Goal: Task Accomplishment & Management: Complete application form

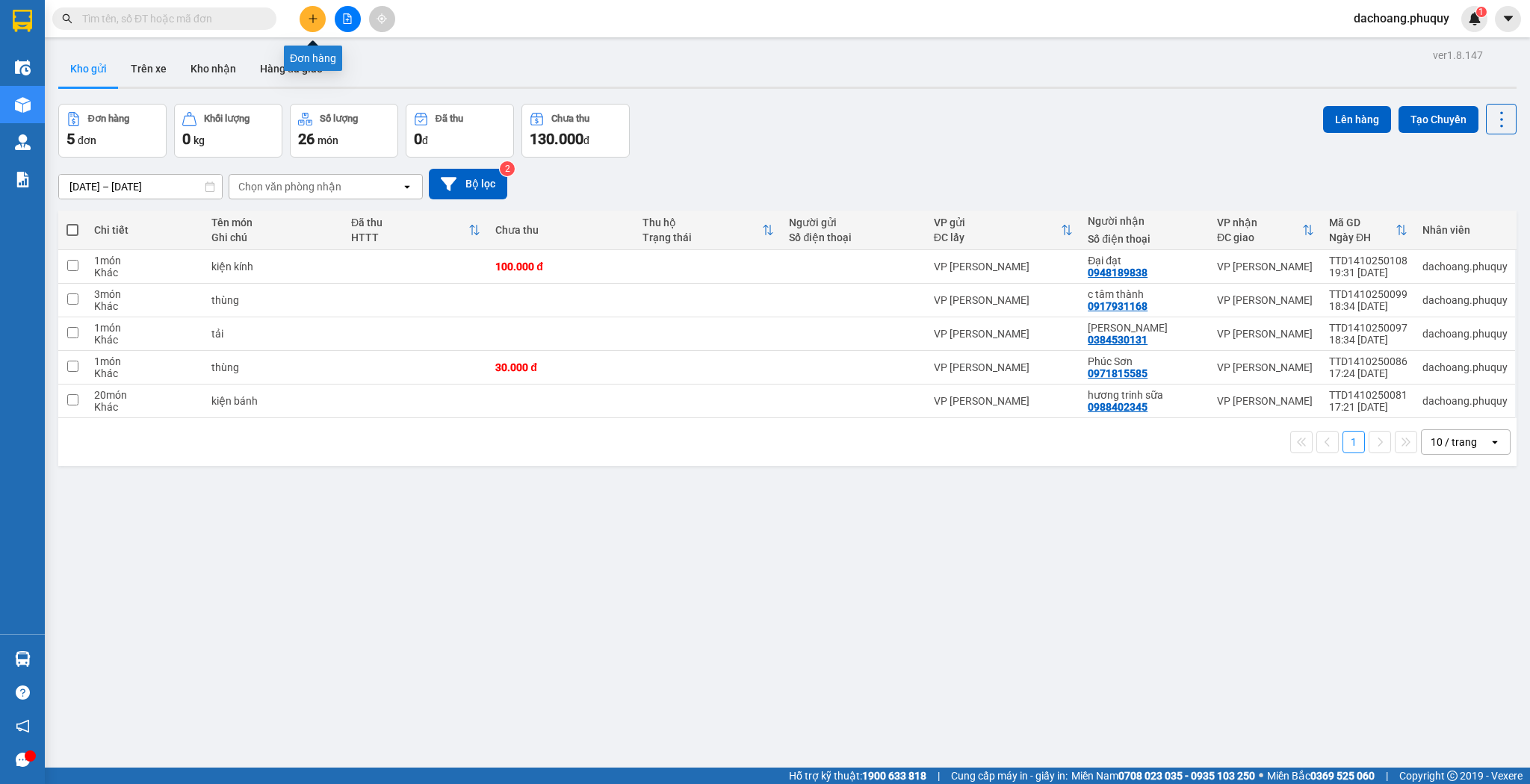
click at [317, 24] on button at bounding box center [312, 19] width 26 height 26
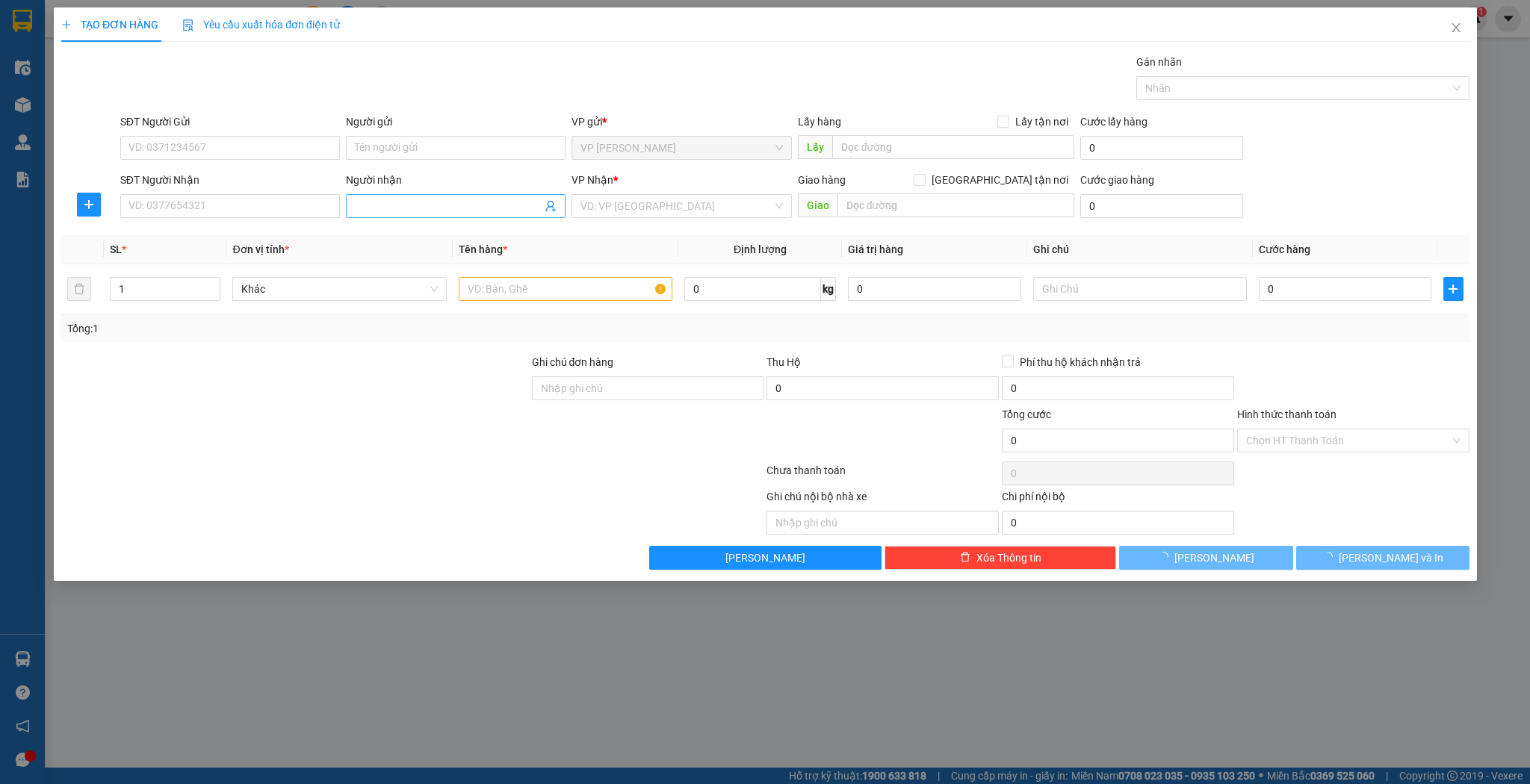
click at [444, 215] on span at bounding box center [456, 206] width 219 height 24
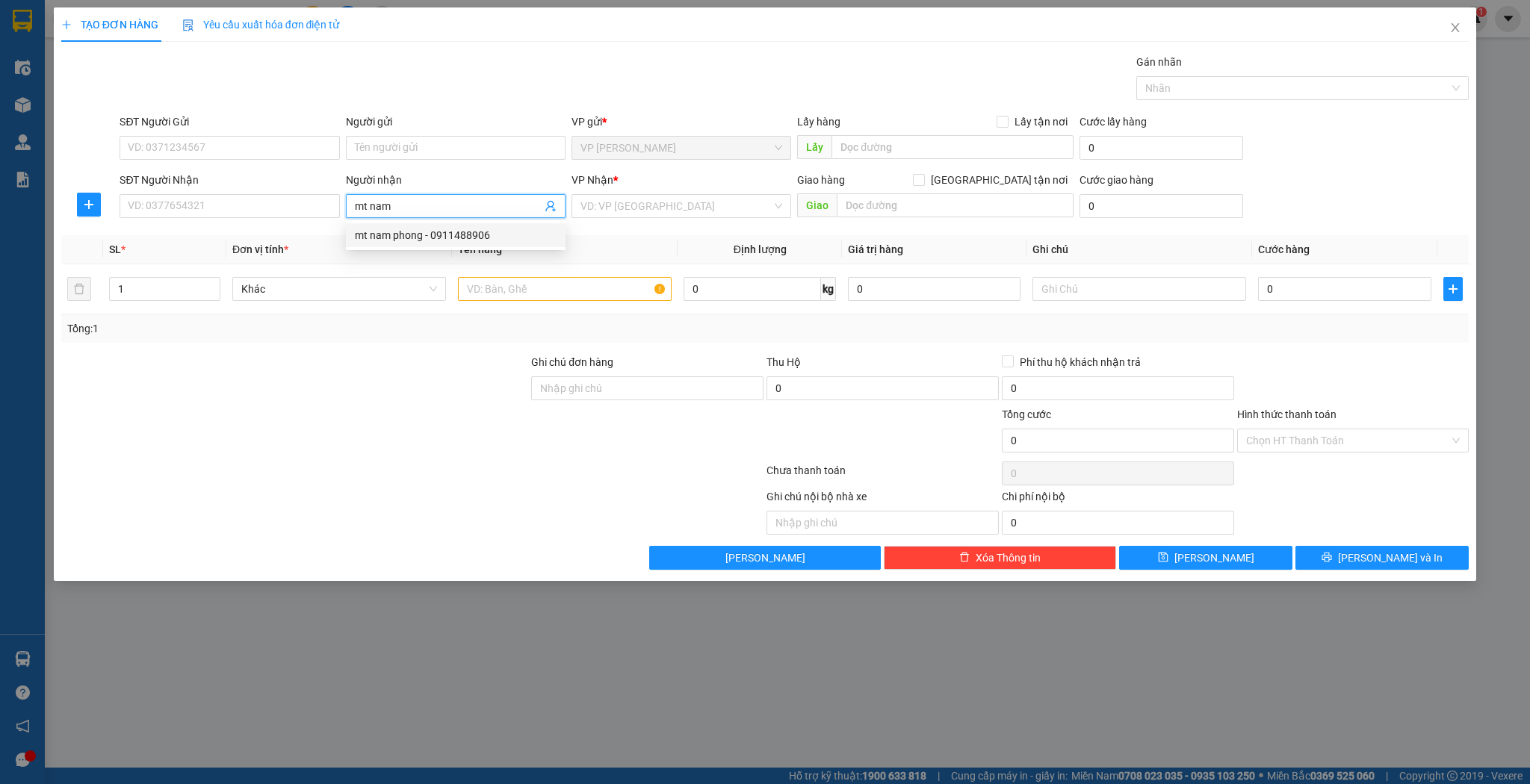
type input "mt nam"
click at [506, 222] on div "2489254 mt nam phong - 0911488906" at bounding box center [456, 235] width 219 height 30
click at [444, 205] on input "mt nam" at bounding box center [449, 206] width 187 height 16
click at [433, 227] on div "mt nam phong - 0911488906" at bounding box center [456, 236] width 201 height 16
type input "0911488906"
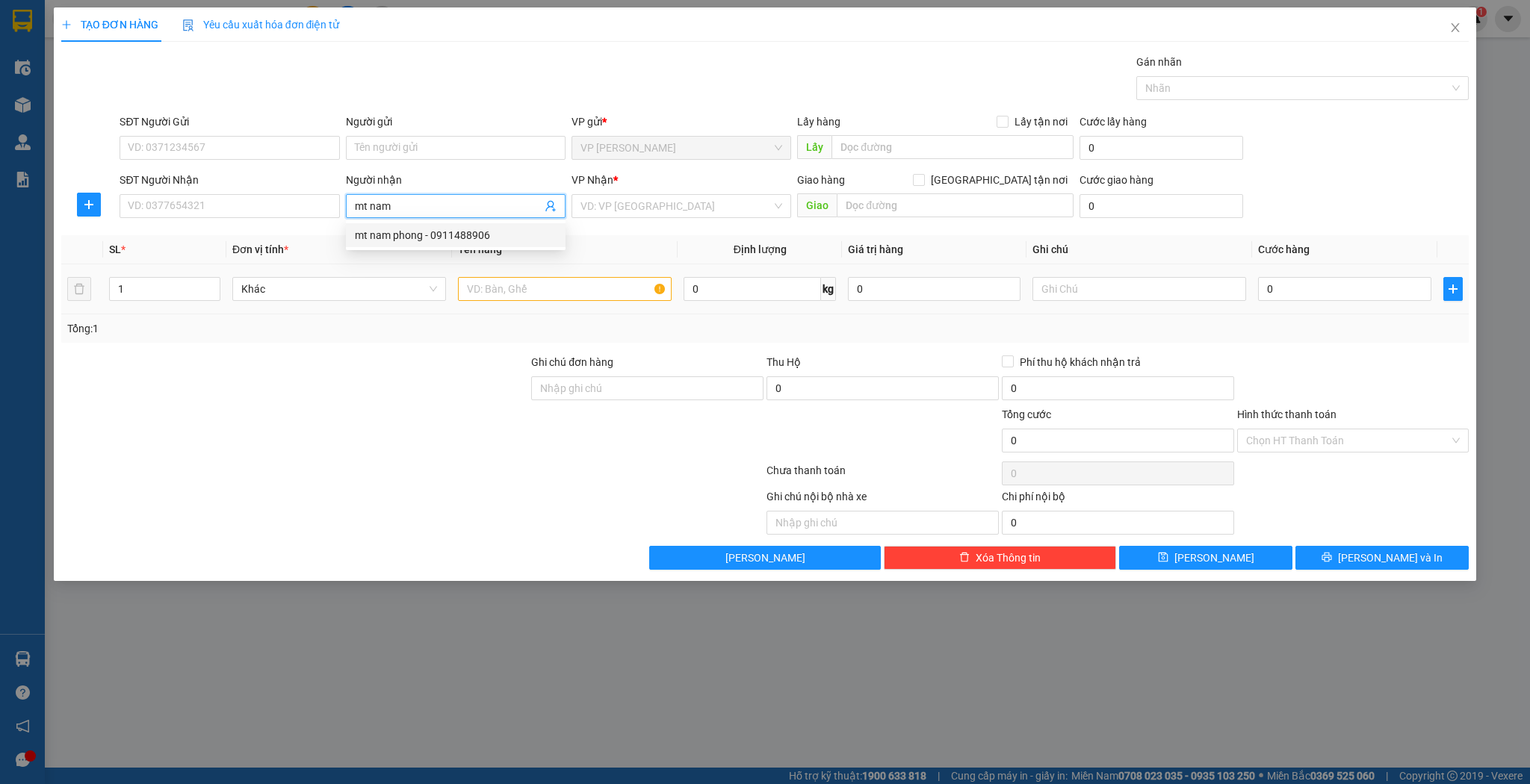
type input "mt nam phong"
click at [184, 298] on input "1" at bounding box center [165, 289] width 110 height 22
type input "3"
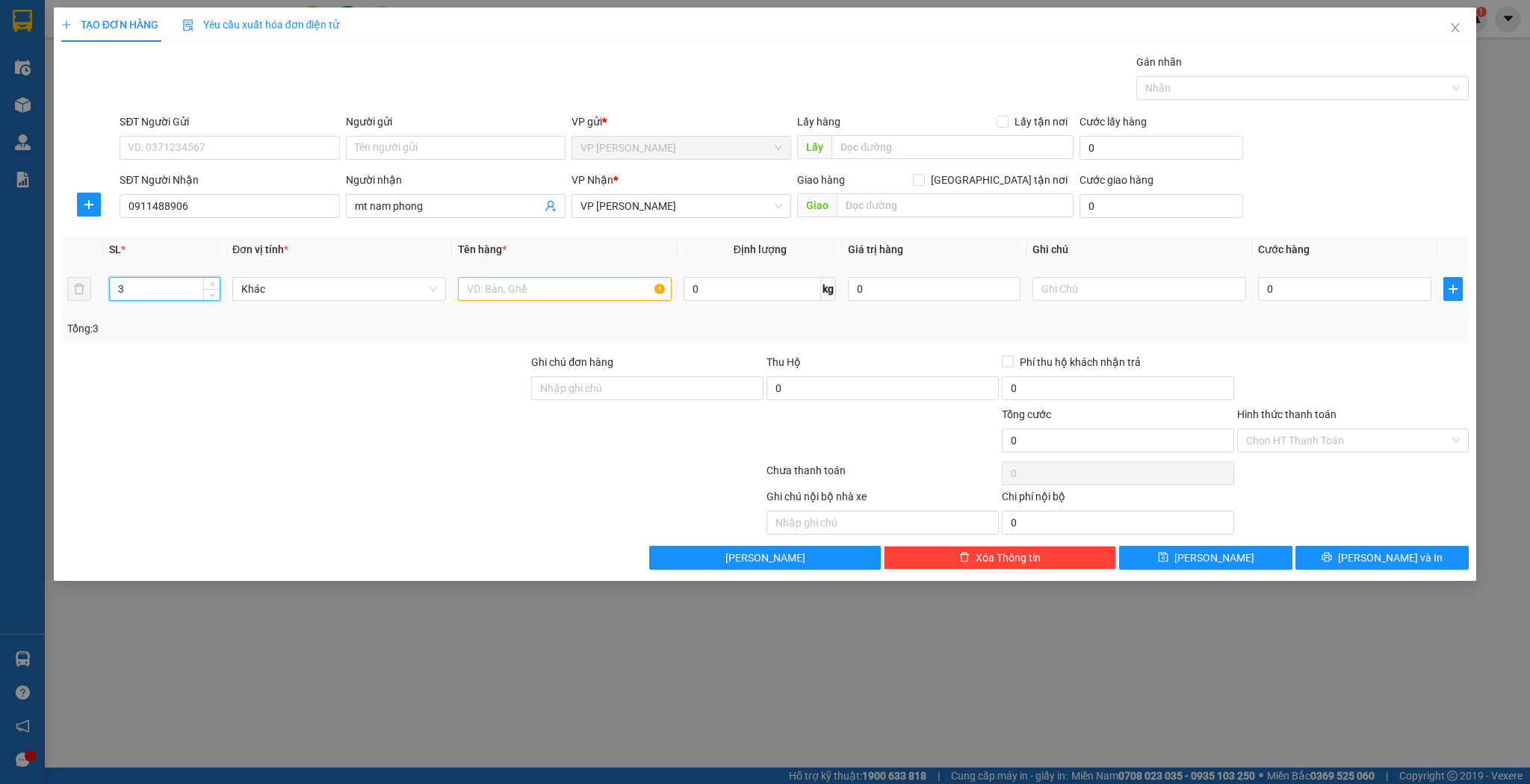
click at [492, 266] on td at bounding box center [565, 290] width 226 height 50
click at [488, 280] on input "text" at bounding box center [565, 289] width 214 height 24
type input "kiện"
click at [1310, 290] on input "0" at bounding box center [1345, 289] width 173 height 24
type input "1"
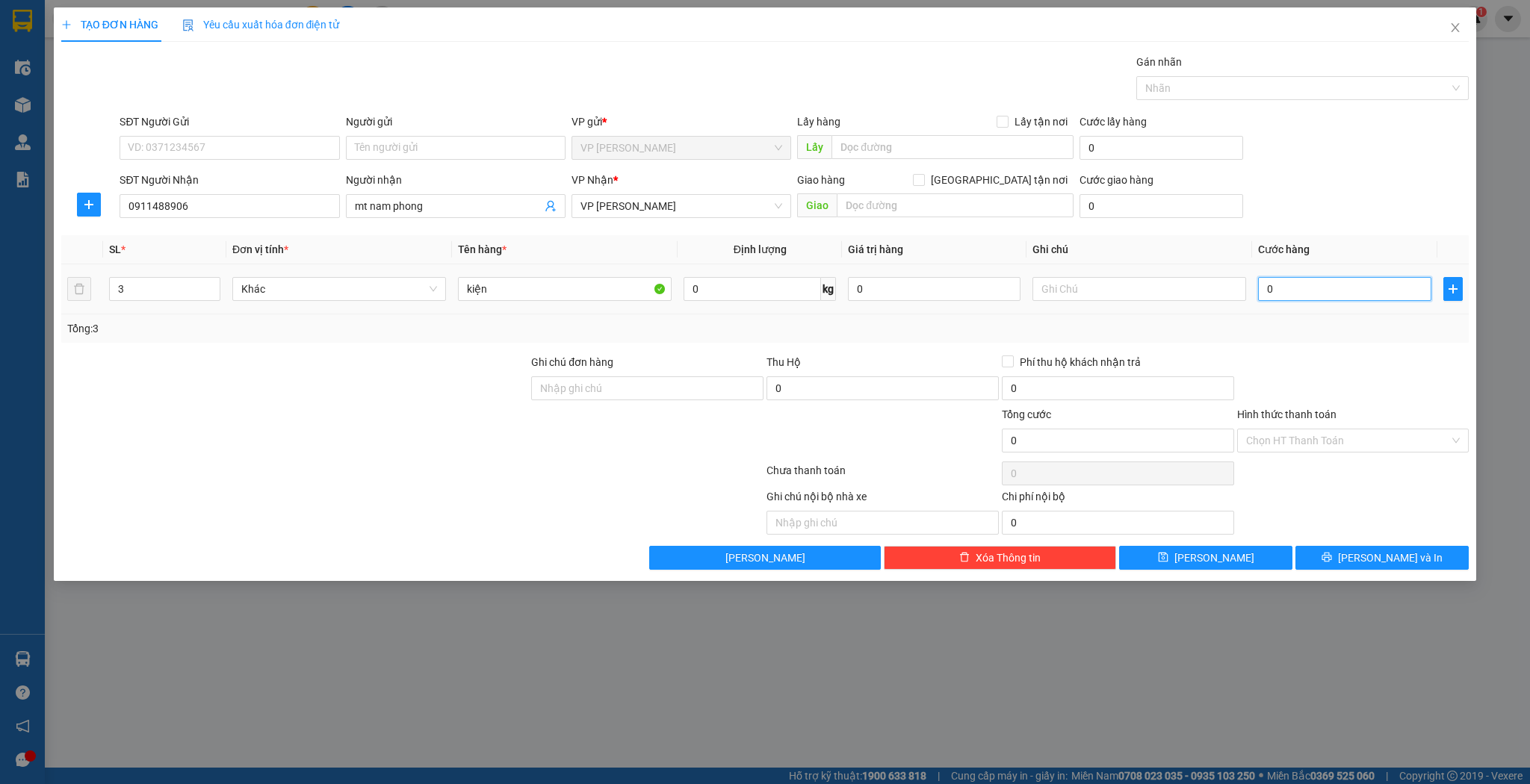
type input "1"
type input "125"
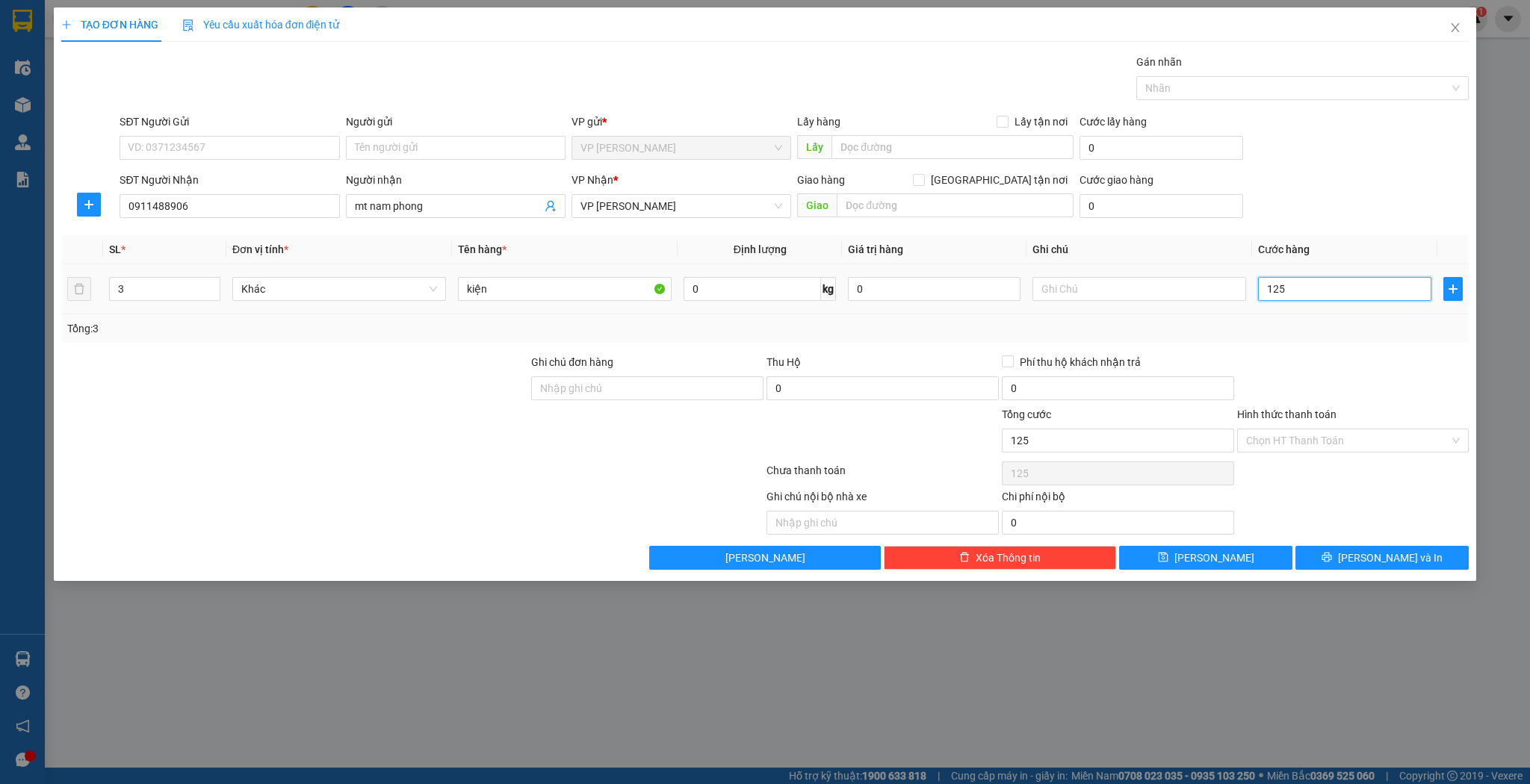
type input "12"
type input "1"
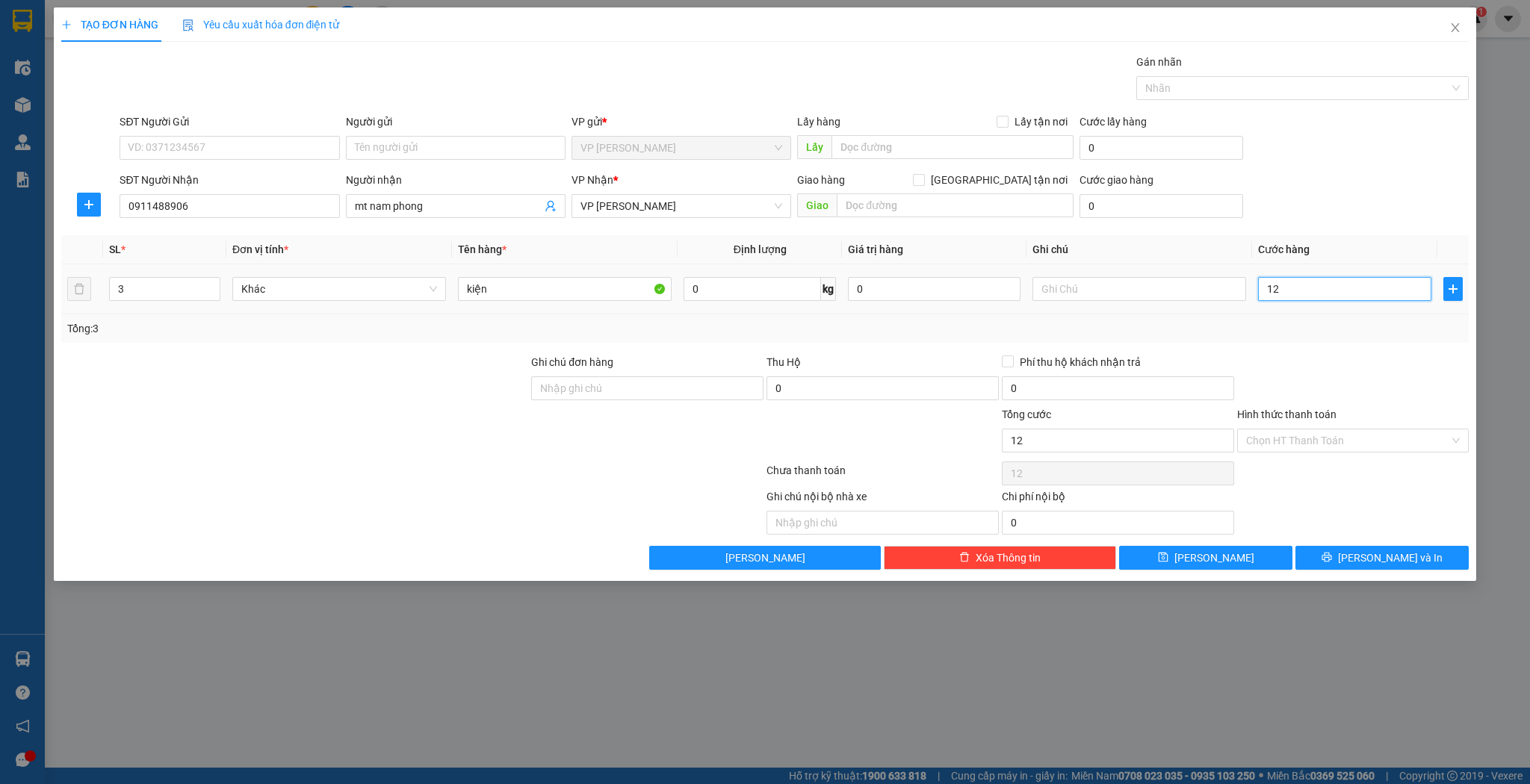
type input "1"
type input "14"
type input "140"
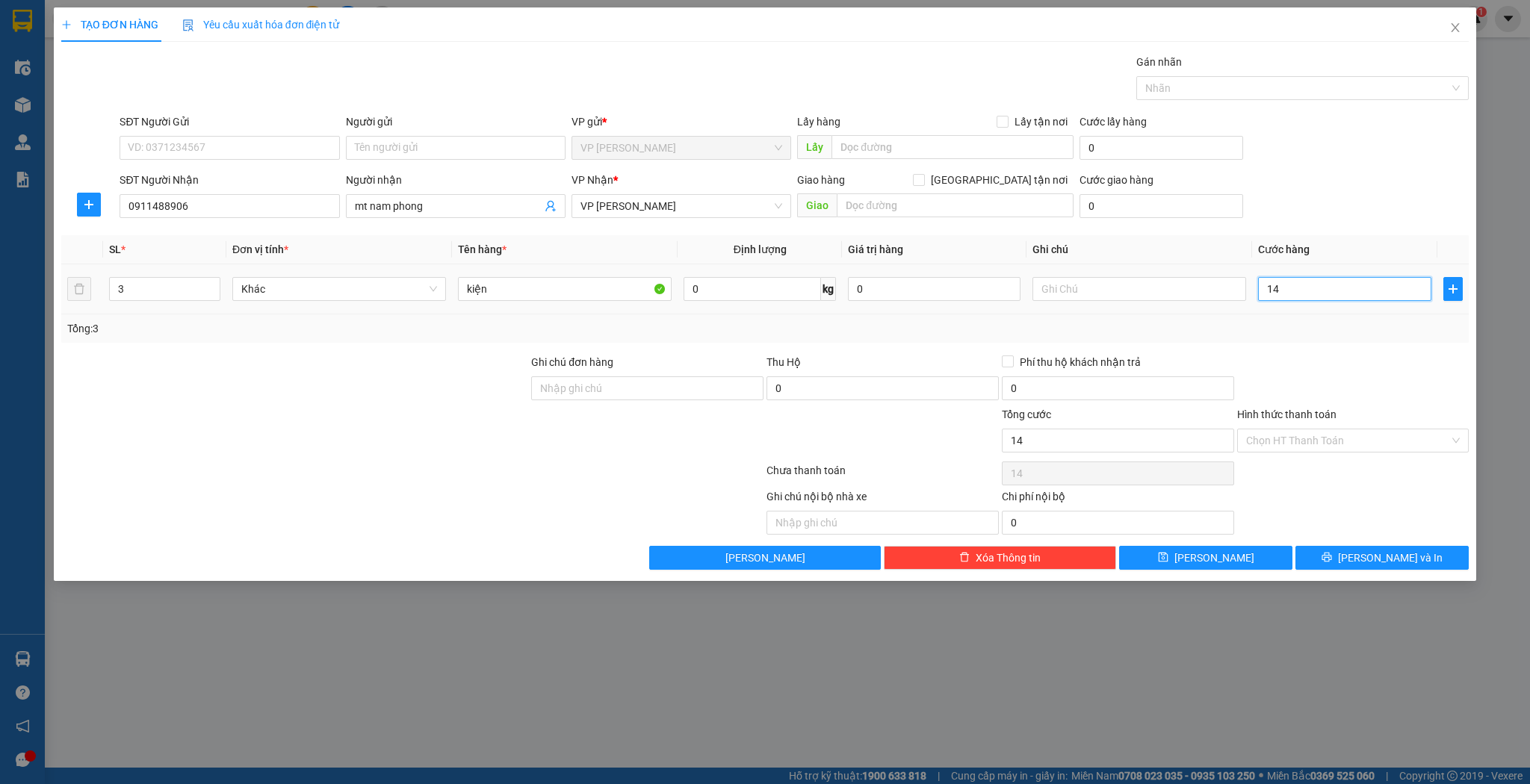
type input "140"
type input "14"
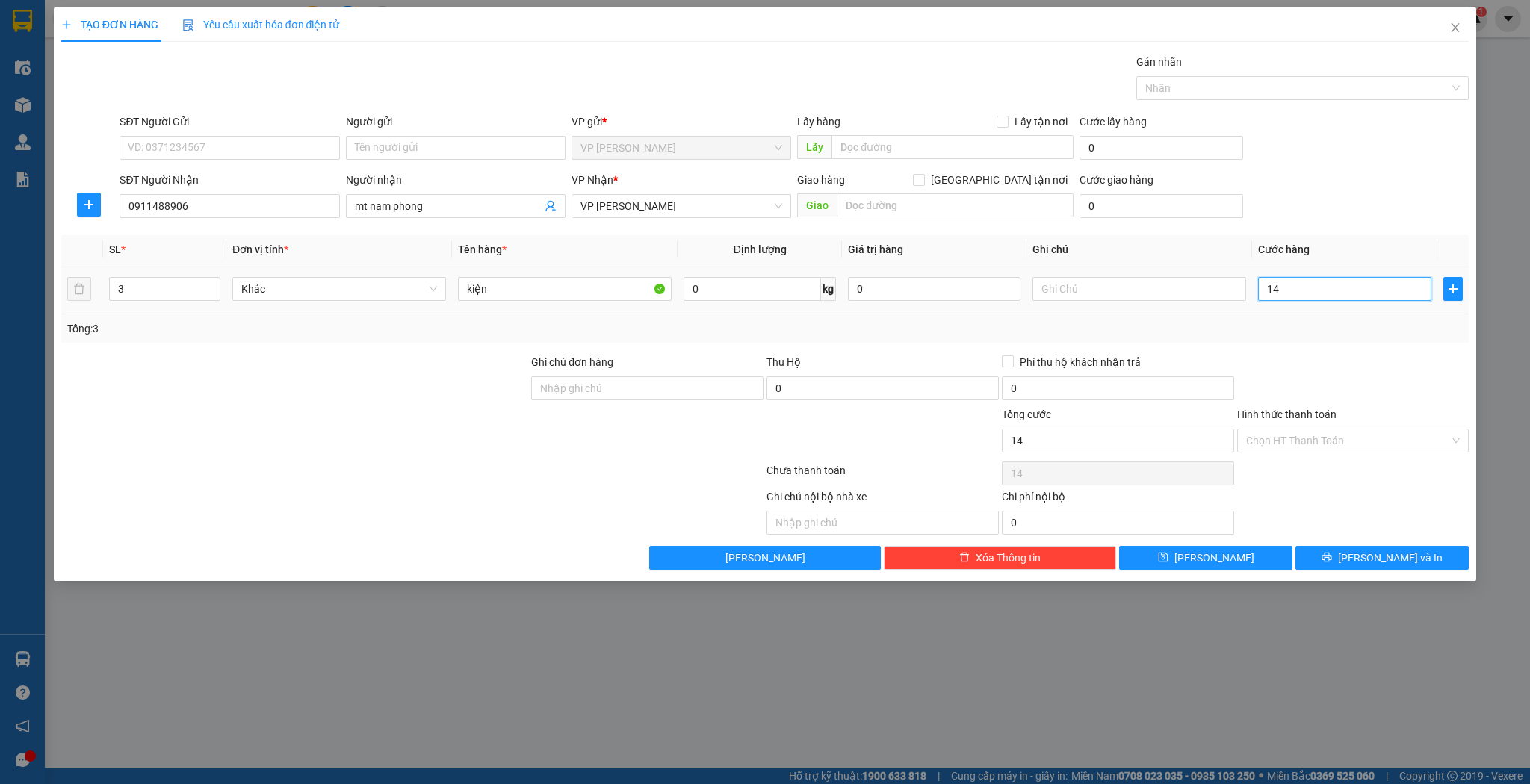
type input "1"
type input "15"
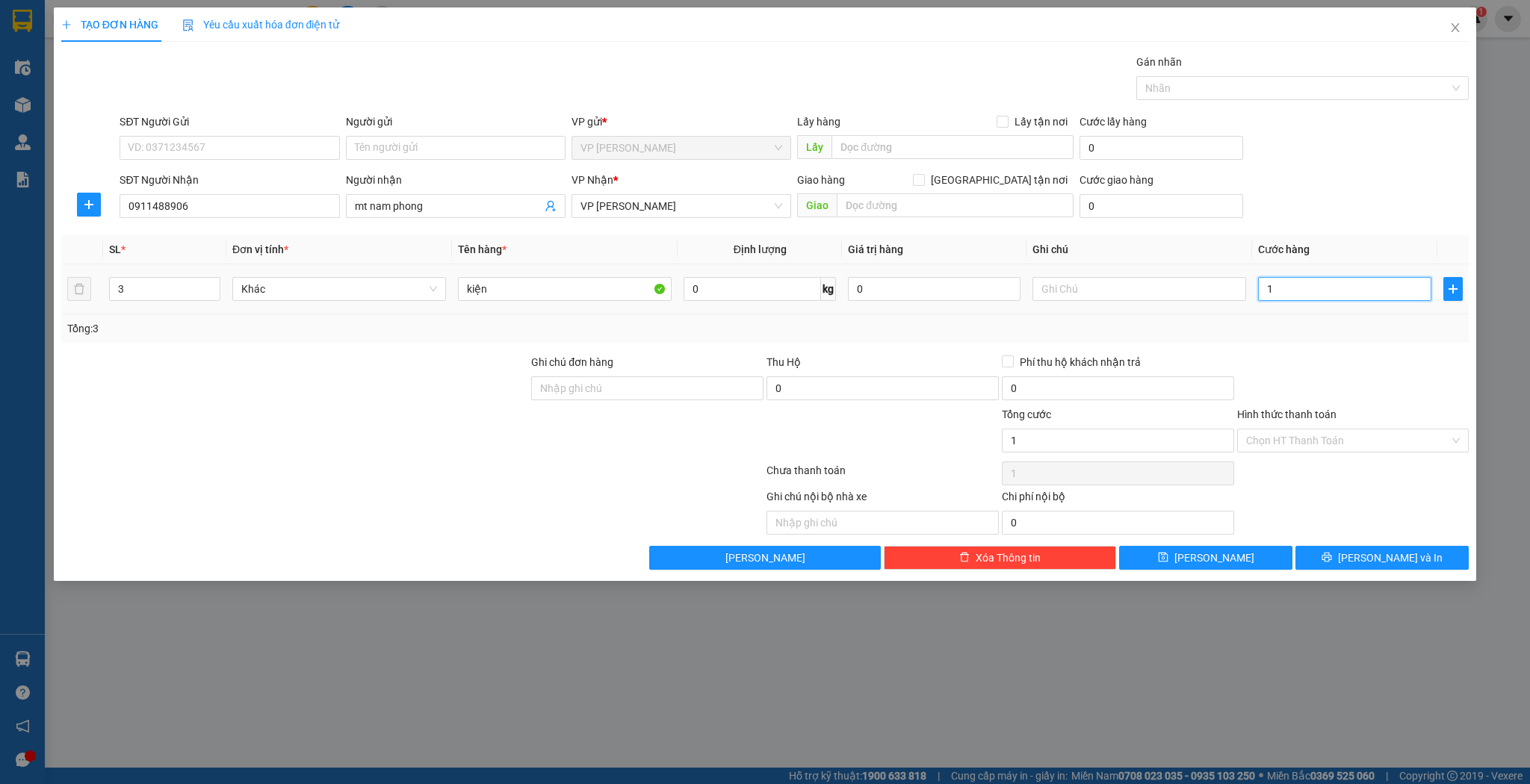
type input "15"
type input "150"
type input "150.000"
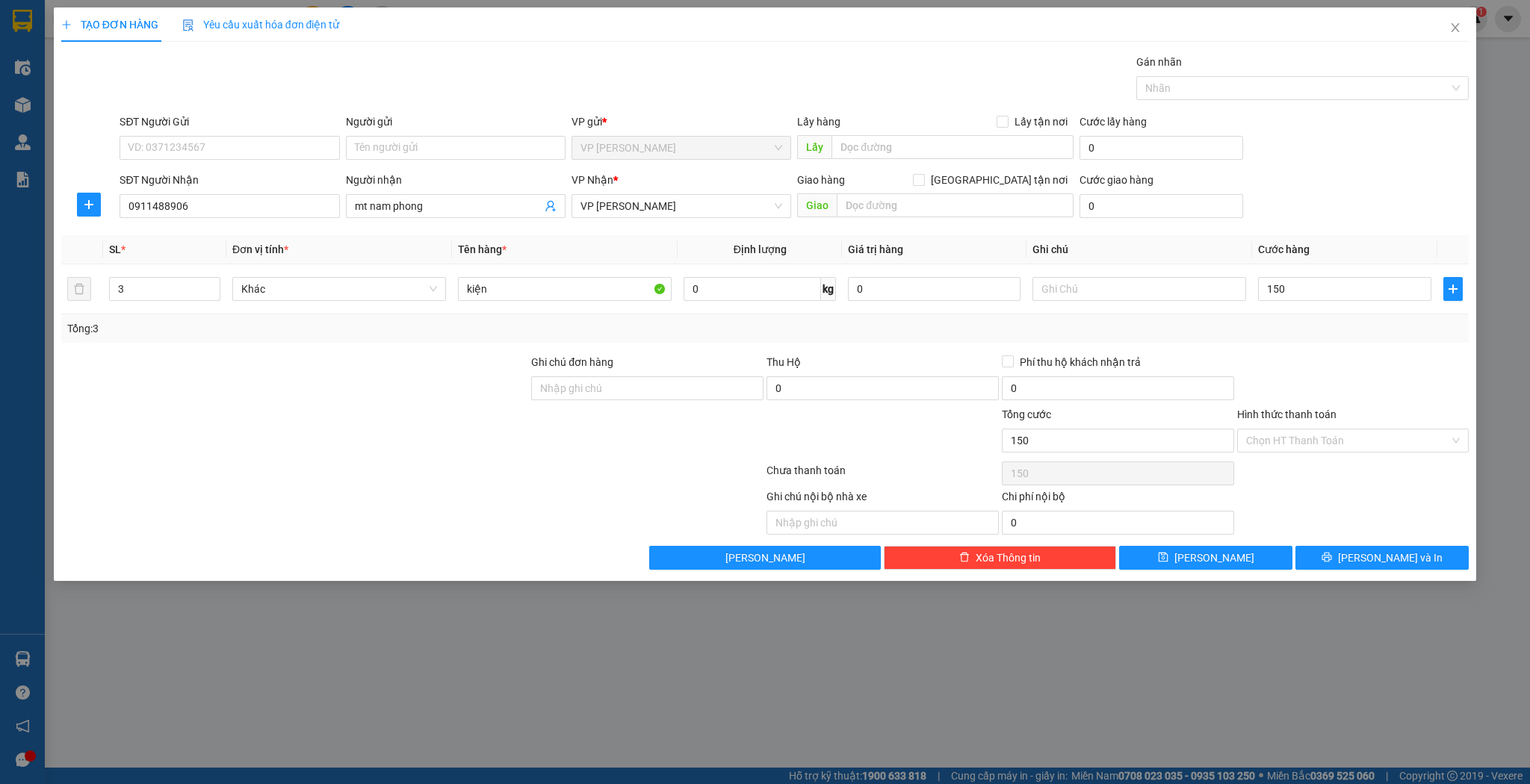
type input "150.000"
click at [1190, 577] on div "TẠO ĐƠN HÀNG Yêu cầu xuất hóa đơn điện tử Transit Pickup Surcharge Ids Transit …" at bounding box center [765, 294] width 1424 height 574
click at [1200, 558] on button "[PERSON_NAME]" at bounding box center [1205, 557] width 174 height 24
type input "1"
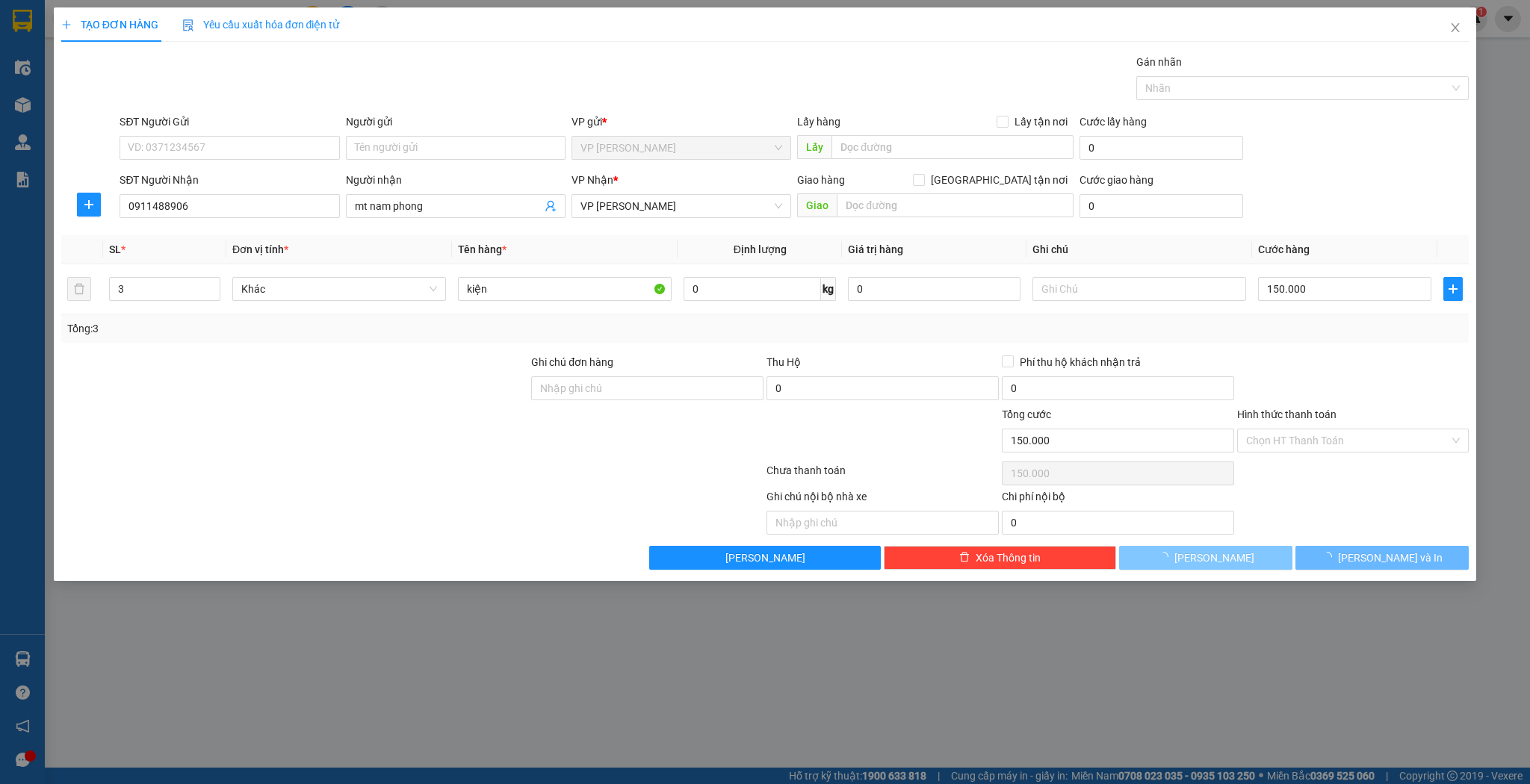
type input "0"
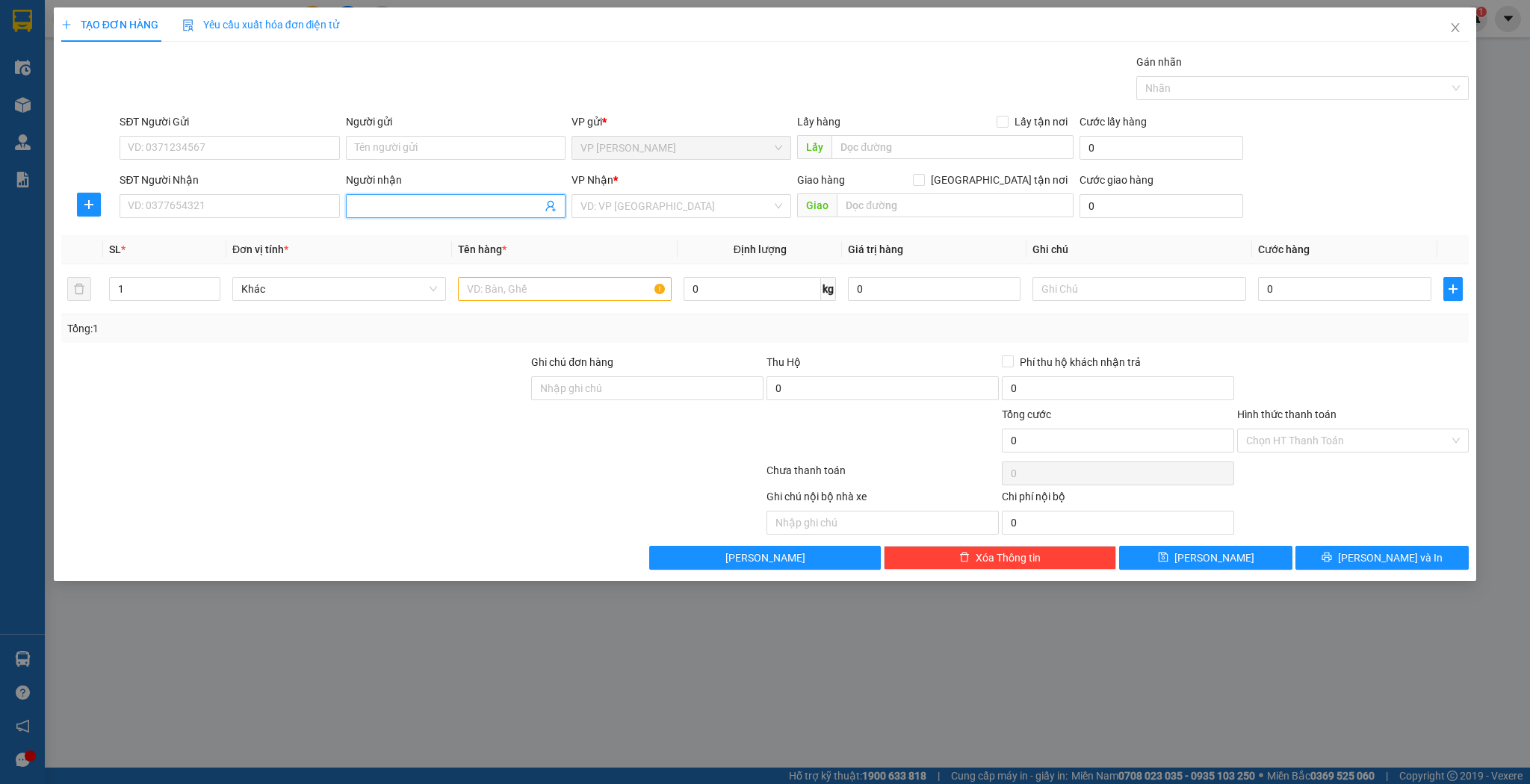
click at [418, 194] on span at bounding box center [456, 206] width 219 height 24
type input "tuyết hùng hoa quả"
click at [413, 240] on div "tuyết hùng hoa quả - 0931393999" at bounding box center [456, 236] width 201 height 16
type input "0931393999"
type input "tuyết hùng hoa quả"
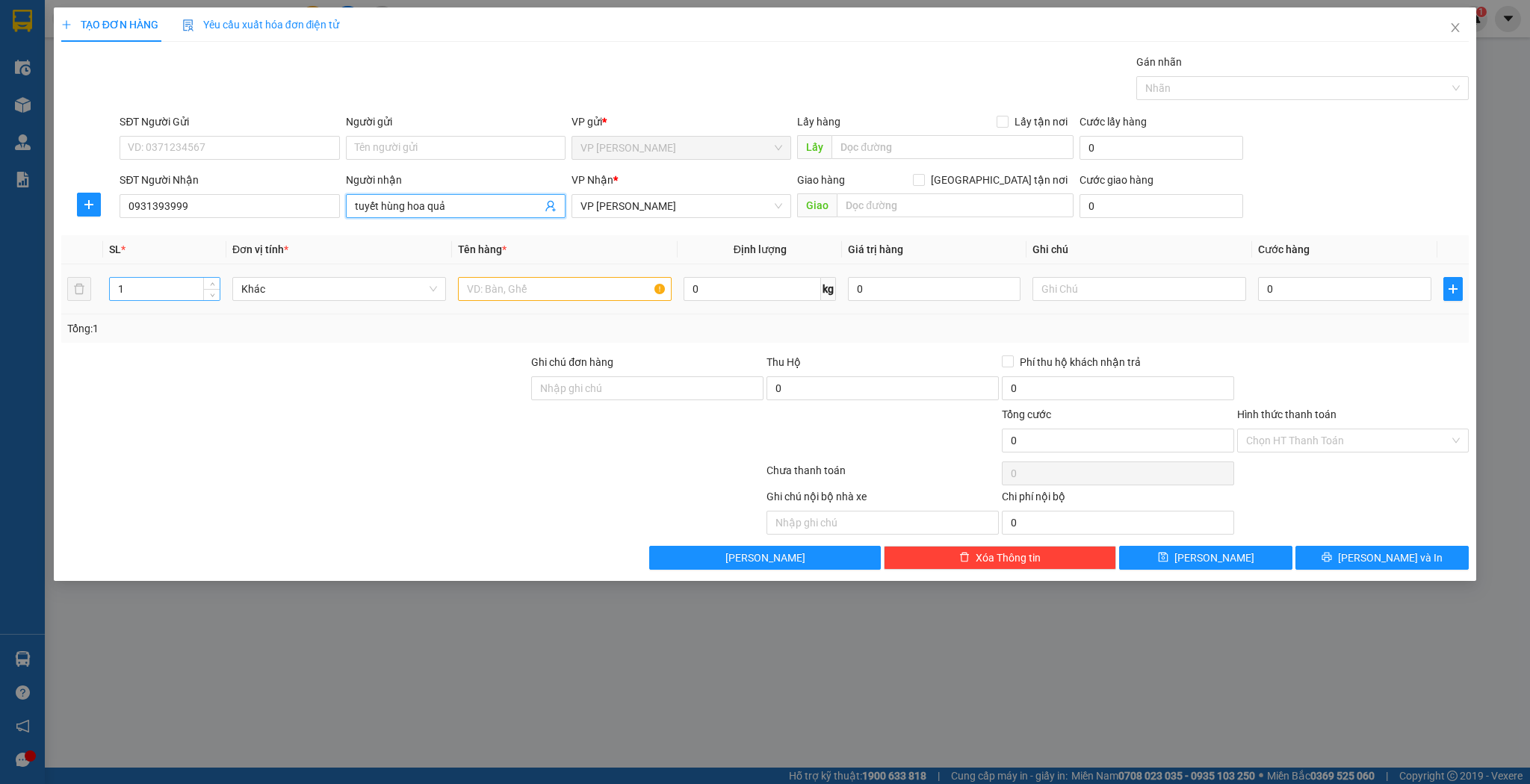
click at [194, 285] on input "1" at bounding box center [165, 289] width 110 height 22
type input "11"
click at [639, 281] on input "text" at bounding box center [565, 289] width 214 height 24
type input "kiện"
click at [1286, 288] on input "0" at bounding box center [1345, 289] width 173 height 24
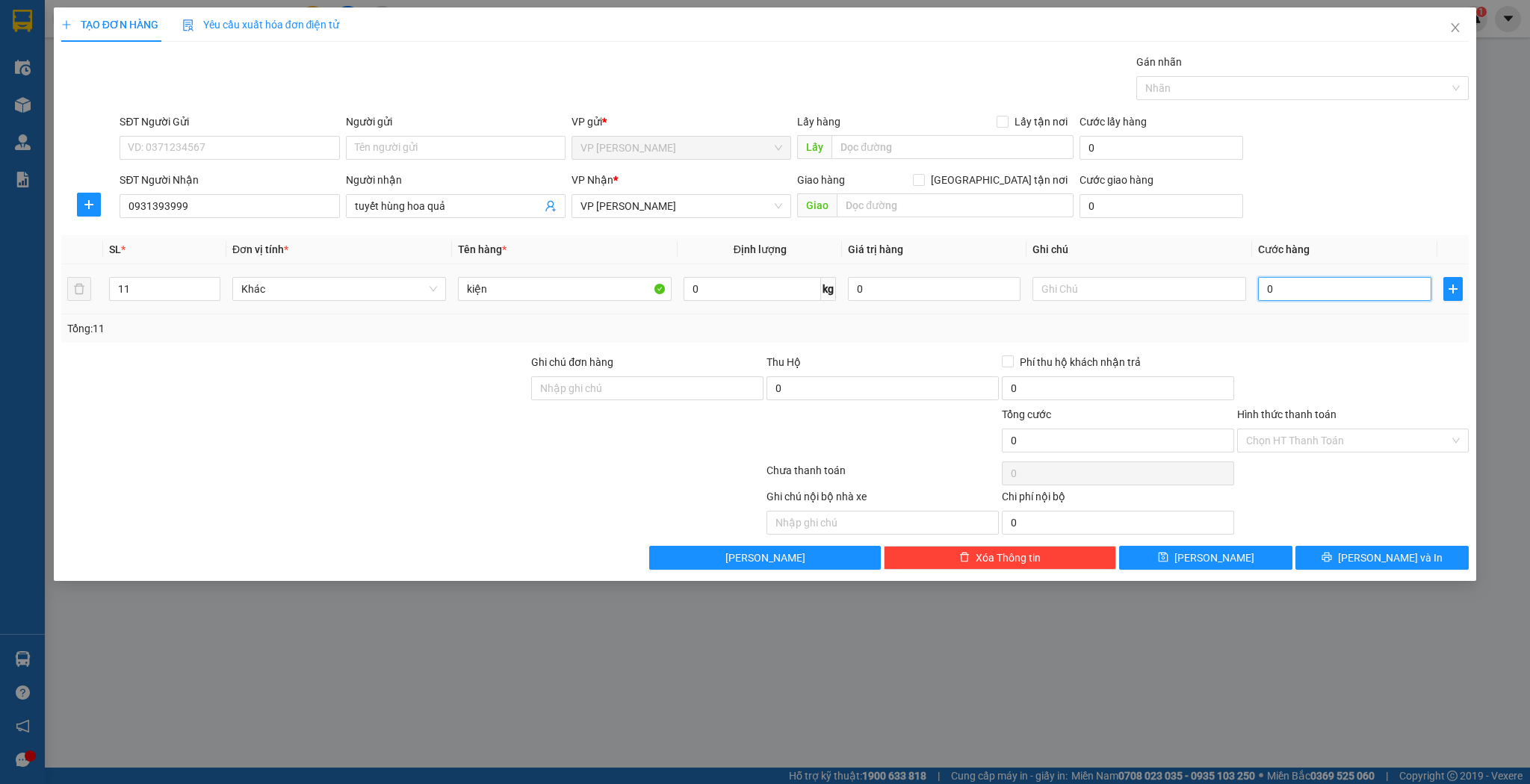
type input "2"
type input "22"
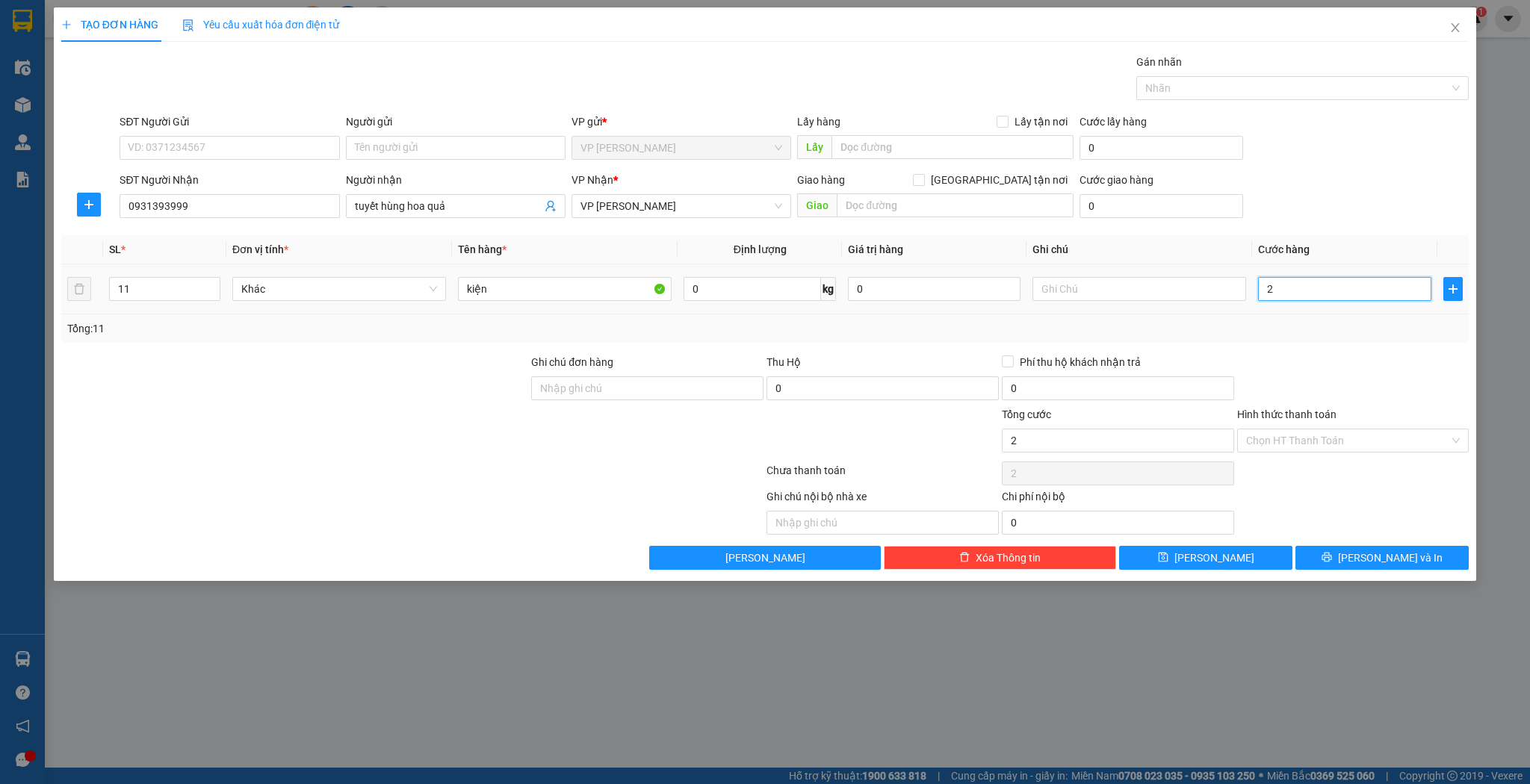
type input "22"
type input "220"
type input "220.000"
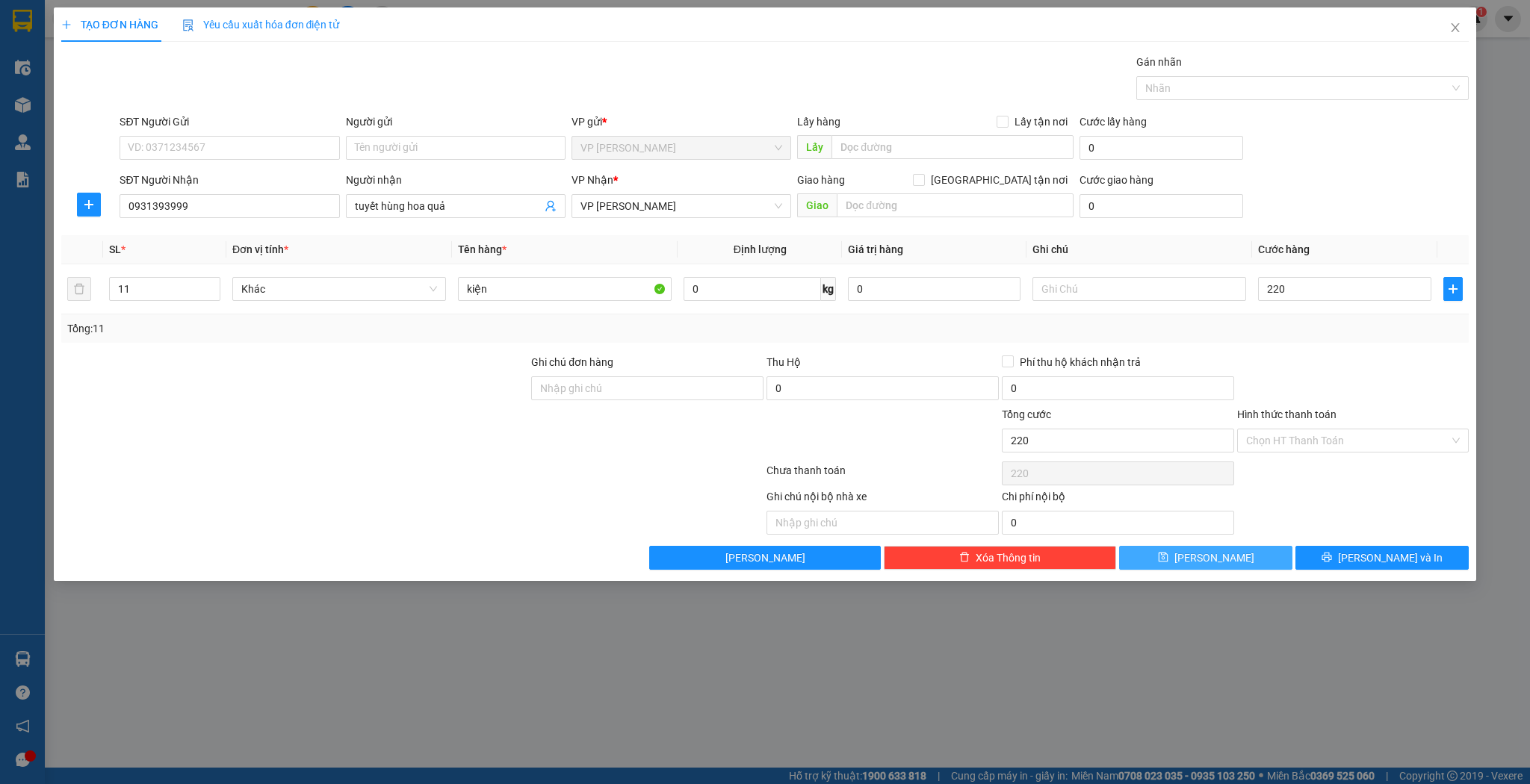
type input "220.000"
click at [1249, 565] on button "[PERSON_NAME]" at bounding box center [1205, 557] width 174 height 24
type input "1"
type input "0"
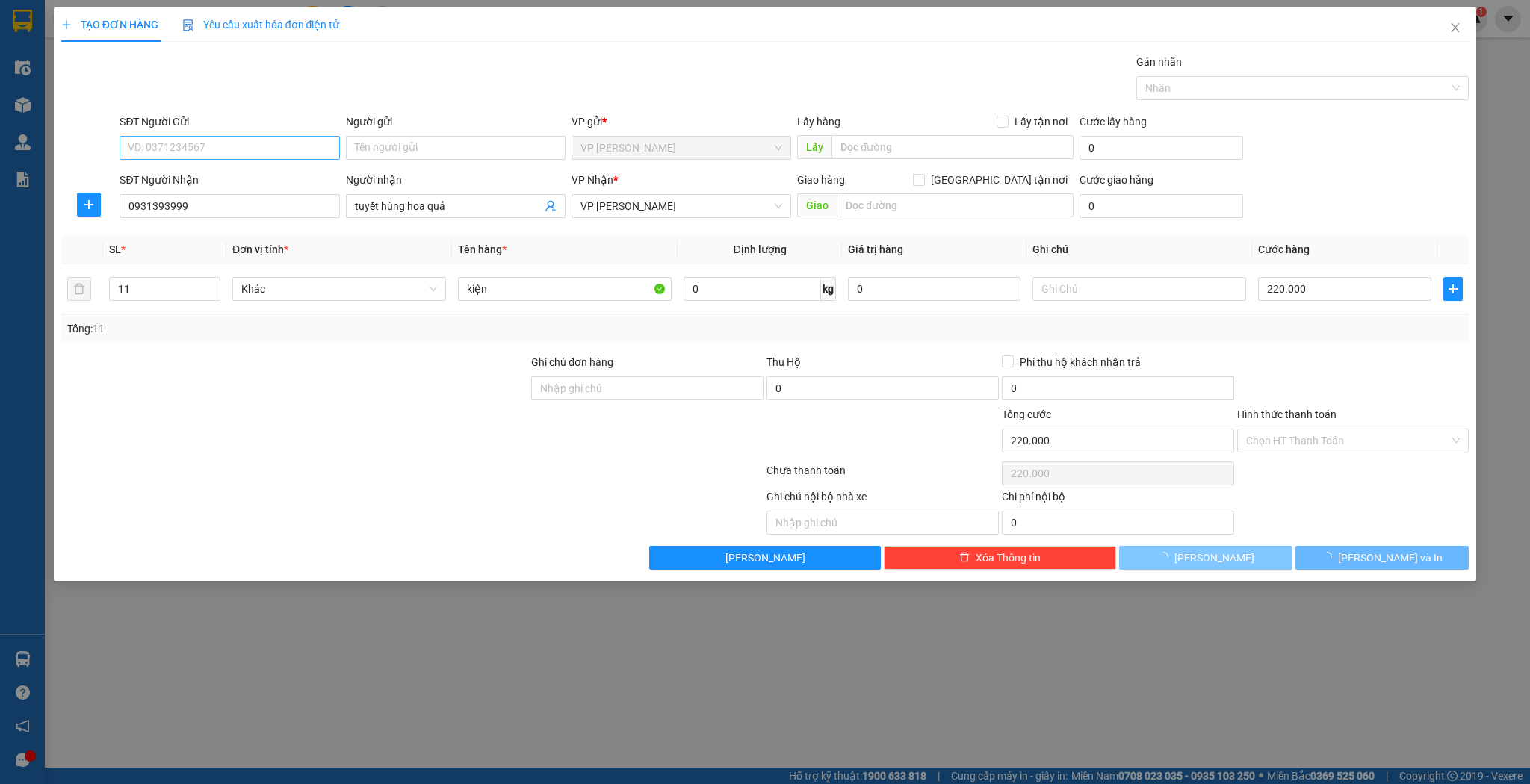
type input "0"
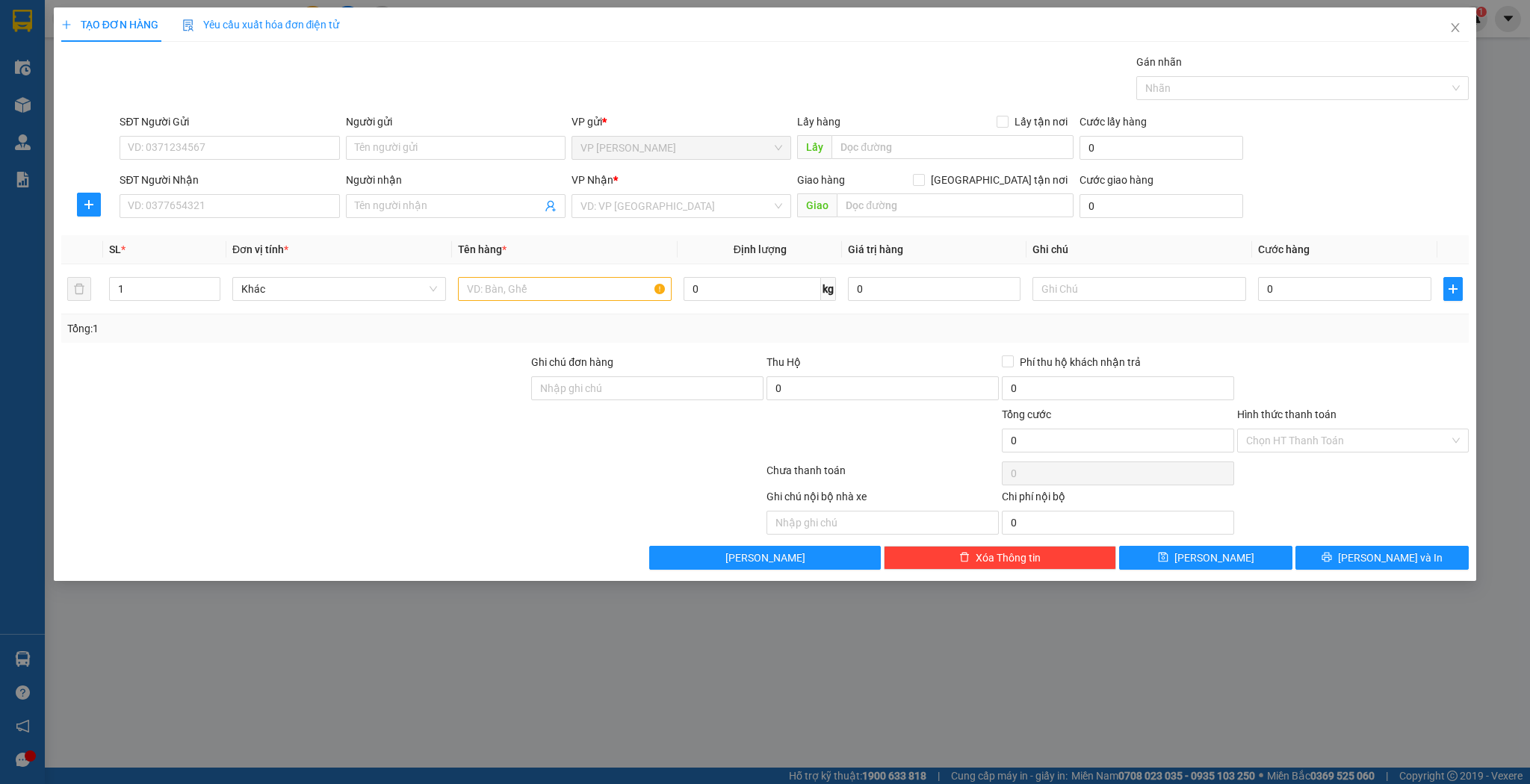
click at [281, 183] on div "SĐT Người Nhận" at bounding box center [229, 180] width 219 height 16
click at [281, 194] on input "SĐT Người Nhận" at bounding box center [229, 206] width 219 height 24
click at [280, 194] on input "SĐT Người Nhận" at bounding box center [229, 206] width 219 height 24
click at [256, 241] on div "0915815588 - việt phương" at bounding box center [229, 236] width 201 height 16
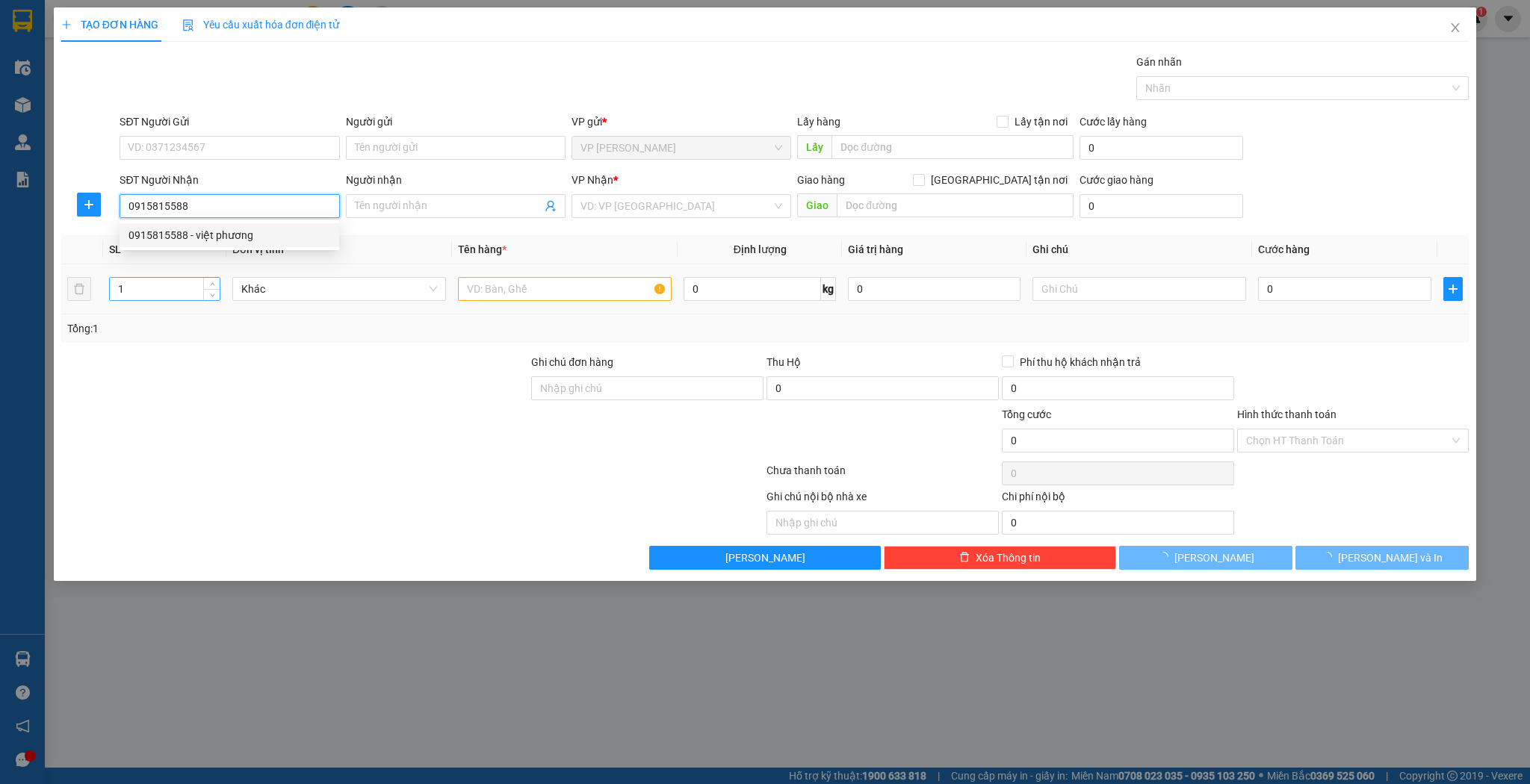
type input "0915815588"
type input "việt phương"
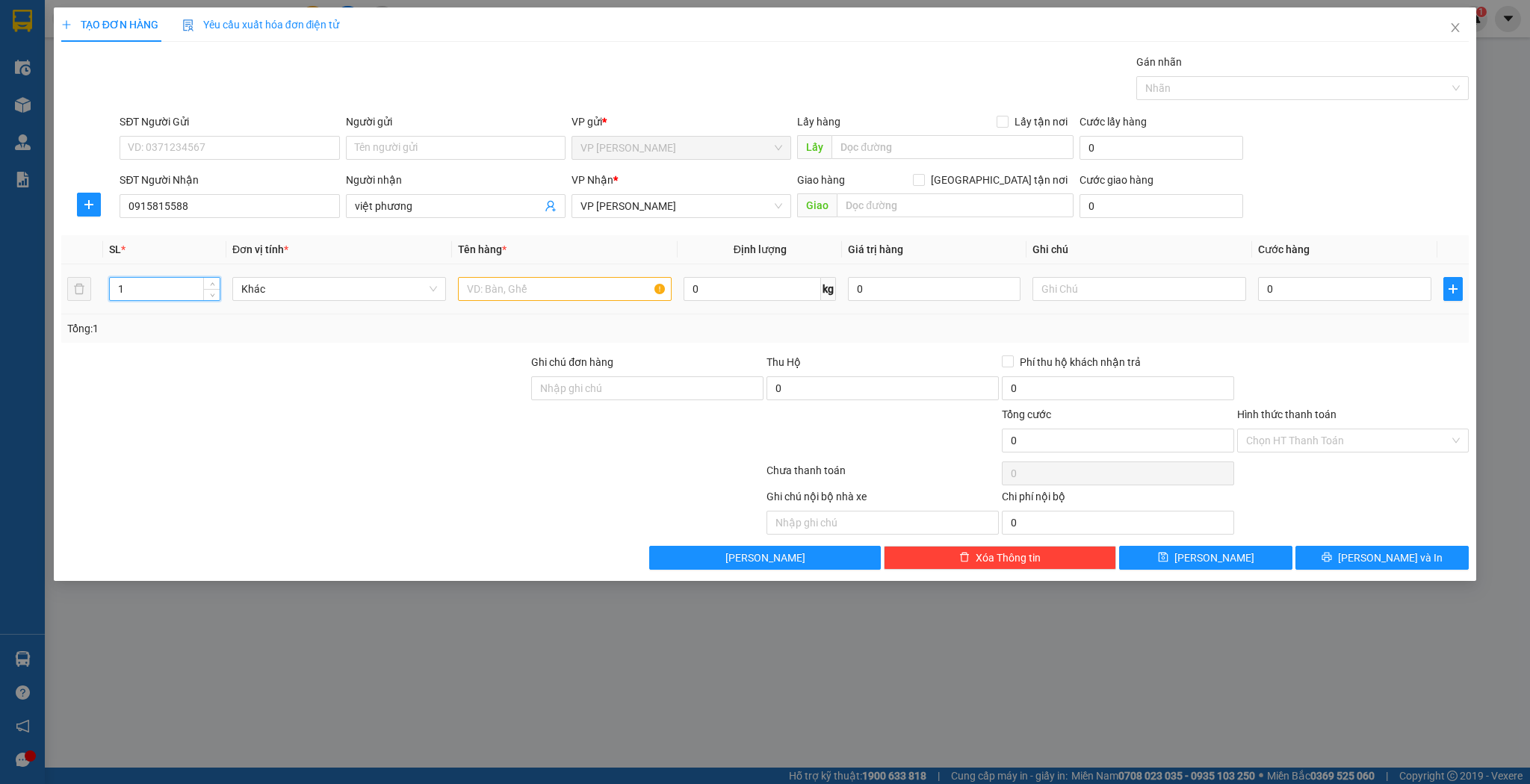
click at [192, 290] on input "1" at bounding box center [165, 289] width 110 height 22
type input "2"
click at [206, 283] on span "Increase Value" at bounding box center [211, 284] width 16 height 13
click at [553, 281] on input "text" at bounding box center [565, 289] width 214 height 24
type input "i"
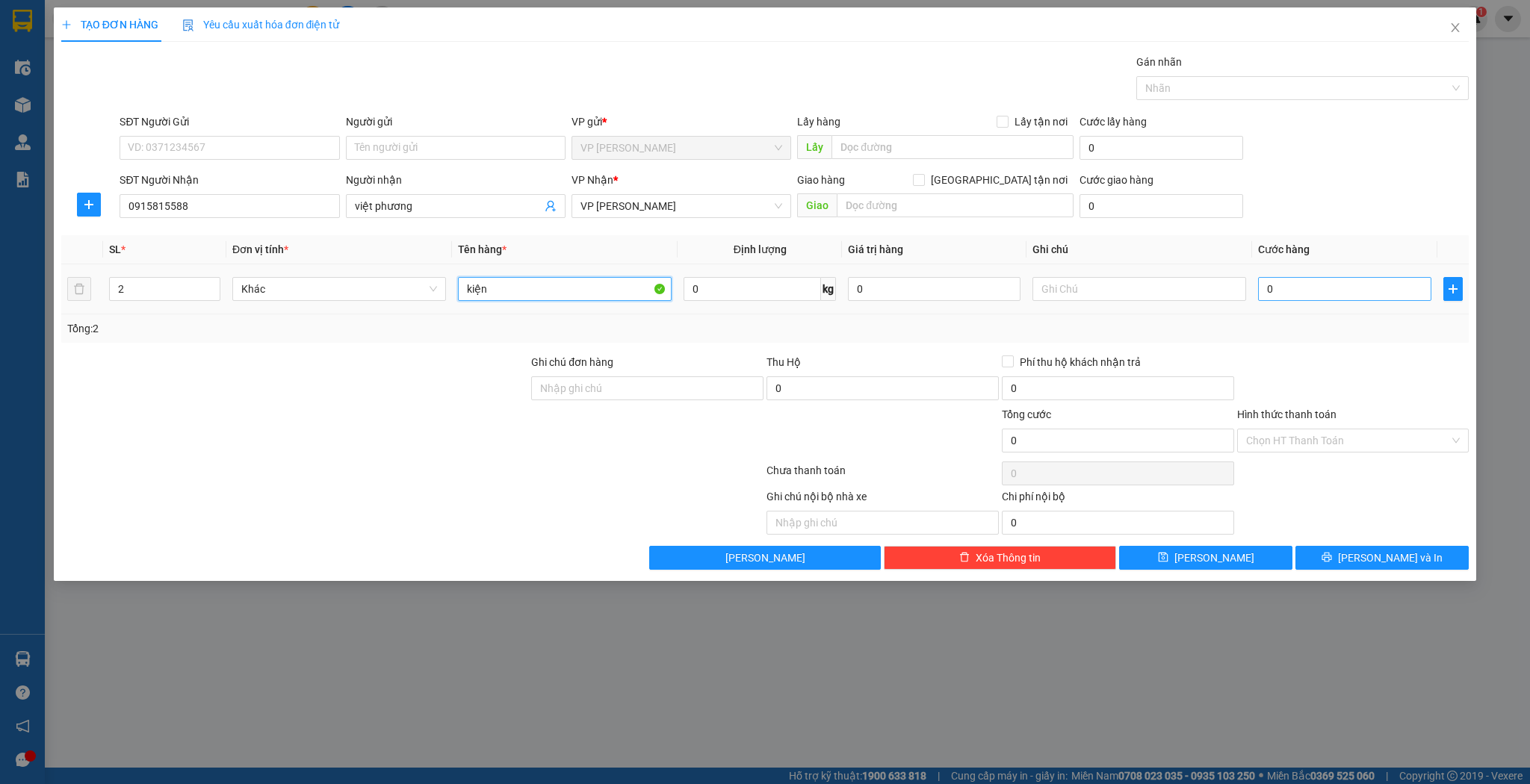
type input "kiện"
click at [1386, 295] on input "0" at bounding box center [1345, 289] width 173 height 24
type input "36"
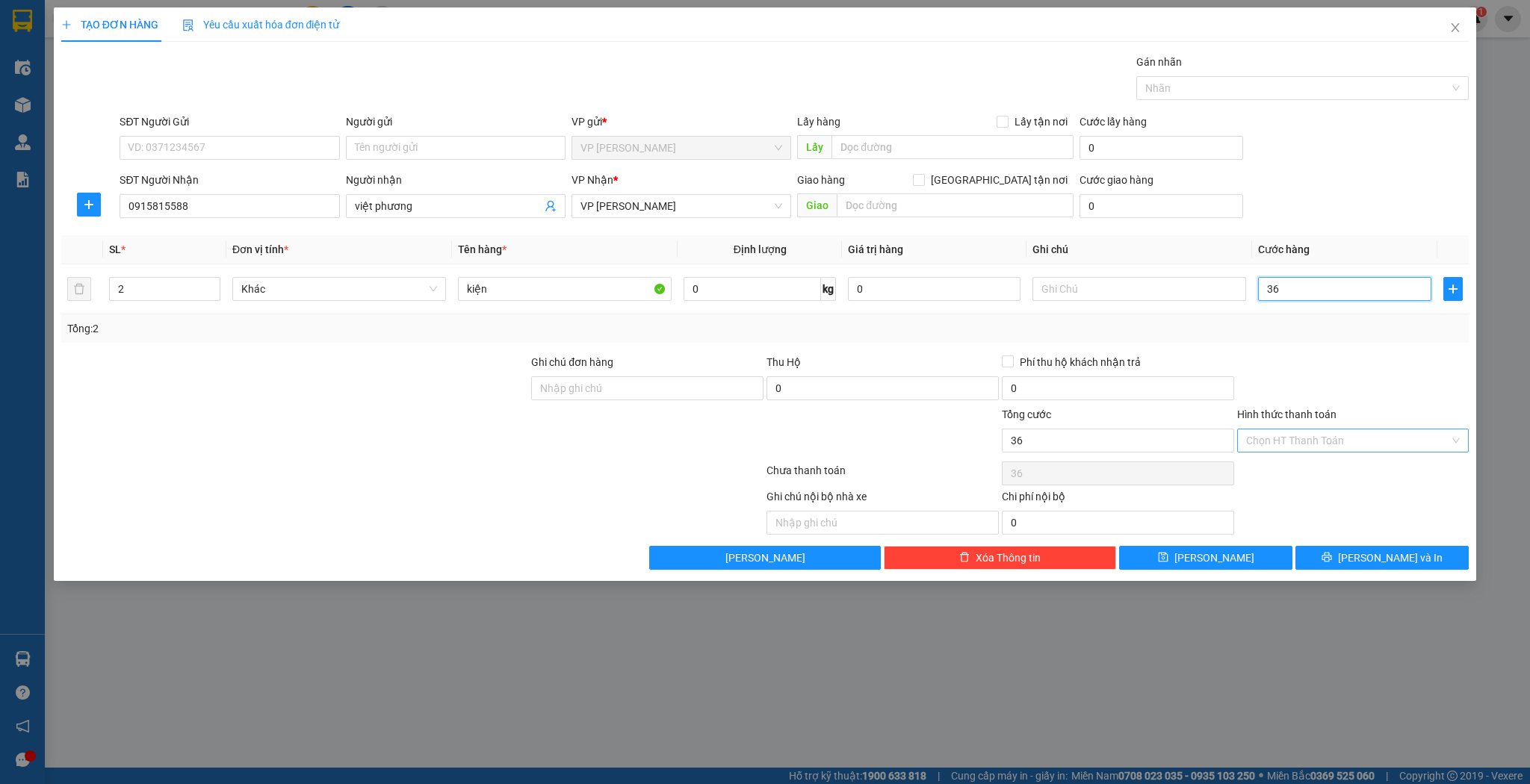
type input "3"
type input "0"
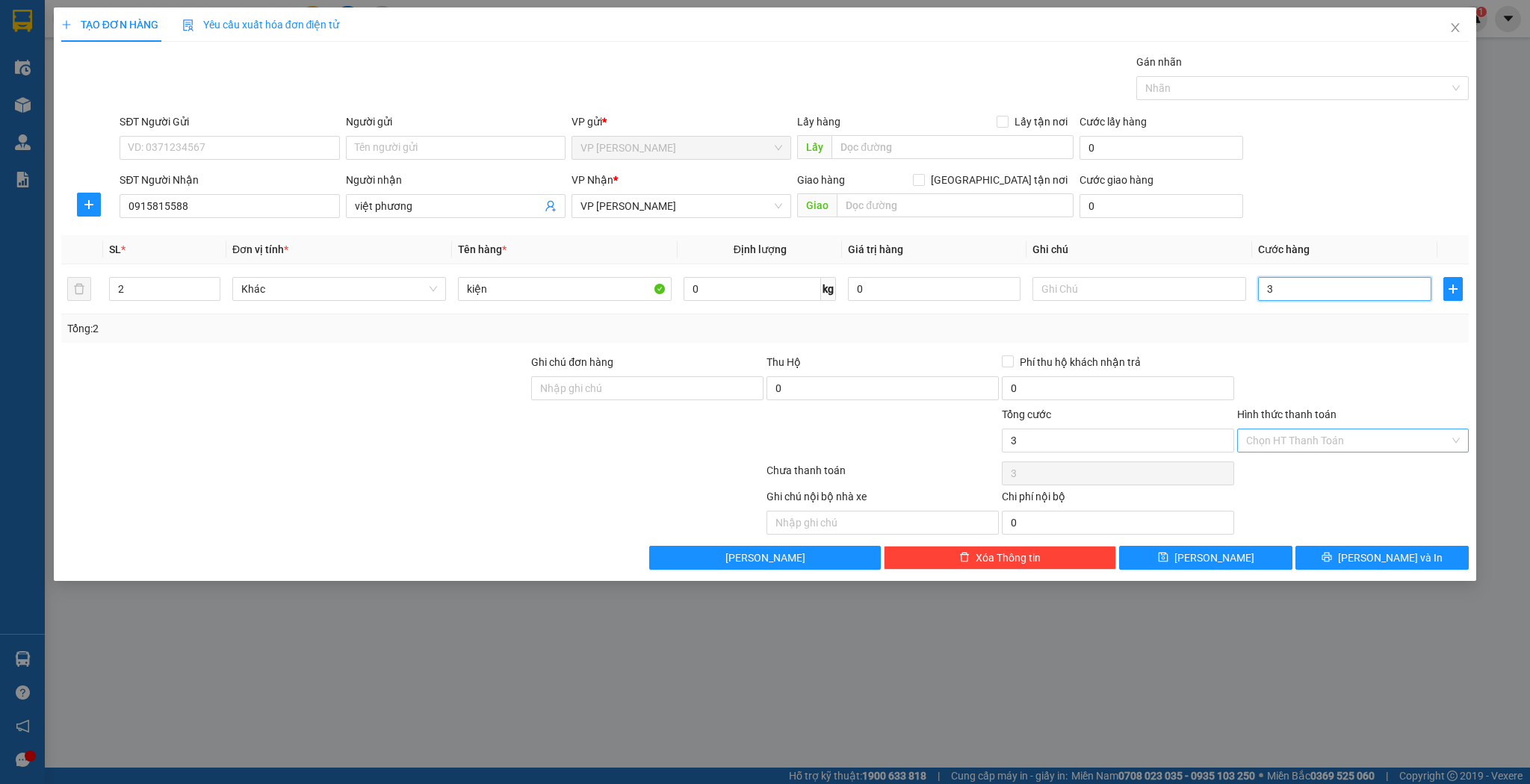
type input "0"
type input "06"
type input "6"
type input "060"
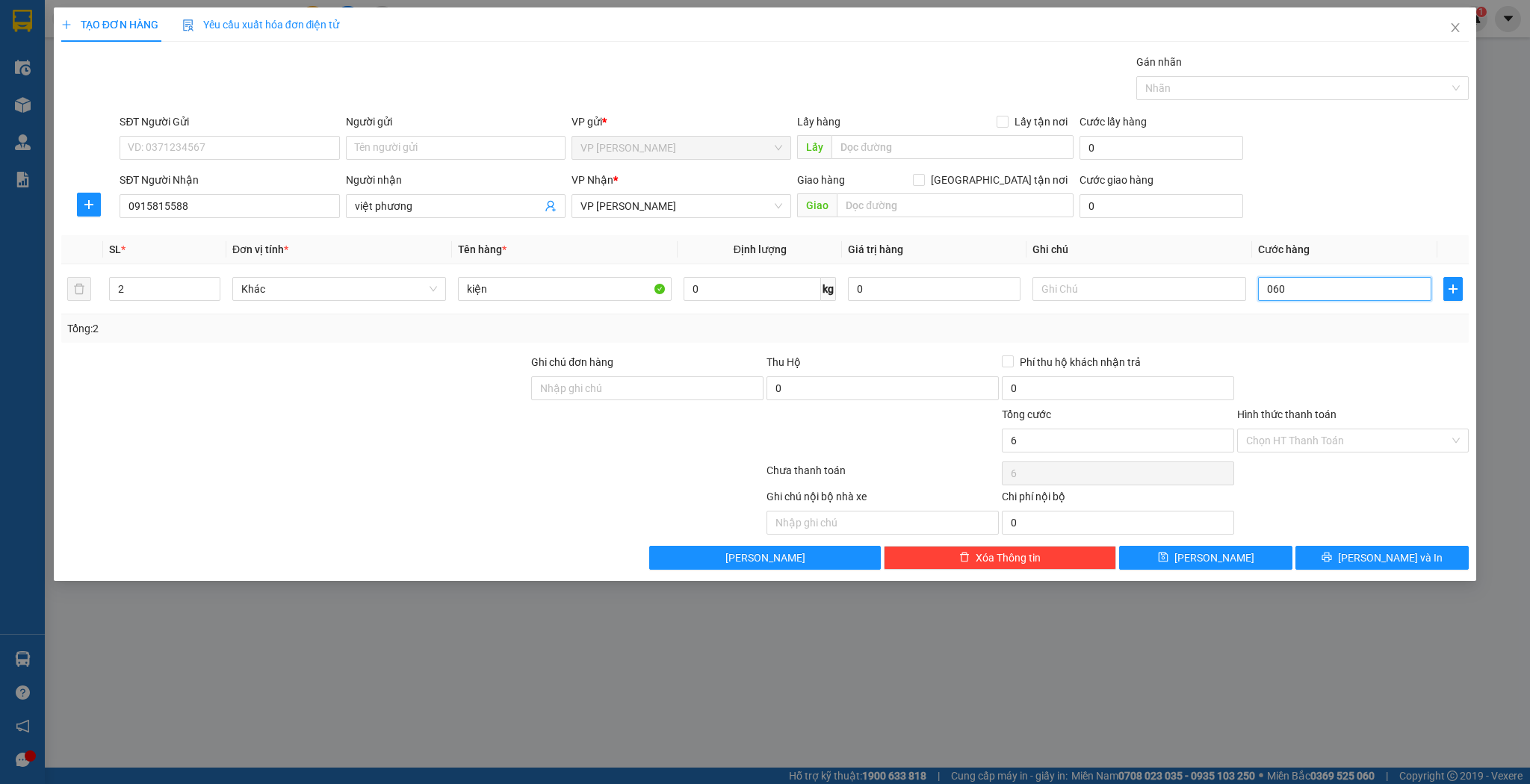
type input "60"
type input "60.000"
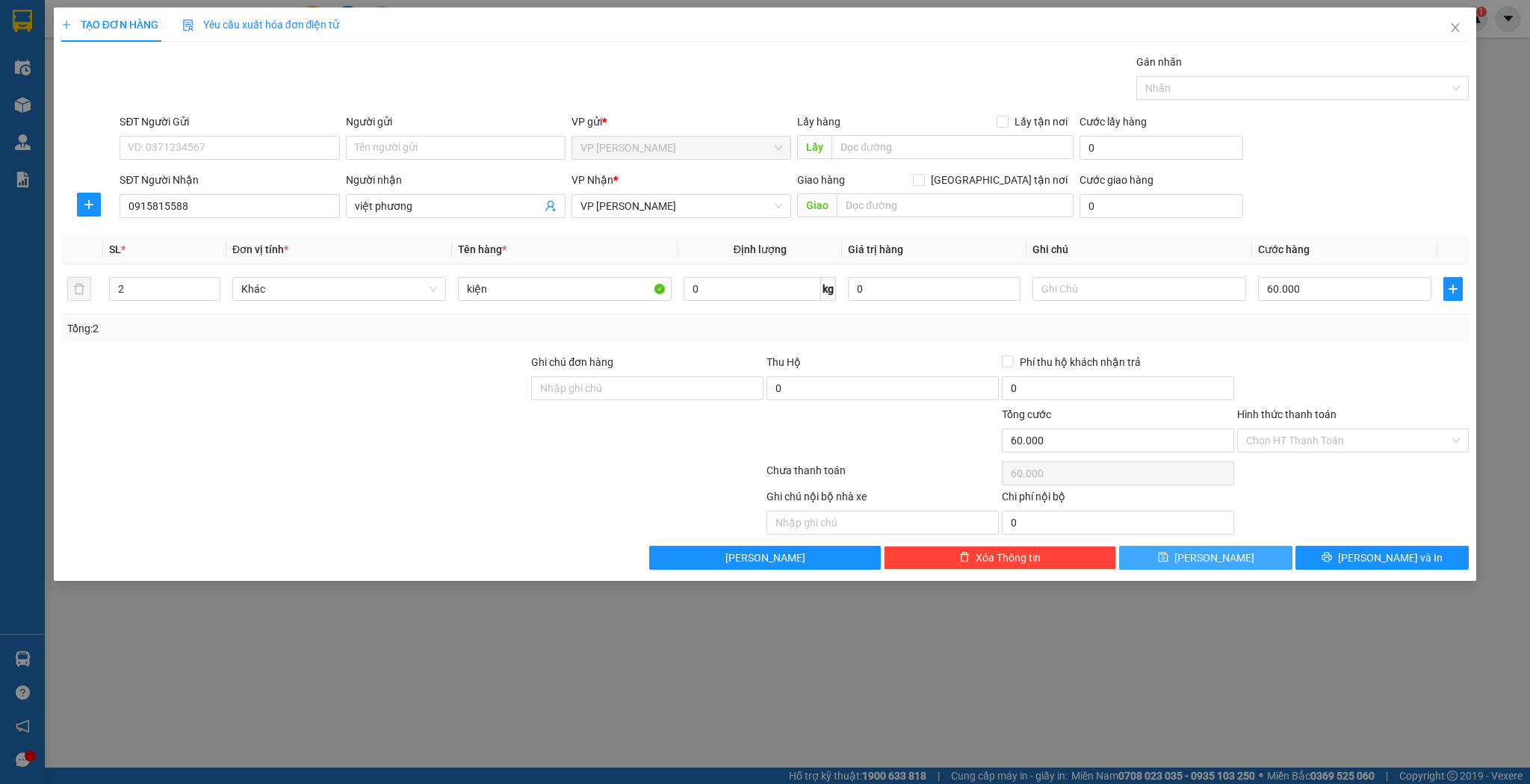
click at [1231, 549] on button "[PERSON_NAME]" at bounding box center [1205, 557] width 174 height 24
type input "1"
type input "0"
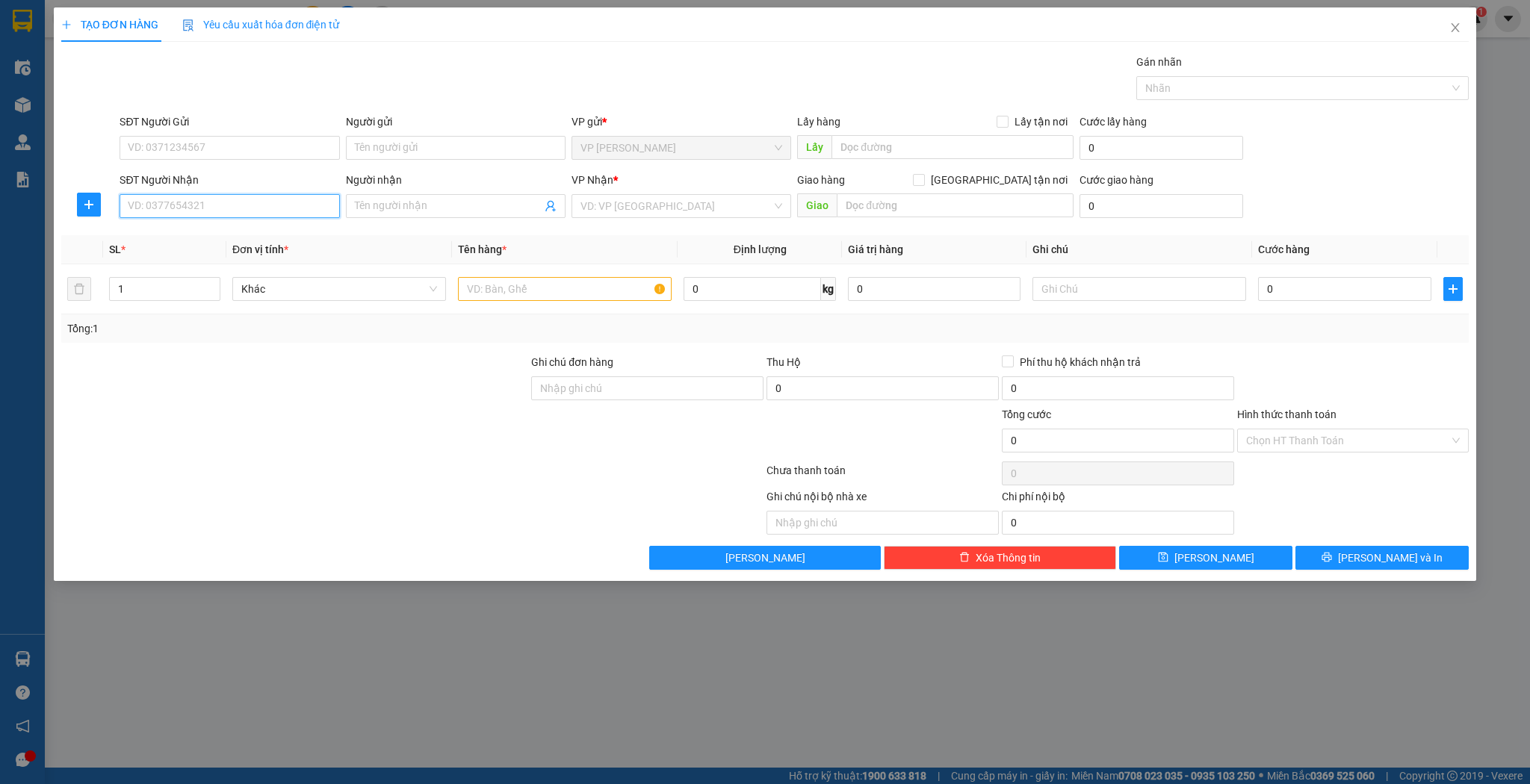
click at [174, 203] on input "SĐT Người Nhận" at bounding box center [229, 206] width 219 height 24
click at [231, 232] on div "0919852789 - quảng cáo thanh nghị" at bounding box center [229, 236] width 201 height 16
type input "0919852789"
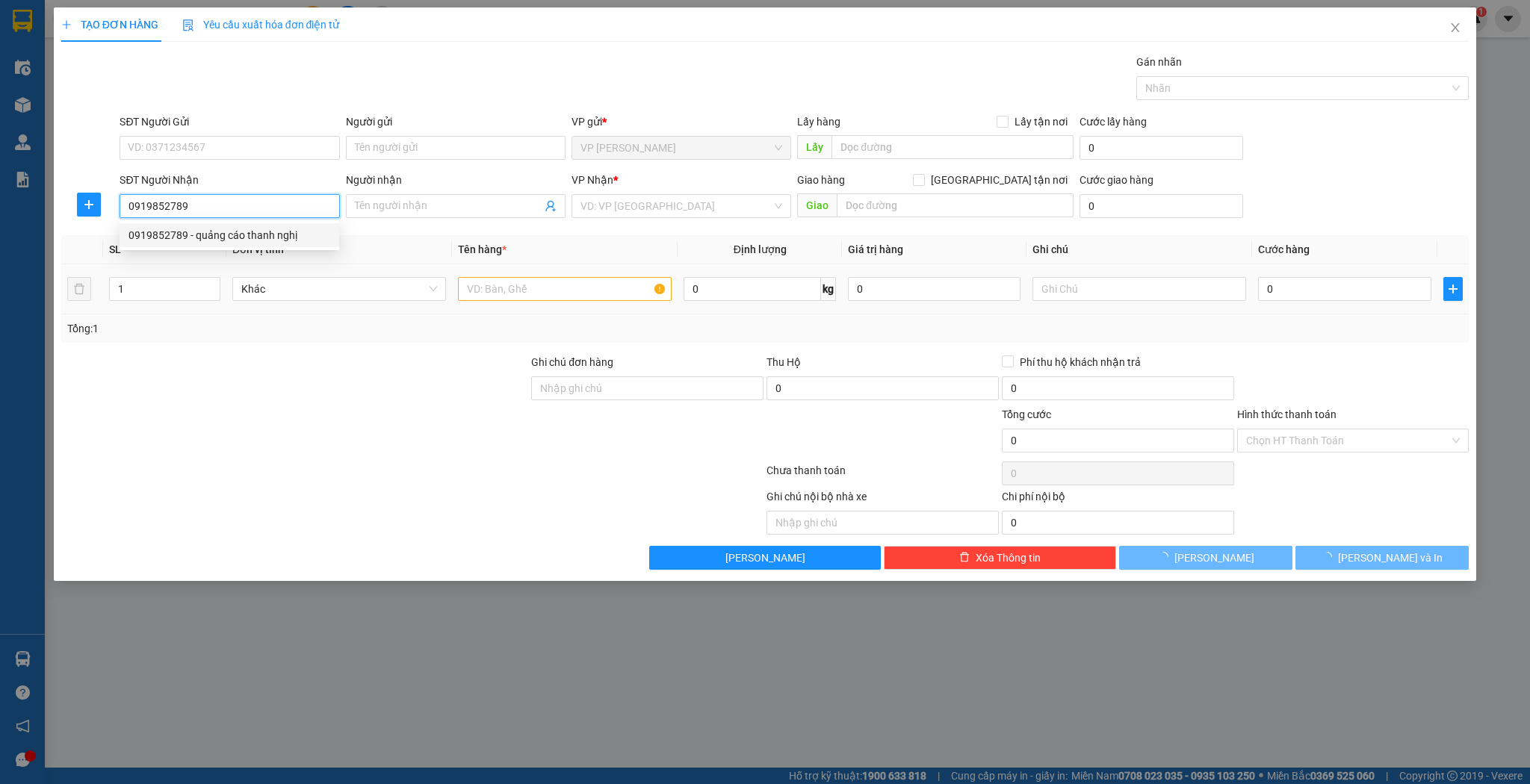
type input "quảng cáo thanh nghị"
checkbox input "true"
type input "cẩm vịnh"
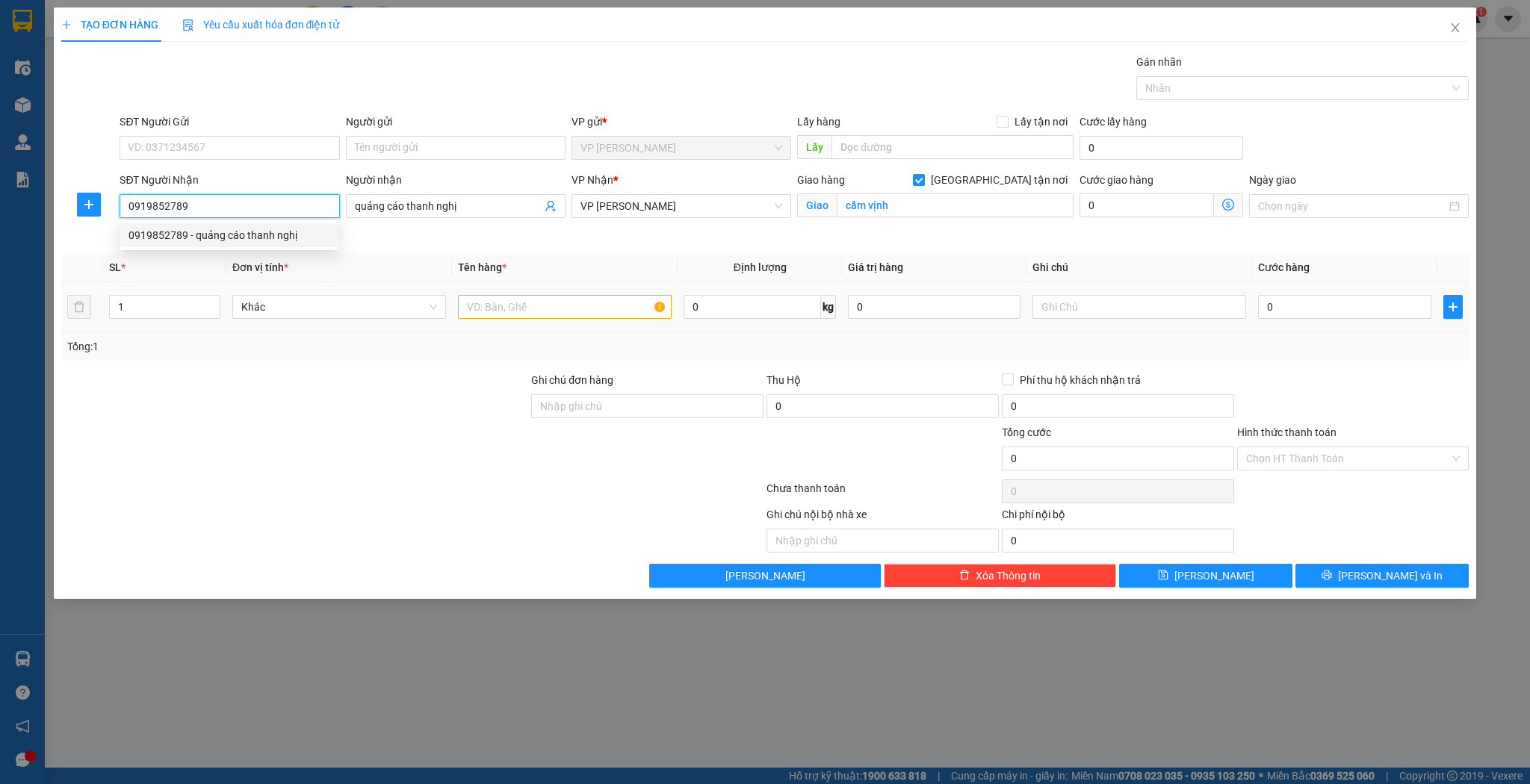
type input "0919852789"
click at [195, 283] on td "1" at bounding box center [165, 307] width 123 height 50
click at [193, 298] on input "1" at bounding box center [165, 307] width 110 height 22
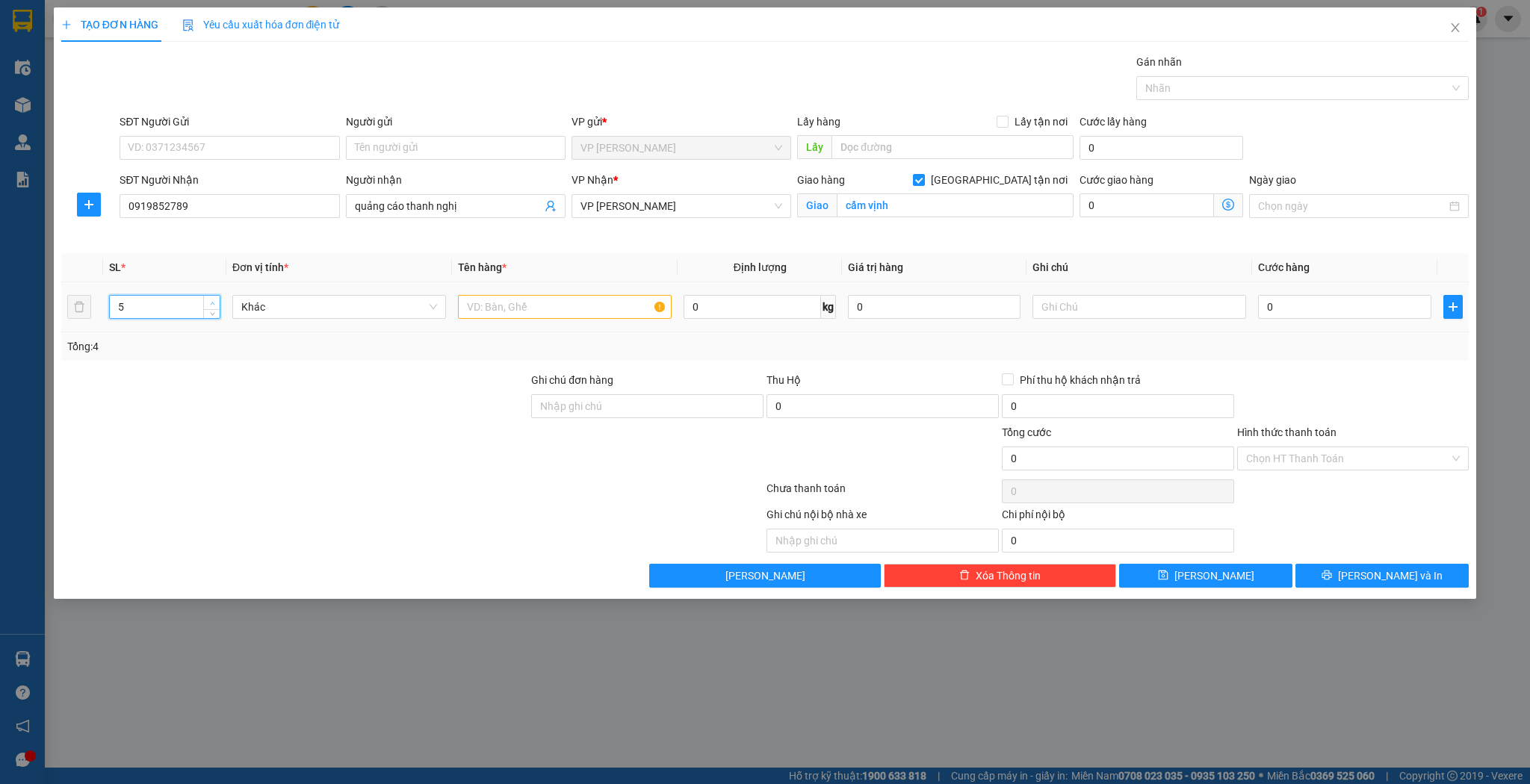
click at [209, 305] on span "up" at bounding box center [212, 303] width 9 height 9
type input "5"
click at [544, 320] on div at bounding box center [565, 307] width 214 height 30
click at [544, 312] on input "text" at bounding box center [565, 307] width 214 height 24
type input "4 cuộn 1 bọc"
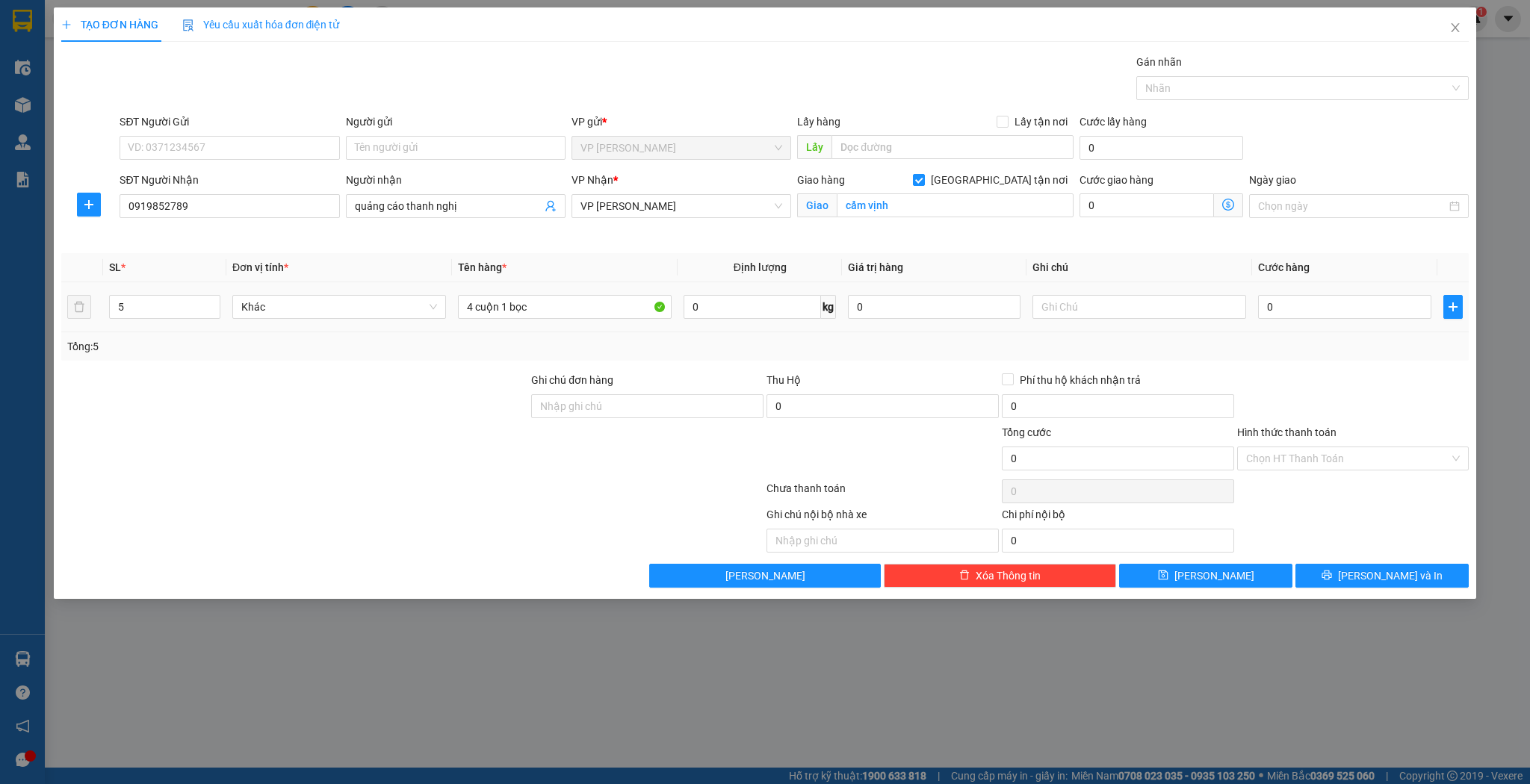
click at [1310, 290] on td "0" at bounding box center [1344, 307] width 184 height 50
click at [1309, 302] on input "0" at bounding box center [1345, 307] width 173 height 24
type input "1"
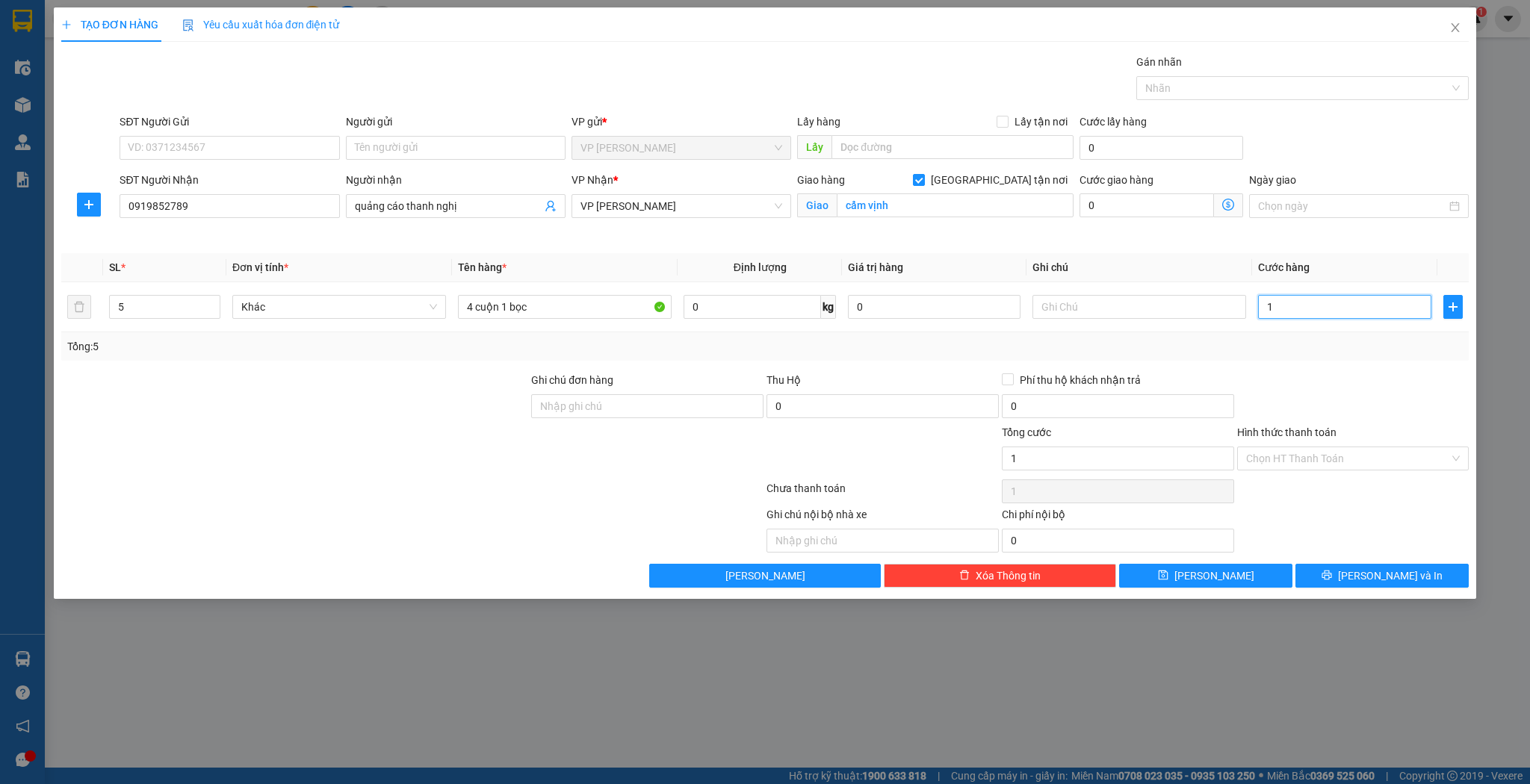
type input "19"
type input "190"
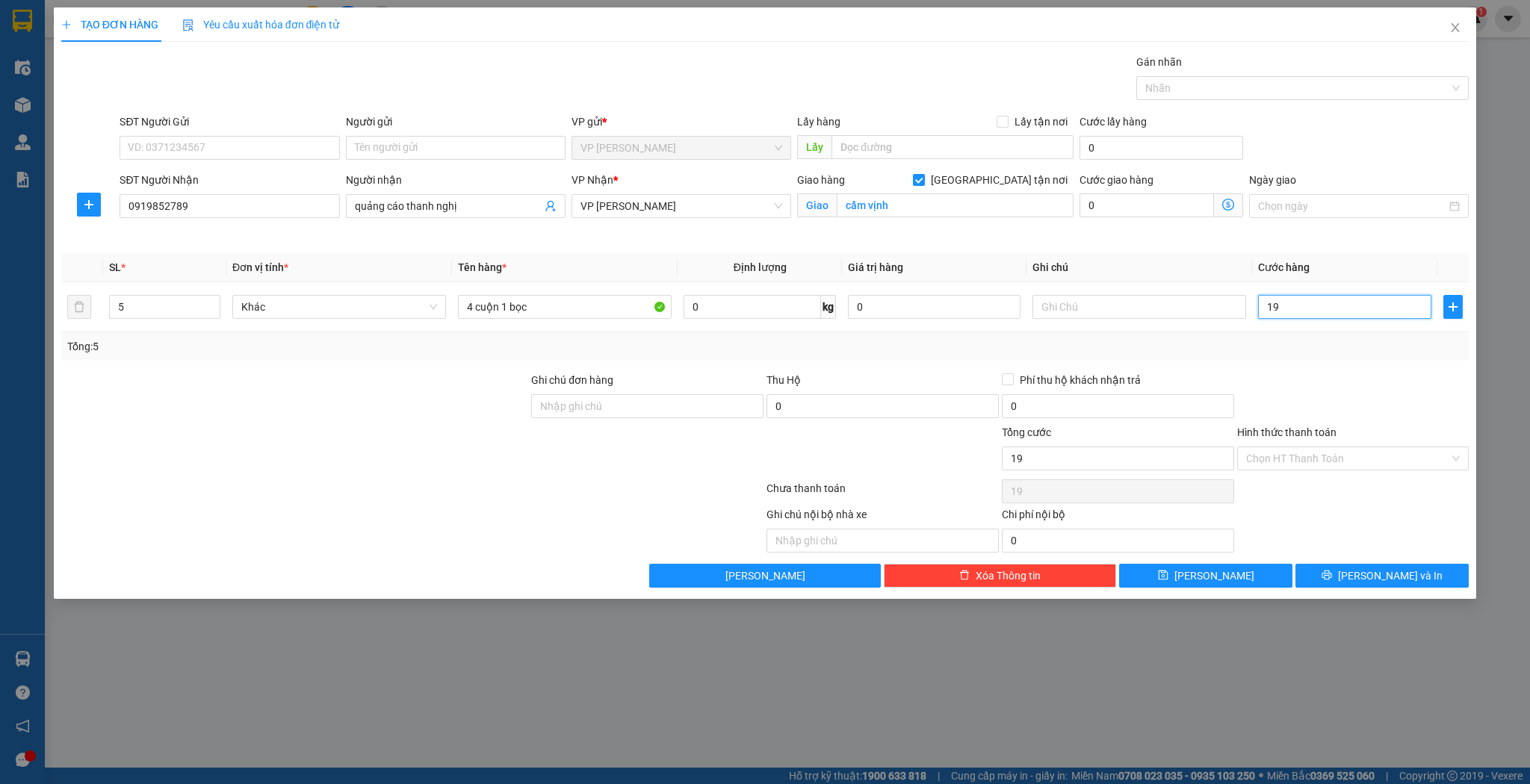
type input "190"
type input "190.000"
click at [1193, 584] on button "[PERSON_NAME]" at bounding box center [1205, 575] width 174 height 24
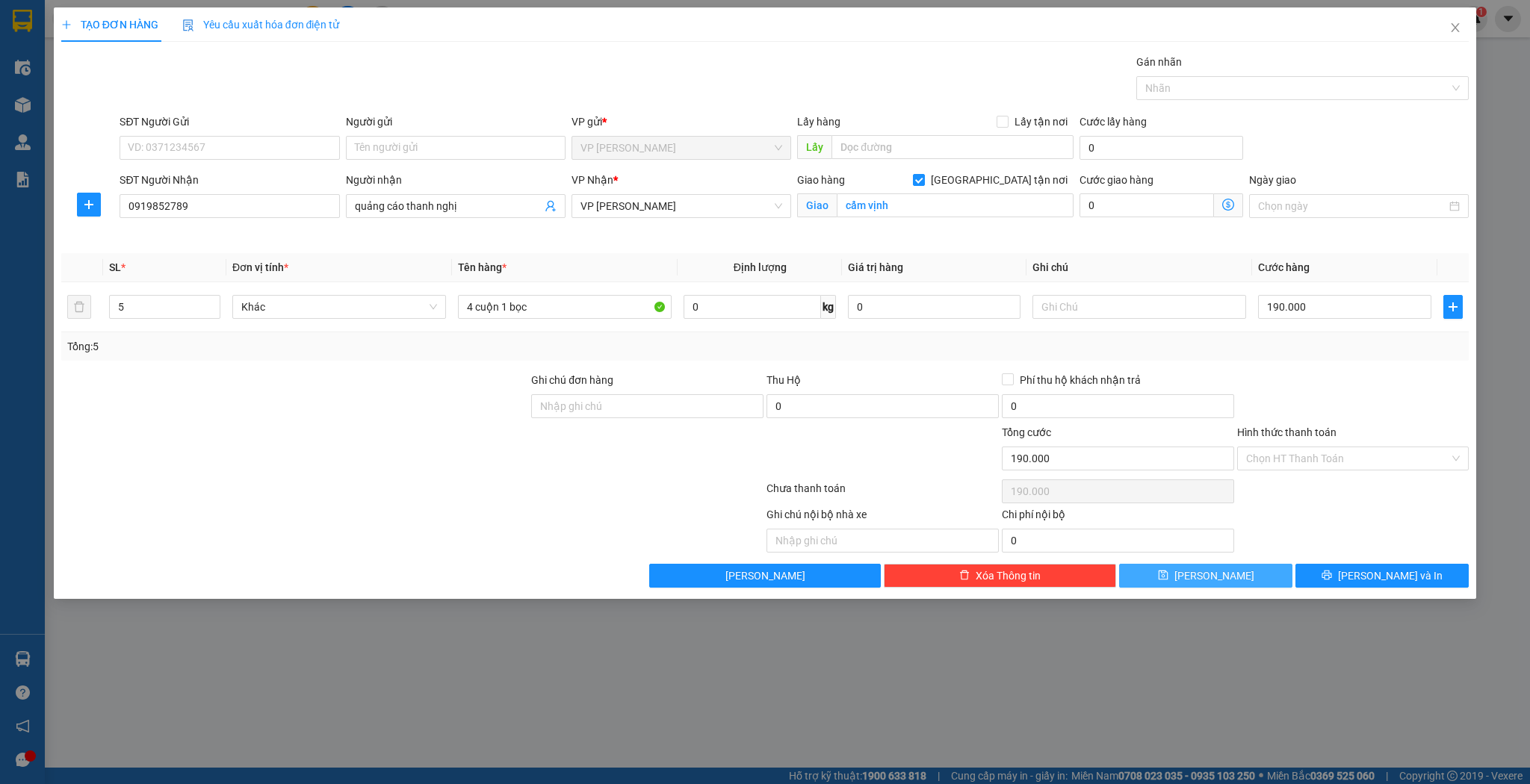
checkbox input "false"
type input "1"
type input "0"
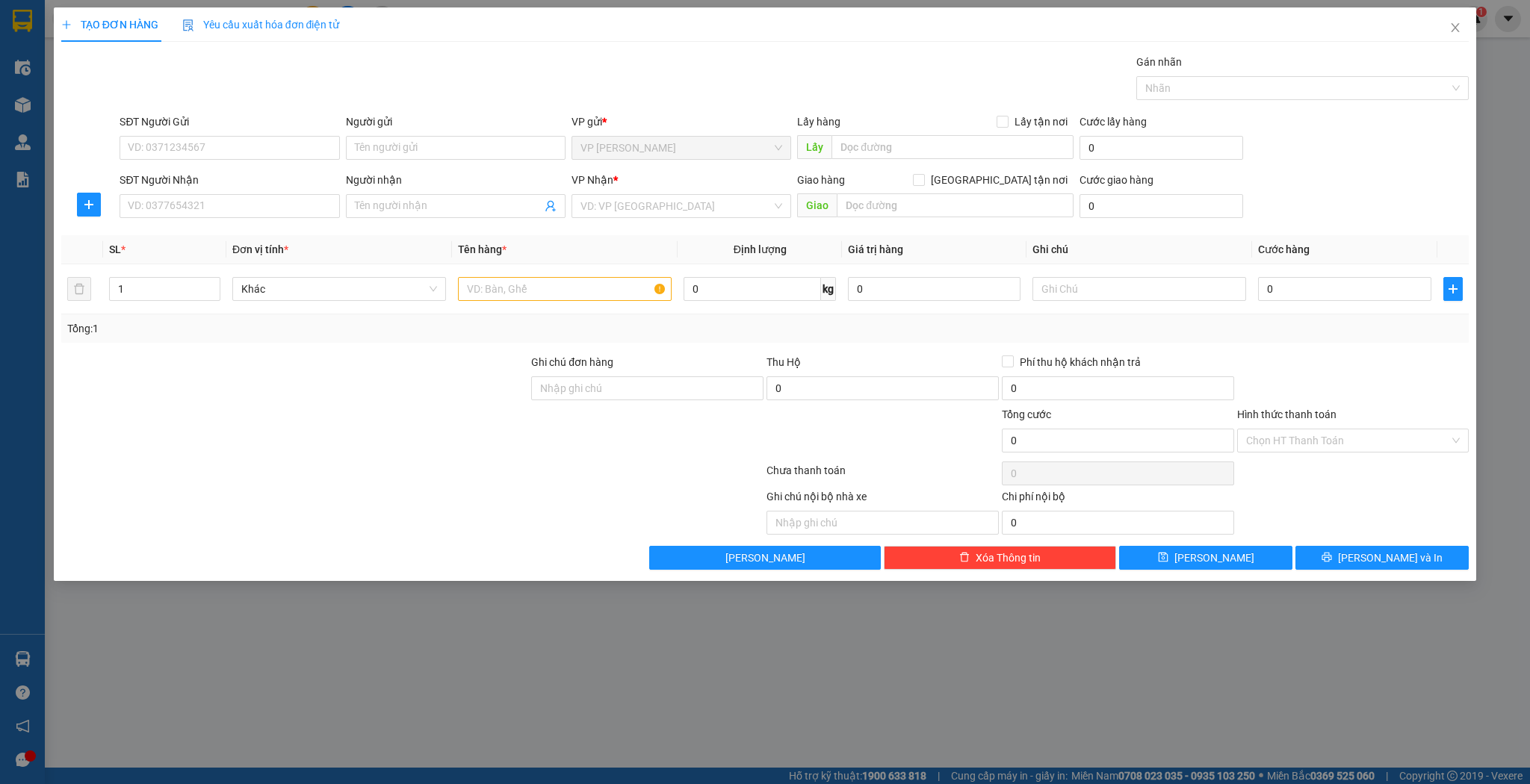
click at [364, 219] on div "Người nhận Tên người nhận" at bounding box center [456, 198] width 219 height 52
click at [371, 215] on span at bounding box center [456, 206] width 219 height 24
type input "duẫn tuyên"
click at [395, 230] on div "duẫn tuyên - 0382999687" at bounding box center [456, 236] width 201 height 16
type input "0382999687"
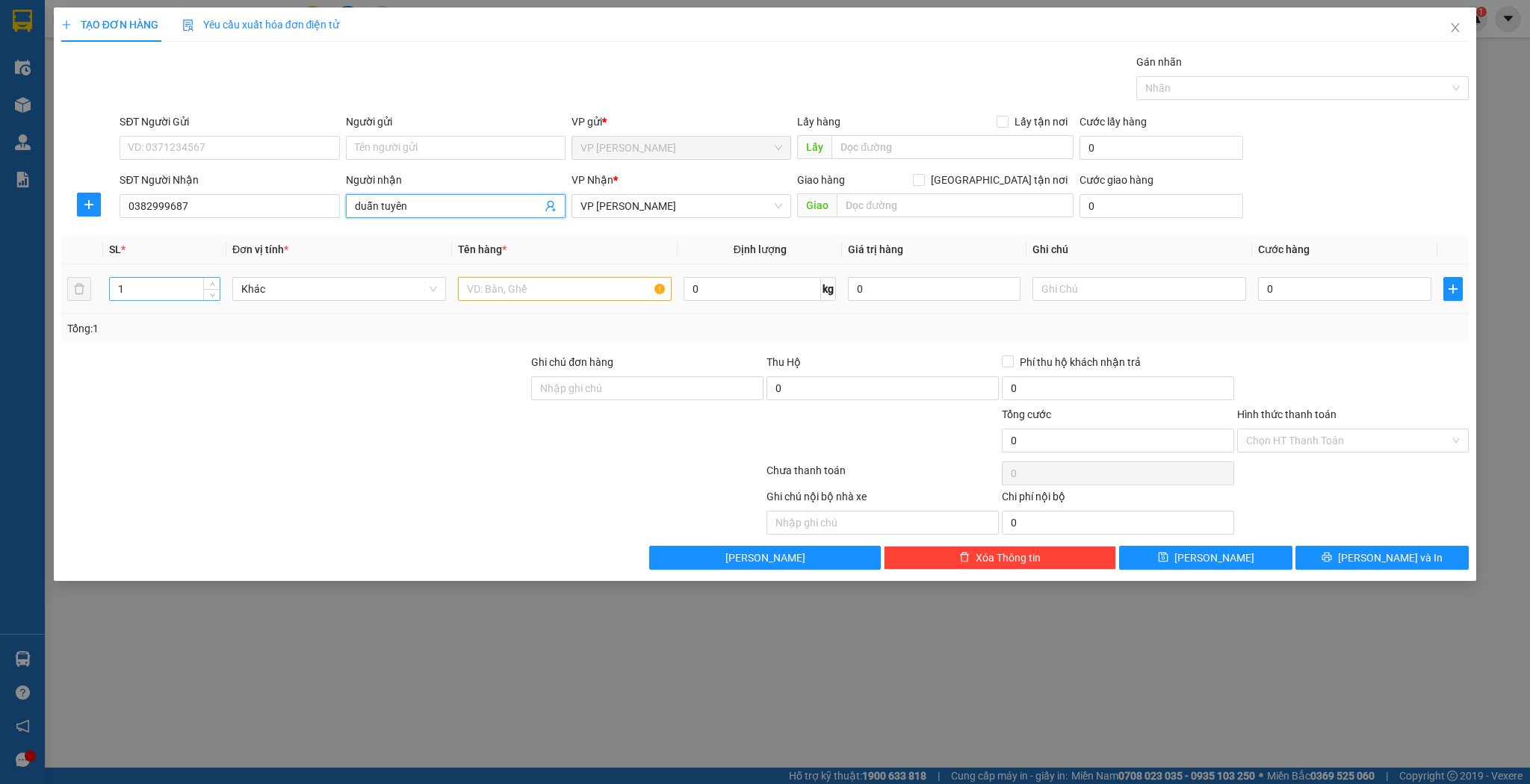
type input "duẫn tuyên"
click at [159, 299] on div "1" at bounding box center [165, 289] width 112 height 24
click at [159, 298] on input "1" at bounding box center [165, 289] width 110 height 22
click at [160, 291] on input "1" at bounding box center [165, 289] width 110 height 22
click at [161, 291] on input "1" at bounding box center [165, 289] width 110 height 22
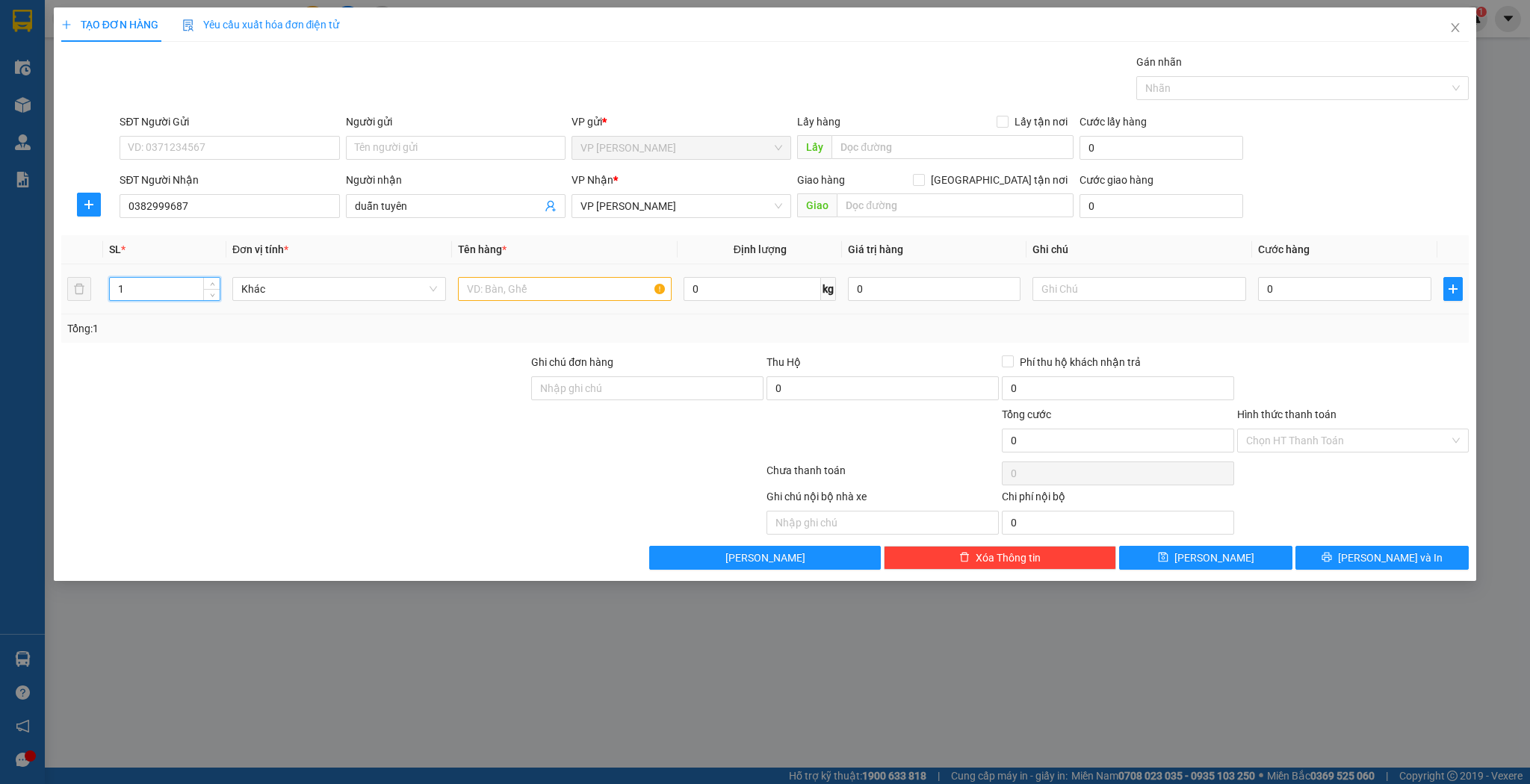
click at [161, 291] on input "1" at bounding box center [165, 289] width 110 height 22
type input "7"
click at [511, 293] on input "text" at bounding box center [565, 289] width 214 height 24
type input "4 xốp 3 kiện"
click at [1310, 281] on input "0" at bounding box center [1345, 289] width 173 height 24
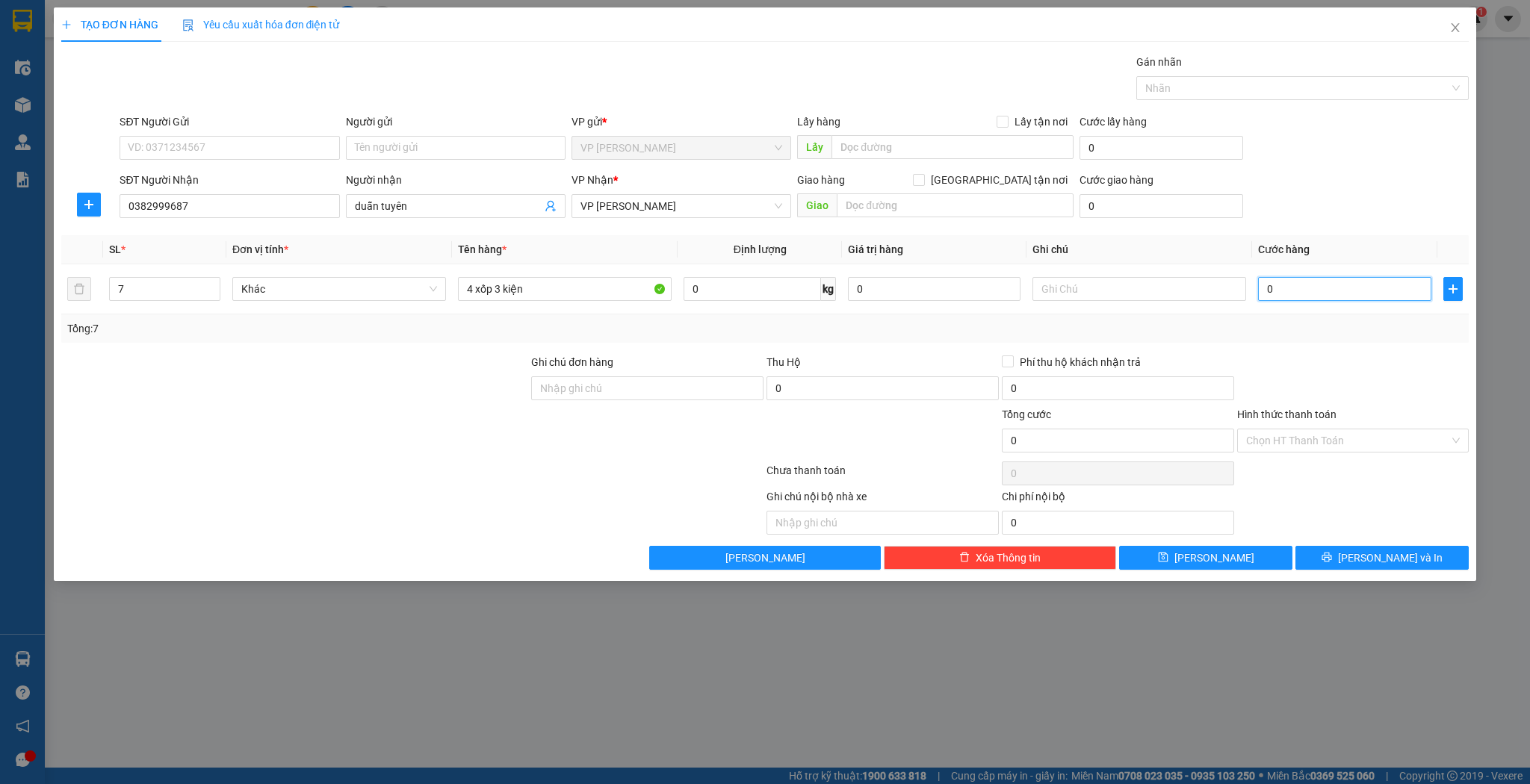
type input "2"
type input "29"
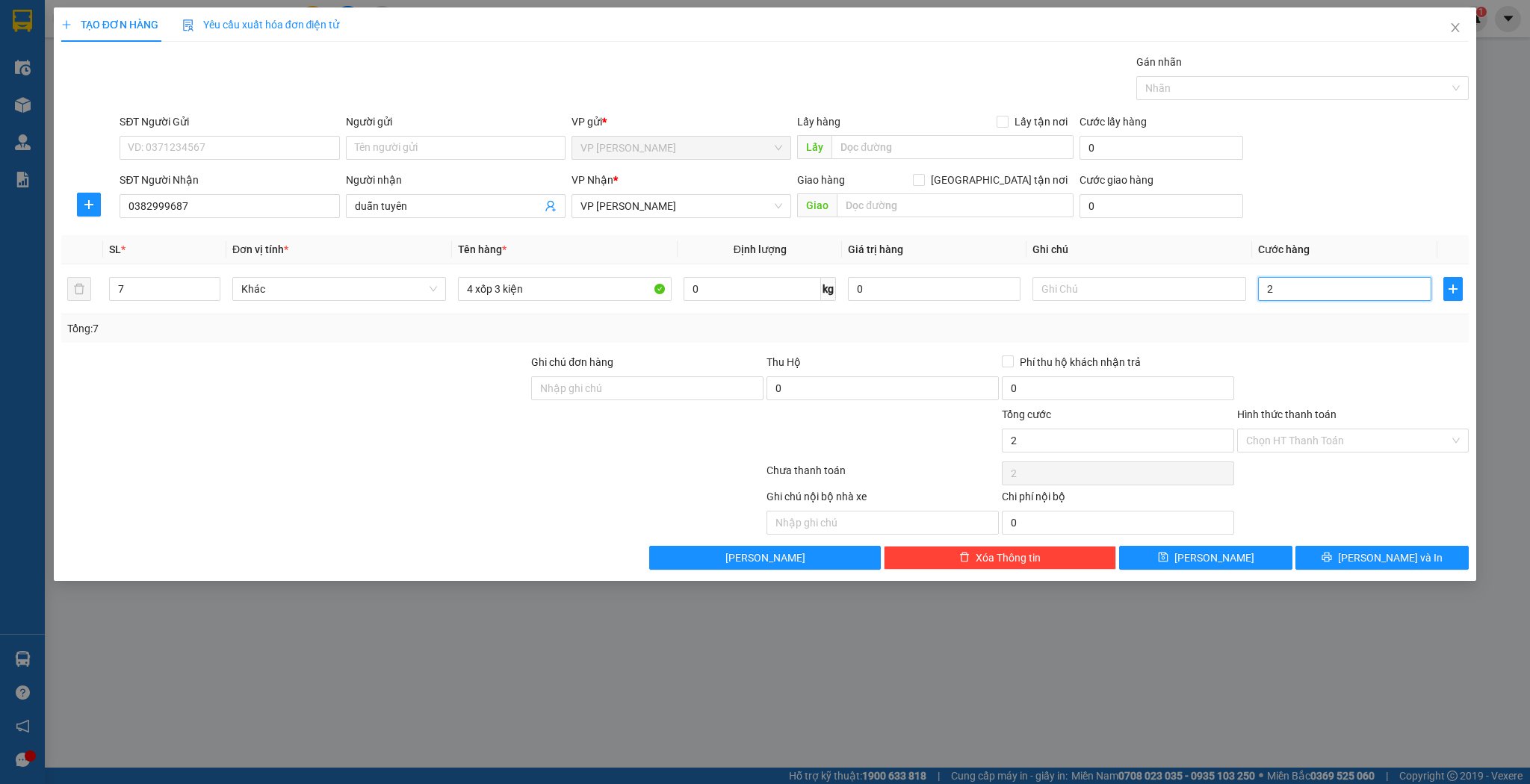
type input "29"
type input "290"
type input "290.000"
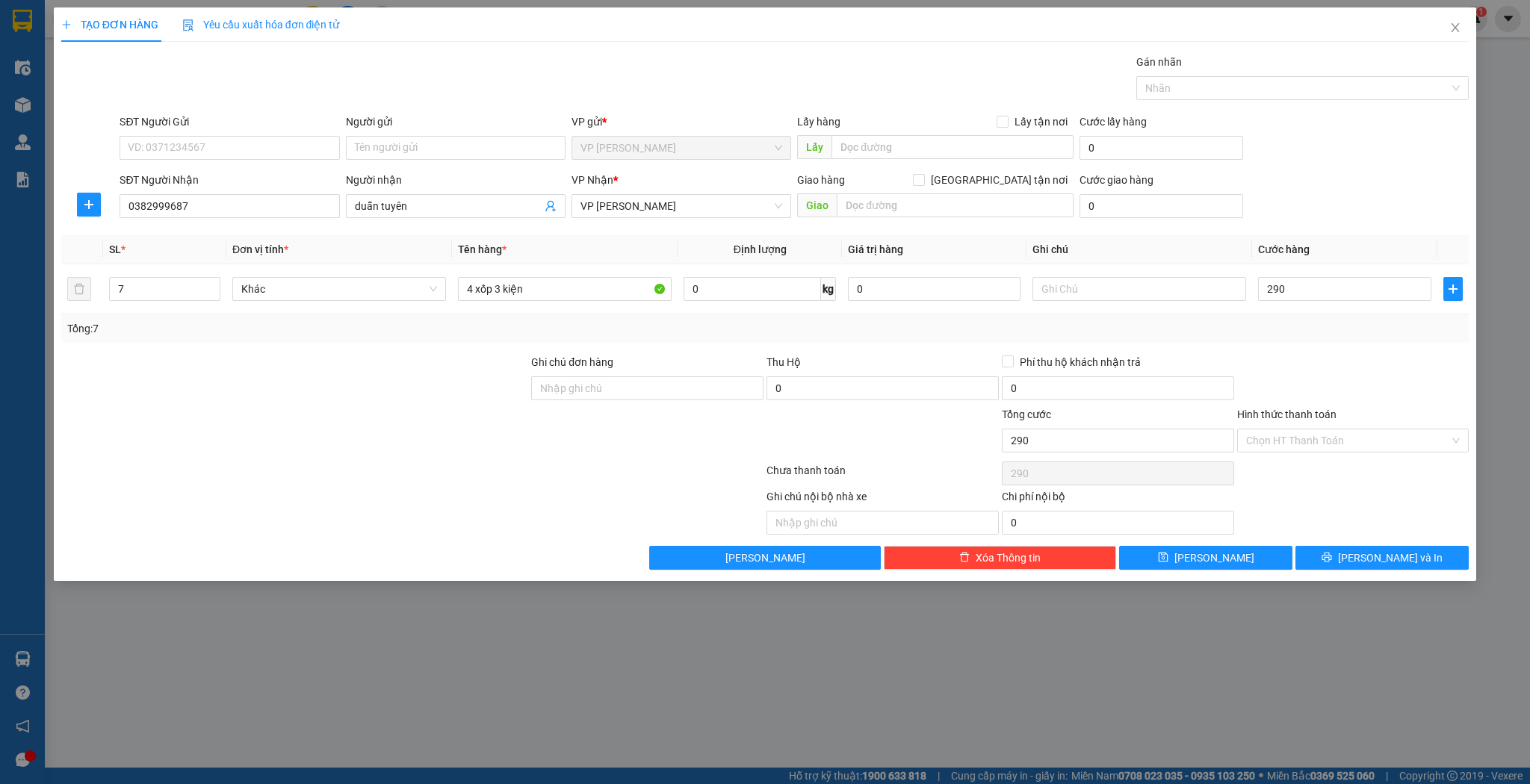
type input "290.000"
click at [1202, 540] on div "Transit Pickup Surcharge Ids Transit Deliver Surcharge Ids Transit Deliver Surc…" at bounding box center [765, 312] width 1409 height 516
click at [1216, 562] on span "[PERSON_NAME]" at bounding box center [1214, 557] width 80 height 16
type input "1"
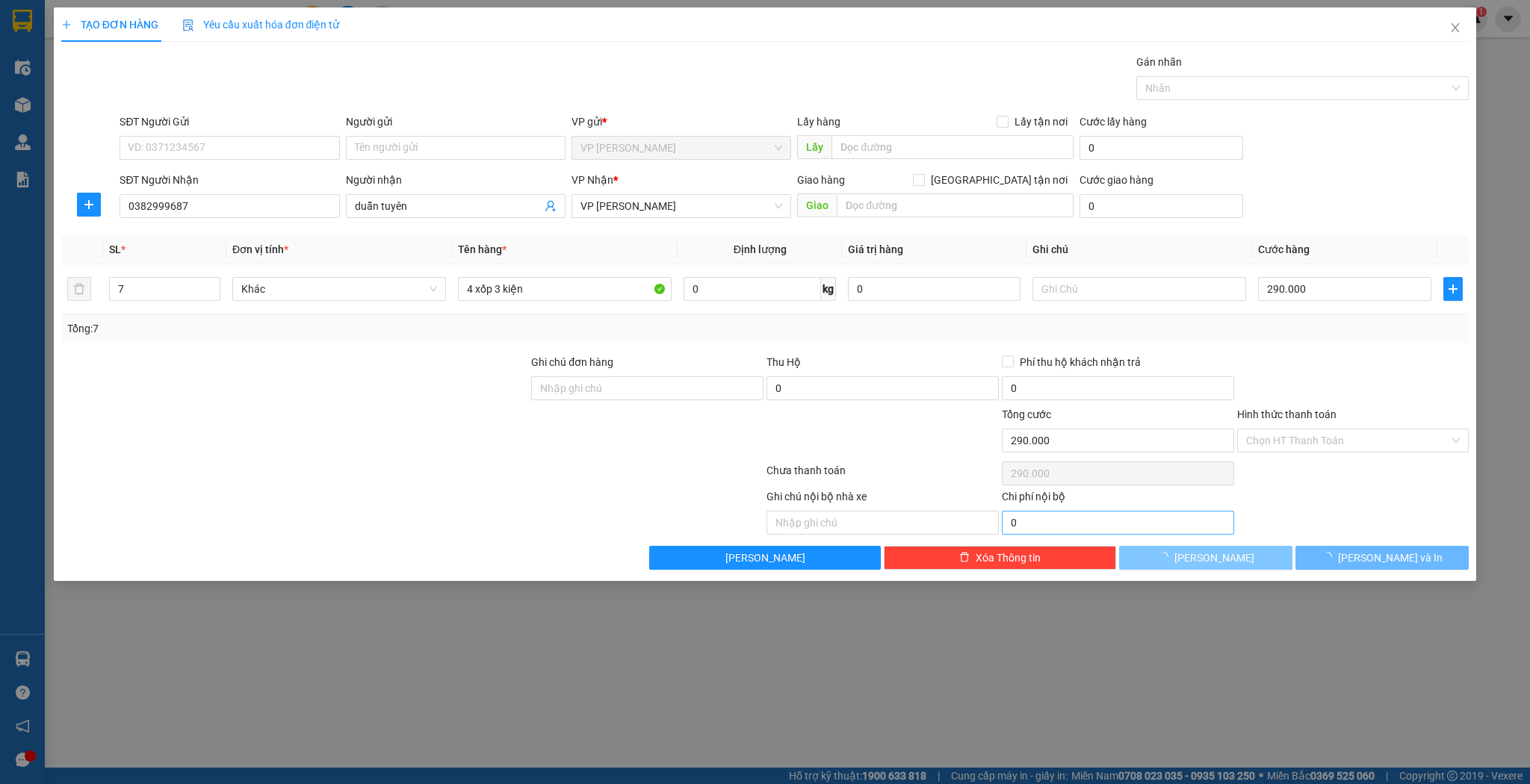
type input "0"
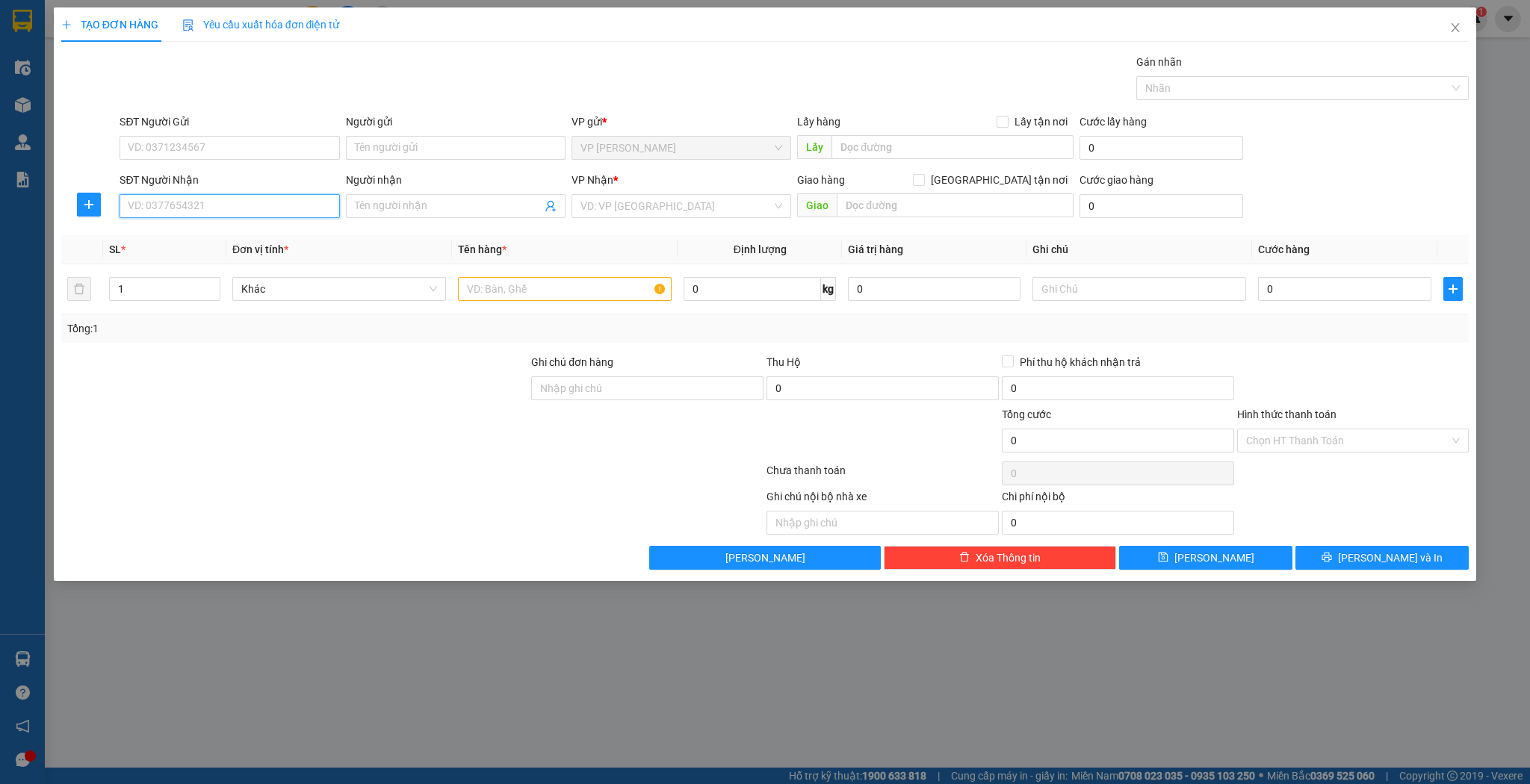
click at [210, 200] on input "SĐT Người Nhận" at bounding box center [229, 206] width 219 height 24
click at [239, 238] on div "0911093558 - Cty máy tính Vạn [GEOGRAPHIC_DATA]" at bounding box center [253, 236] width 249 height 16
type input "0911093558"
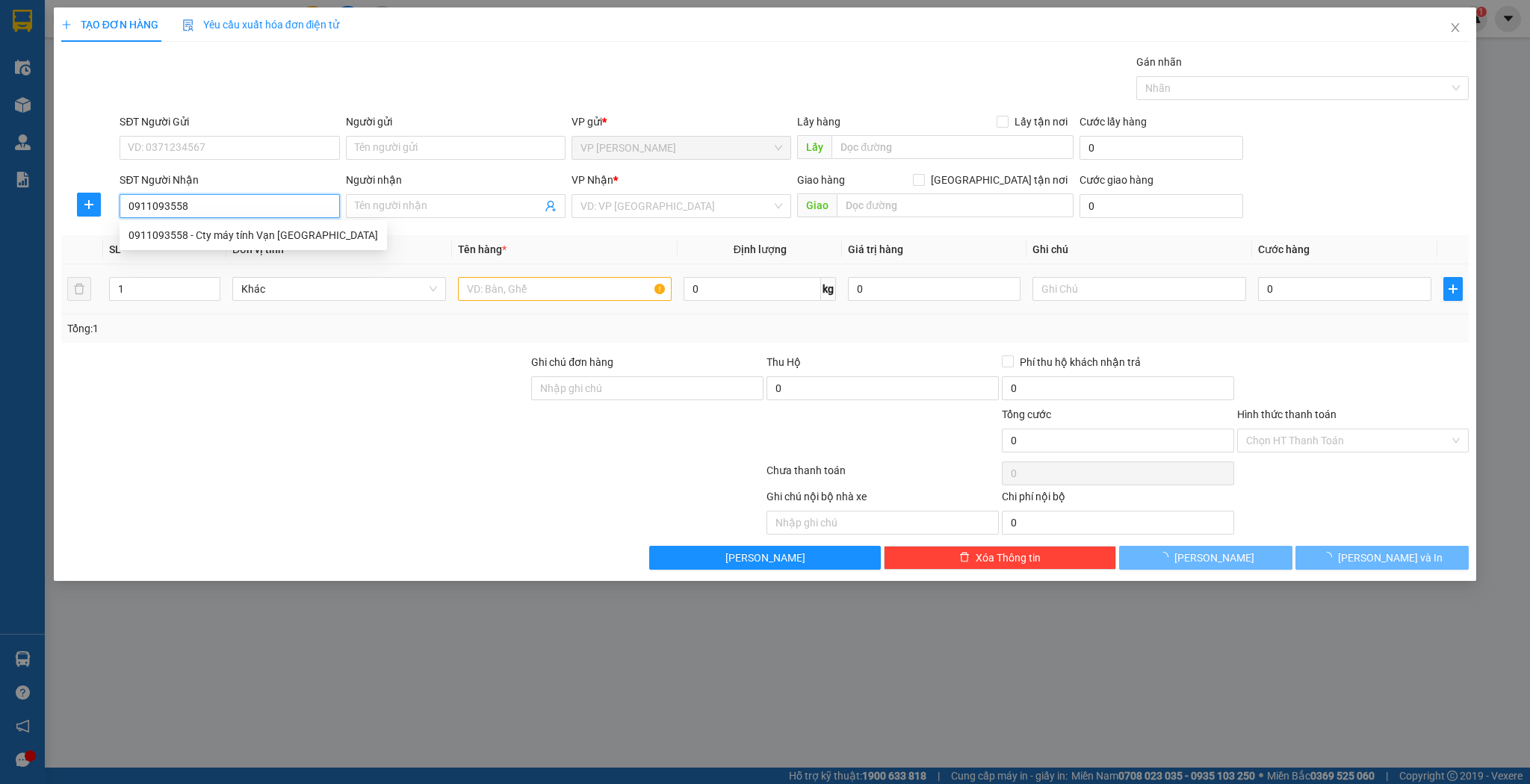
type input "Cty máy tính Vạn [GEOGRAPHIC_DATA]"
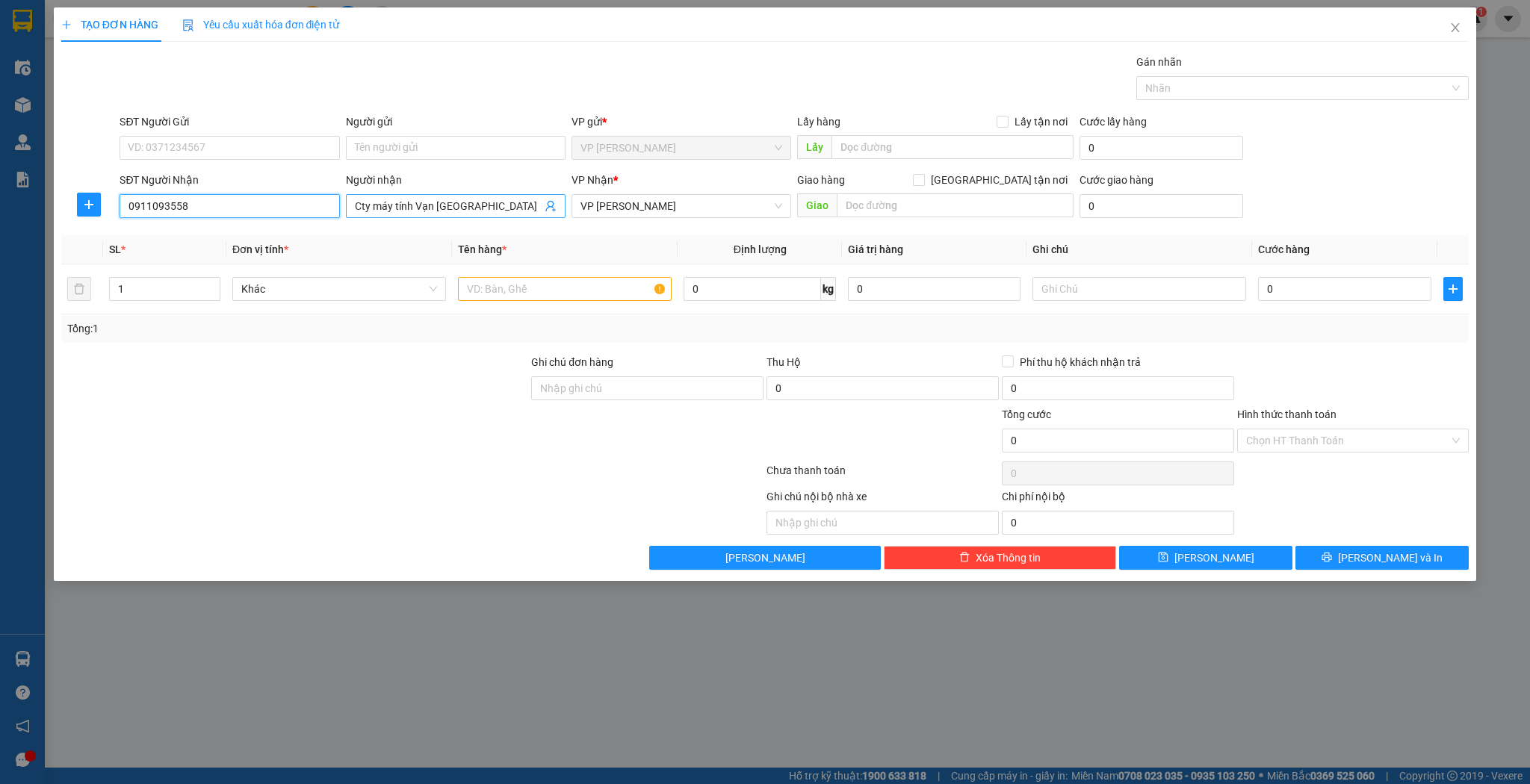
type input "0911093558"
click at [507, 208] on input "Cty máy tính Vạn [GEOGRAPHIC_DATA]" at bounding box center [449, 206] width 187 height 16
type input "Cty máy tính Vạn Xuân"
click at [175, 293] on input "1" at bounding box center [165, 289] width 110 height 22
type input "15"
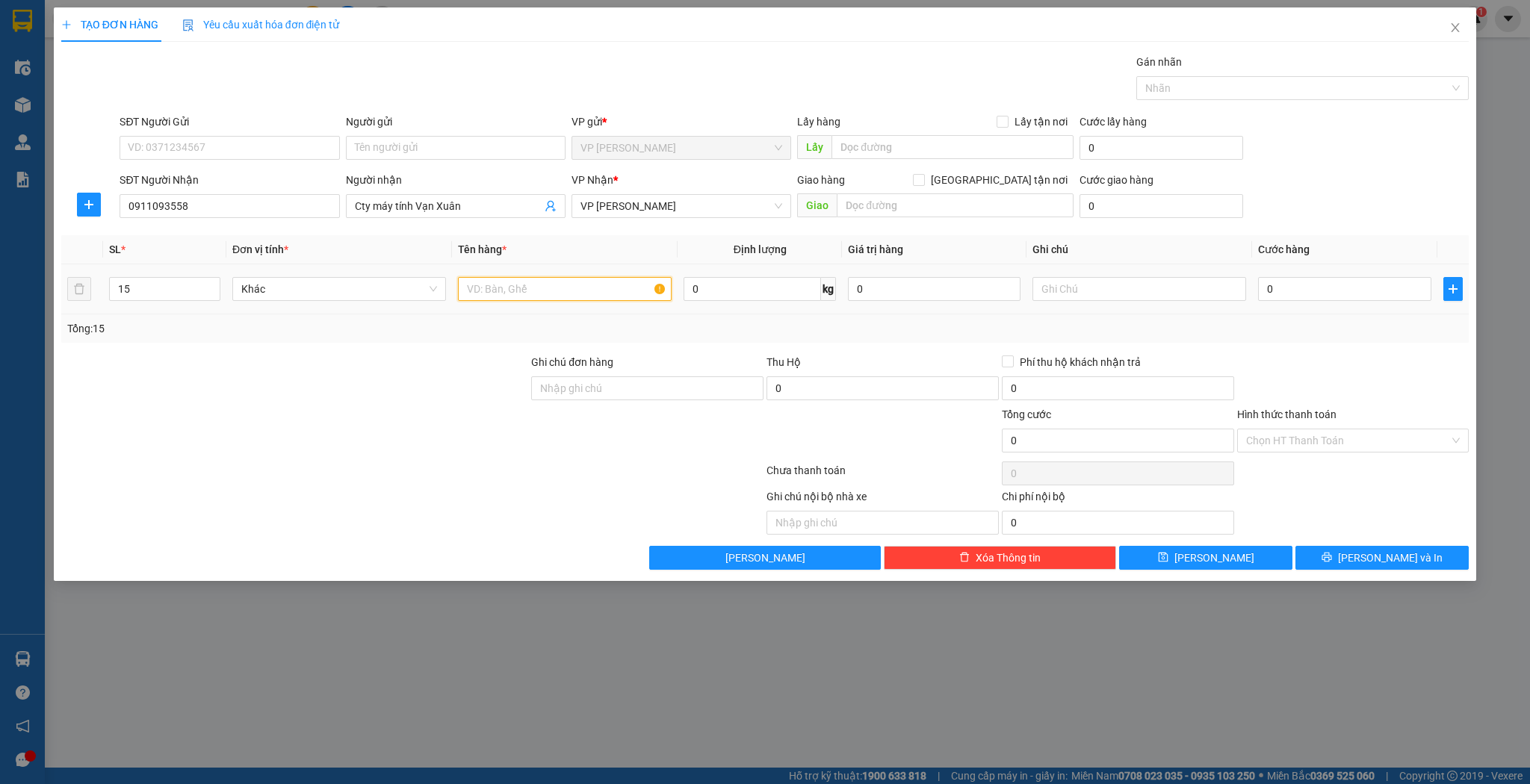
click at [509, 287] on input "text" at bounding box center [565, 289] width 214 height 24
type input "kiện máy in"
click at [1204, 549] on button "[PERSON_NAME]" at bounding box center [1205, 557] width 174 height 24
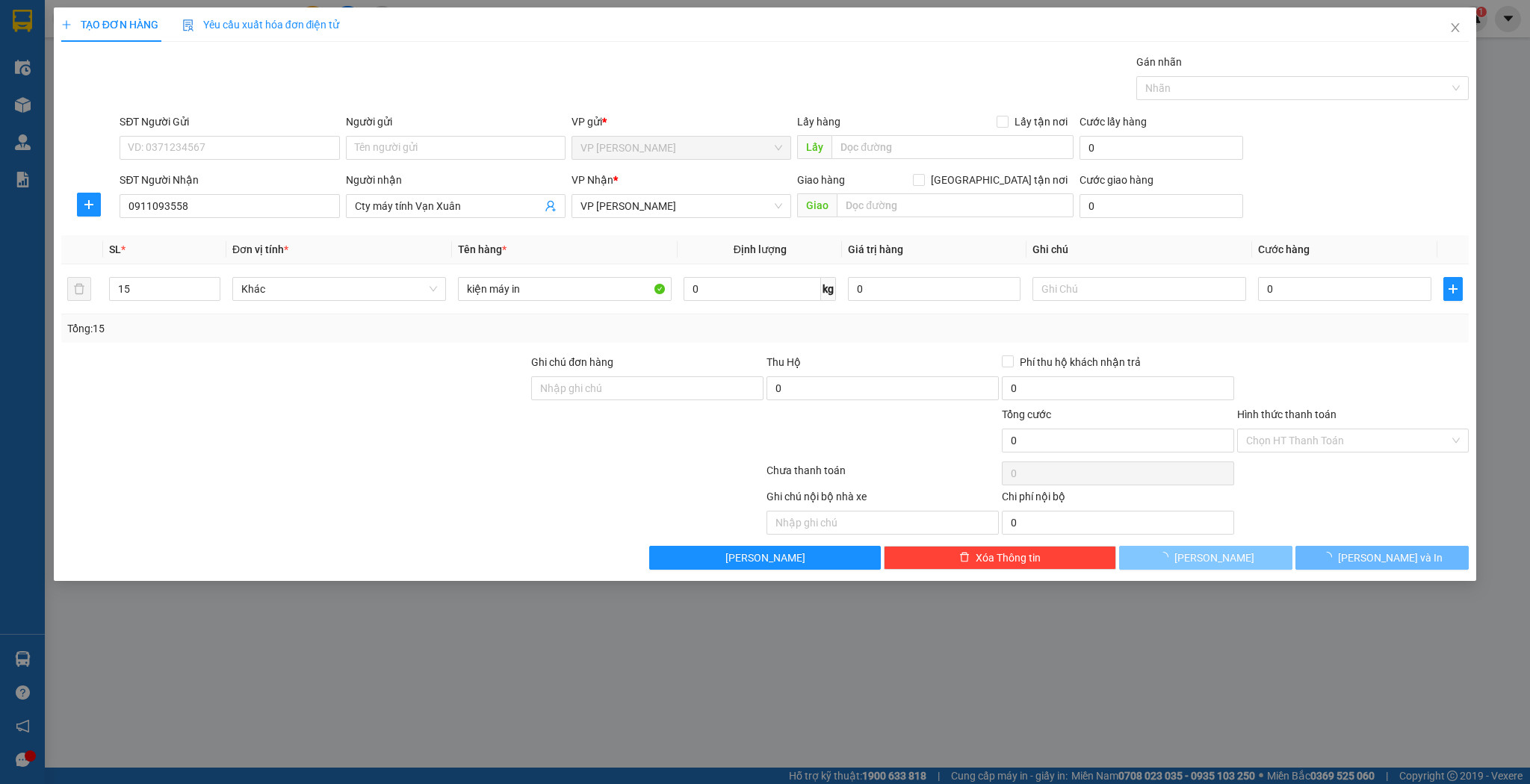
type input "1"
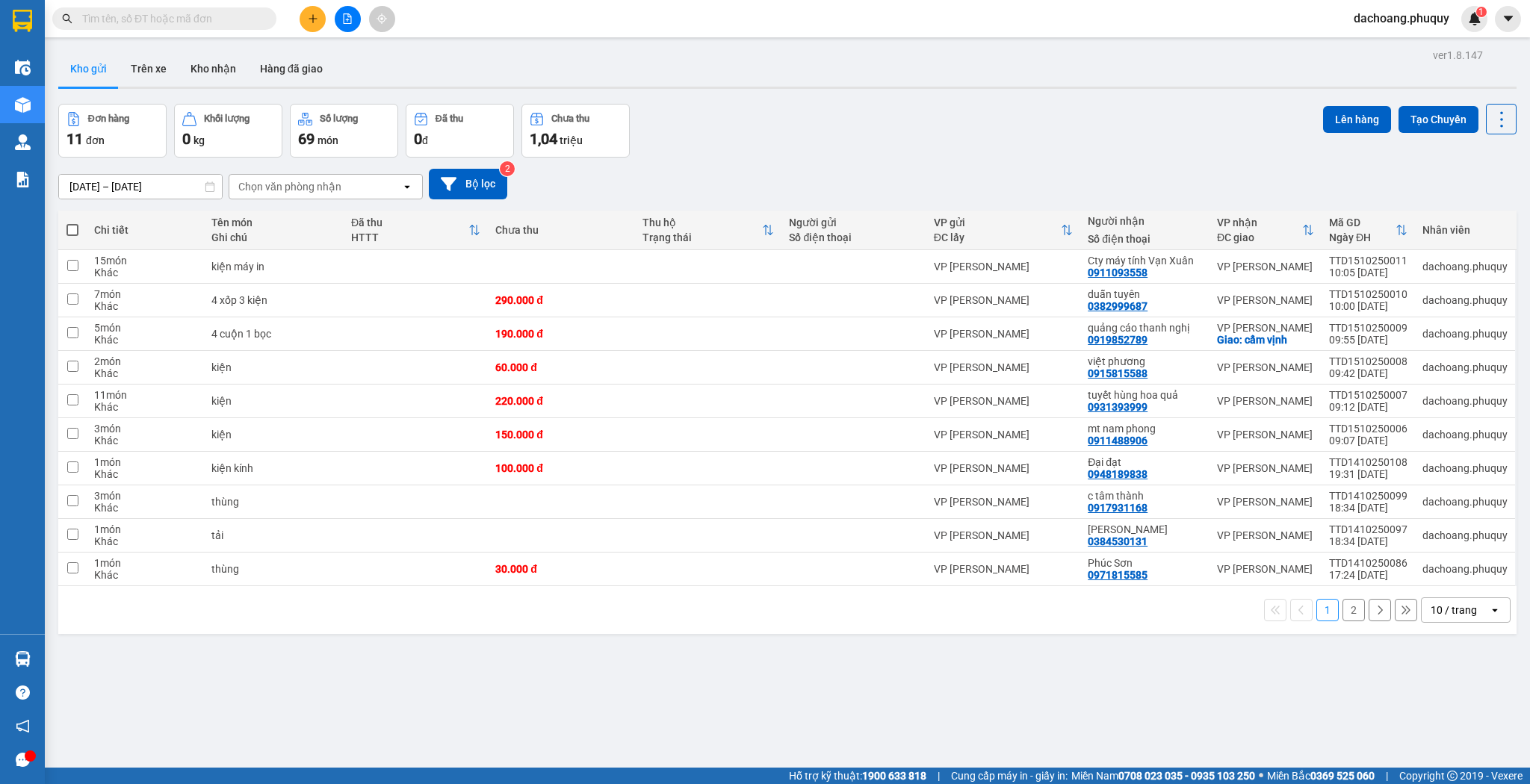
click at [190, 15] on input "text" at bounding box center [170, 19] width 176 height 16
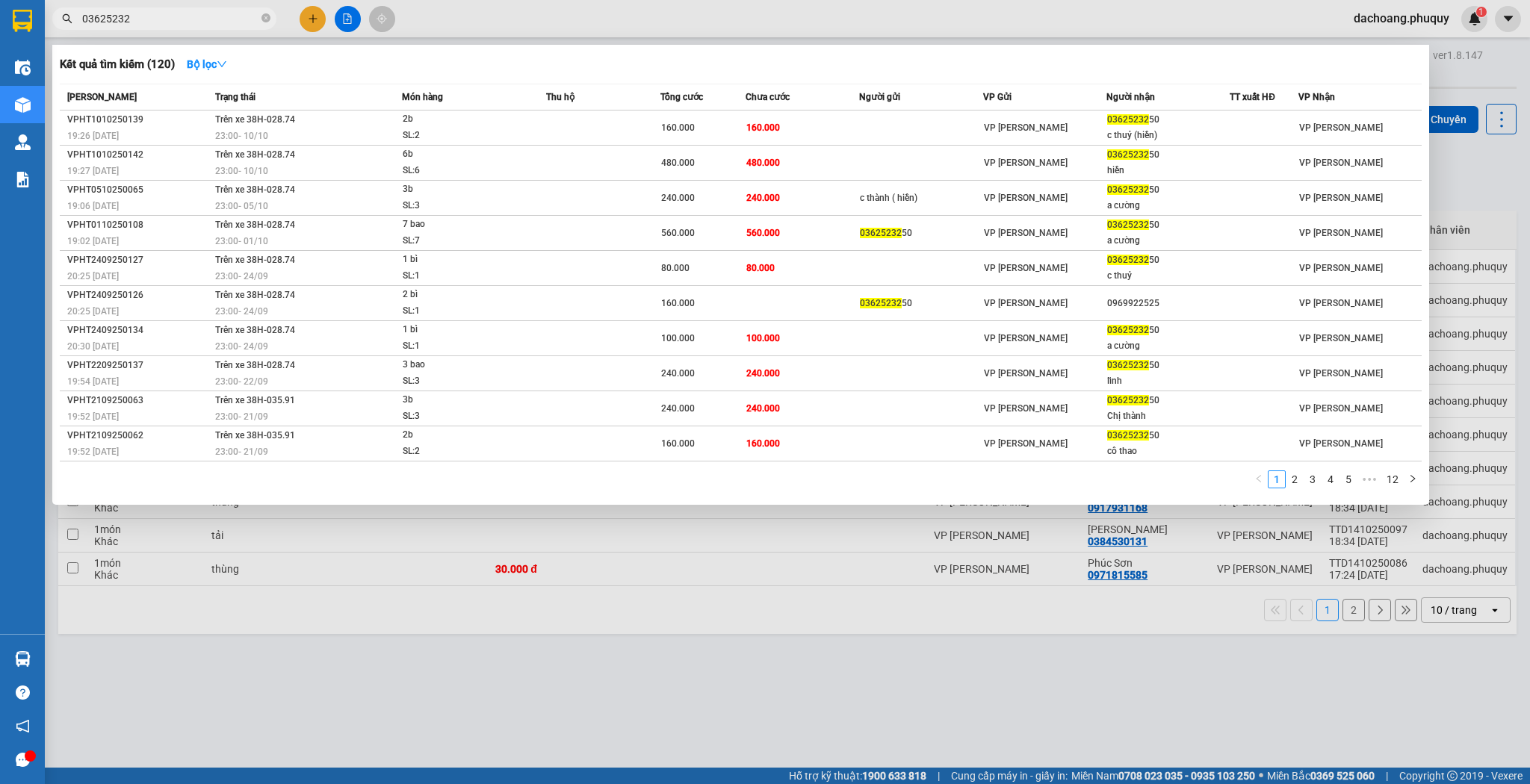
type input "036252325"
click at [264, 25] on span at bounding box center [266, 19] width 9 height 14
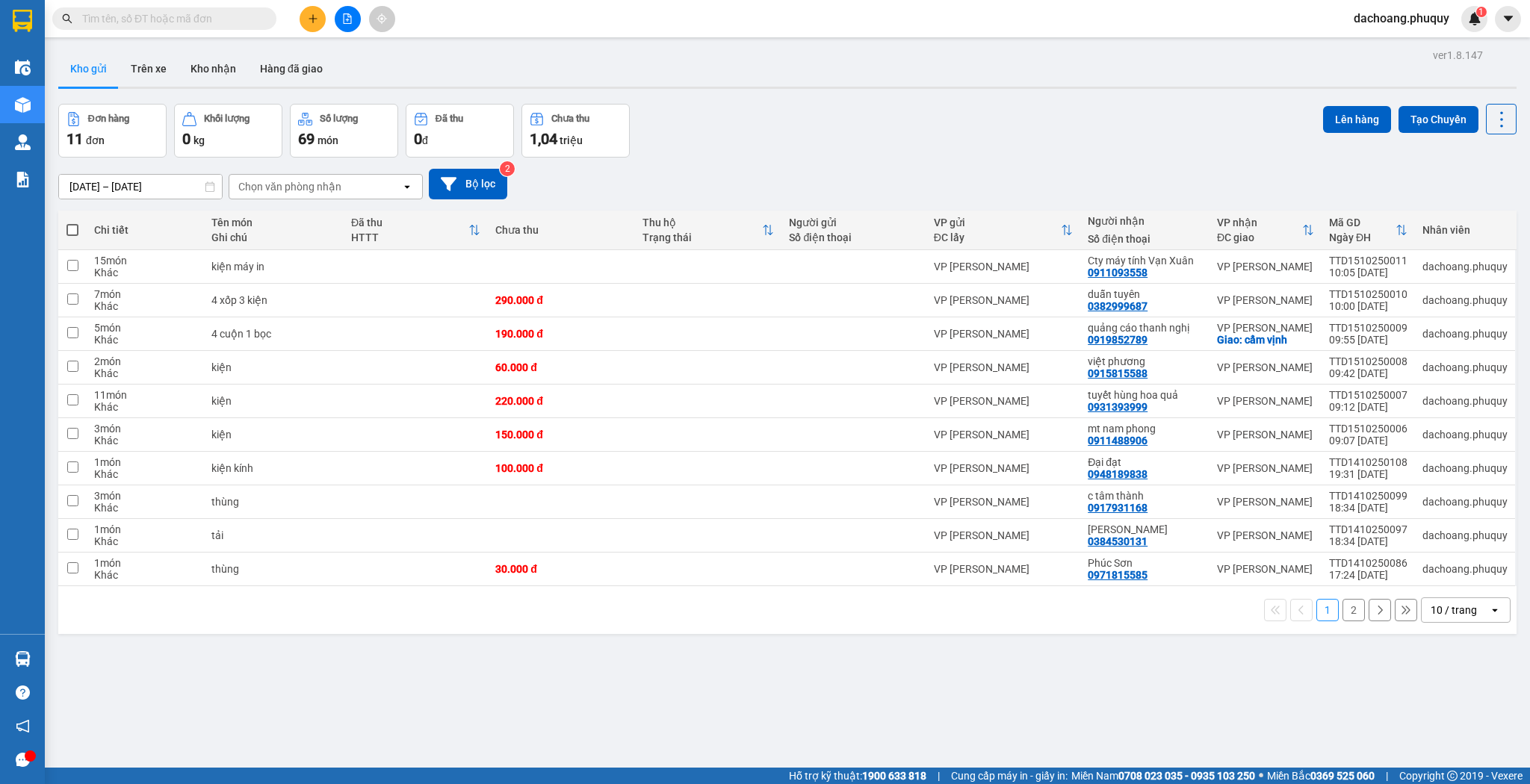
click at [1454, 610] on div "10 / trang" at bounding box center [1454, 610] width 47 height 15
click at [1451, 580] on span "100 / trang" at bounding box center [1451, 575] width 54 height 15
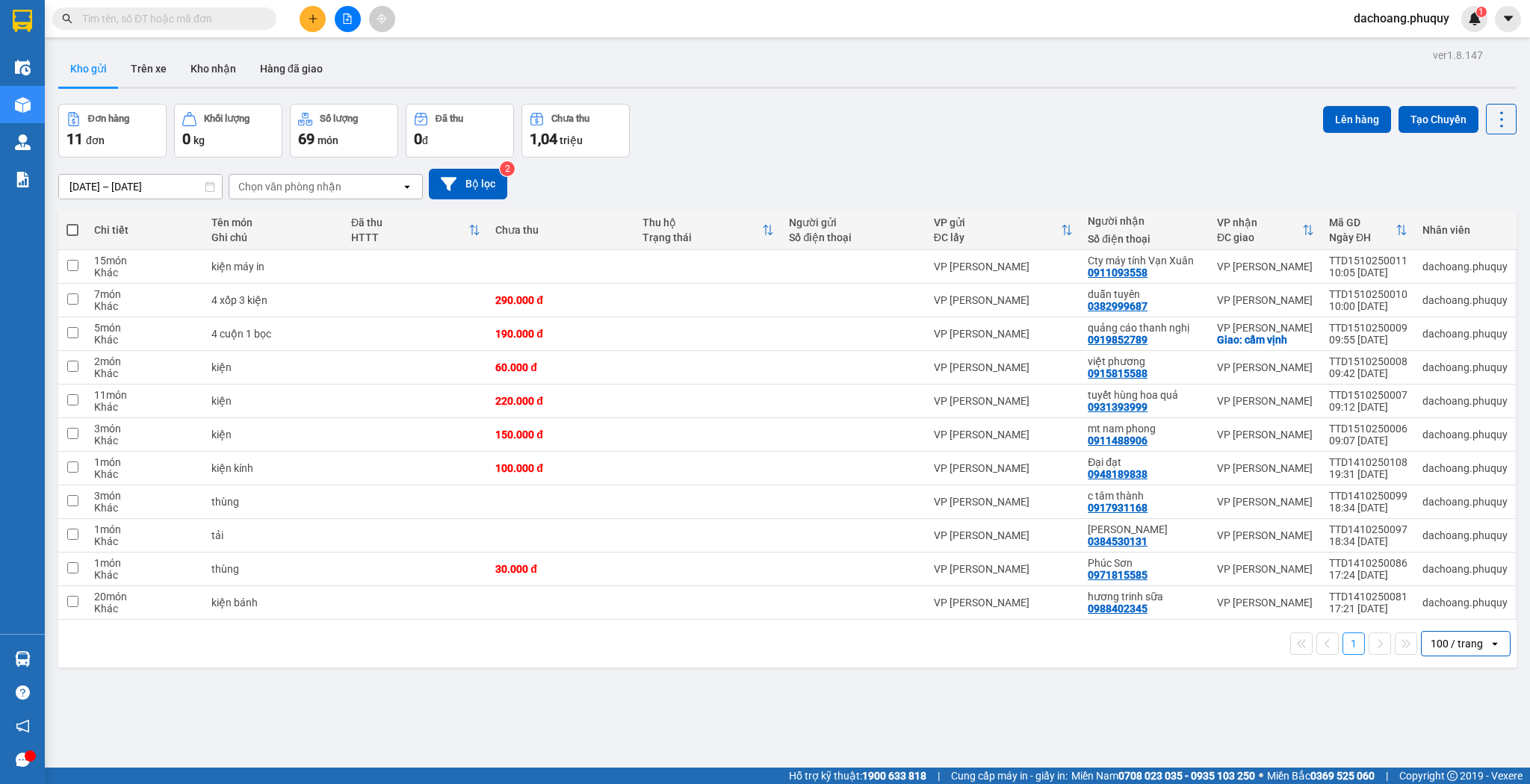
click at [309, 21] on icon "plus" at bounding box center [313, 19] width 11 height 11
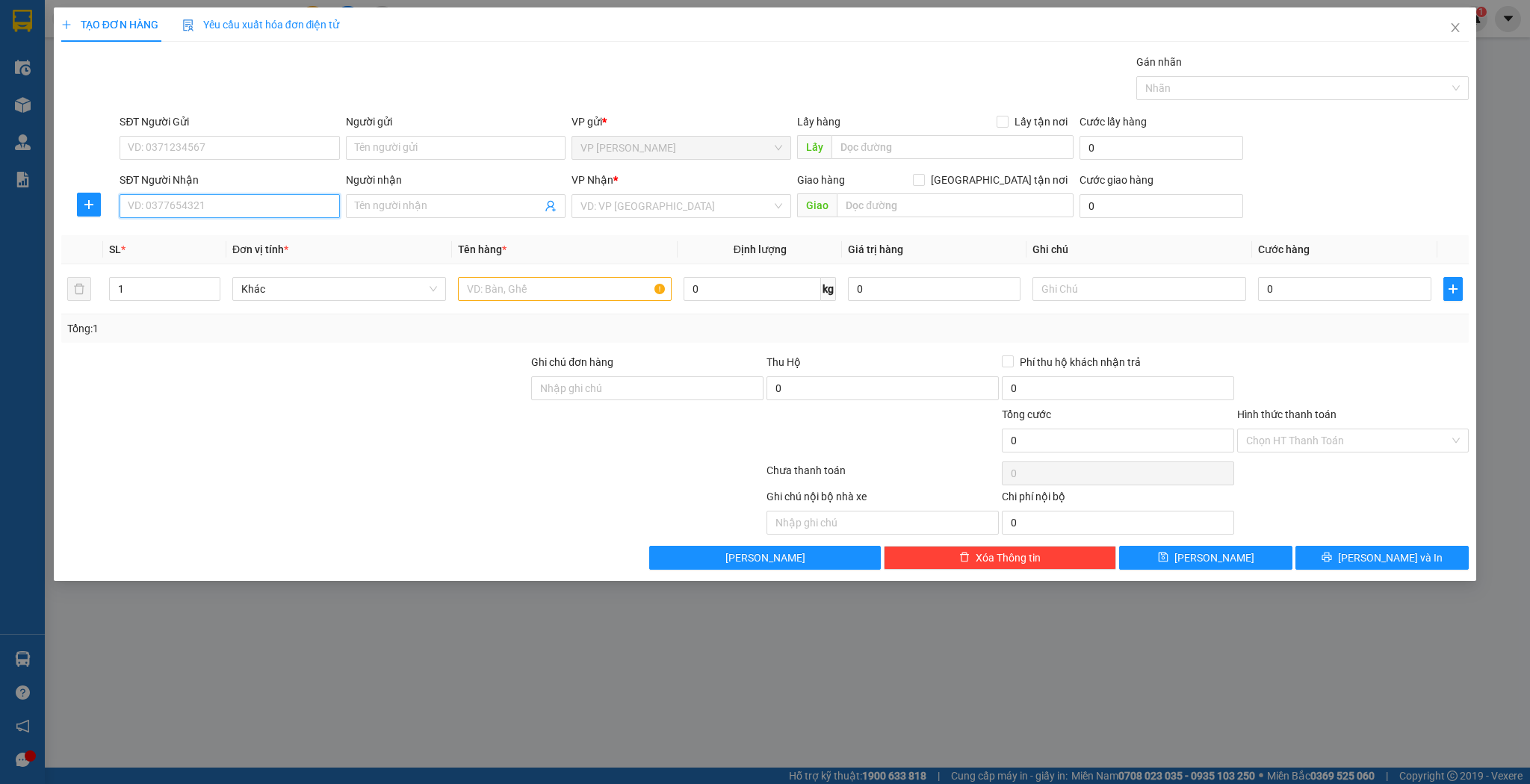
click at [188, 213] on input "SĐT Người Nhận" at bounding box center [229, 206] width 219 height 24
type input "0947462387"
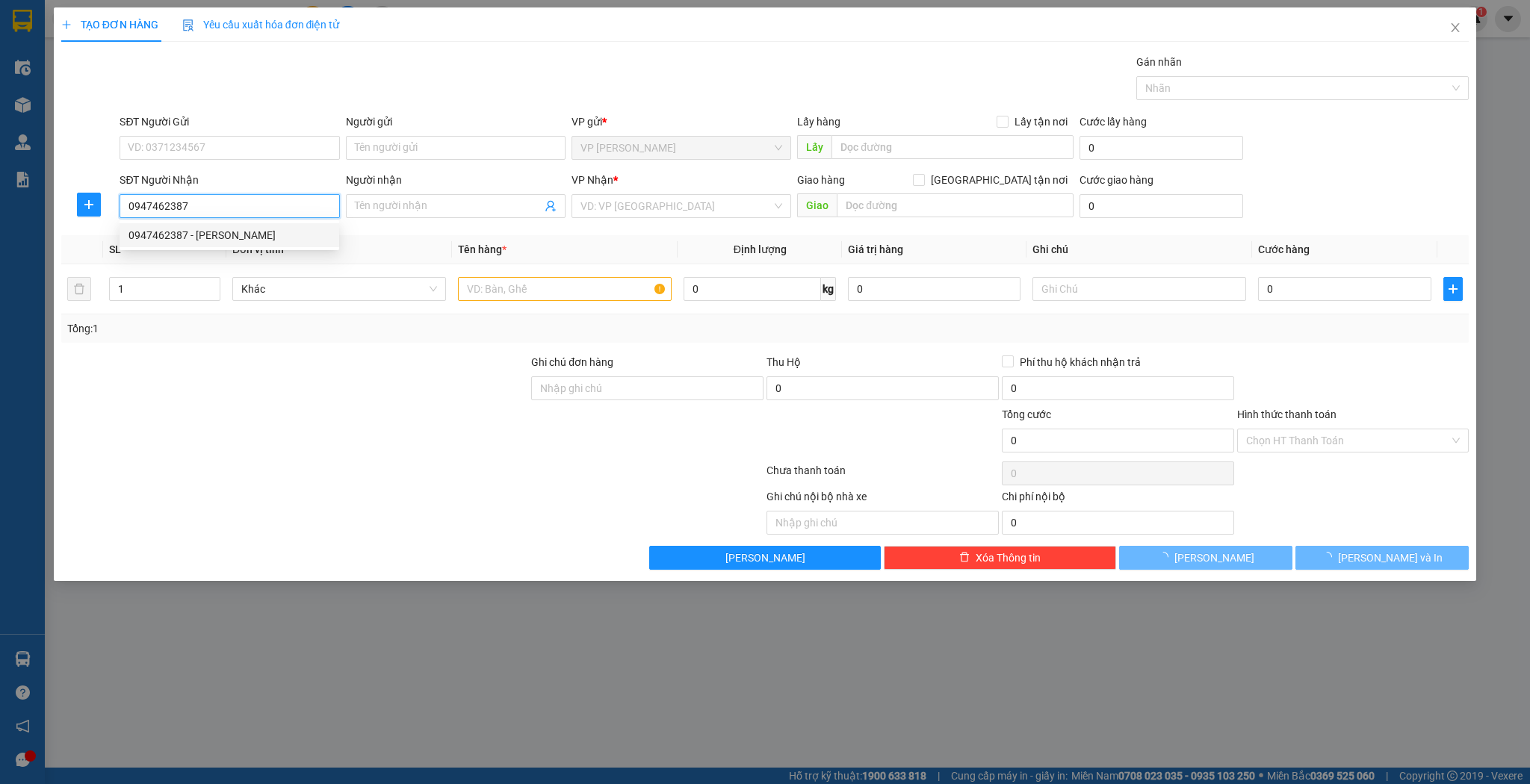
type input "[PERSON_NAME]"
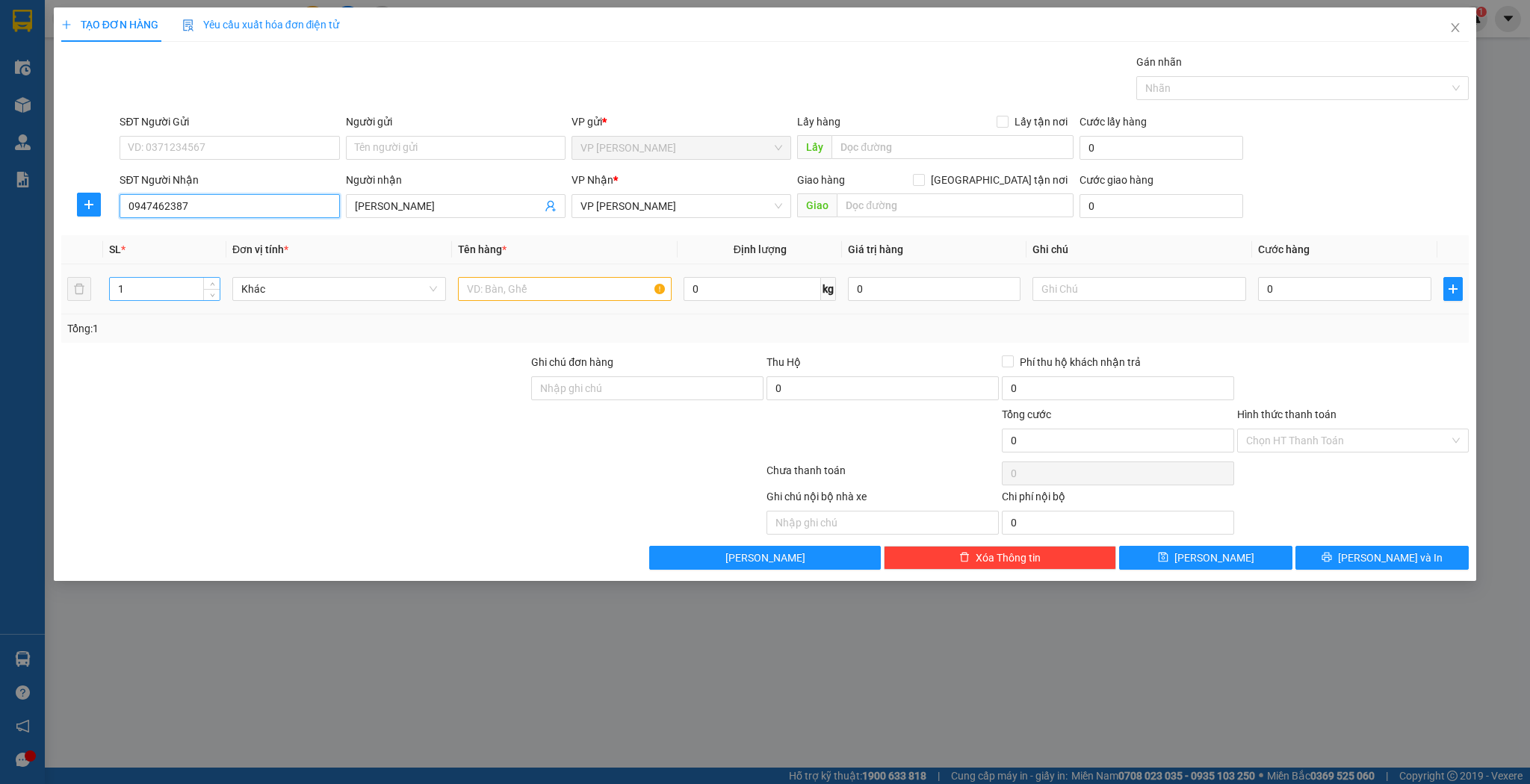
type input "0947462387"
click at [146, 283] on input "1" at bounding box center [165, 289] width 110 height 22
type input "6"
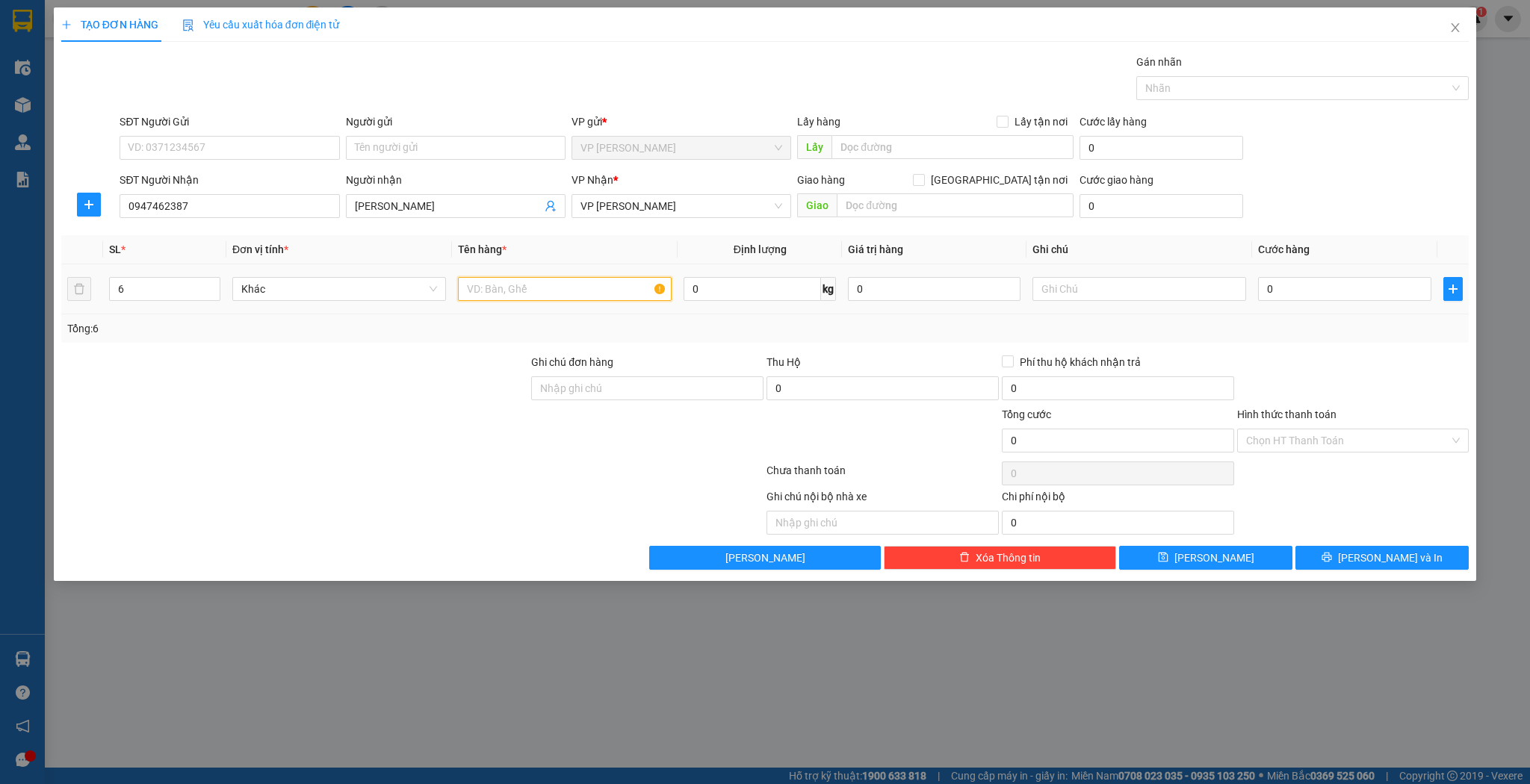
click at [519, 281] on input "text" at bounding box center [565, 289] width 214 height 24
type input "kiện"
click at [1341, 285] on input "0" at bounding box center [1345, 289] width 173 height 24
type input "1"
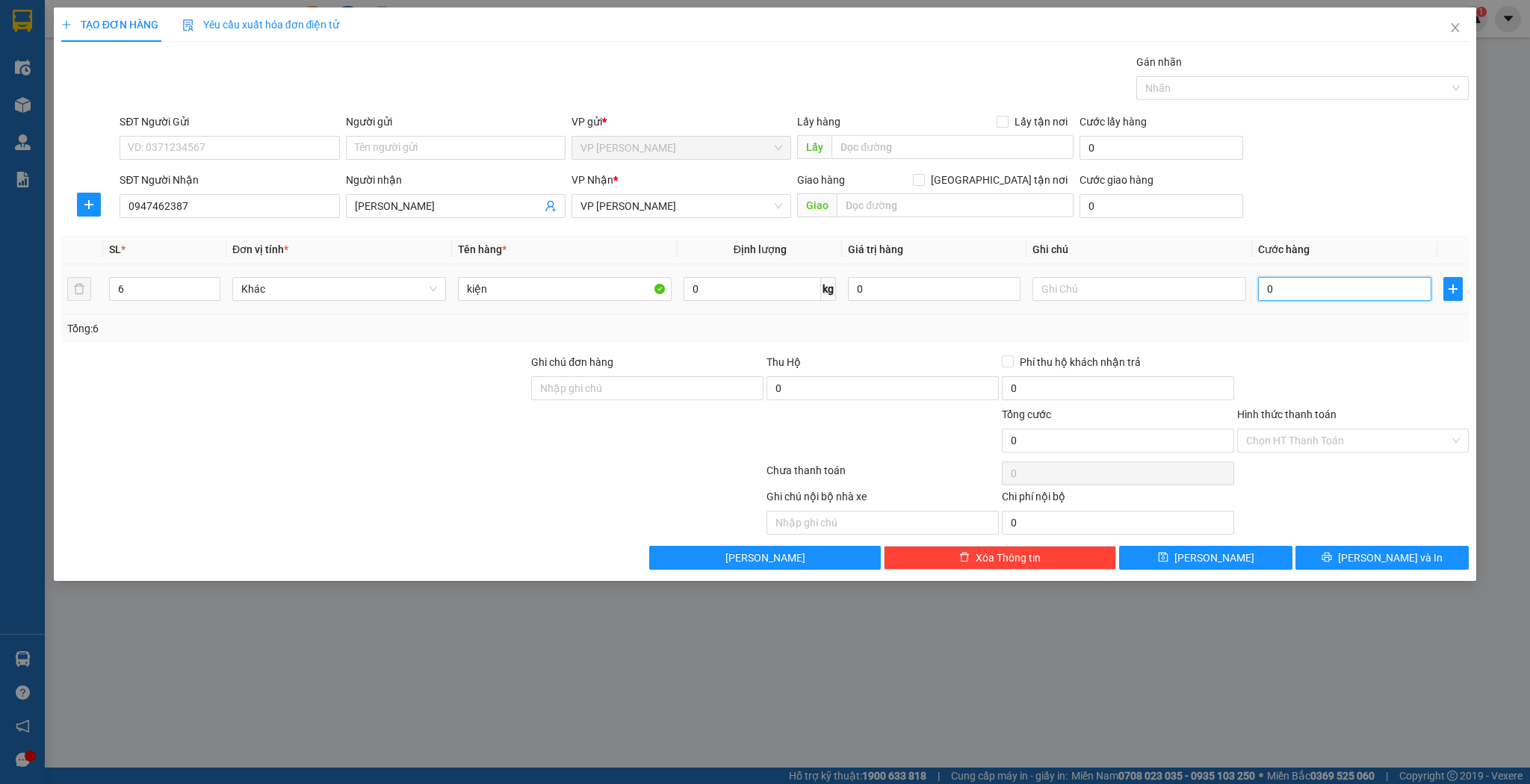
type input "1"
type input "18"
type input "180"
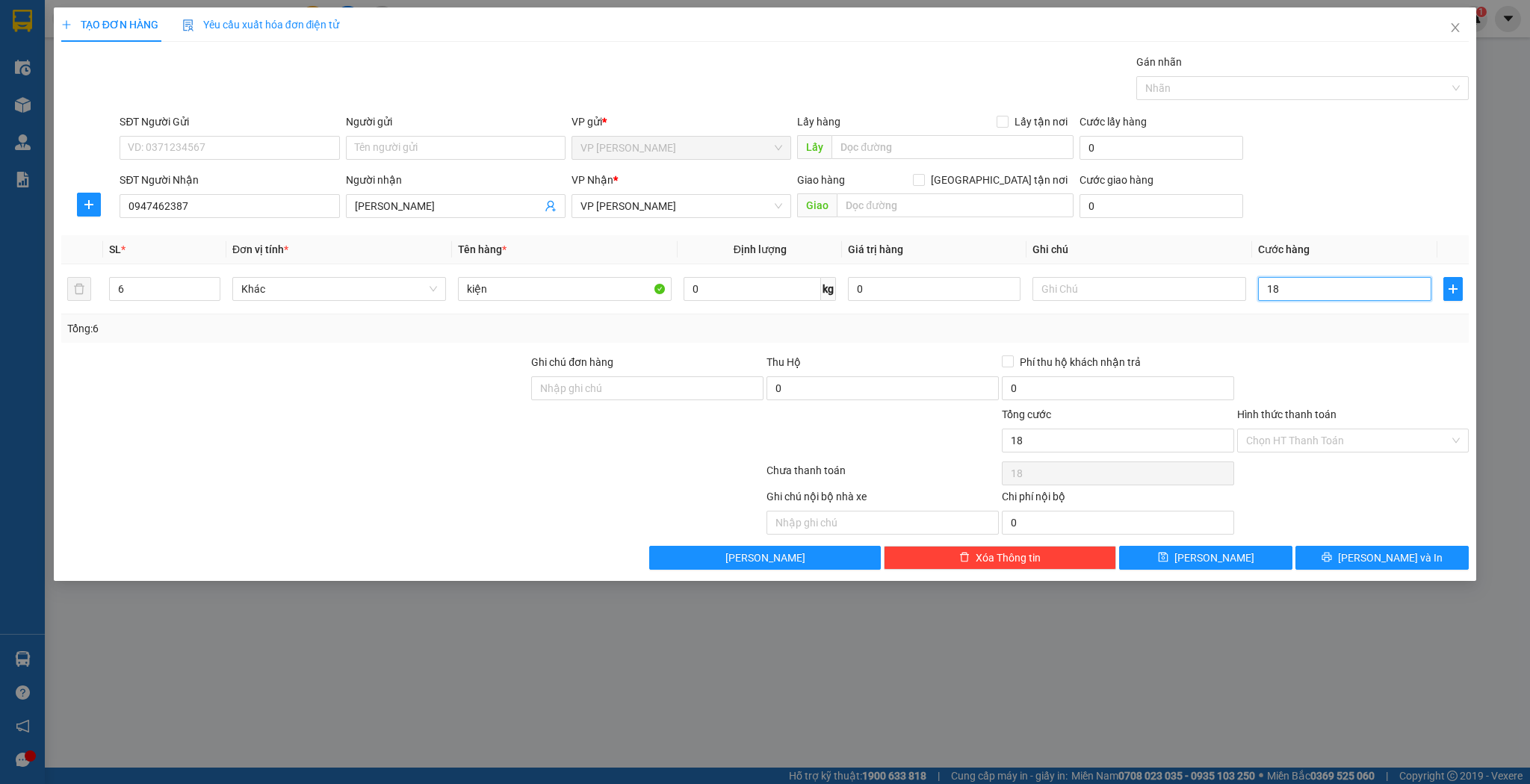
type input "180"
type input "180.000"
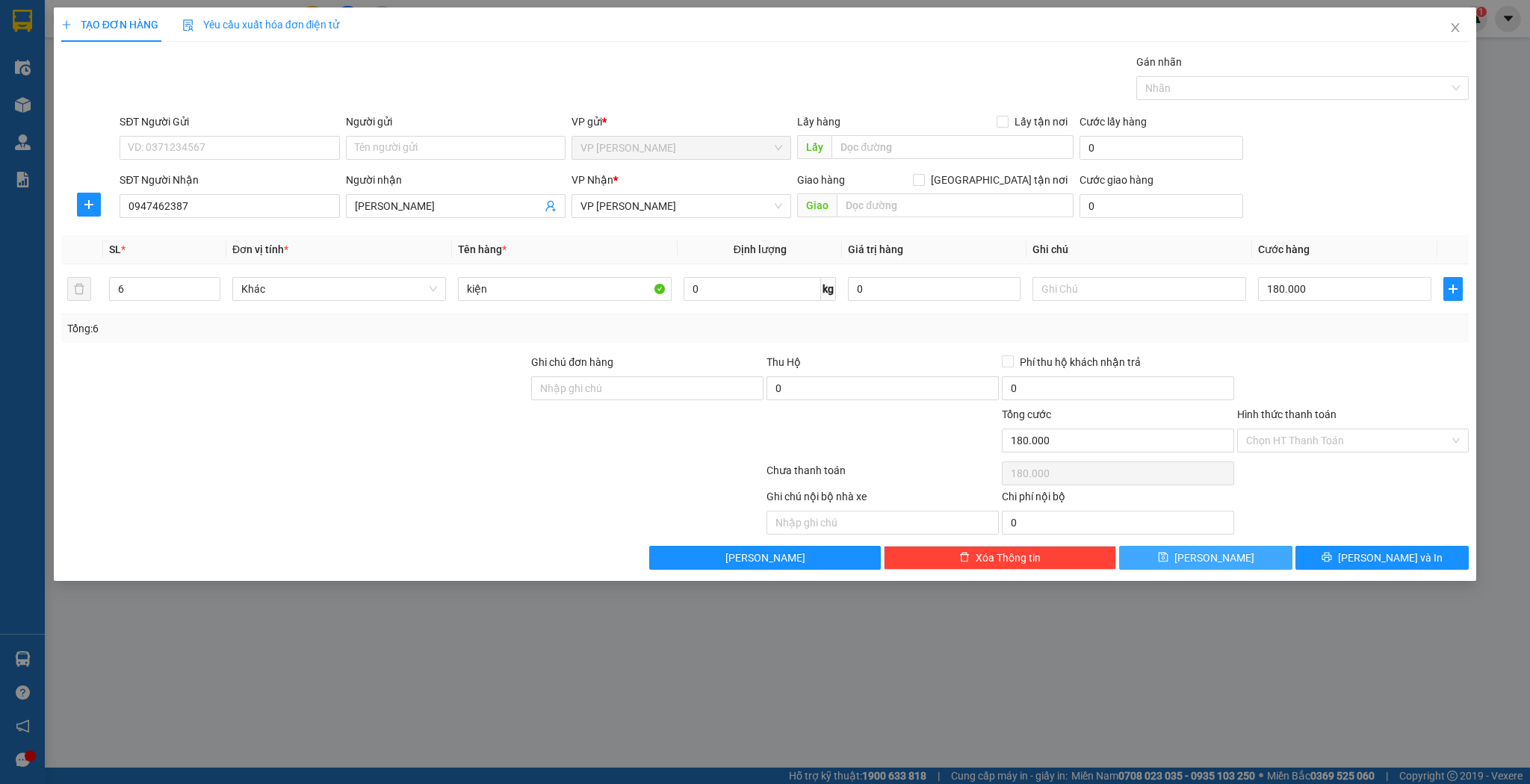
click at [1216, 557] on span "[PERSON_NAME]" at bounding box center [1214, 557] width 80 height 16
type input "1"
type input "0"
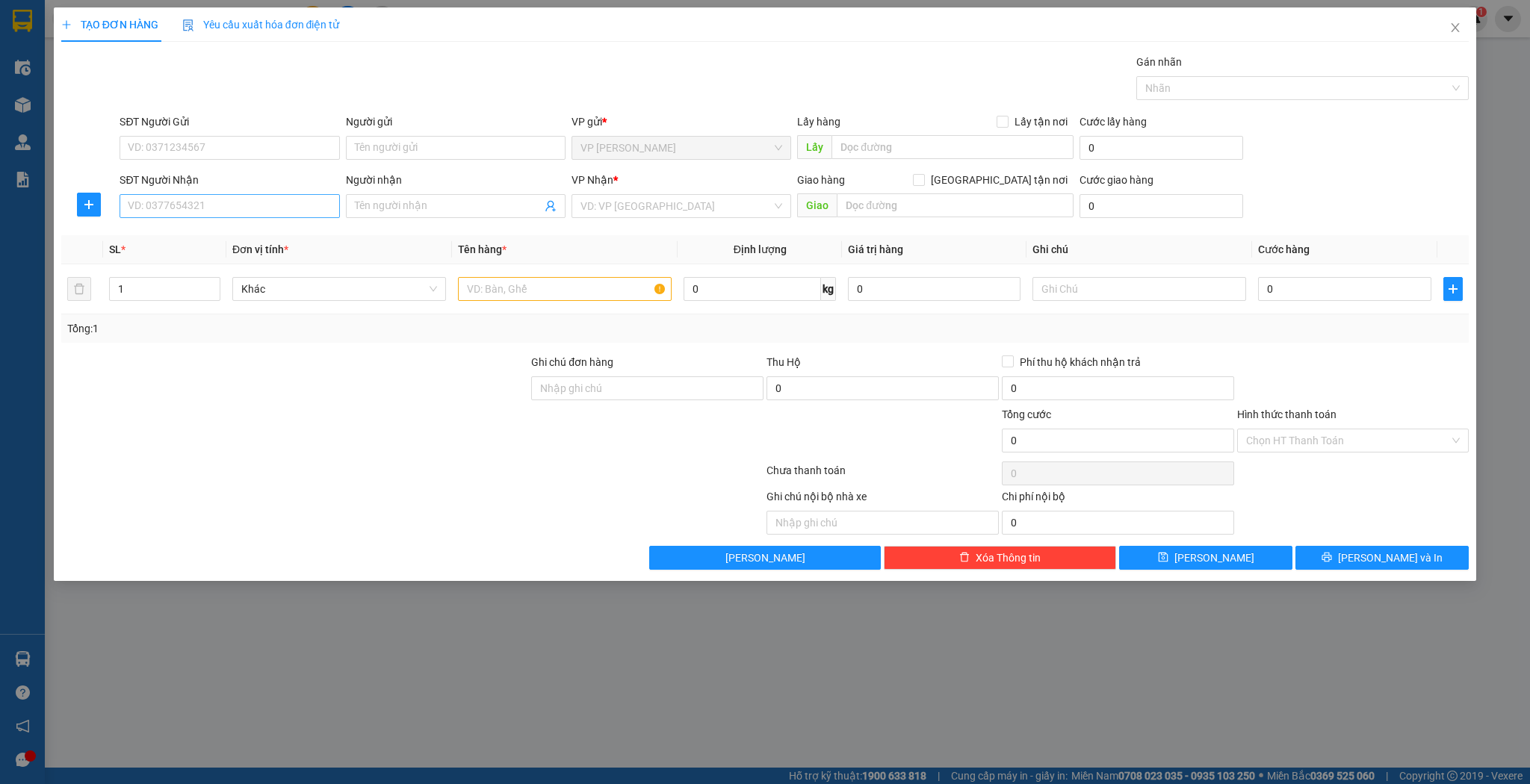
drag, startPoint x: 226, startPoint y: 220, endPoint x: 238, endPoint y: 208, distance: 17.0
click at [228, 219] on div "SĐT Người Nhận VD: 0377654321" at bounding box center [229, 198] width 219 height 52
click at [238, 207] on input "SĐT Người Nhận" at bounding box center [229, 206] width 219 height 24
type input "0911088880"
click at [254, 229] on div "0911088880 - npp [PERSON_NAME]" at bounding box center [229, 236] width 201 height 16
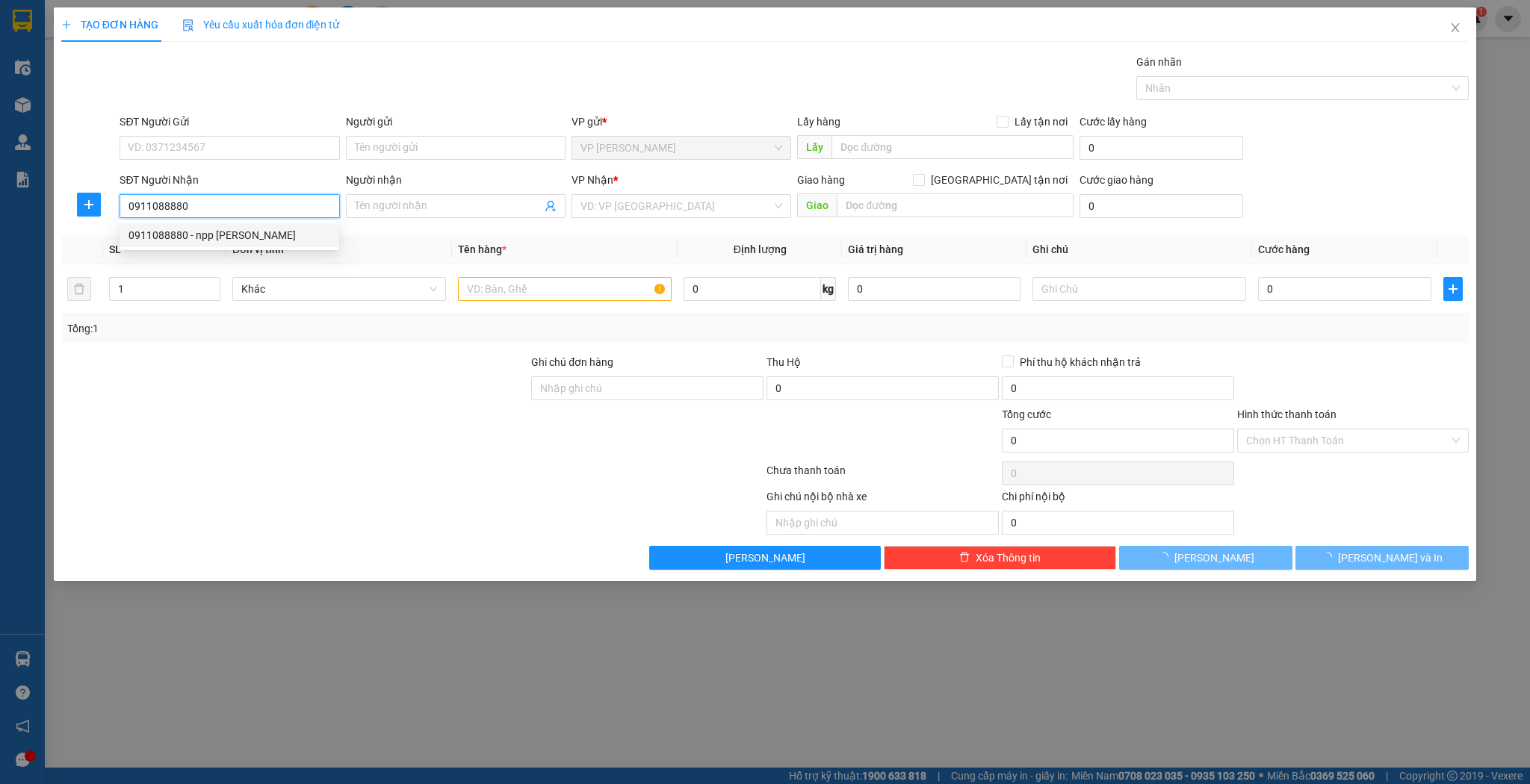
type input "npp [PERSON_NAME]"
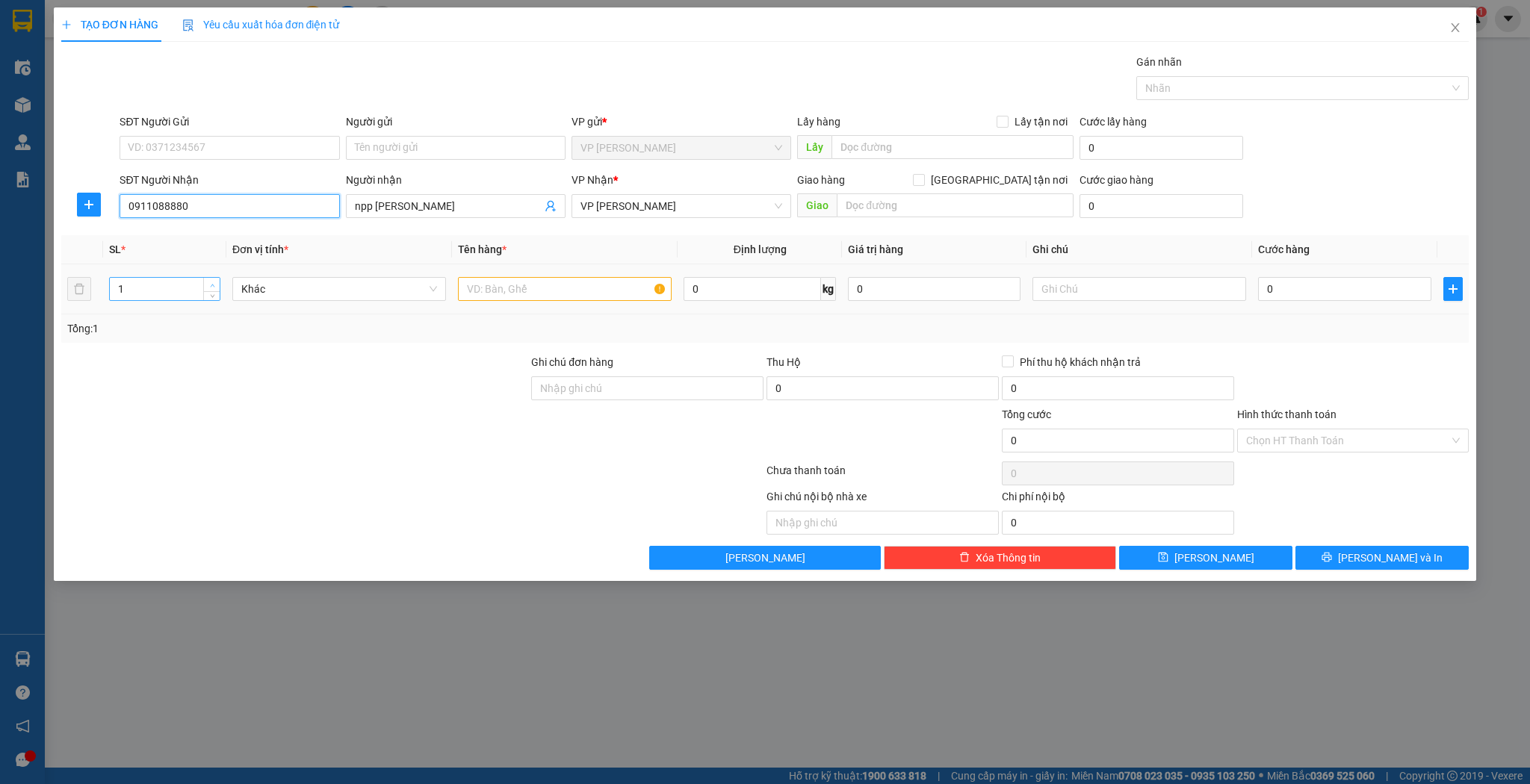
type input "0911088880"
type input "2"
click at [215, 287] on span "up" at bounding box center [212, 285] width 9 height 9
click at [518, 306] on td at bounding box center [565, 290] width 226 height 50
click at [519, 298] on input "text" at bounding box center [565, 289] width 214 height 24
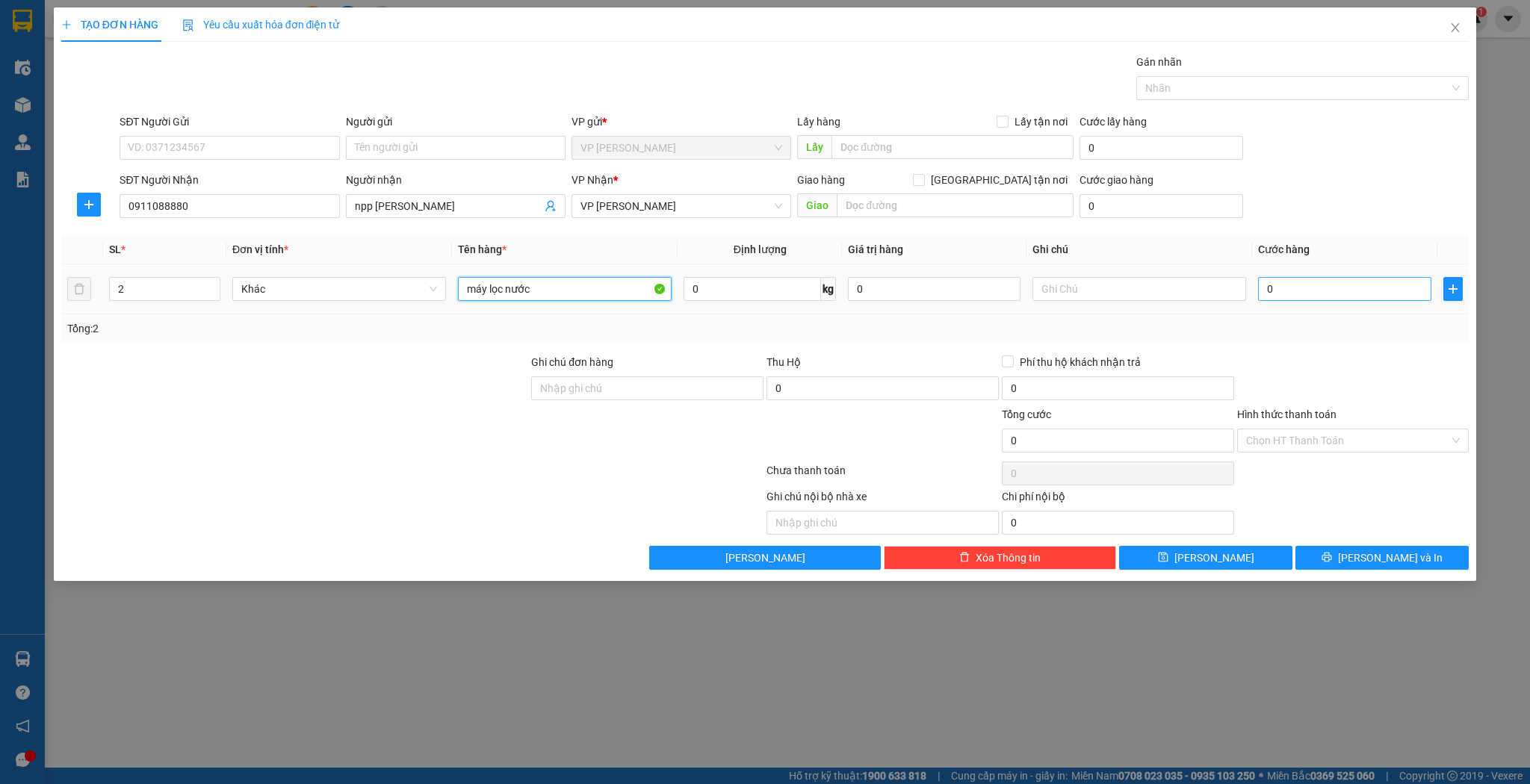
type input "máy lọc nước"
type input "1"
type input "14"
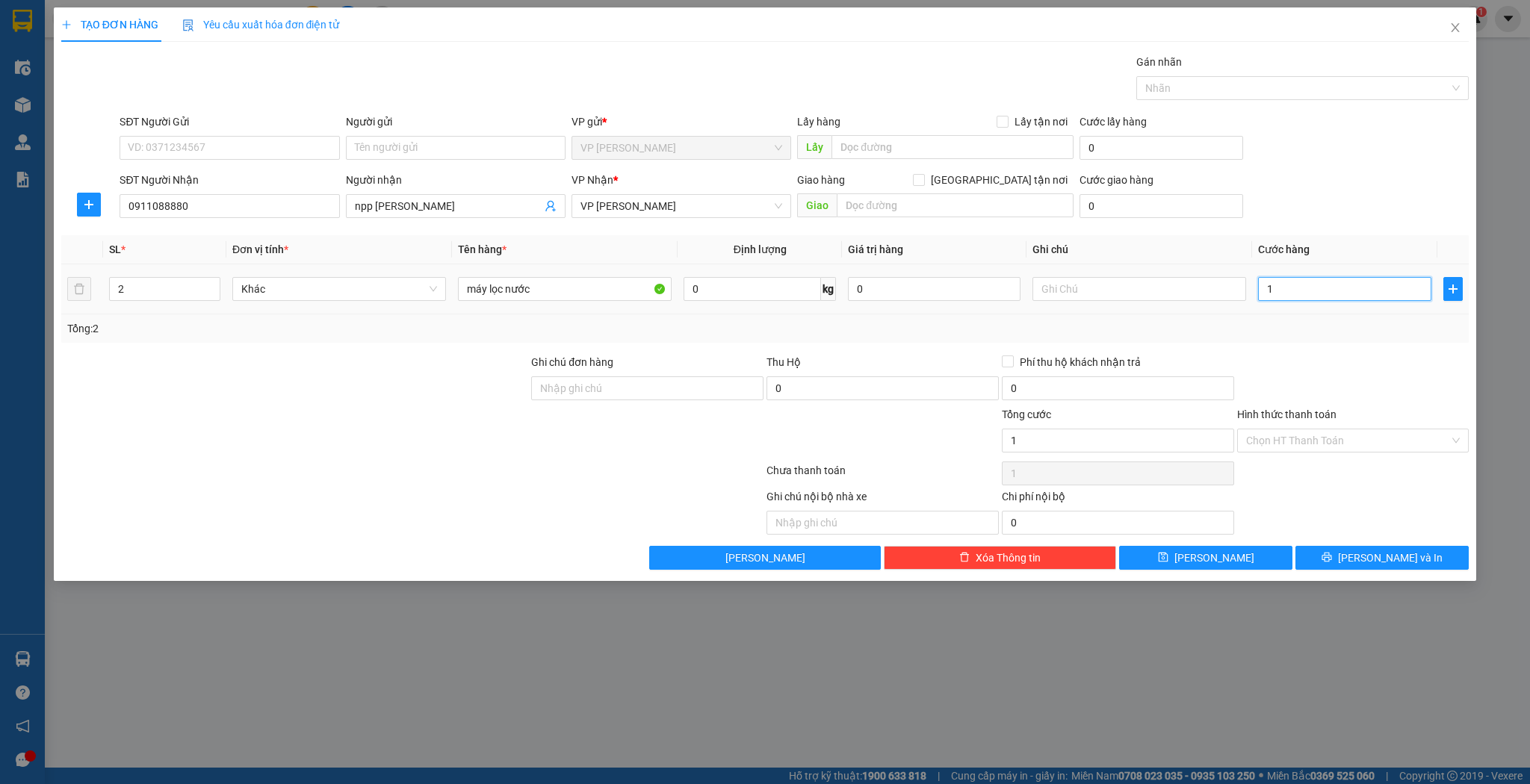
type input "14"
type input "140"
click at [1219, 562] on span "[PERSON_NAME]" at bounding box center [1214, 557] width 80 height 16
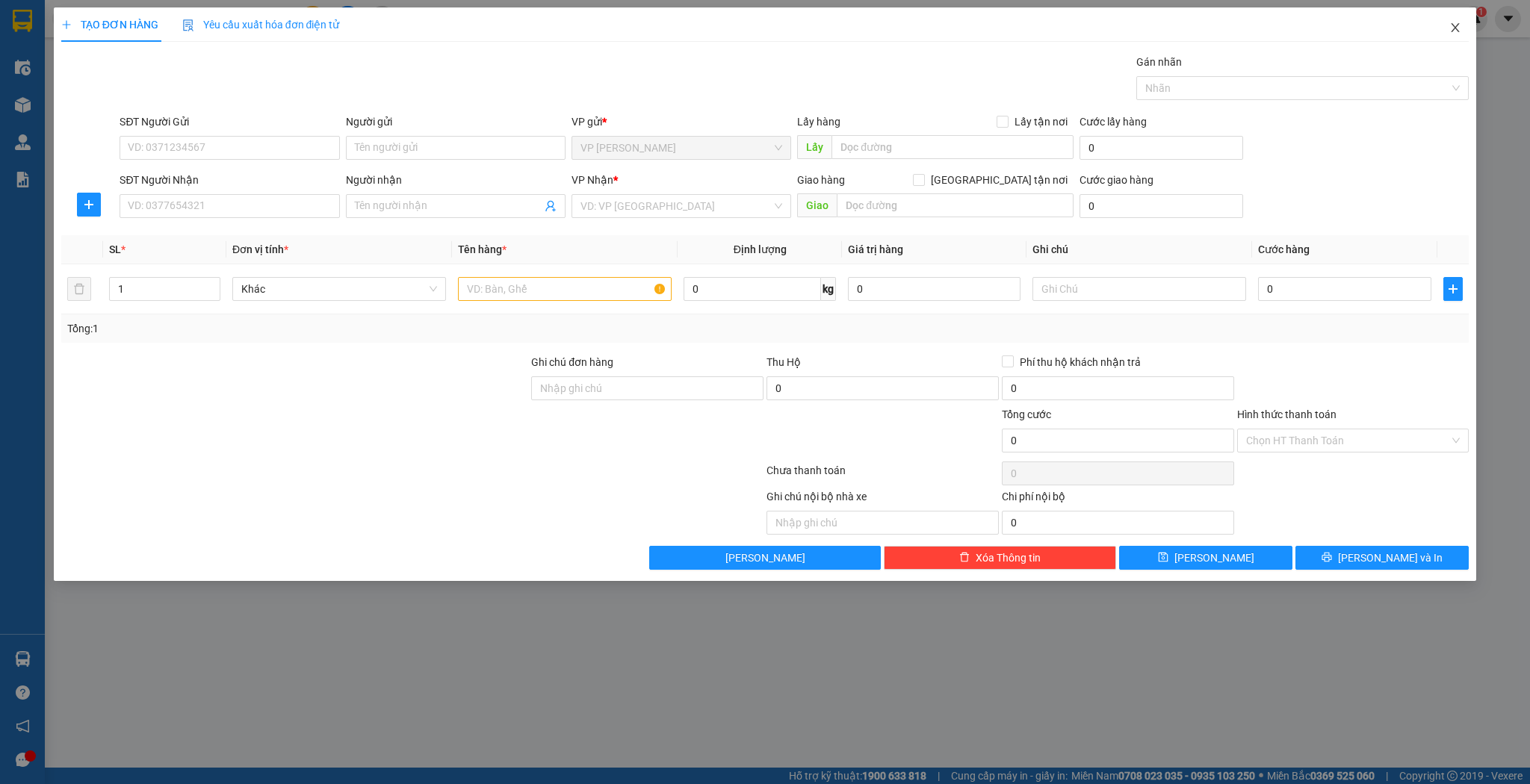
drag, startPoint x: 1437, startPoint y: 37, endPoint x: 524, endPoint y: 34, distance: 913.0
click at [1438, 37] on span "Close" at bounding box center [1455, 28] width 42 height 42
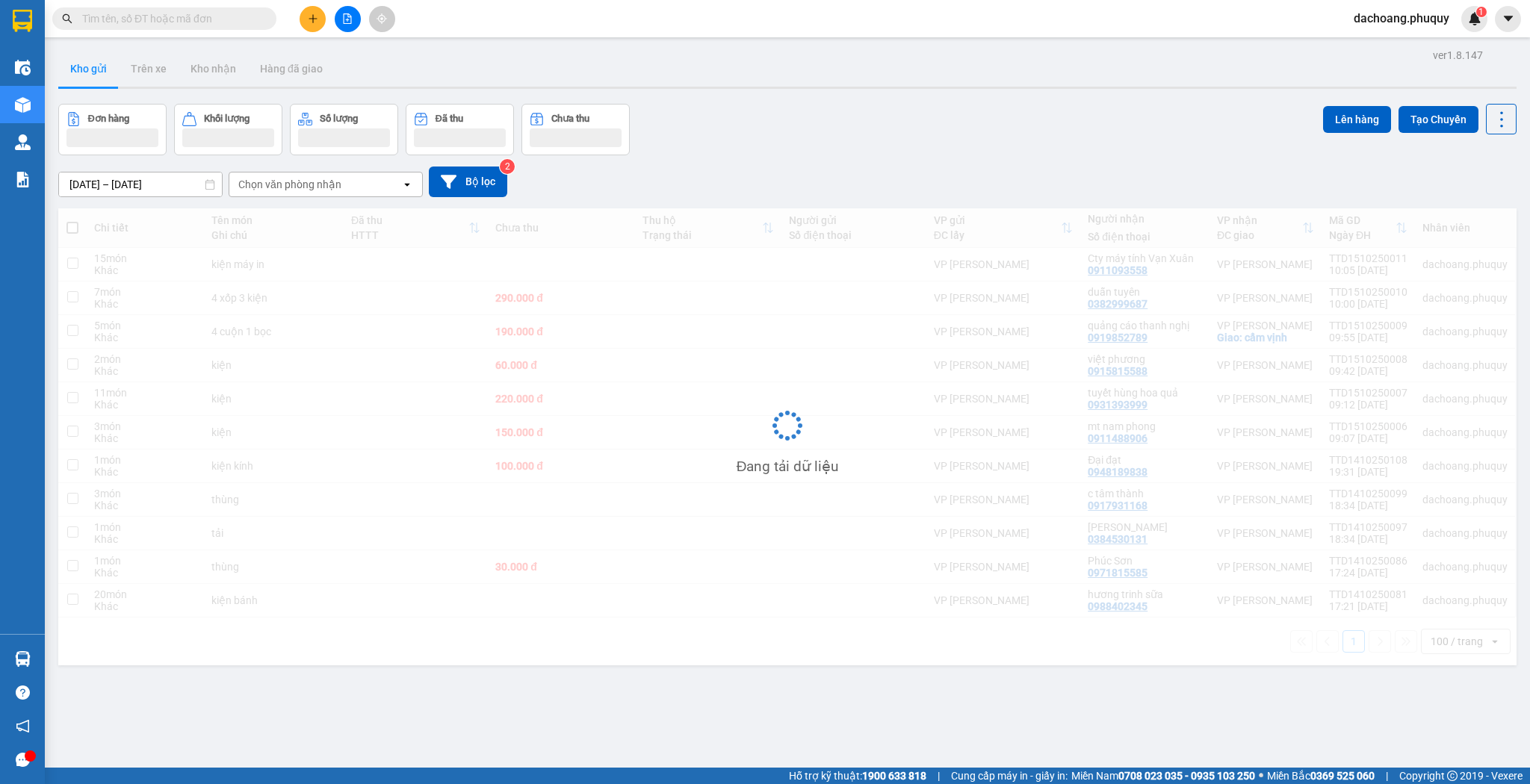
click at [183, 6] on div "Kết quả tìm kiếm ( 117 ) Bộ lọc Mã ĐH Trạng thái Món hàng Thu hộ Tổng cước Chưa…" at bounding box center [146, 19] width 291 height 26
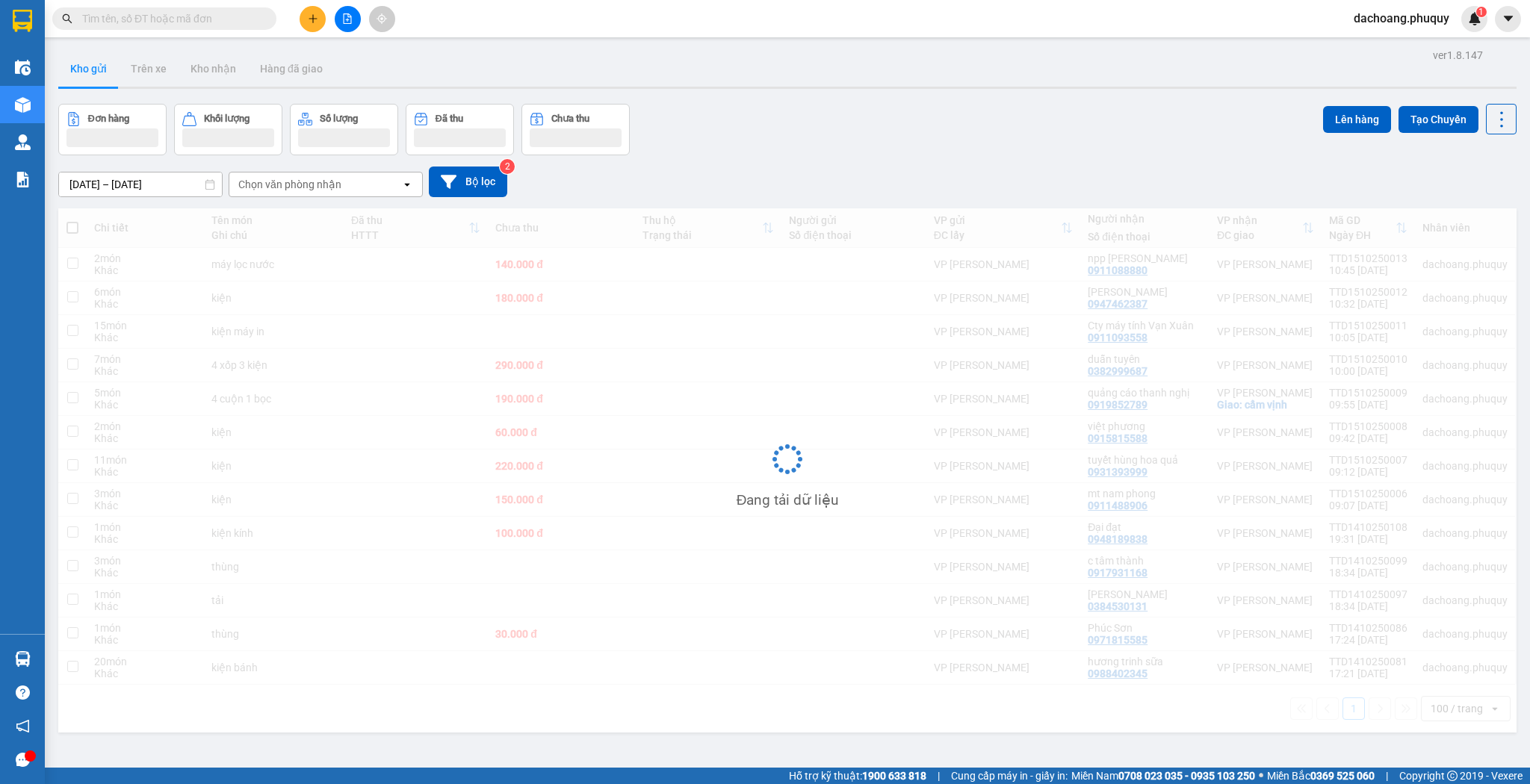
click at [204, 24] on input "text" at bounding box center [170, 19] width 176 height 16
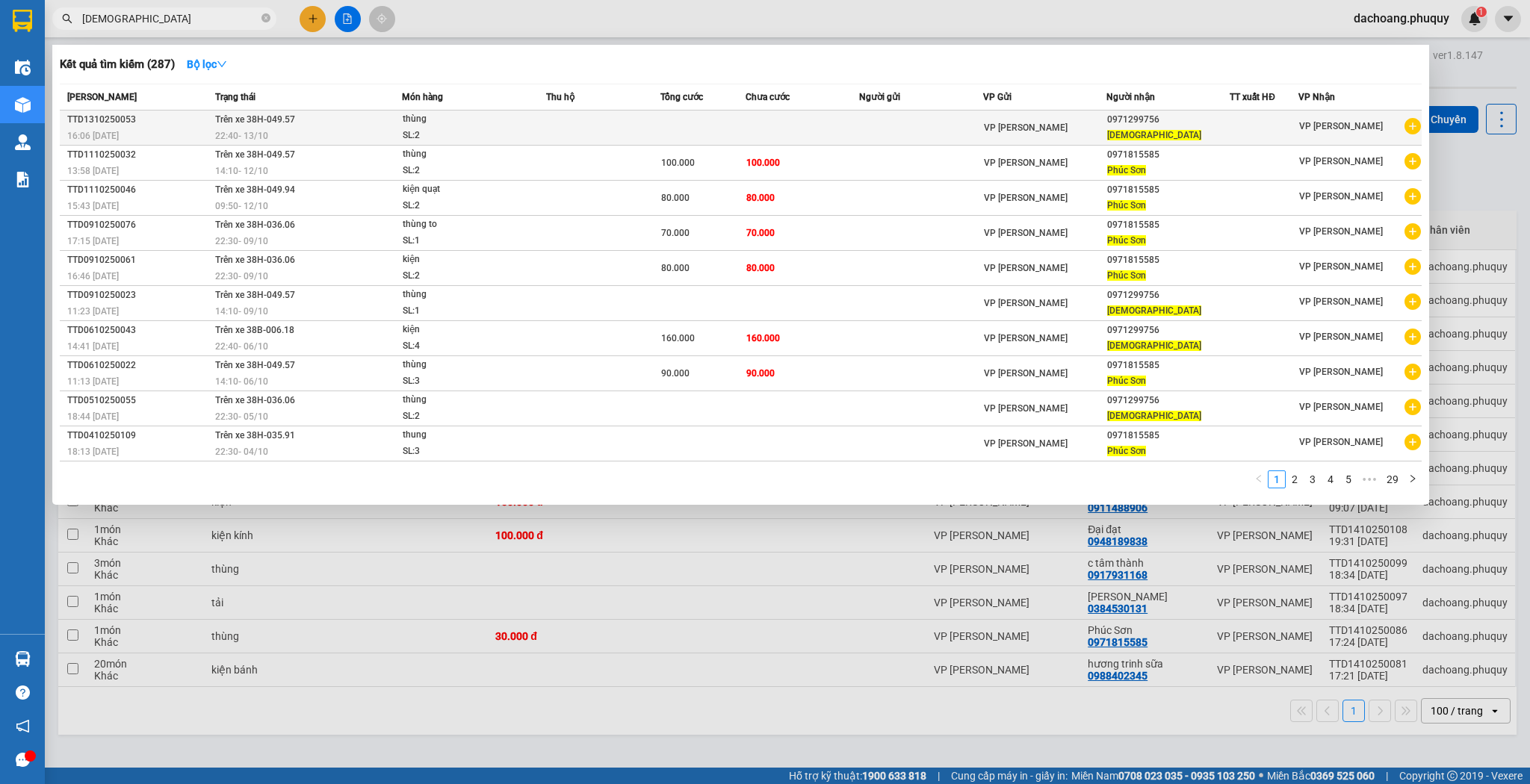
click at [789, 114] on td at bounding box center [802, 128] width 114 height 35
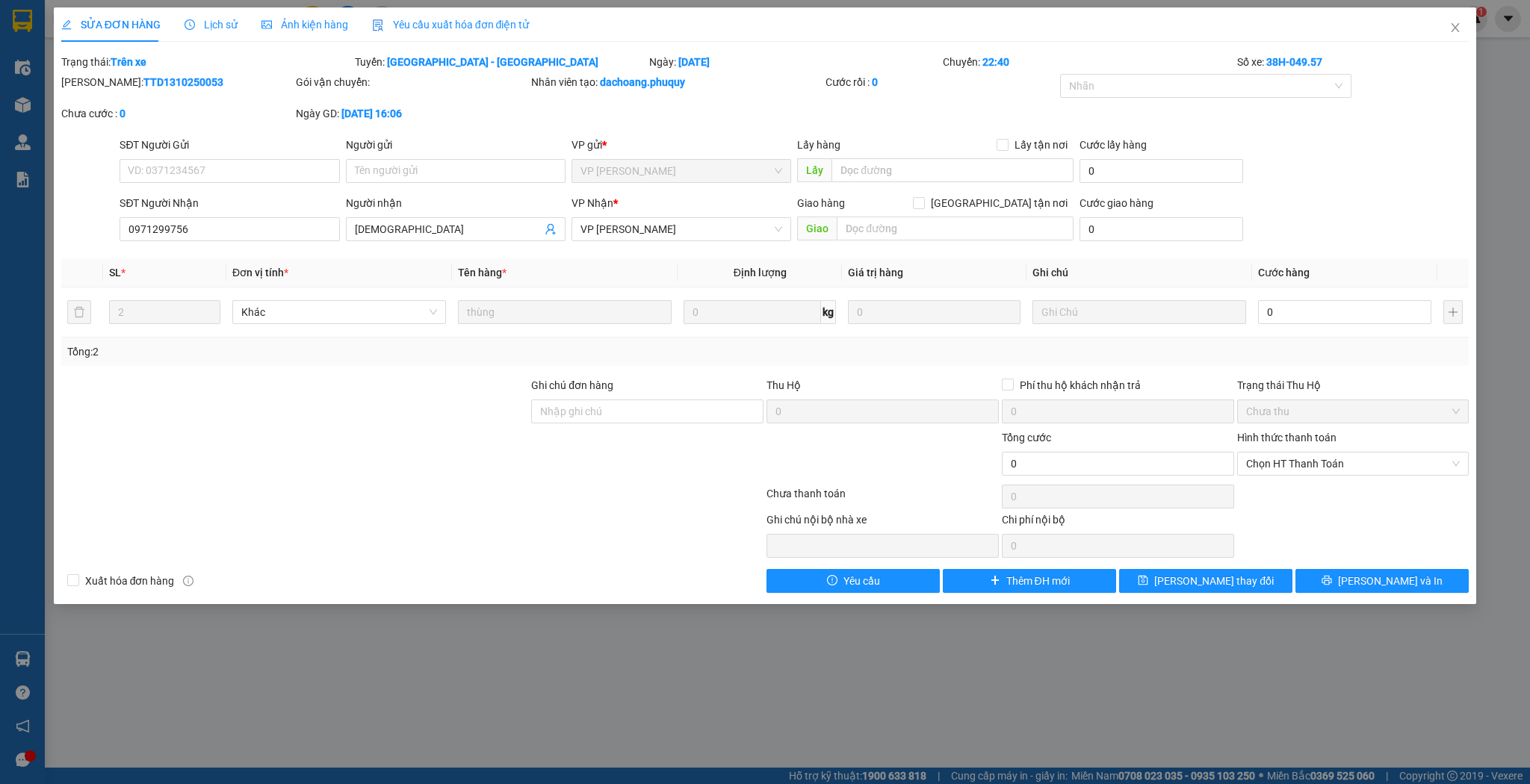
drag, startPoint x: 385, startPoint y: 115, endPoint x: 586, endPoint y: 117, distance: 201.0
click at [563, 119] on div "[PERSON_NAME]: TTD1310250053 Gói vận chuyển: Nhân viên tạo: dachoang.phuquy Cướ…" at bounding box center [765, 105] width 1411 height 63
click at [1468, 30] on span "Close" at bounding box center [1455, 28] width 42 height 42
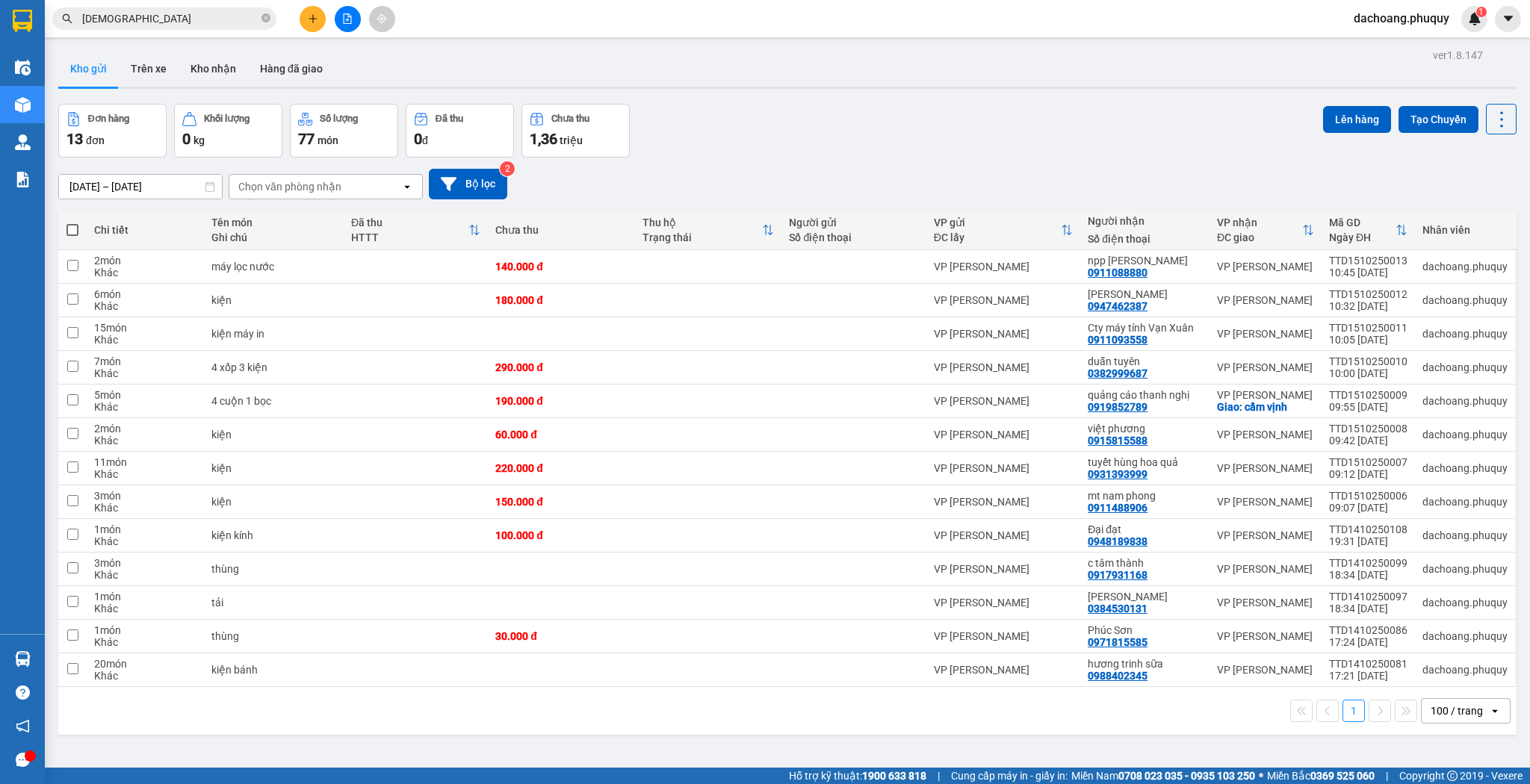
click at [1455, 704] on div "100 / trang" at bounding box center [1457, 711] width 52 height 15
click at [1455, 676] on span "100 / trang" at bounding box center [1452, 676] width 57 height 15
click at [914, 664] on div at bounding box center [854, 670] width 130 height 12
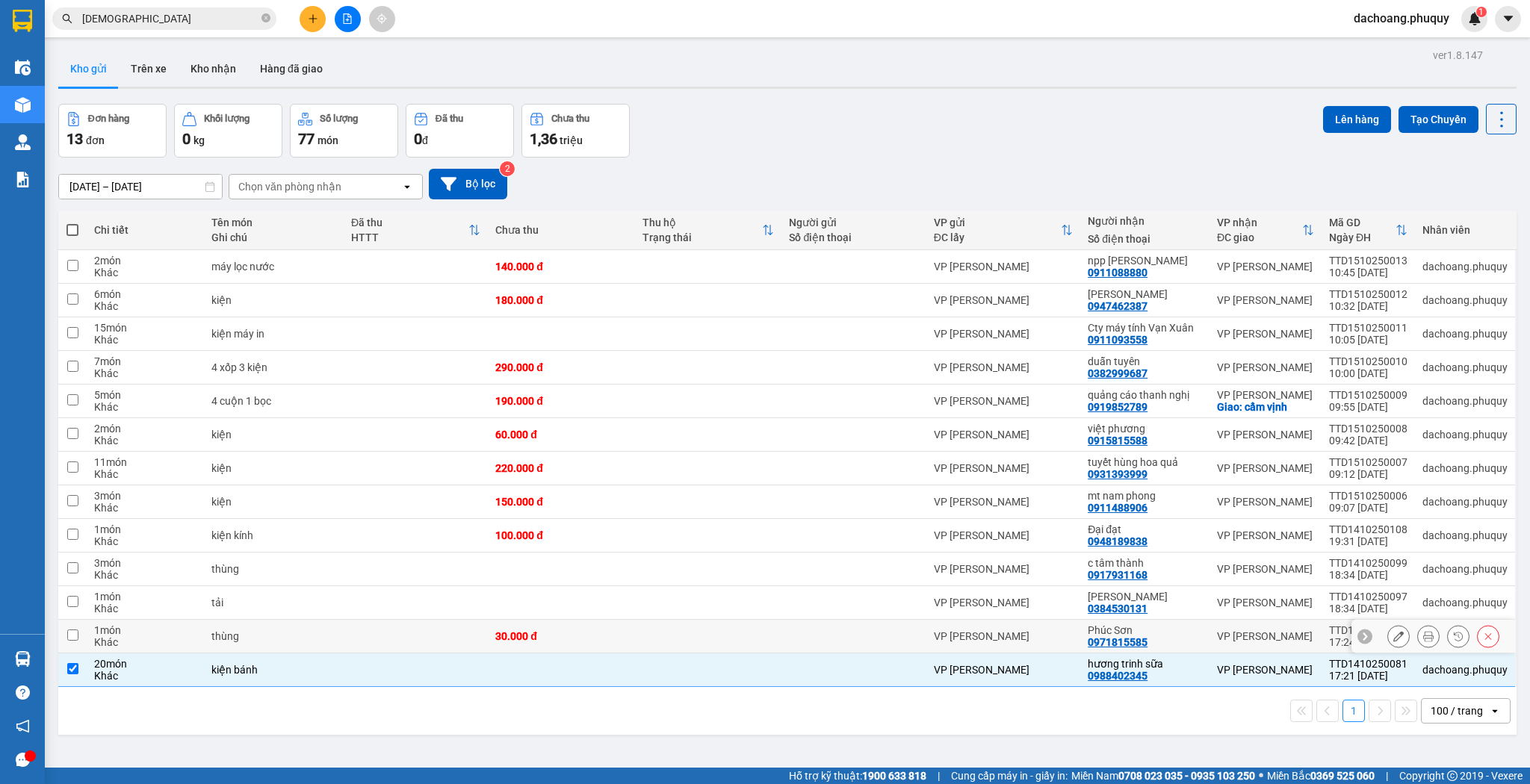
click at [929, 631] on td "VP [PERSON_NAME]" at bounding box center [1003, 637] width 154 height 33
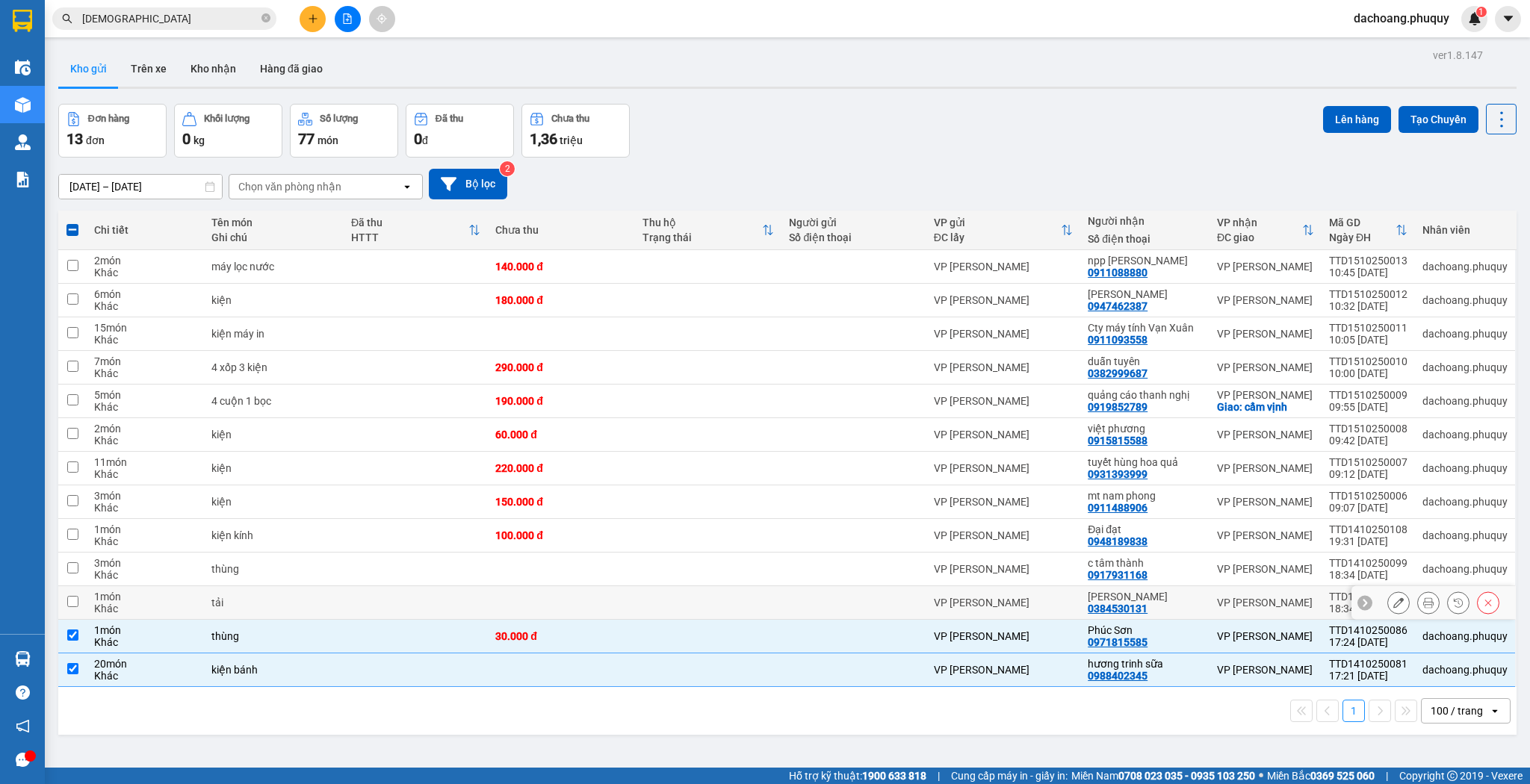
click at [946, 601] on div "VP [PERSON_NAME]" at bounding box center [1003, 602] width 139 height 12
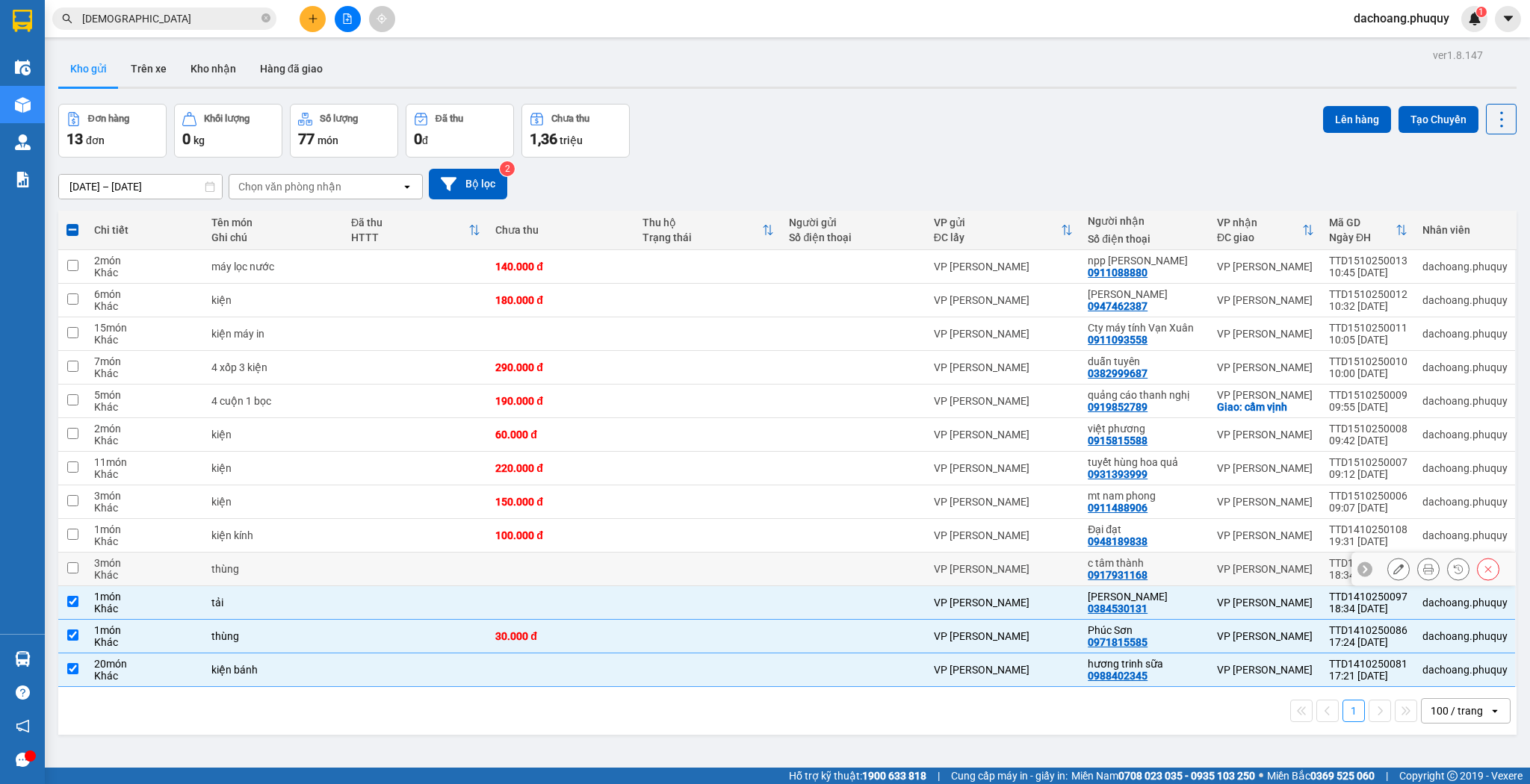
click at [971, 566] on div "VP [PERSON_NAME]" at bounding box center [1003, 568] width 139 height 12
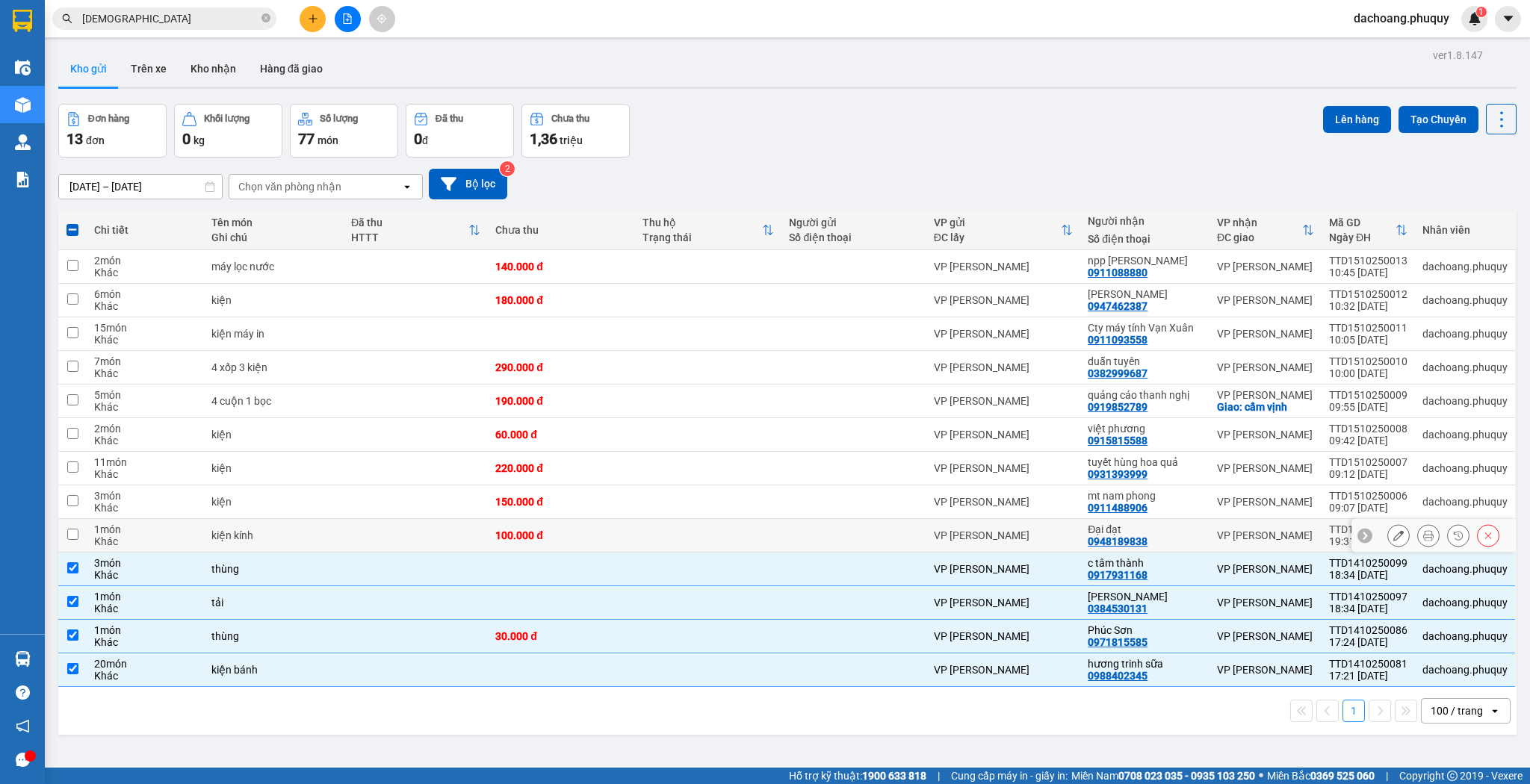
click at [1064, 524] on td "VP [PERSON_NAME]" at bounding box center [1003, 535] width 154 height 33
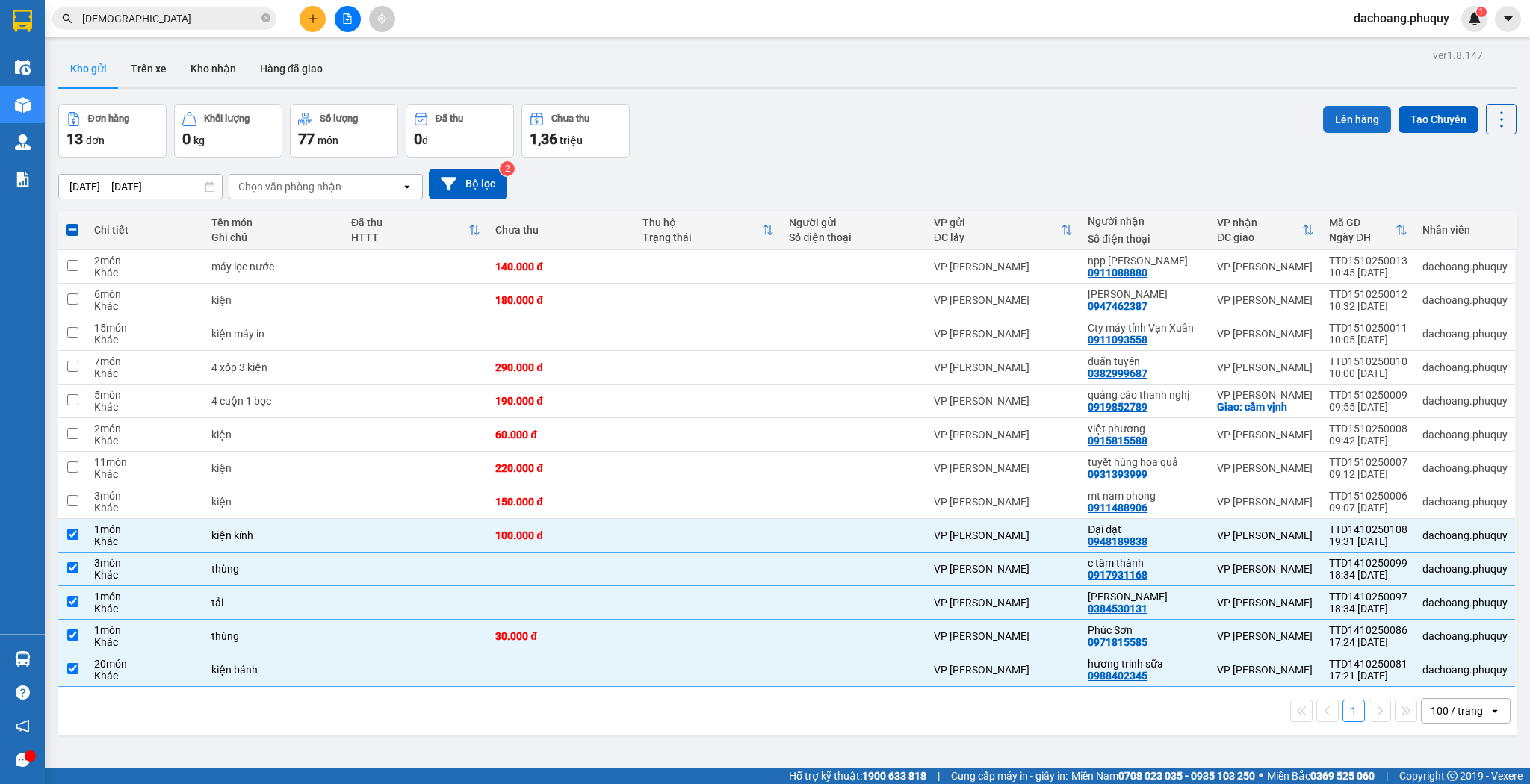
click at [1327, 122] on button "Lên hàng" at bounding box center [1357, 120] width 68 height 27
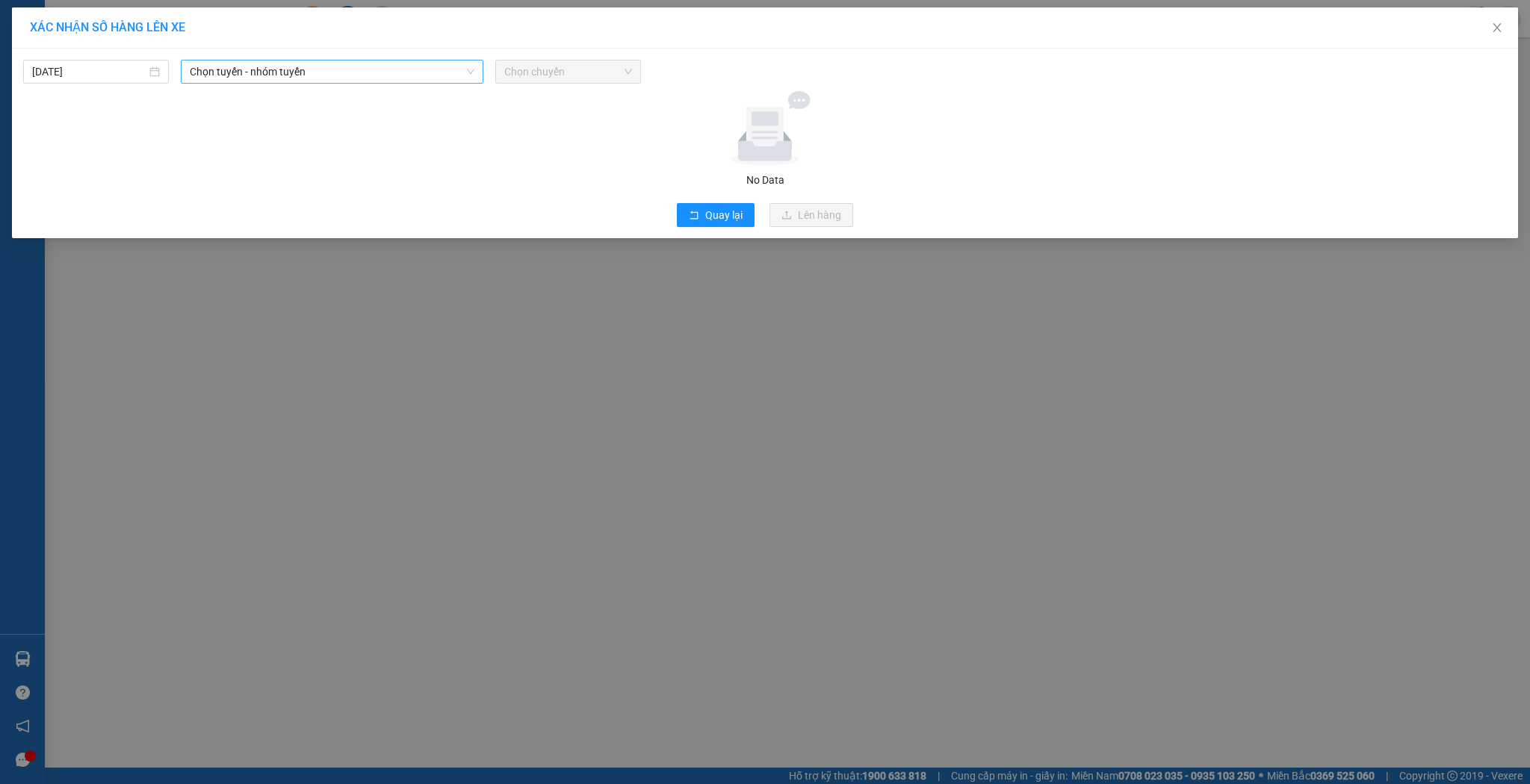
click at [238, 64] on span "Chọn tuyến - nhóm tuyến" at bounding box center [332, 71] width 285 height 22
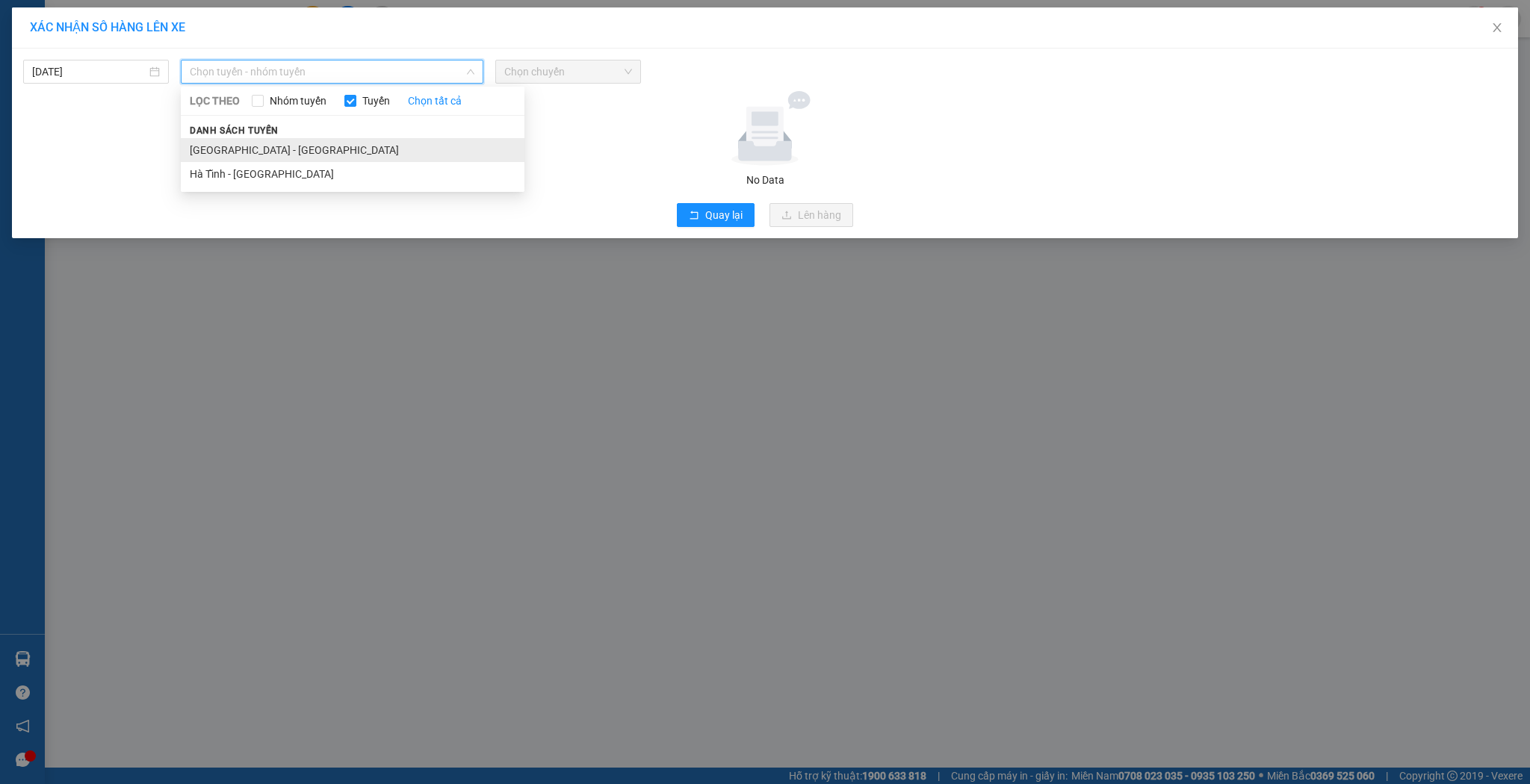
click at [257, 148] on li "[GEOGRAPHIC_DATA] - [GEOGRAPHIC_DATA]" at bounding box center [353, 150] width 344 height 24
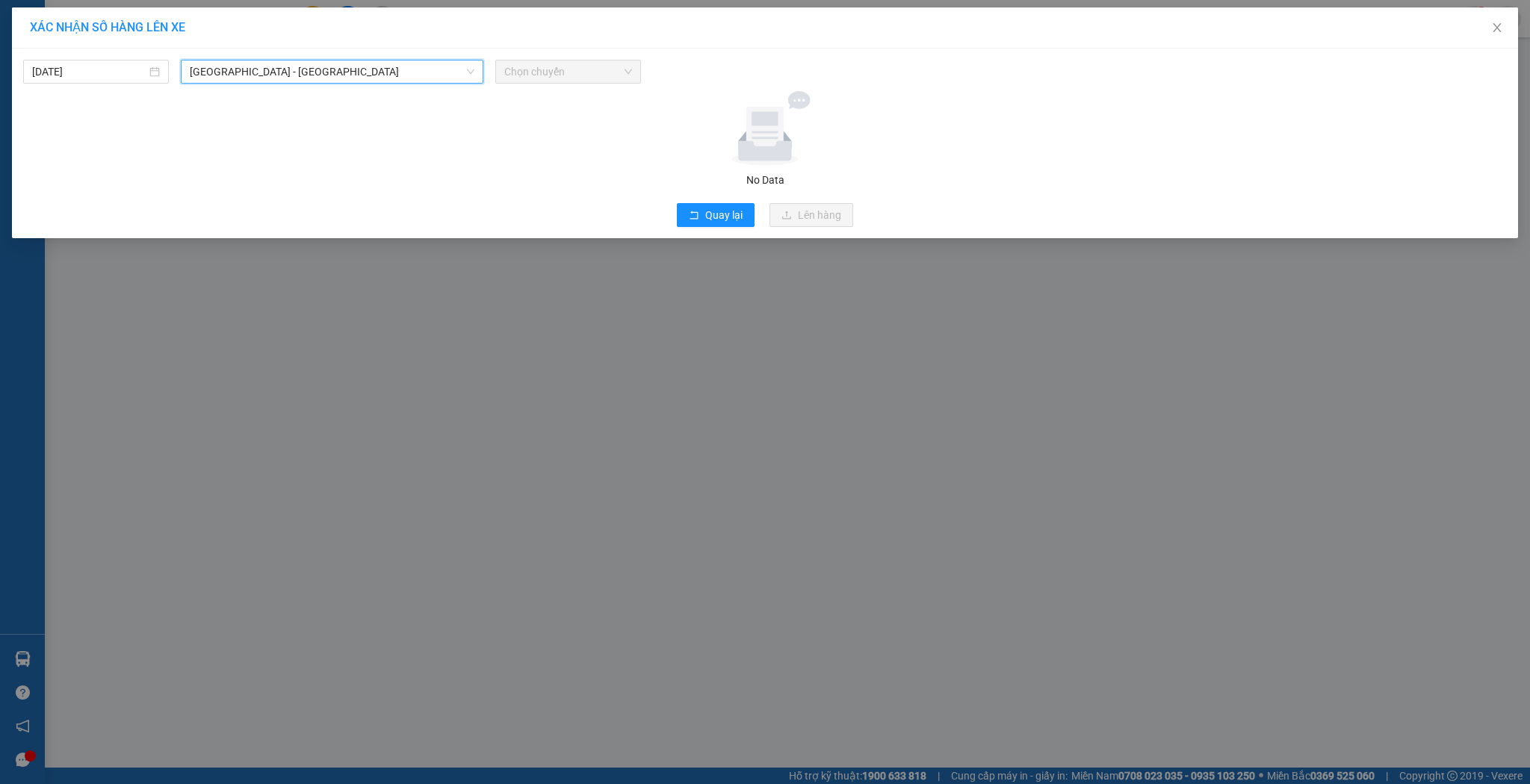
click at [535, 64] on span "Chọn chuyến" at bounding box center [568, 71] width 128 height 22
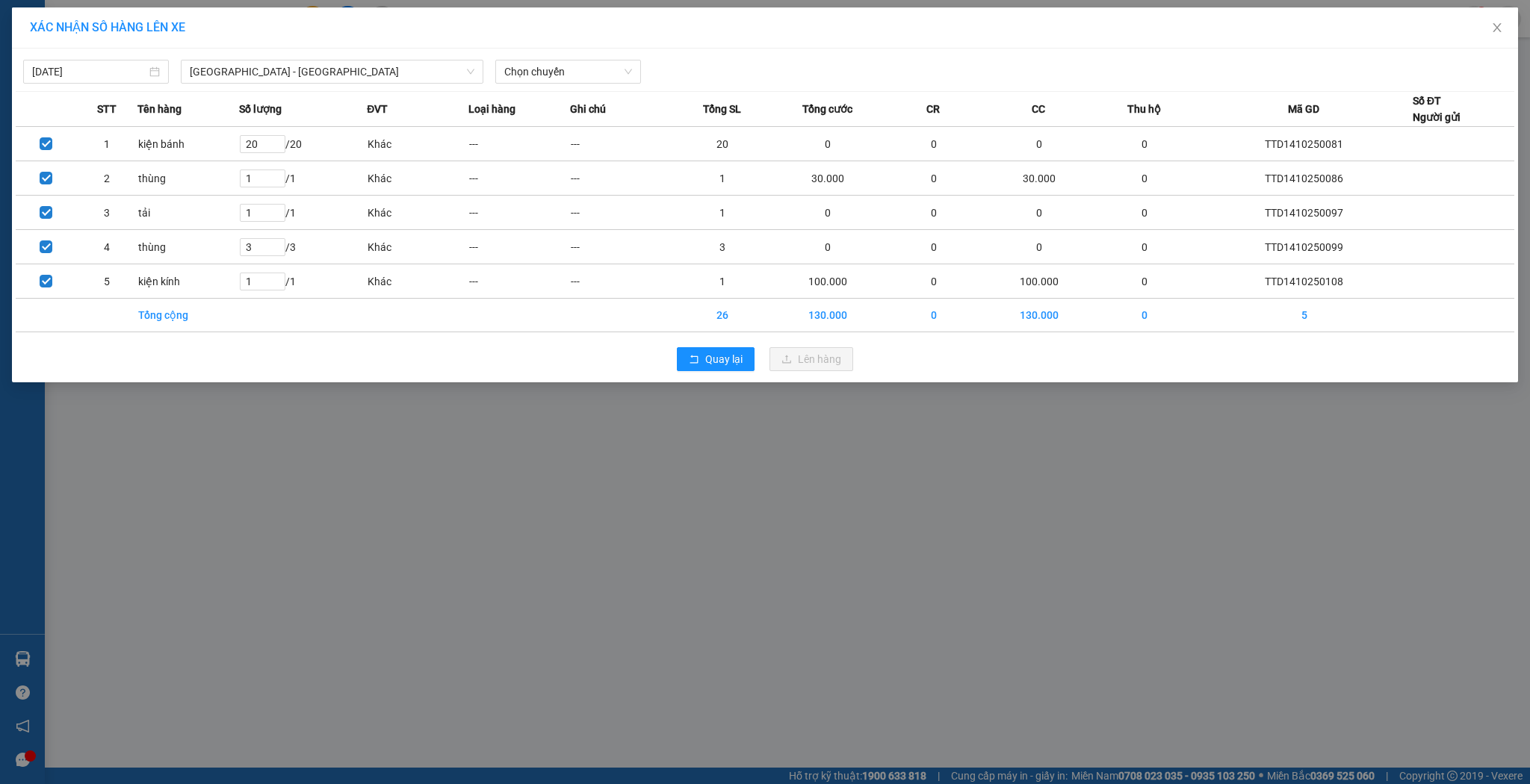
click at [559, 86] on div "[DATE] [GEOGRAPHIC_DATA] - [GEOGRAPHIC_DATA] [GEOGRAPHIC_DATA] LỌC THEO Nhóm tu…" at bounding box center [765, 215] width 1507 height 334
click at [560, 81] on span "Chọn chuyến" at bounding box center [568, 71] width 128 height 22
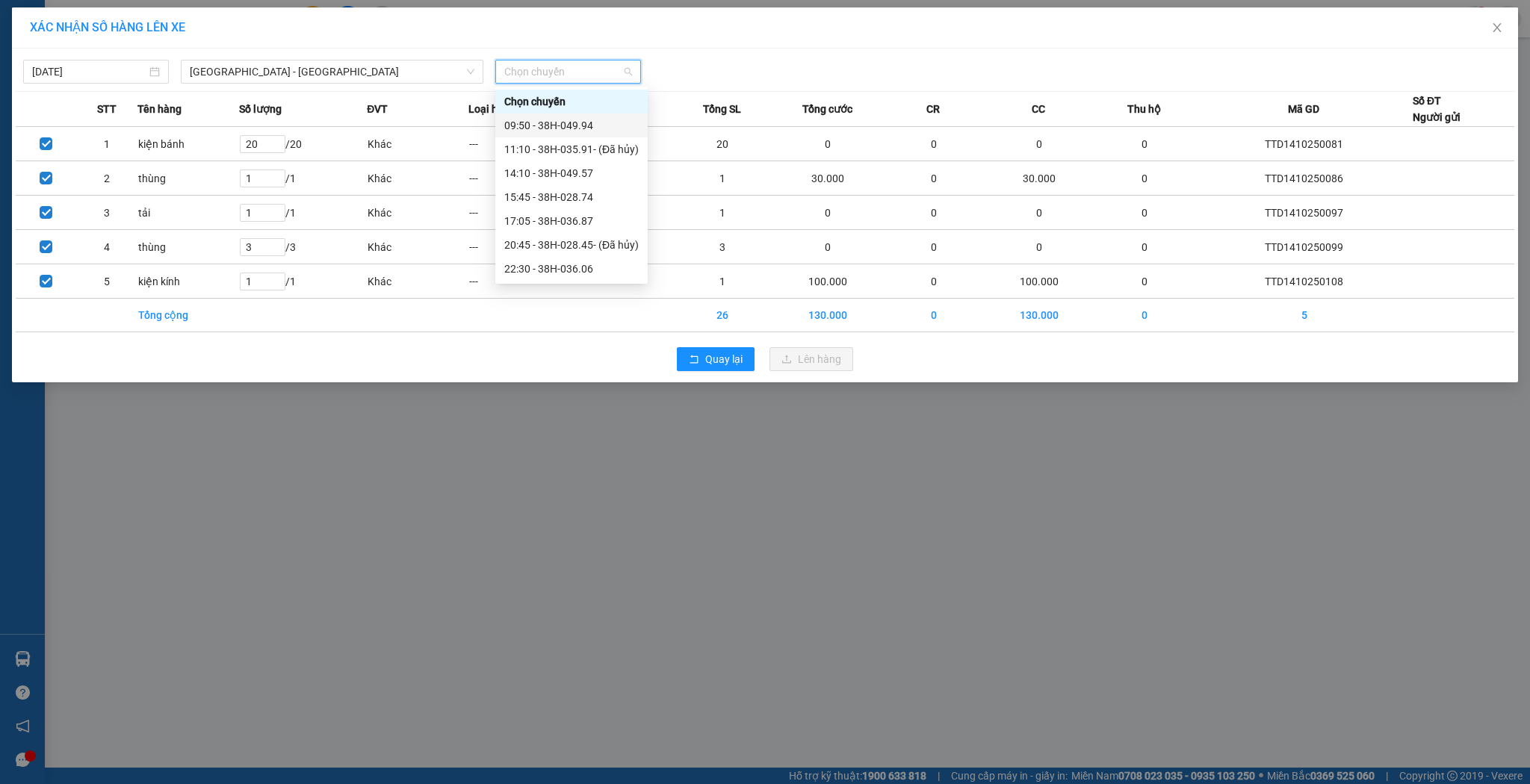
click at [555, 130] on div "09:50 - 38H-049.94" at bounding box center [572, 125] width 135 height 16
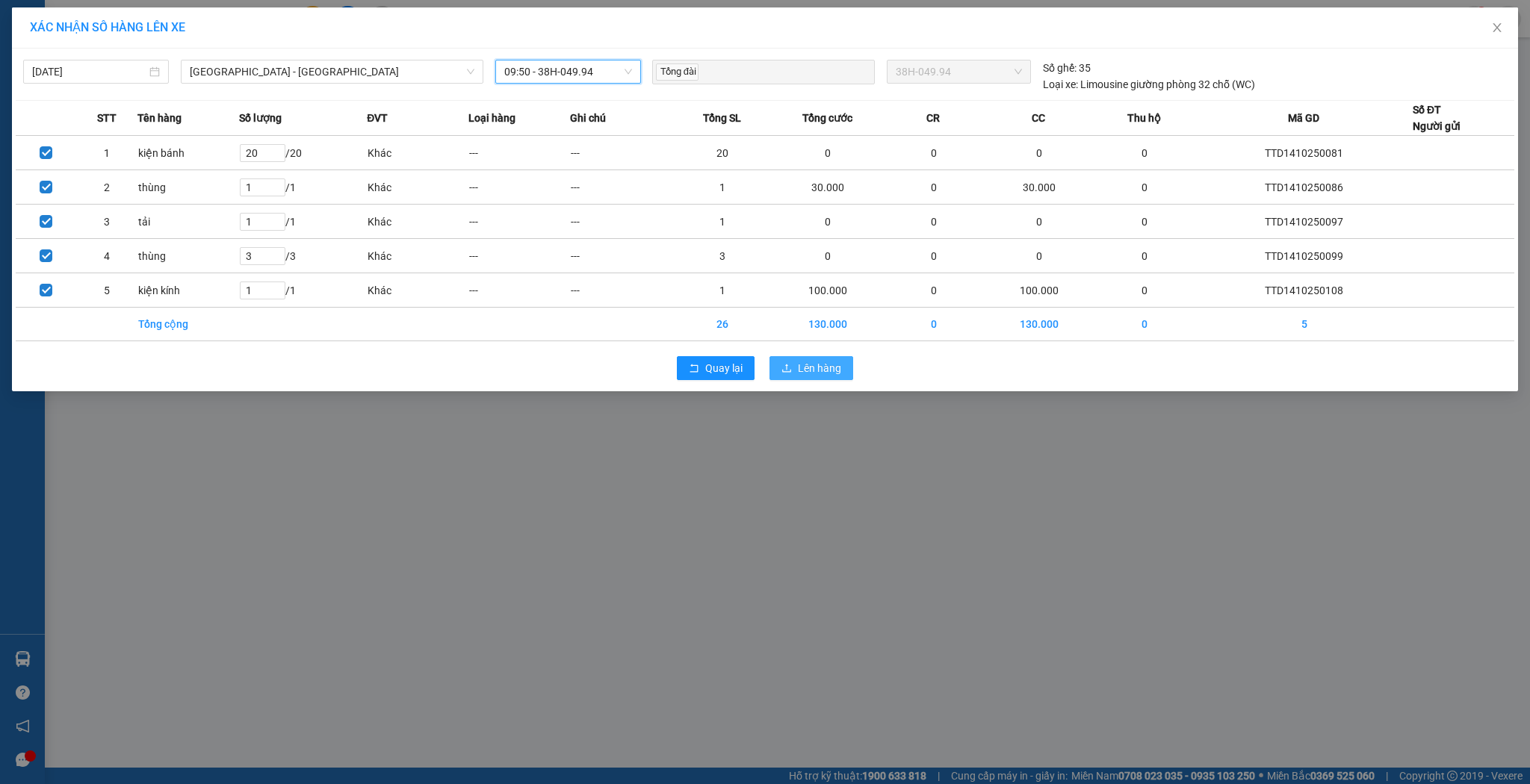
click at [804, 358] on button "Lên hàng" at bounding box center [811, 368] width 84 height 24
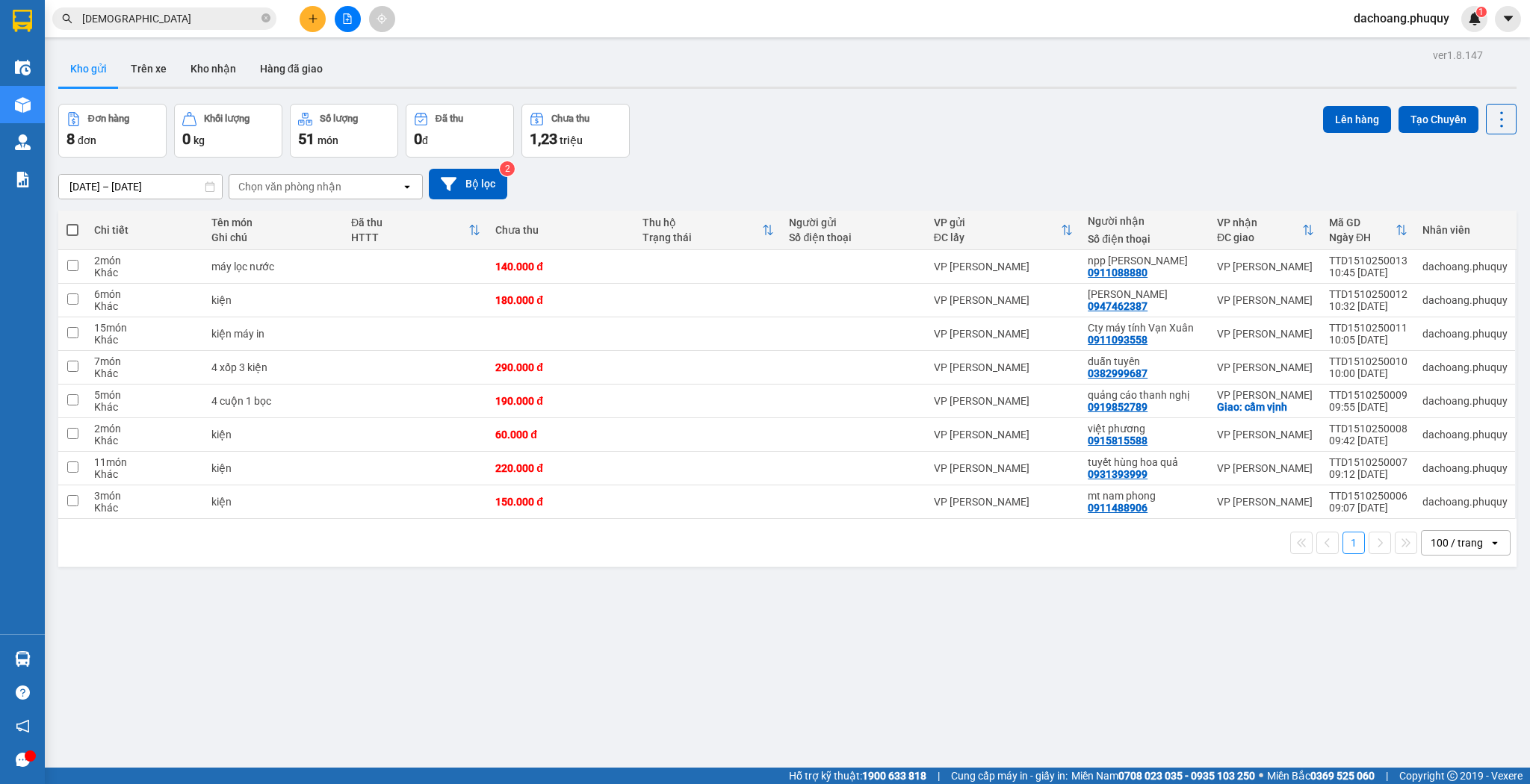
click at [305, 20] on button at bounding box center [312, 19] width 26 height 26
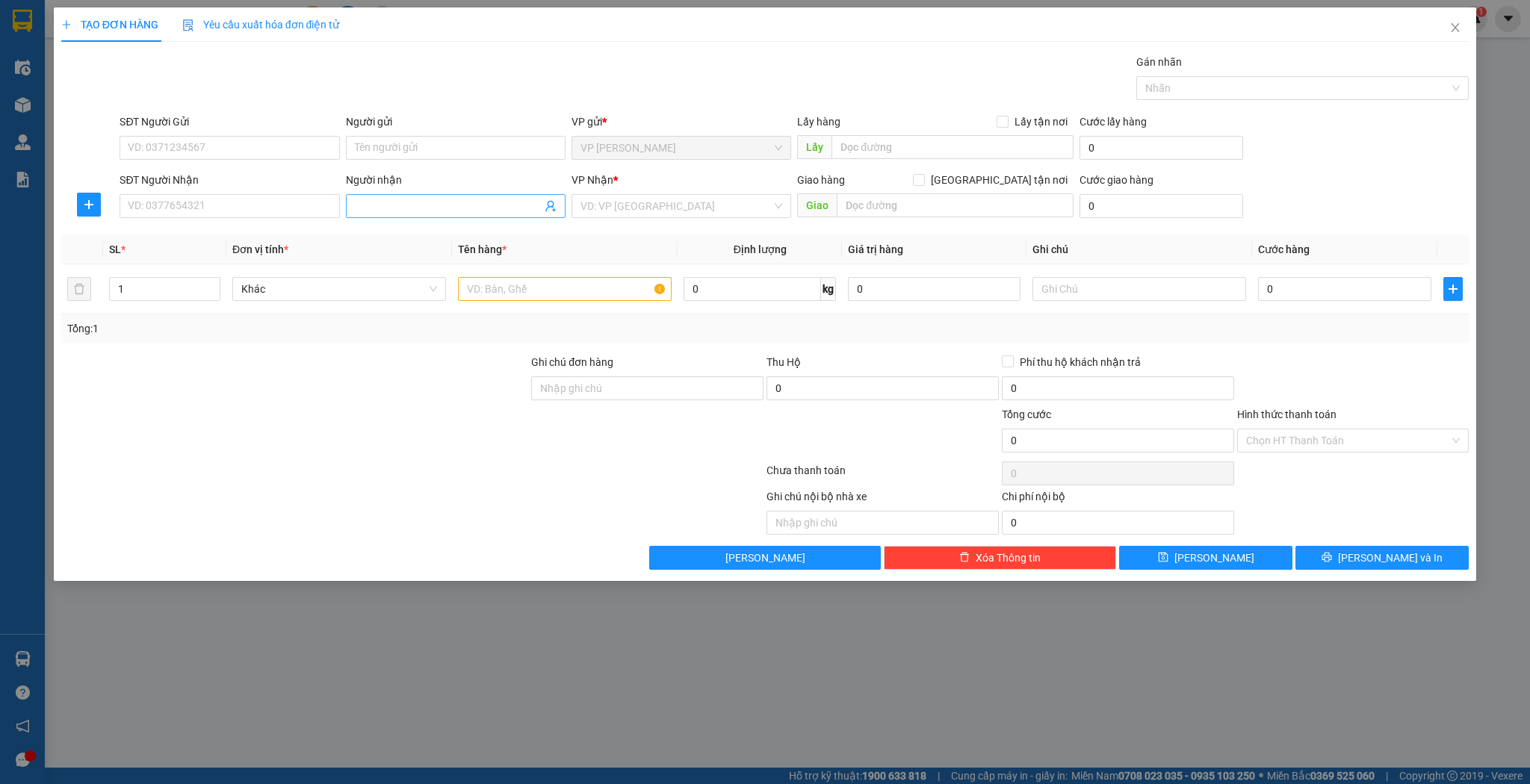
click at [404, 194] on span at bounding box center [456, 206] width 219 height 24
click at [435, 240] on div "rèm [PERSON_NAME] - 0904933099" at bounding box center [456, 236] width 201 height 16
click at [525, 287] on input "text" at bounding box center [565, 289] width 214 height 24
click at [1302, 280] on input "0" at bounding box center [1345, 289] width 173 height 24
click at [1154, 528] on input "0" at bounding box center [1118, 522] width 232 height 24
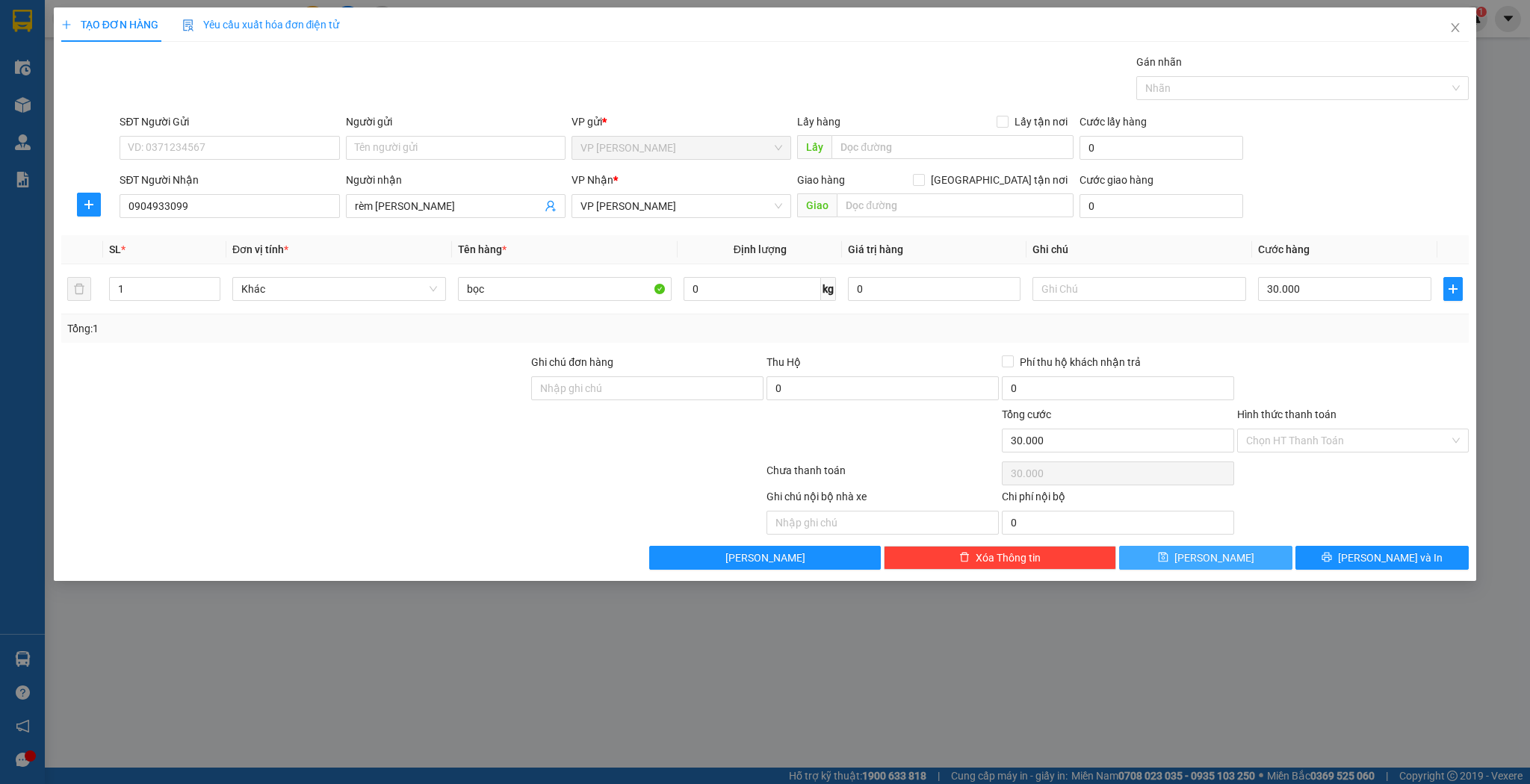
click at [1159, 552] on button "[PERSON_NAME]" at bounding box center [1205, 557] width 174 height 24
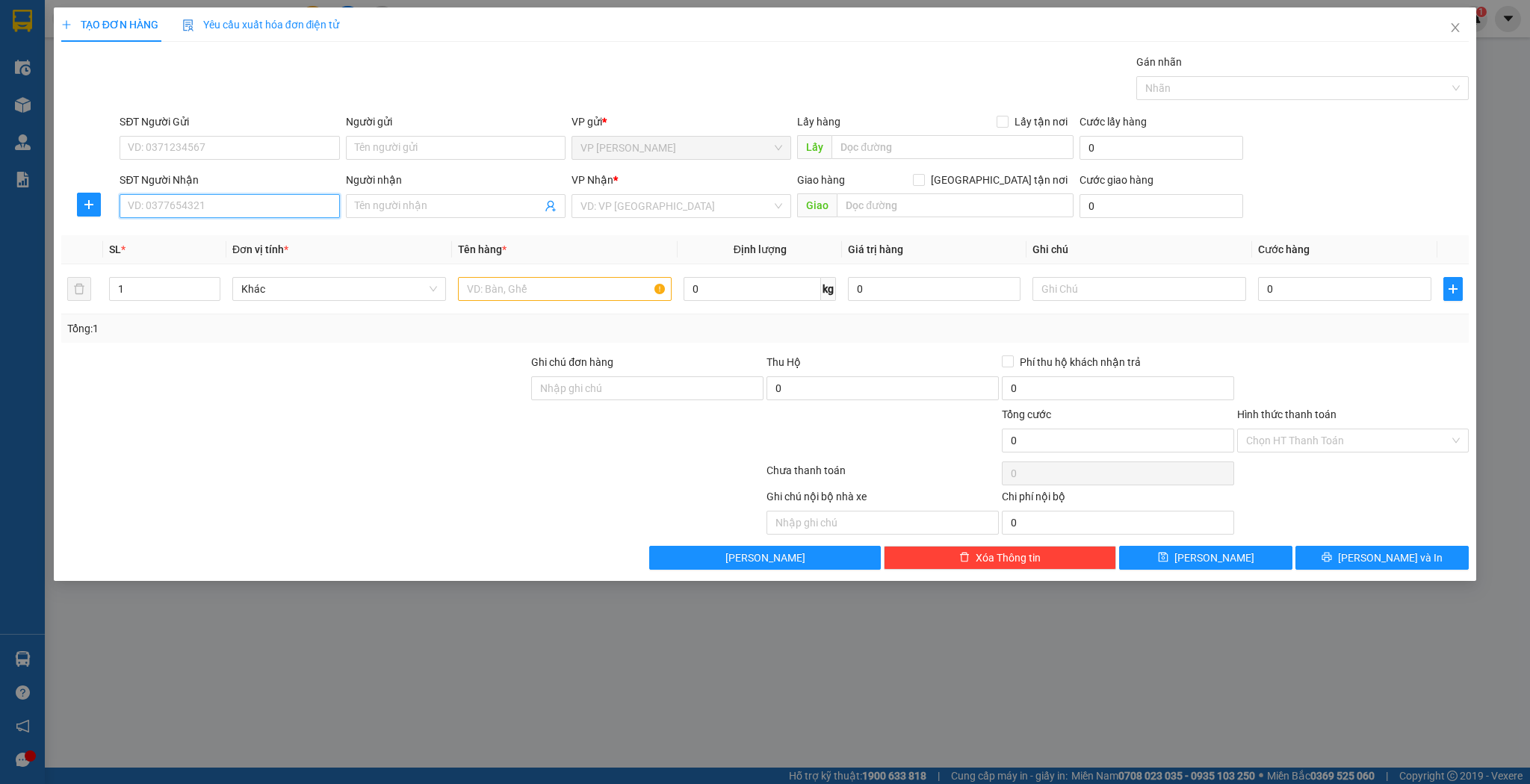
click at [275, 204] on input "SĐT Người Nhận" at bounding box center [229, 206] width 219 height 24
click at [263, 233] on div "0946506421 - a huy" at bounding box center [229, 236] width 201 height 16
click at [526, 296] on input "text" at bounding box center [565, 289] width 214 height 24
click at [1290, 290] on input "0" at bounding box center [1345, 289] width 173 height 24
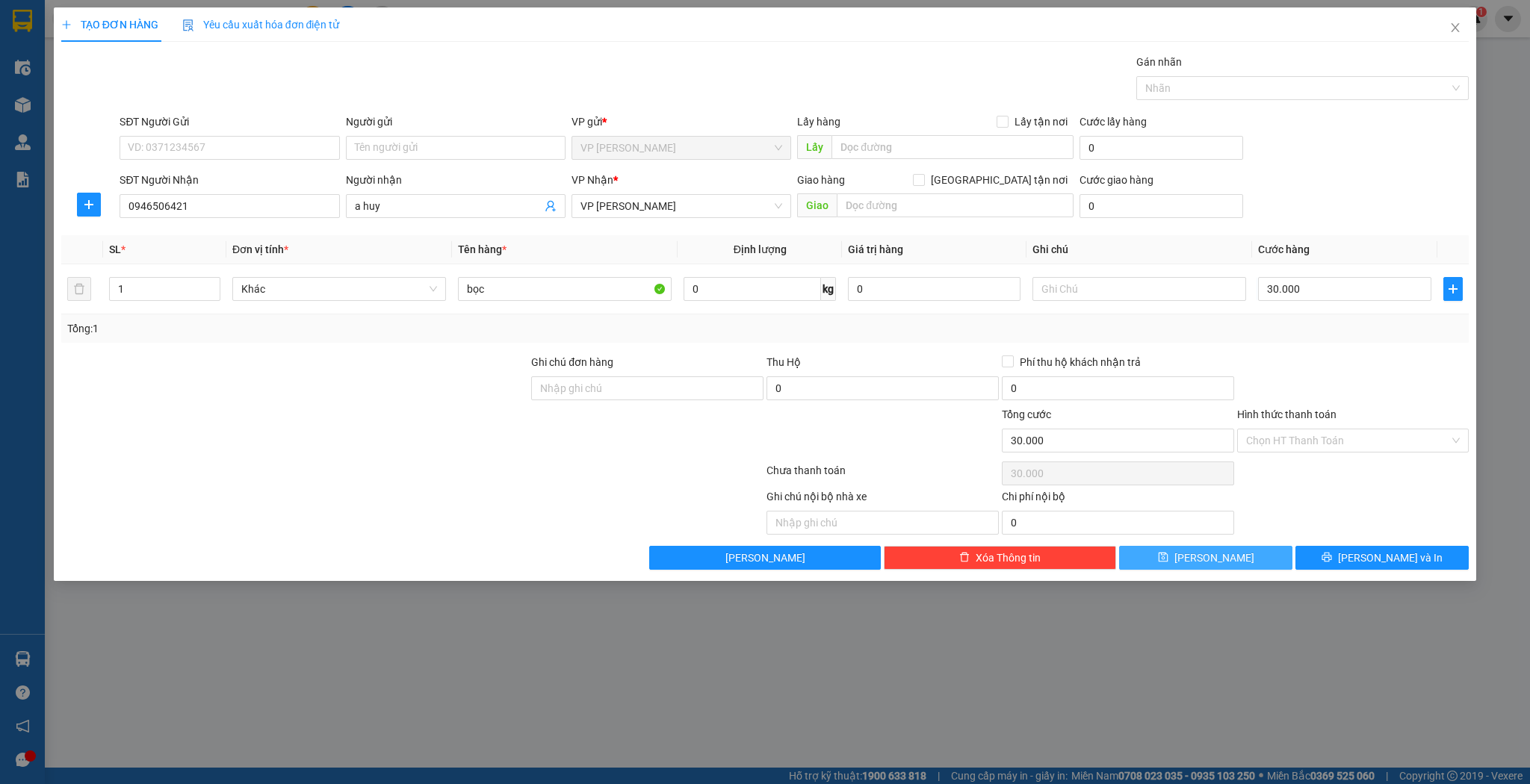
click at [1243, 553] on button "[PERSON_NAME]" at bounding box center [1205, 557] width 174 height 24
click at [355, 206] on input "Người nhận" at bounding box center [449, 206] width 187 height 16
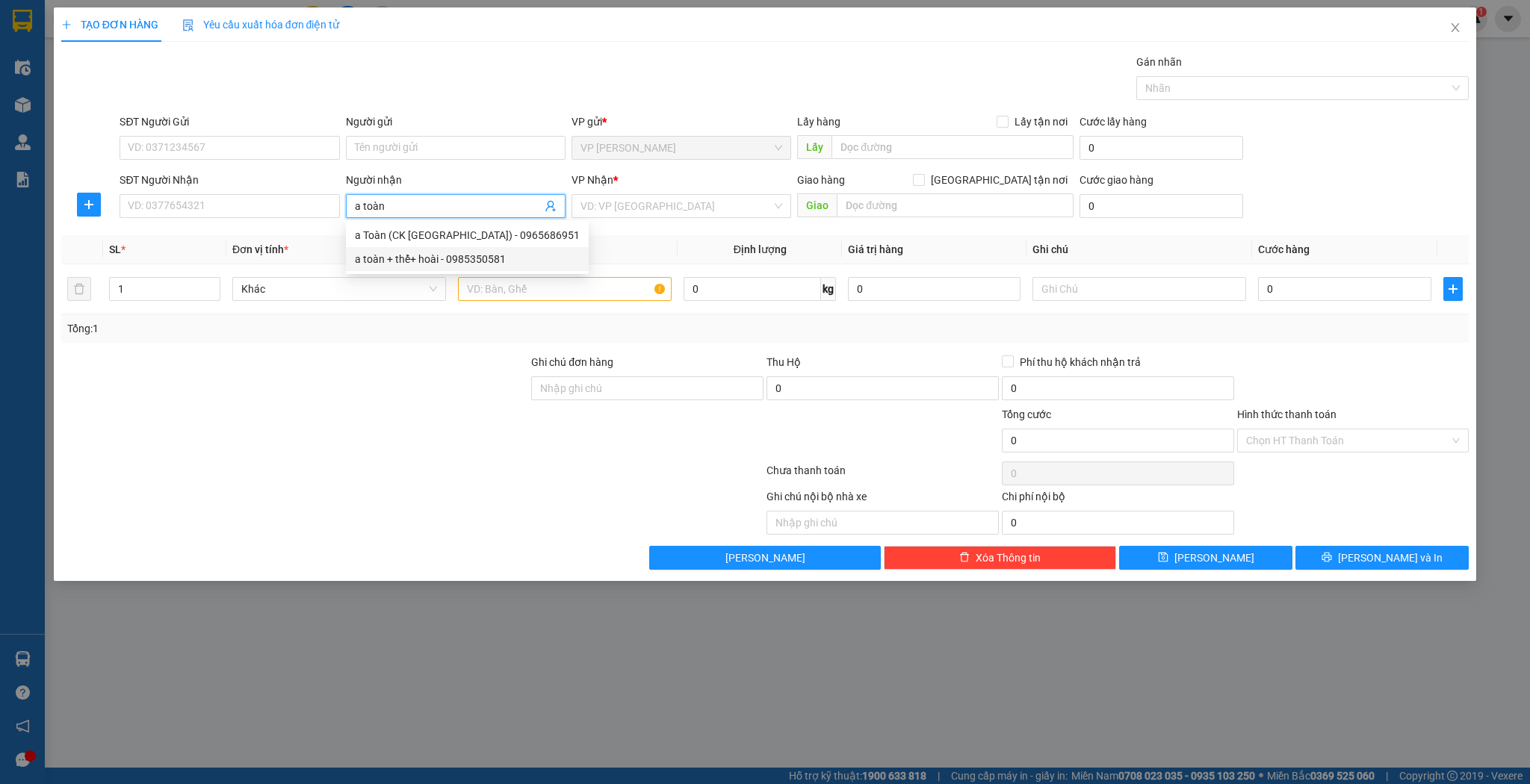
click at [466, 262] on div "a toàn + thể+ hoài - 0985350581" at bounding box center [468, 259] width 225 height 16
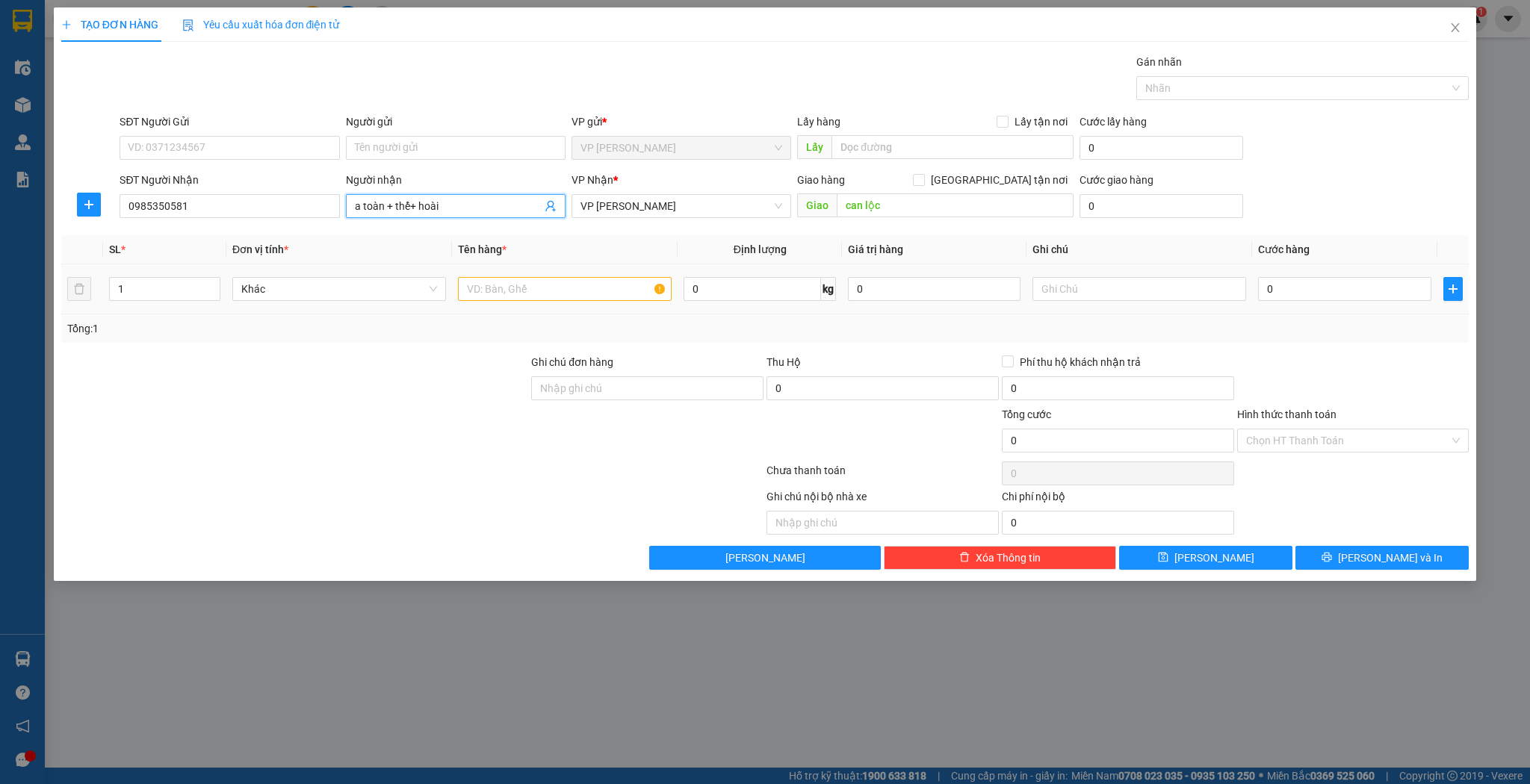
click at [174, 301] on div "1" at bounding box center [165, 289] width 112 height 30
click at [172, 290] on input "1" at bounding box center [165, 289] width 110 height 22
click at [536, 298] on input "text" at bounding box center [565, 289] width 214 height 24
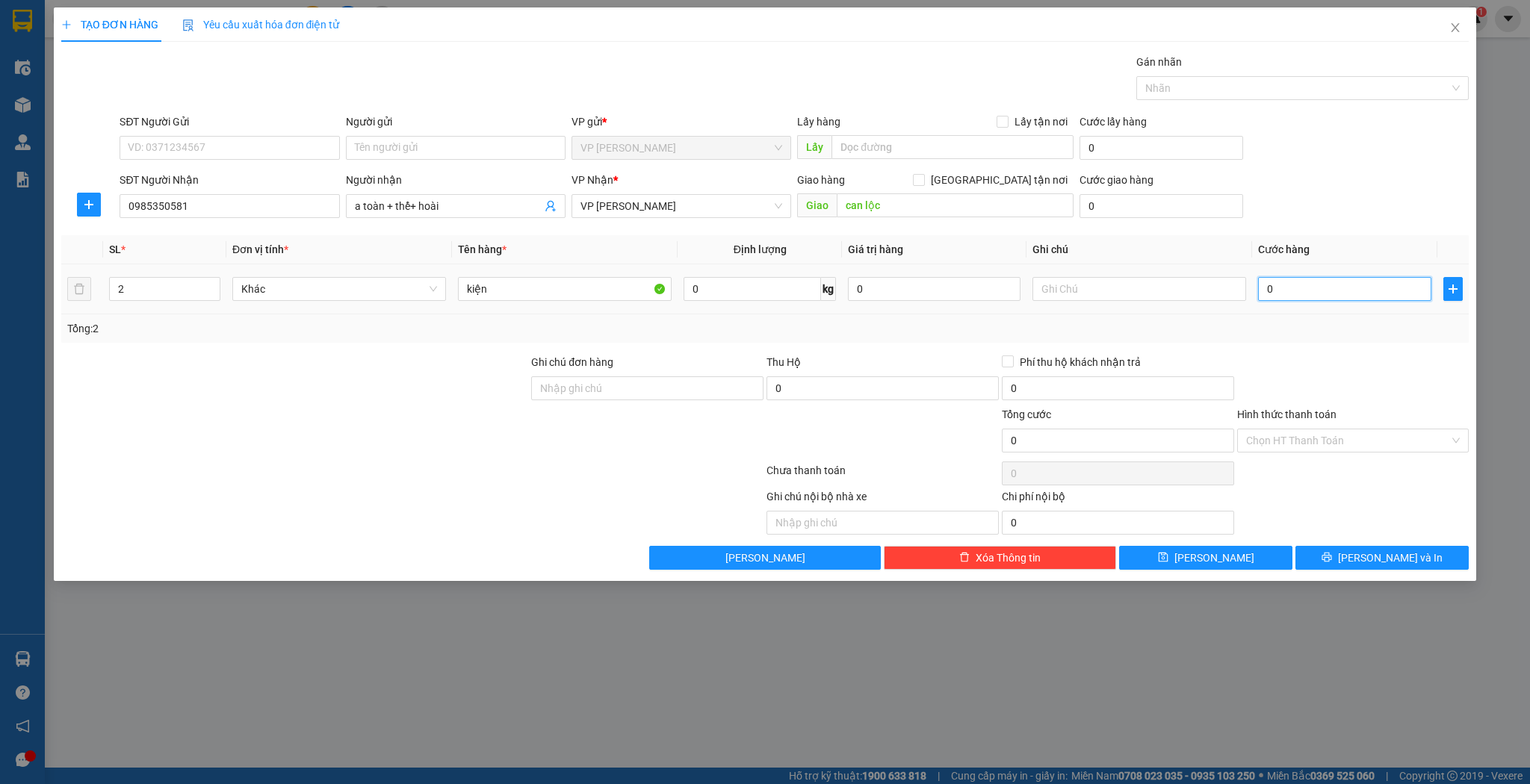
click at [1329, 291] on input "0" at bounding box center [1345, 289] width 173 height 24
click at [1308, 442] on input "Hình thức thanh toán" at bounding box center [1348, 441] width 204 height 22
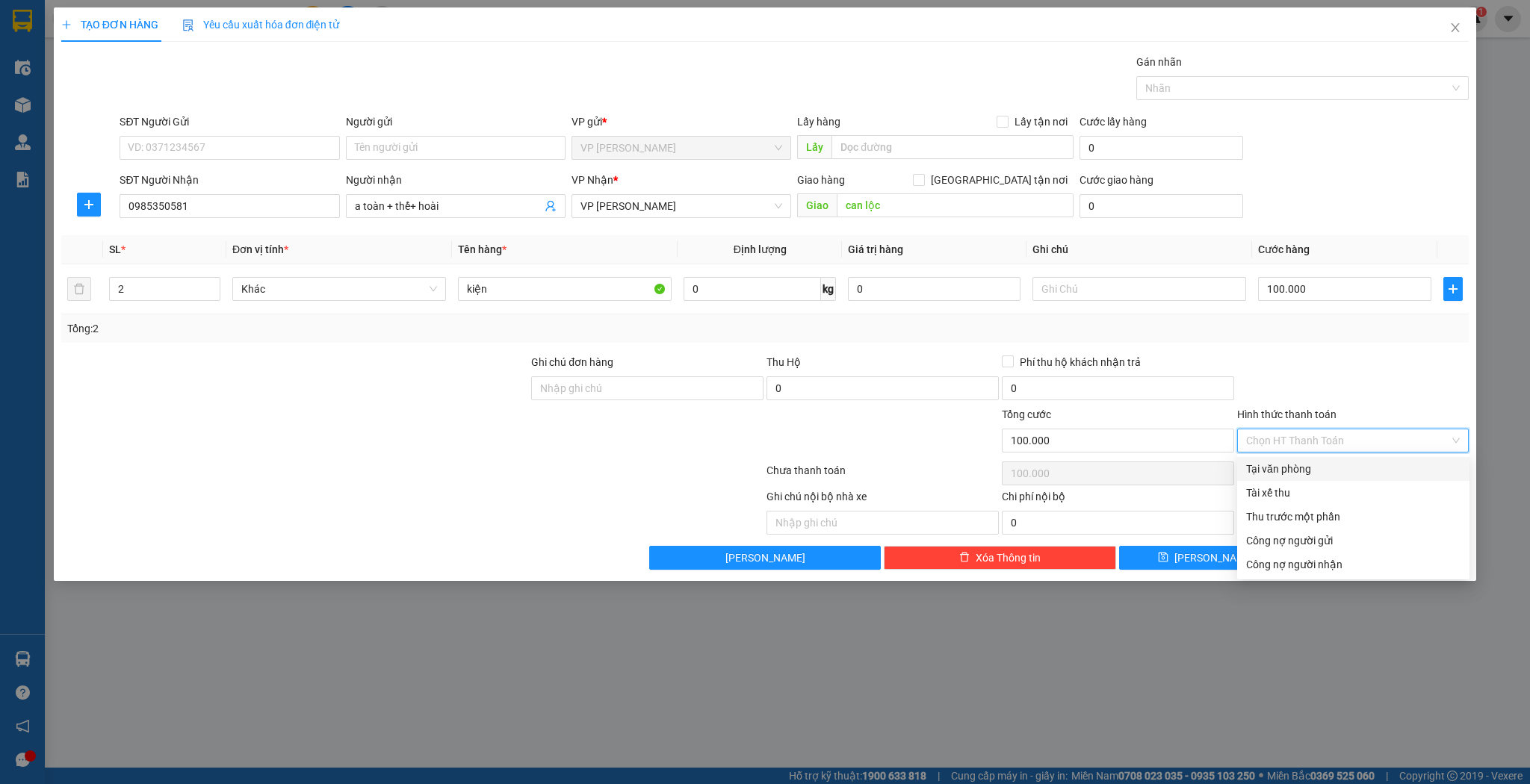
click at [1291, 472] on div "Tại văn phòng" at bounding box center [1354, 469] width 214 height 16
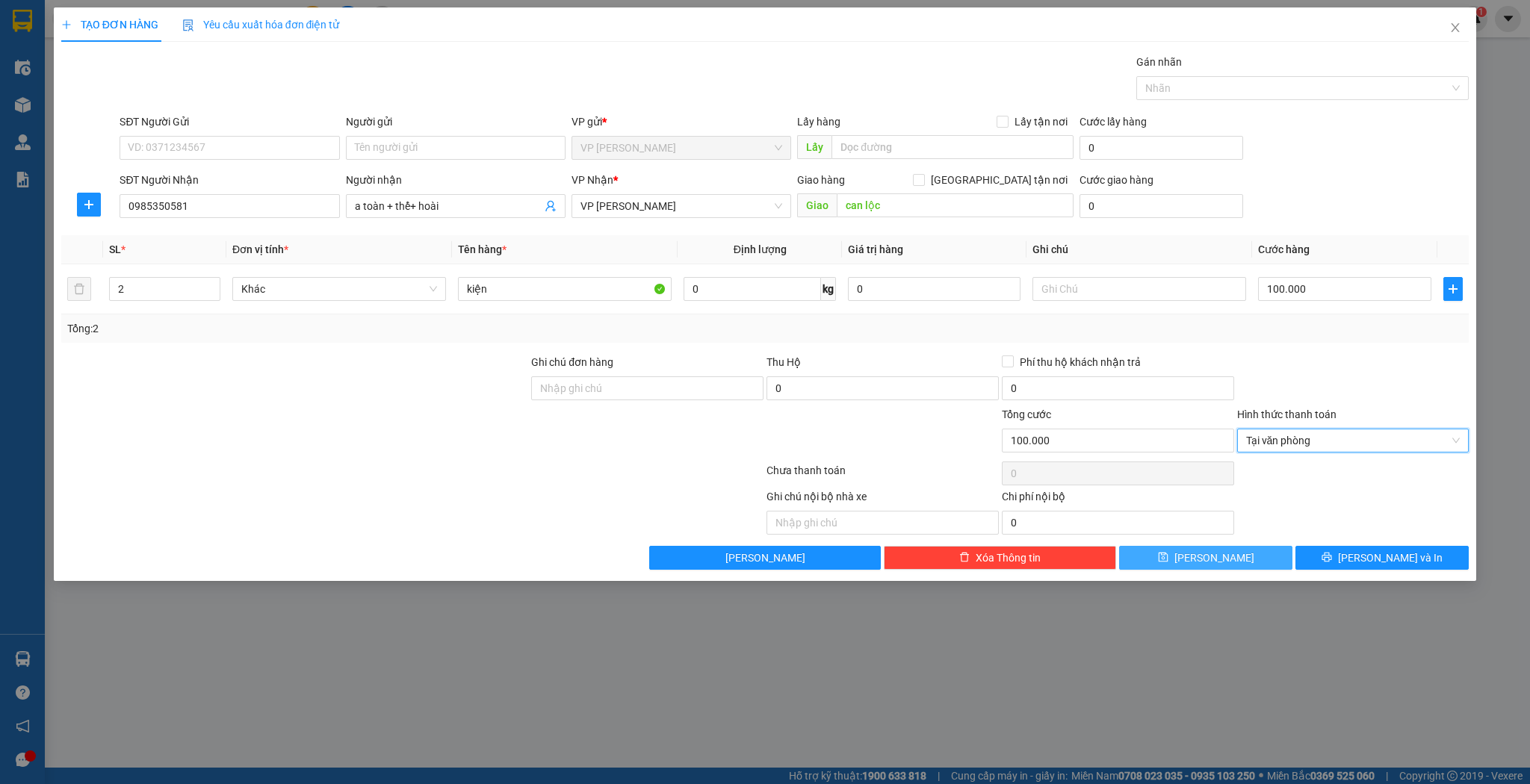
click at [1221, 556] on span "[PERSON_NAME]" at bounding box center [1214, 557] width 80 height 16
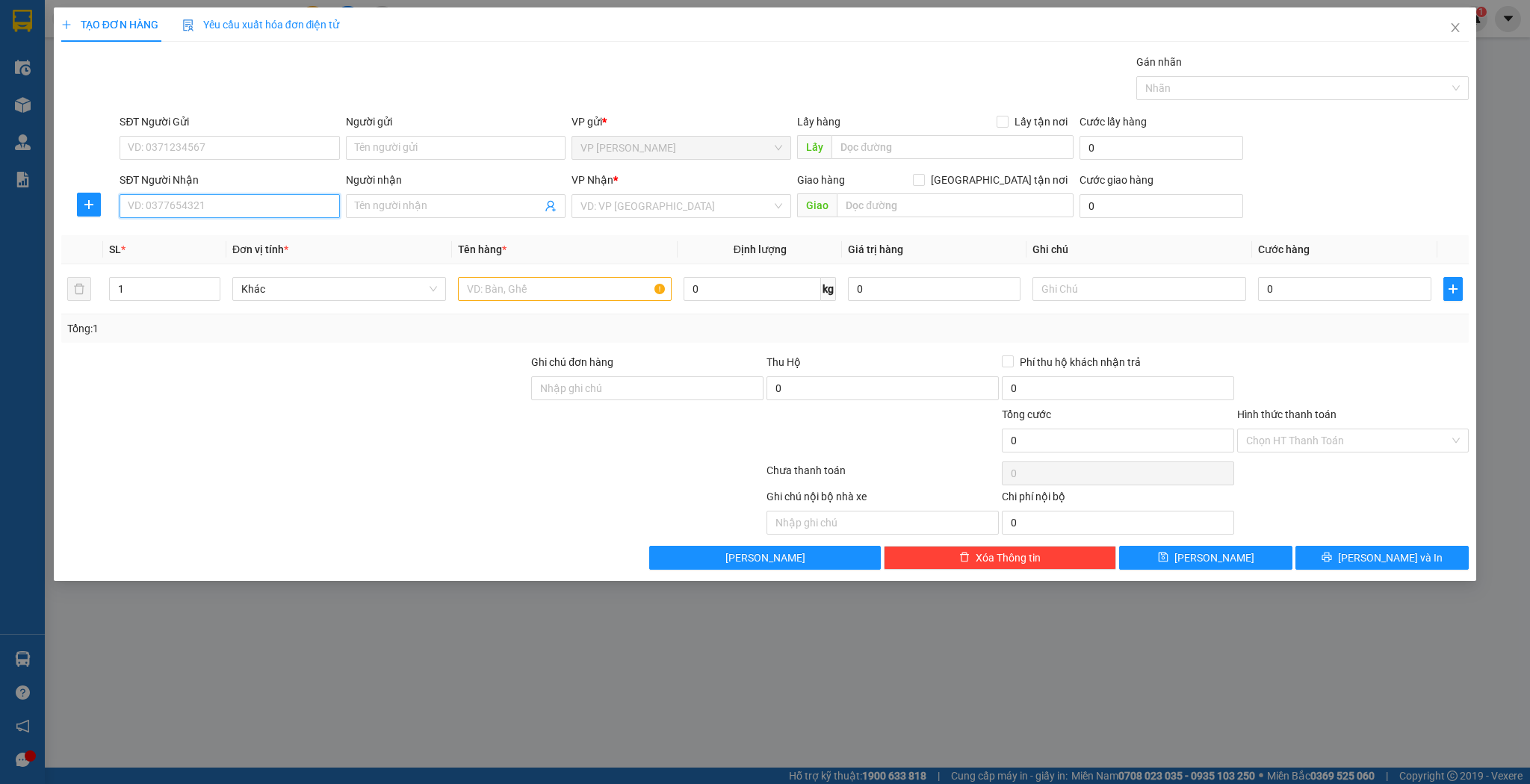
click at [206, 206] on input "SĐT Người Nhận" at bounding box center [229, 206] width 219 height 24
click at [253, 245] on div "0919844789 - chị [PERSON_NAME]" at bounding box center [229, 235] width 219 height 24
click at [208, 286] on span "up" at bounding box center [212, 285] width 9 height 9
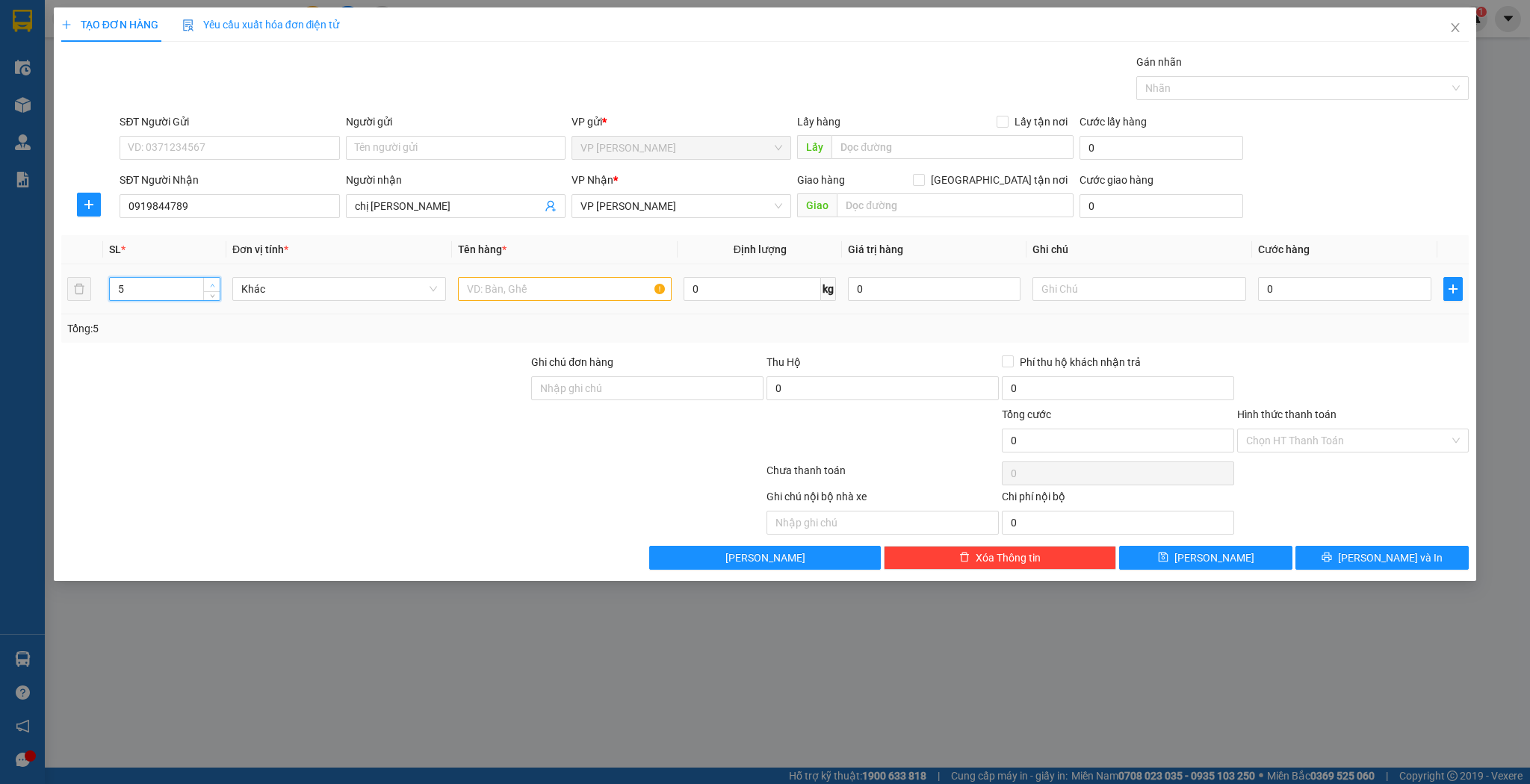
click at [208, 286] on span "up" at bounding box center [212, 285] width 9 height 9
click at [496, 281] on input "text" at bounding box center [565, 289] width 214 height 24
click at [1303, 290] on input "0" at bounding box center [1345, 289] width 173 height 24
click at [1208, 547] on button "[PERSON_NAME]" at bounding box center [1205, 557] width 174 height 24
click at [271, 206] on input "SĐT Người Nhận" at bounding box center [229, 206] width 219 height 24
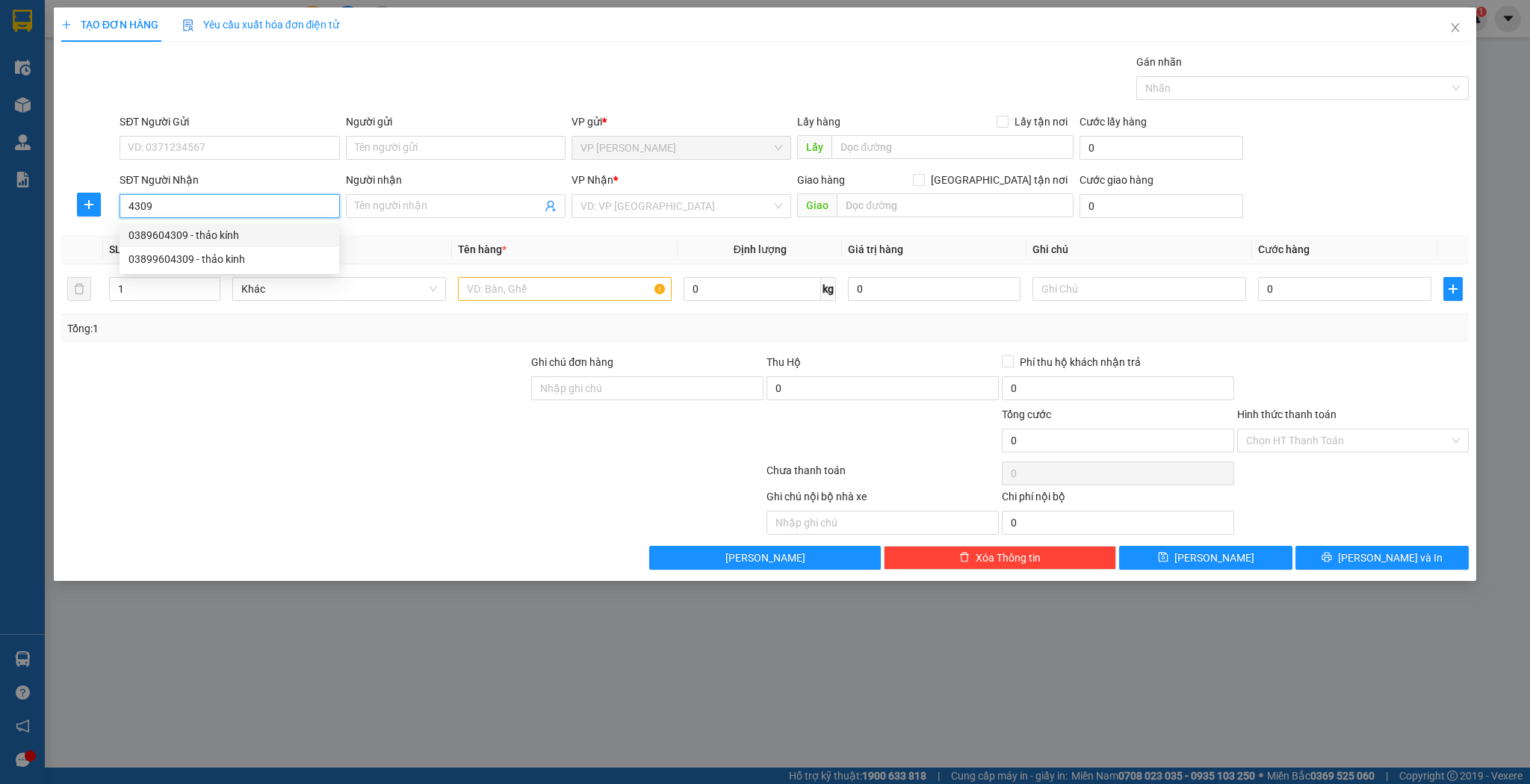
click at [219, 234] on div "0389604309 - thảo kính" at bounding box center [229, 236] width 201 height 16
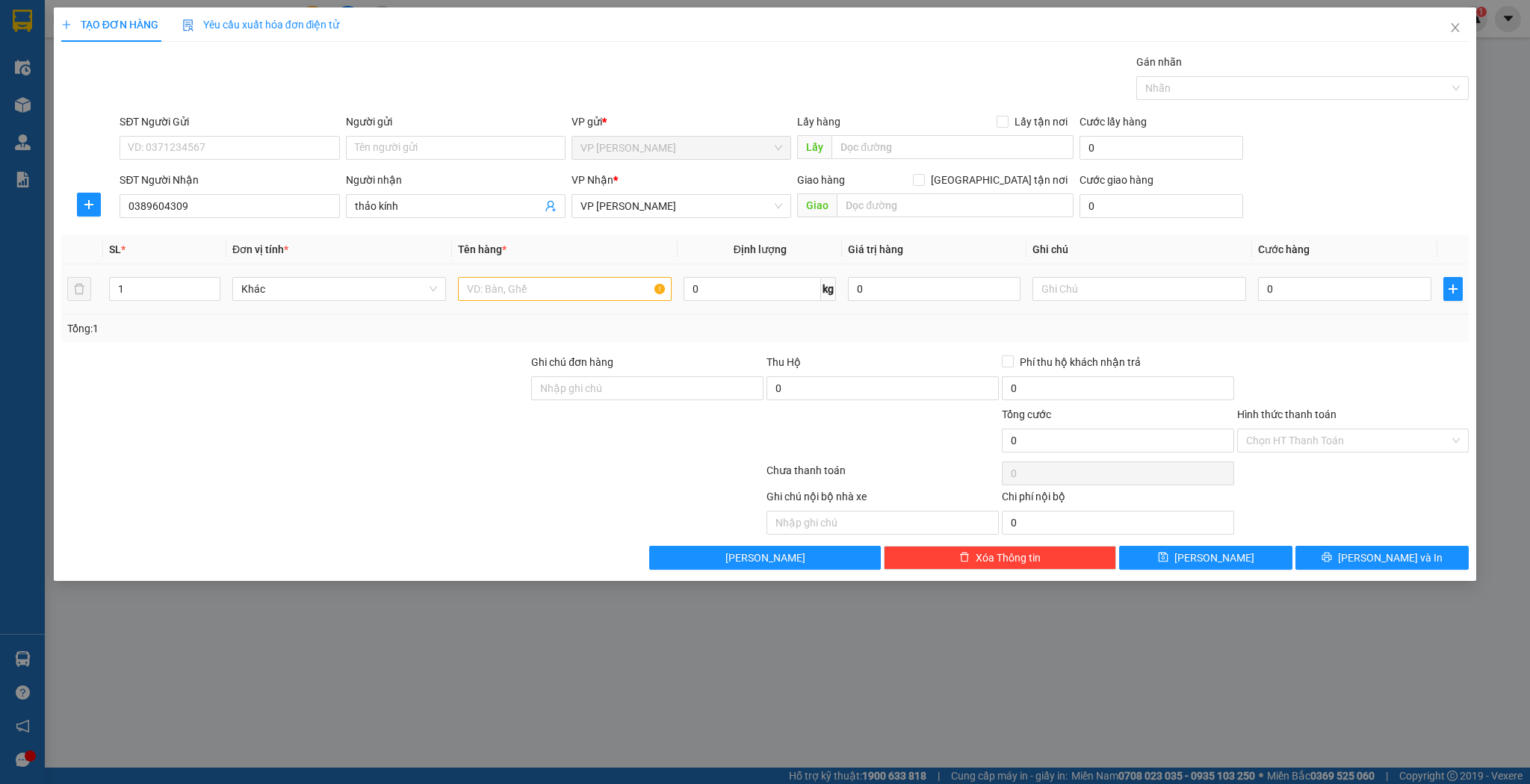
click at [657, 302] on div at bounding box center [565, 289] width 214 height 30
click at [597, 285] on input "text" at bounding box center [565, 289] width 214 height 24
click at [1363, 298] on input "0" at bounding box center [1345, 289] width 173 height 24
click at [1365, 285] on input "0" at bounding box center [1345, 289] width 173 height 24
click at [1229, 542] on div "Transit Pickup Surcharge Ids Transit Deliver Surcharge Ids Transit Deliver Surc…" at bounding box center [765, 312] width 1409 height 516
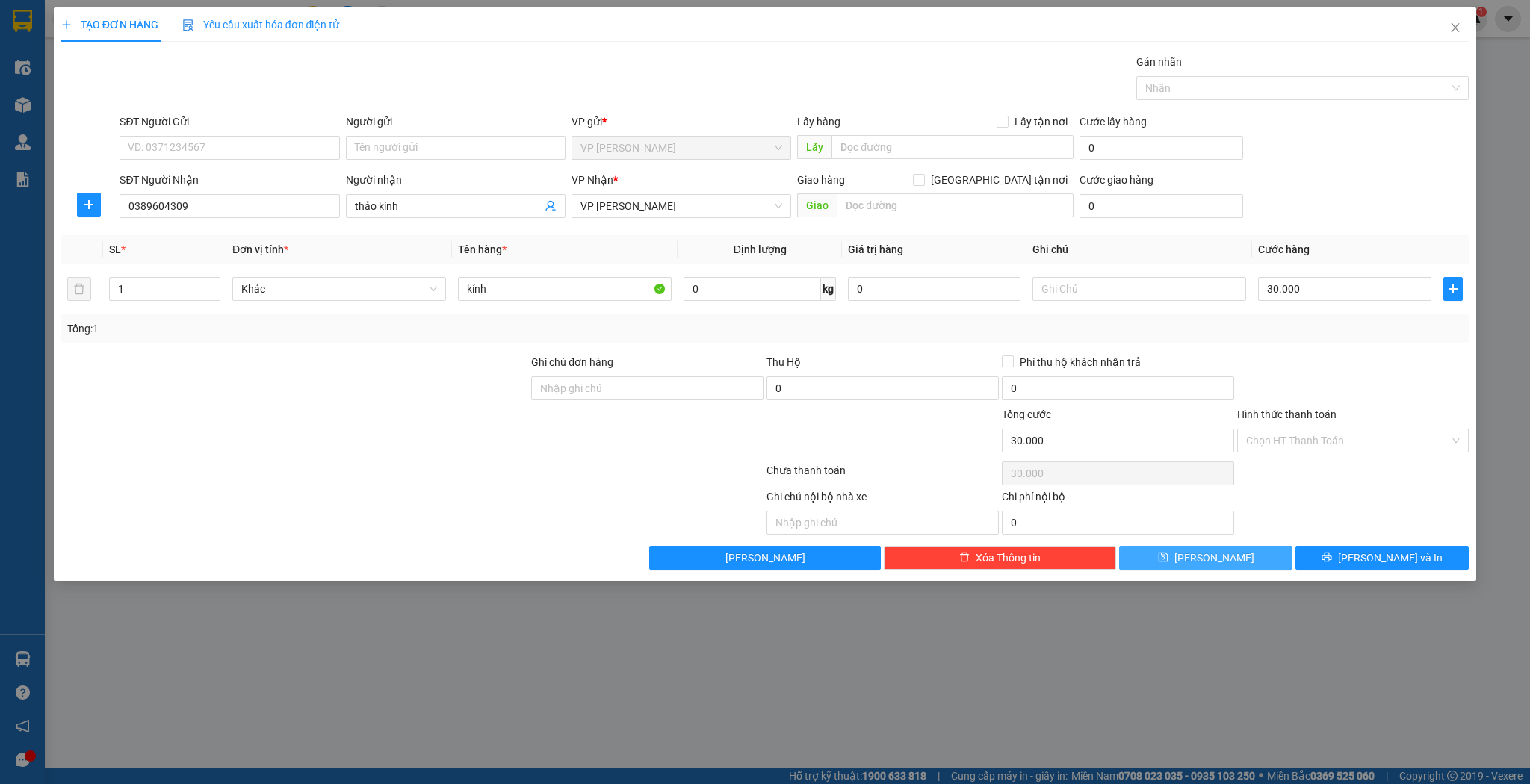
click at [1227, 554] on button "[PERSON_NAME]" at bounding box center [1205, 557] width 174 height 24
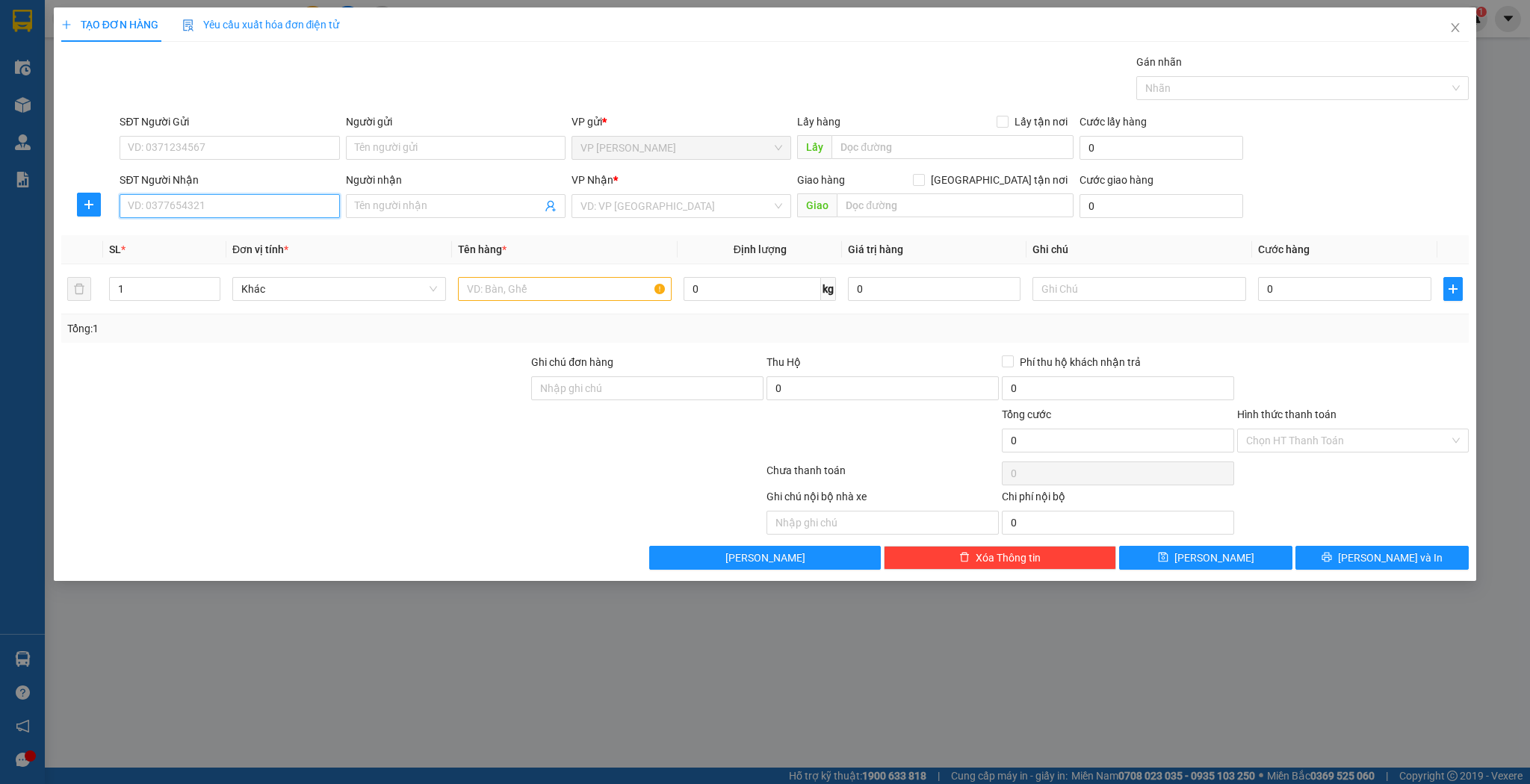
click at [257, 200] on input "SĐT Người Nhận" at bounding box center [229, 206] width 219 height 24
click at [463, 227] on div "Transit Pickup Surcharge Ids Transit Deliver Surcharge Ids Transit Deliver Surc…" at bounding box center [765, 312] width 1409 height 516
click at [463, 224] on div "Transit Pickup Surcharge Ids Transit Deliver Surcharge Ids Transit Deliver Surc…" at bounding box center [765, 312] width 1409 height 516
click at [451, 210] on input "Người nhận" at bounding box center [449, 206] width 187 height 16
click at [666, 203] on input "search" at bounding box center [676, 206] width 192 height 22
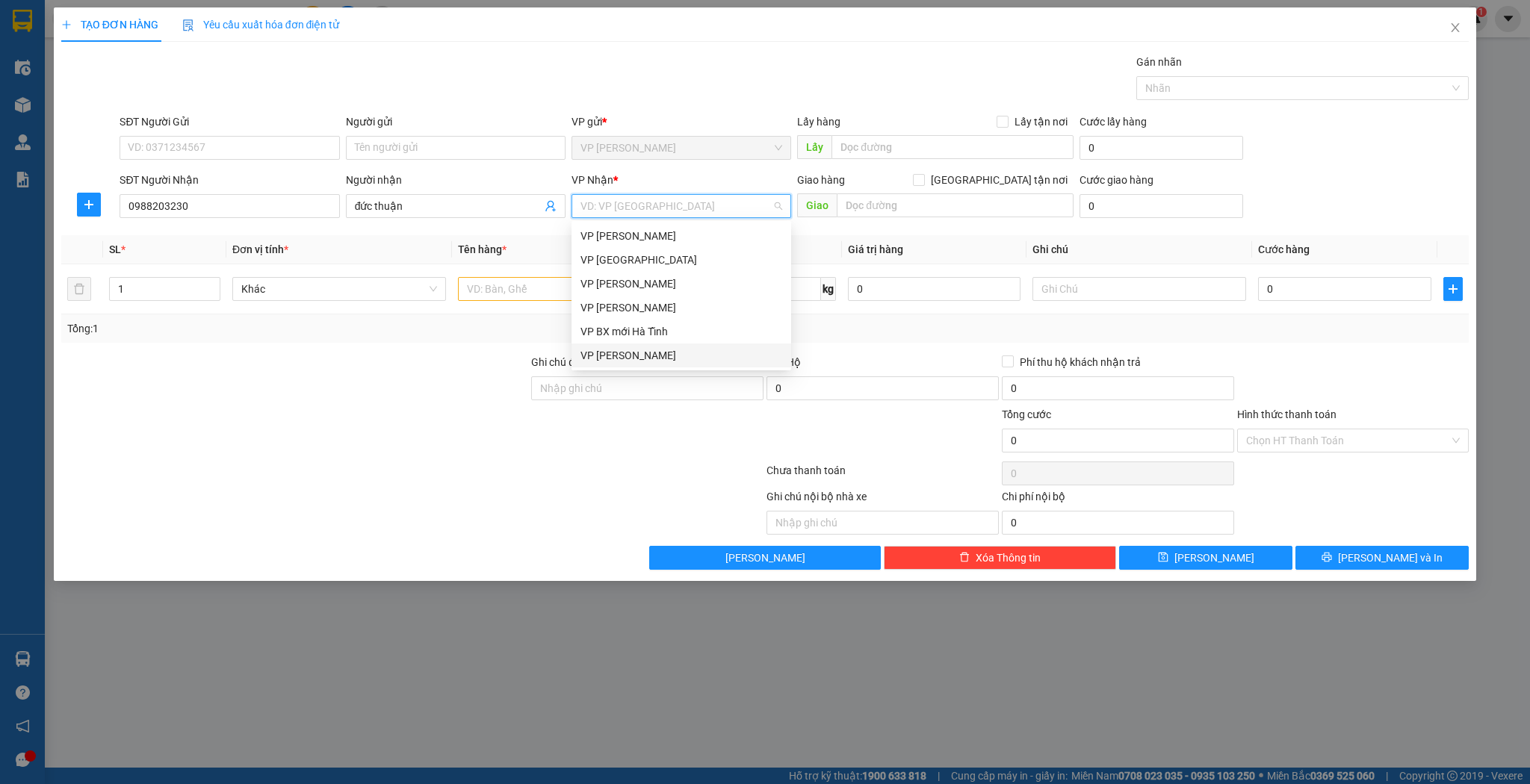
click at [624, 364] on div "VP [PERSON_NAME]" at bounding box center [682, 355] width 219 height 24
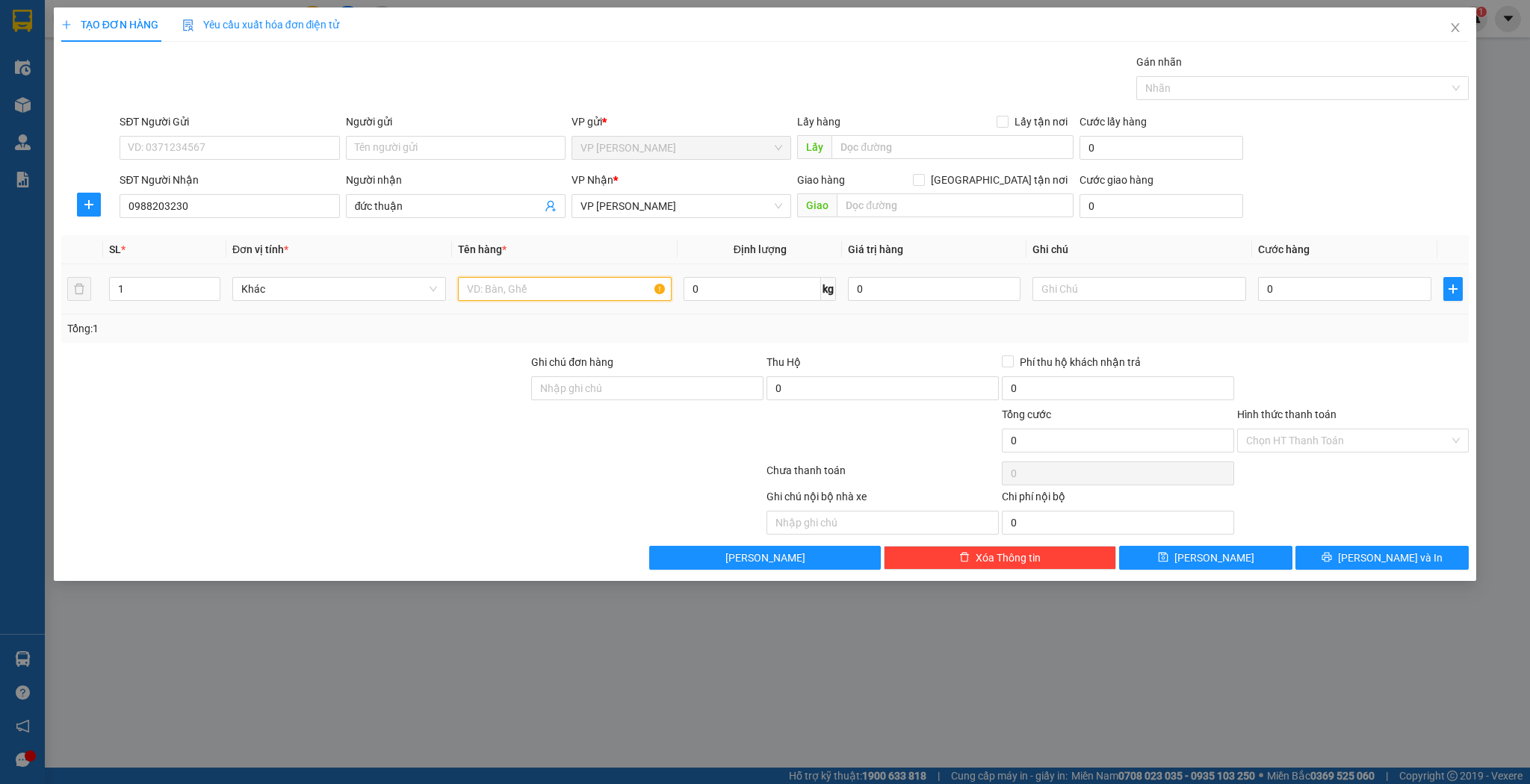
click at [506, 297] on input "text" at bounding box center [565, 289] width 214 height 24
click at [1284, 289] on input "0" at bounding box center [1345, 289] width 173 height 24
click at [1231, 548] on button "[PERSON_NAME]" at bounding box center [1205, 557] width 174 height 24
click at [307, 204] on input "SĐT Người Nhận" at bounding box center [229, 206] width 219 height 24
click at [225, 233] on div "0915066992 - chị [PERSON_NAME]" at bounding box center [229, 236] width 201 height 16
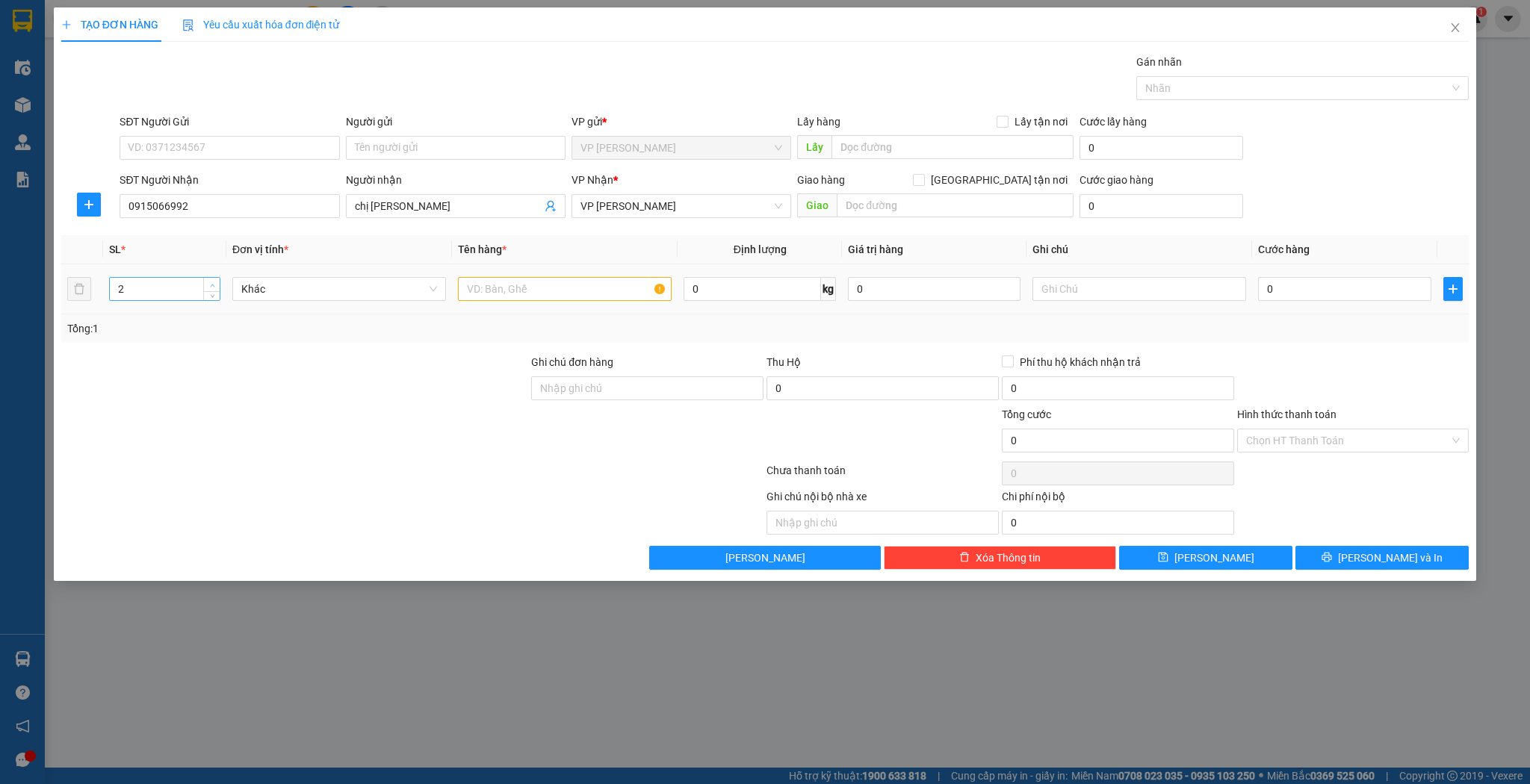
click at [213, 283] on icon "up" at bounding box center [212, 286] width 5 height 5
click at [522, 280] on input "text" at bounding box center [565, 289] width 214 height 24
click at [1319, 272] on td "0" at bounding box center [1344, 290] width 184 height 50
click at [1318, 276] on div "0" at bounding box center [1345, 289] width 173 height 30
click at [1314, 281] on input "0" at bounding box center [1345, 289] width 173 height 24
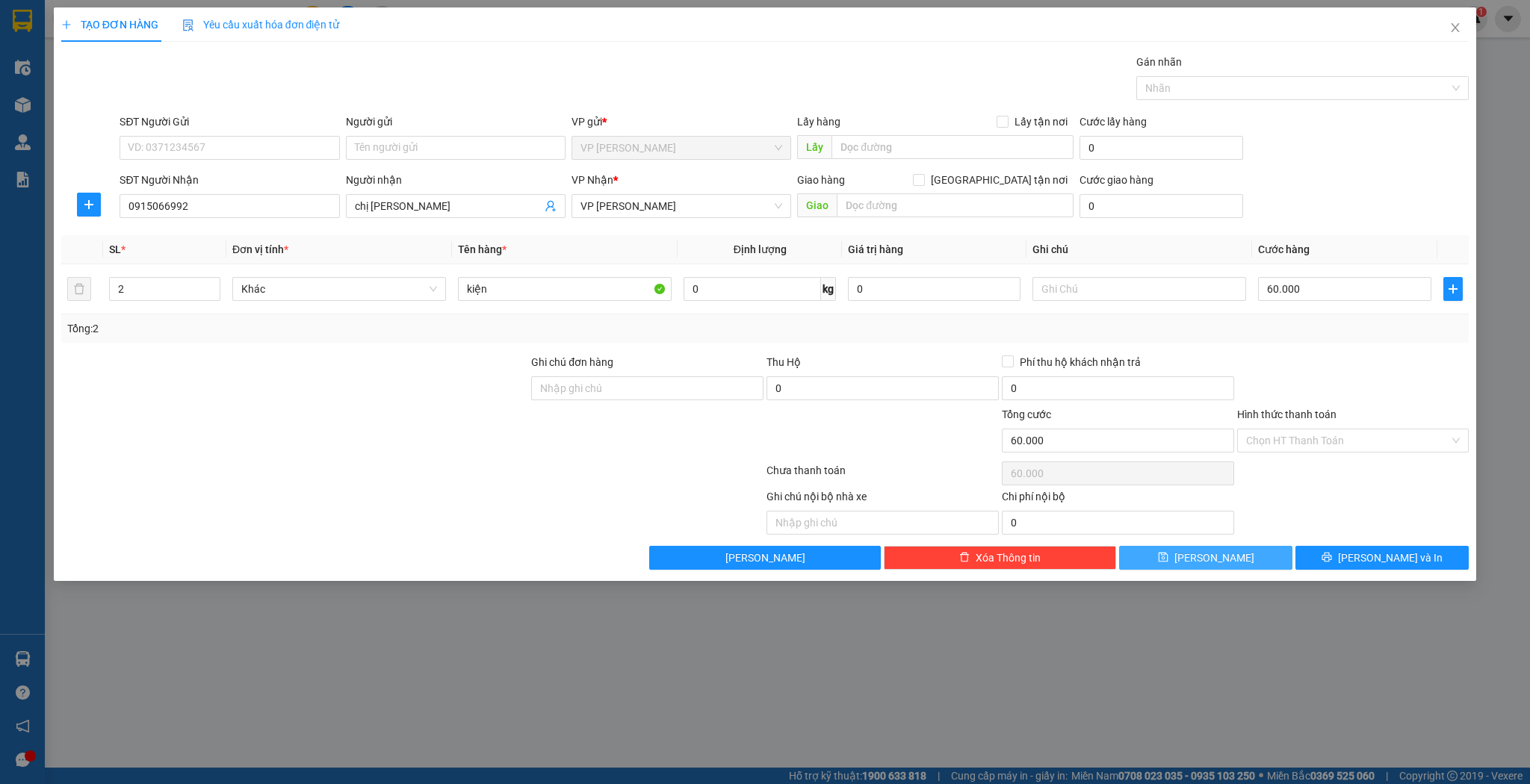
click at [1181, 563] on button "[PERSON_NAME]" at bounding box center [1205, 557] width 174 height 24
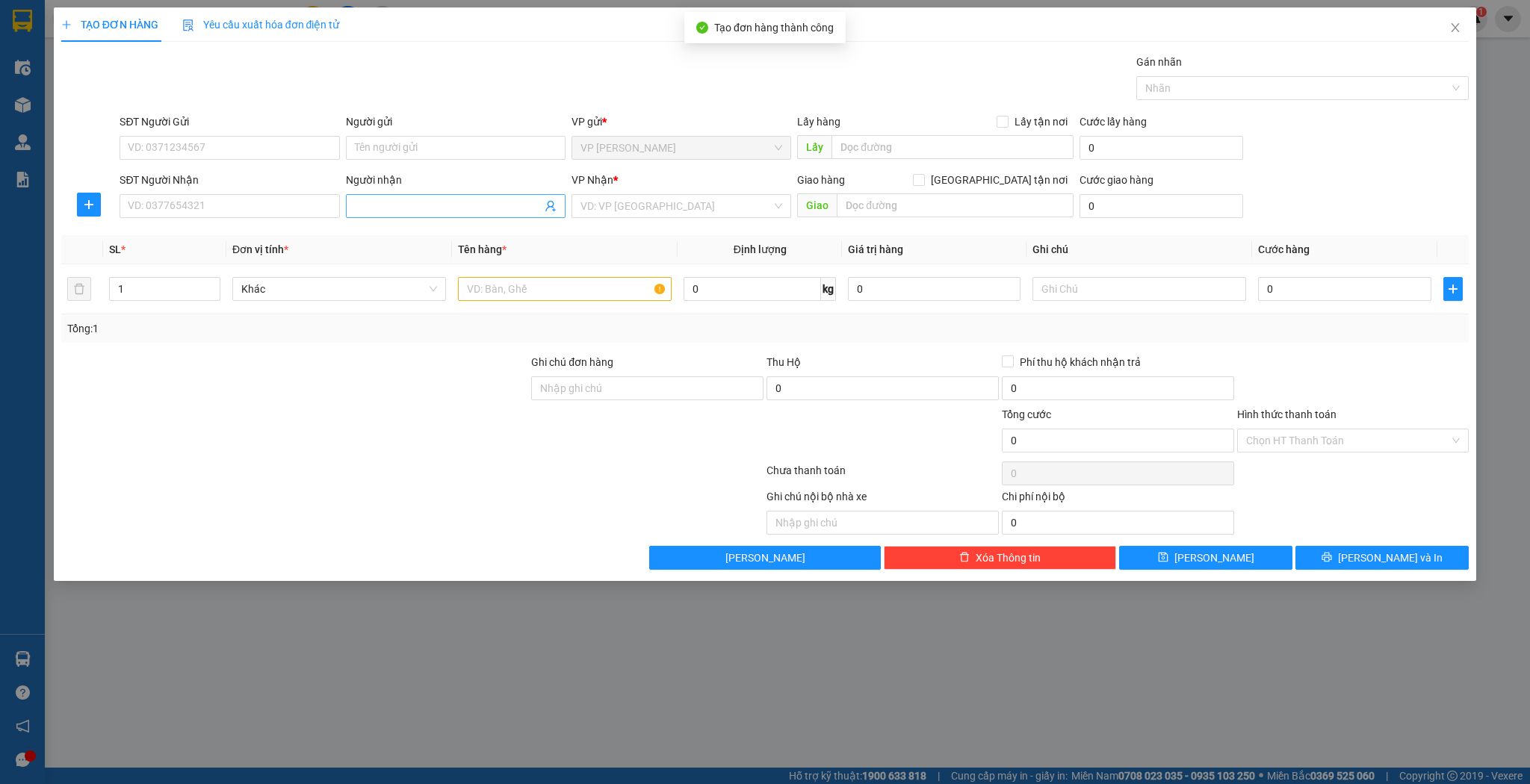
click at [408, 217] on span at bounding box center [456, 206] width 219 height 24
click at [524, 280] on input "text" at bounding box center [565, 289] width 214 height 24
click at [1277, 296] on div "0" at bounding box center [1345, 289] width 173 height 30
click at [1277, 295] on input "0" at bounding box center [1345, 289] width 173 height 24
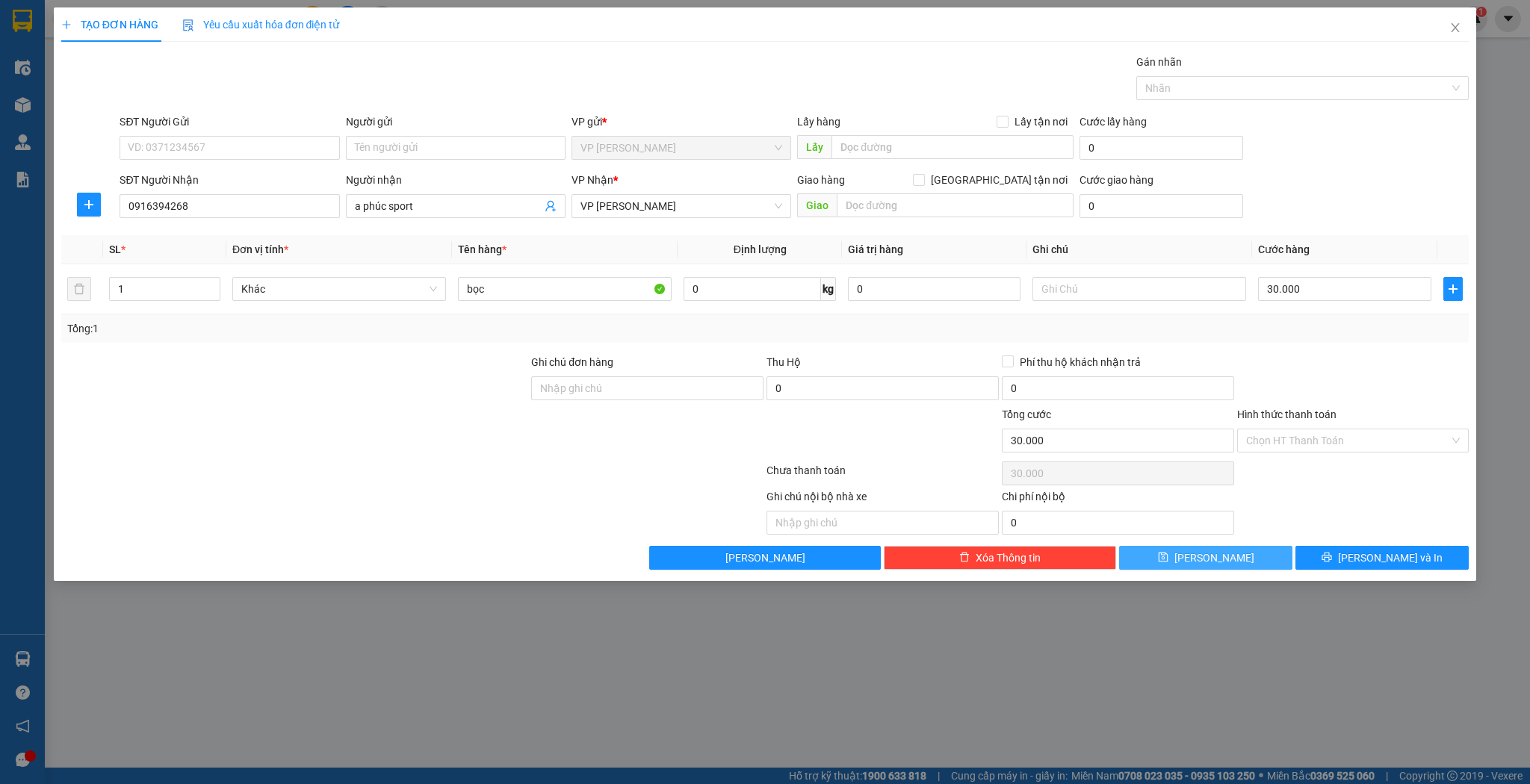
click at [1207, 563] on span "[PERSON_NAME]" at bounding box center [1214, 557] width 80 height 16
drag, startPoint x: 268, startPoint y: 218, endPoint x: 273, endPoint y: 209, distance: 10.3
click at [273, 215] on div "SĐT Người Nhận VD: 0377654321" at bounding box center [229, 198] width 219 height 52
click at [274, 207] on input "SĐT Người Nhận" at bounding box center [229, 206] width 219 height 24
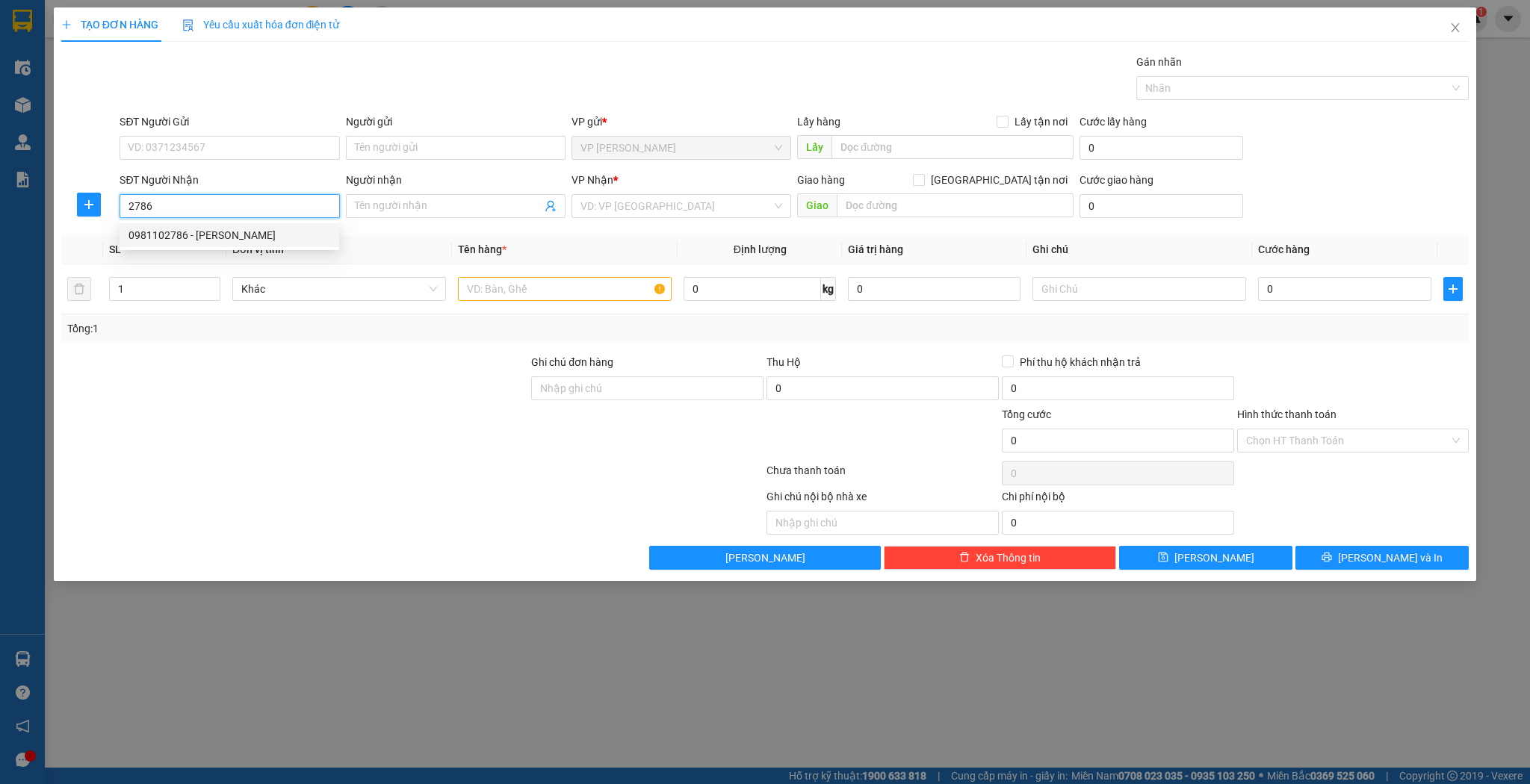
click at [214, 227] on div "0981102786 - [PERSON_NAME]" at bounding box center [229, 236] width 201 height 16
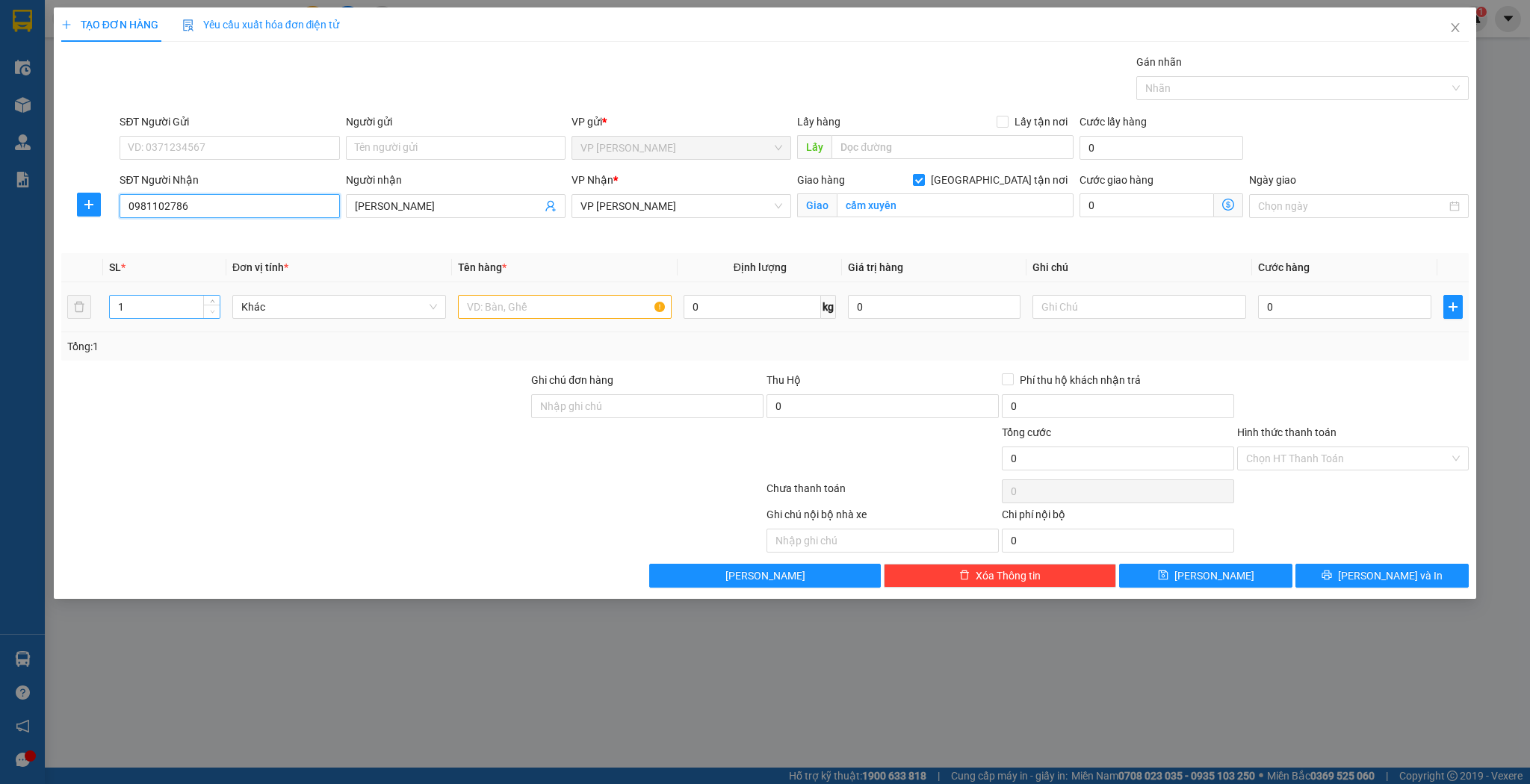
click at [205, 308] on span "Decrease Value" at bounding box center [211, 311] width 16 height 13
click at [211, 302] on icon "up" at bounding box center [212, 304] width 5 height 5
click at [637, 315] on input "text" at bounding box center [565, 307] width 214 height 24
click at [1305, 310] on input "0" at bounding box center [1345, 307] width 173 height 24
click at [1305, 465] on input "Hình thức thanh toán" at bounding box center [1348, 459] width 204 height 22
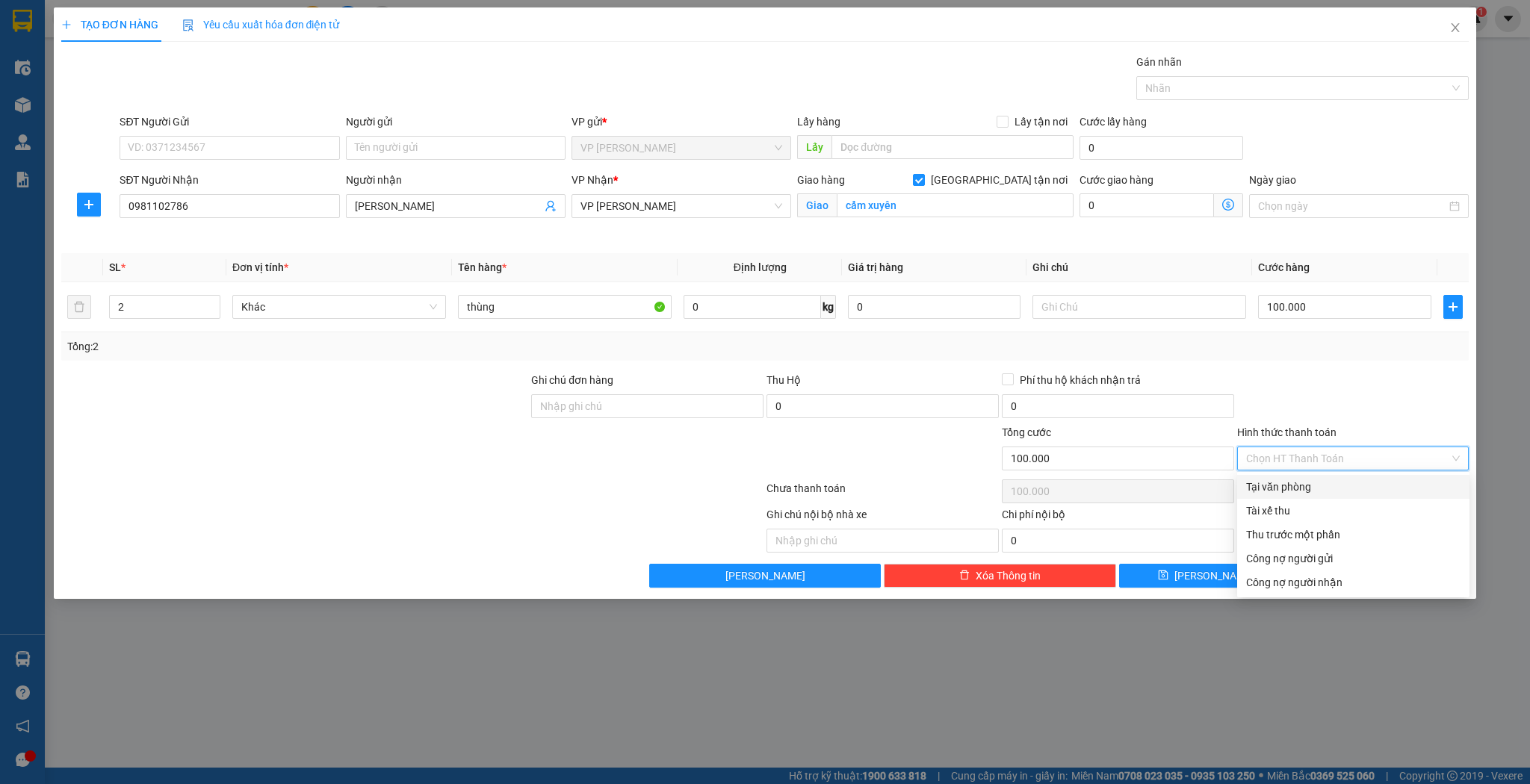
click at [1299, 476] on div "Tại văn phòng" at bounding box center [1354, 486] width 232 height 24
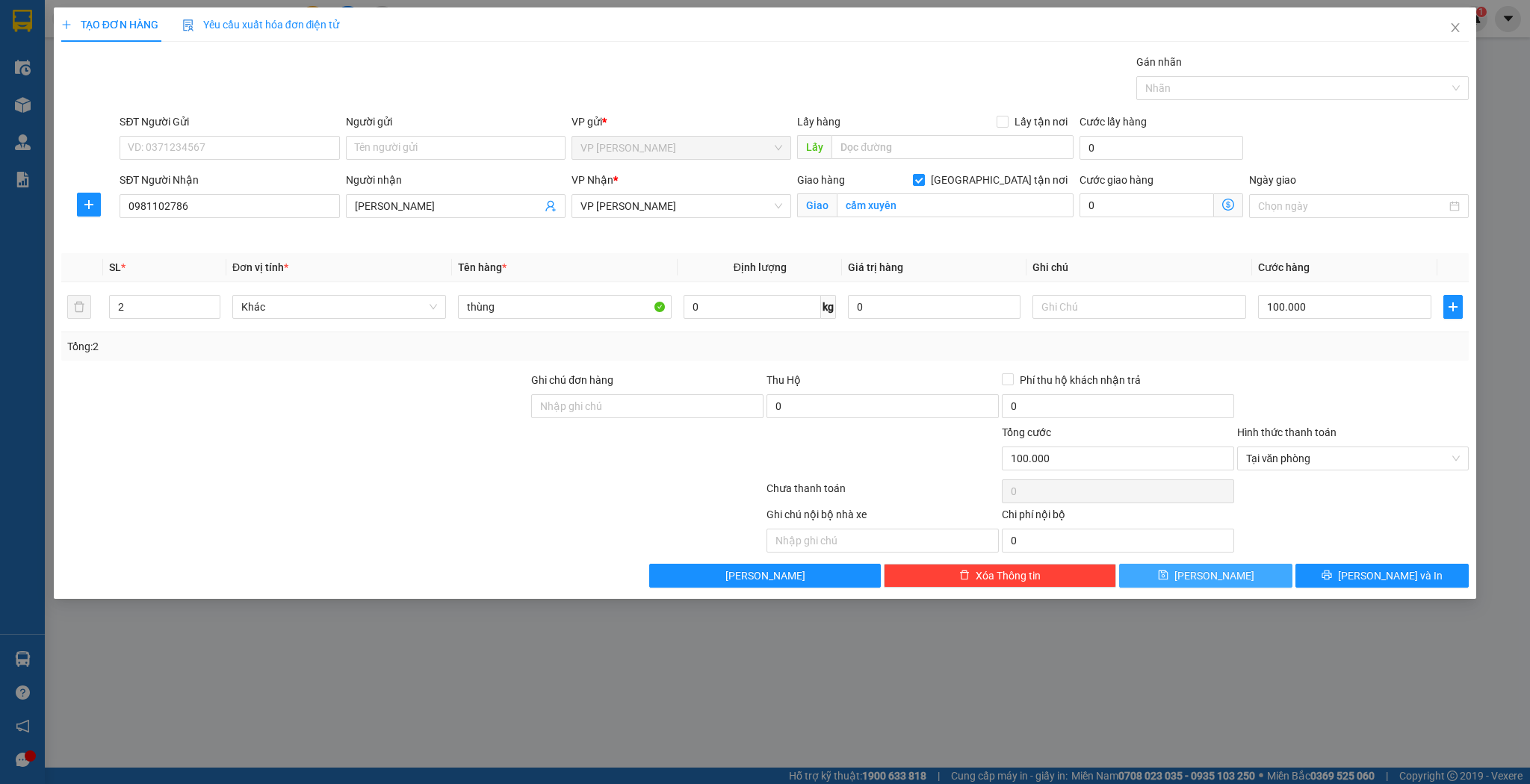
click at [1221, 567] on span "[PERSON_NAME]" at bounding box center [1214, 575] width 80 height 16
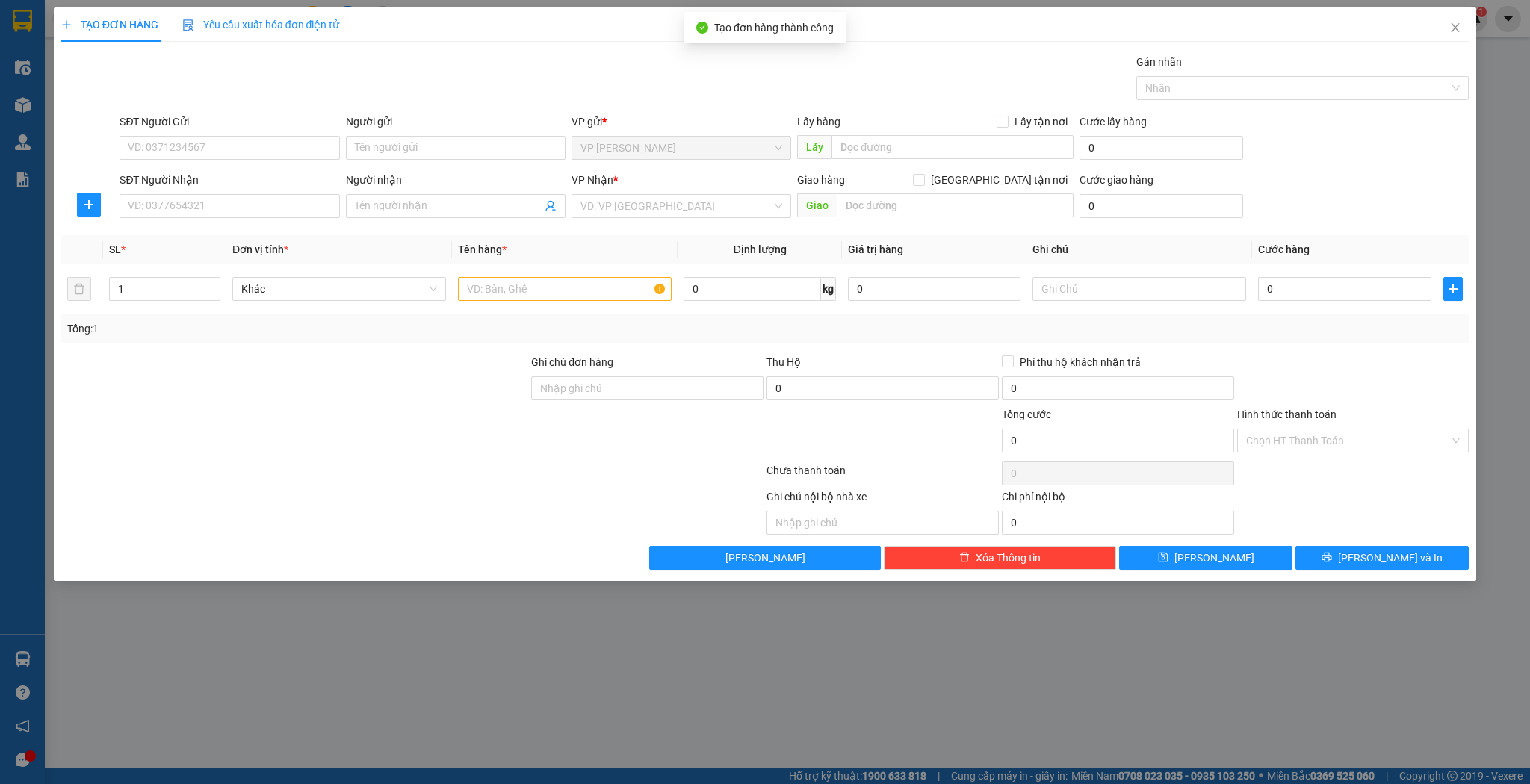
click at [272, 184] on div "SĐT Người Nhận" at bounding box center [229, 180] width 219 height 16
click at [272, 194] on input "SĐT Người Nhận" at bounding box center [229, 206] width 219 height 24
click at [268, 195] on input "SĐT Người Nhận" at bounding box center [229, 206] width 219 height 24
click at [499, 217] on span at bounding box center [456, 206] width 219 height 24
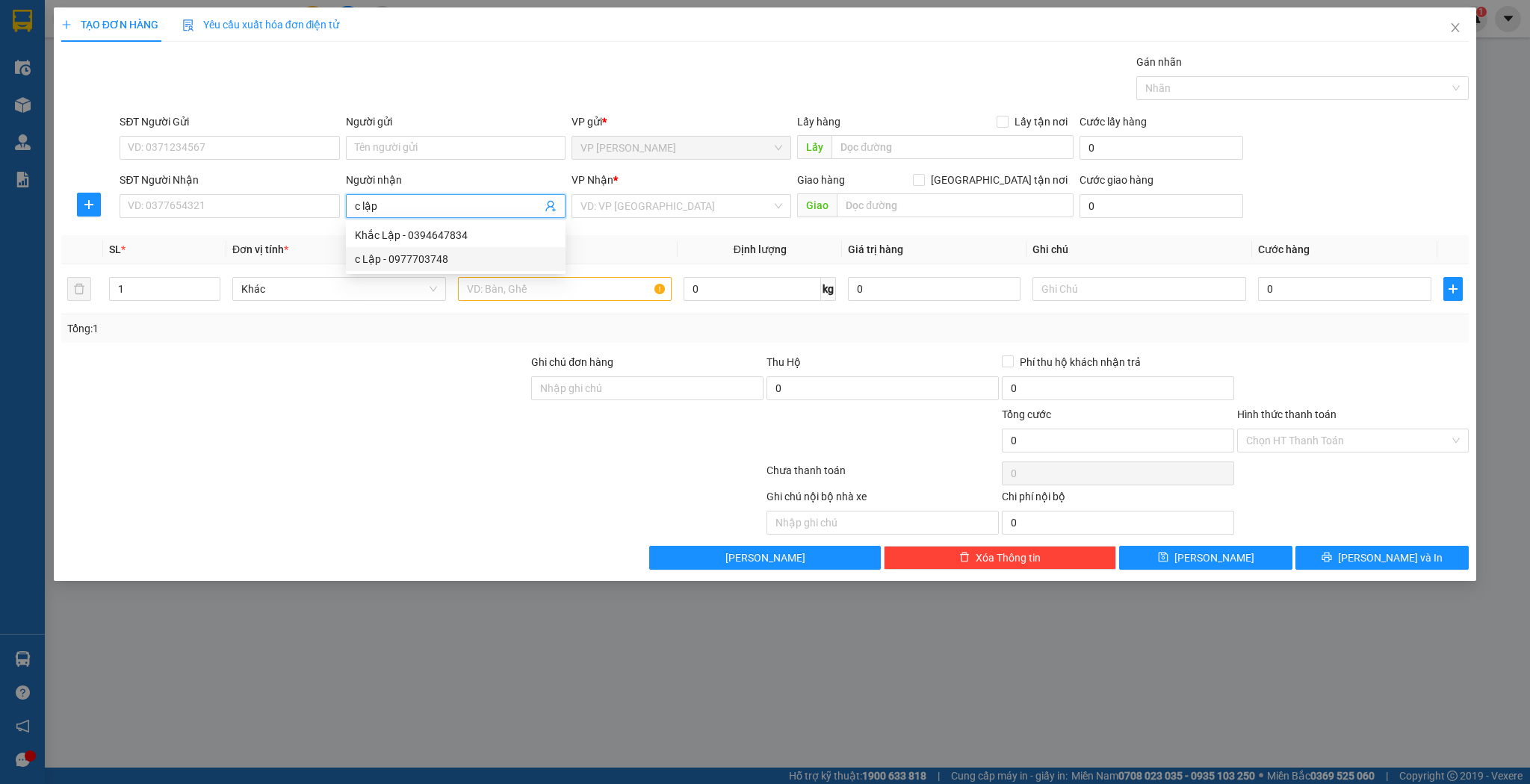
click at [420, 255] on div "c Lập - 0977703748" at bounding box center [456, 259] width 201 height 16
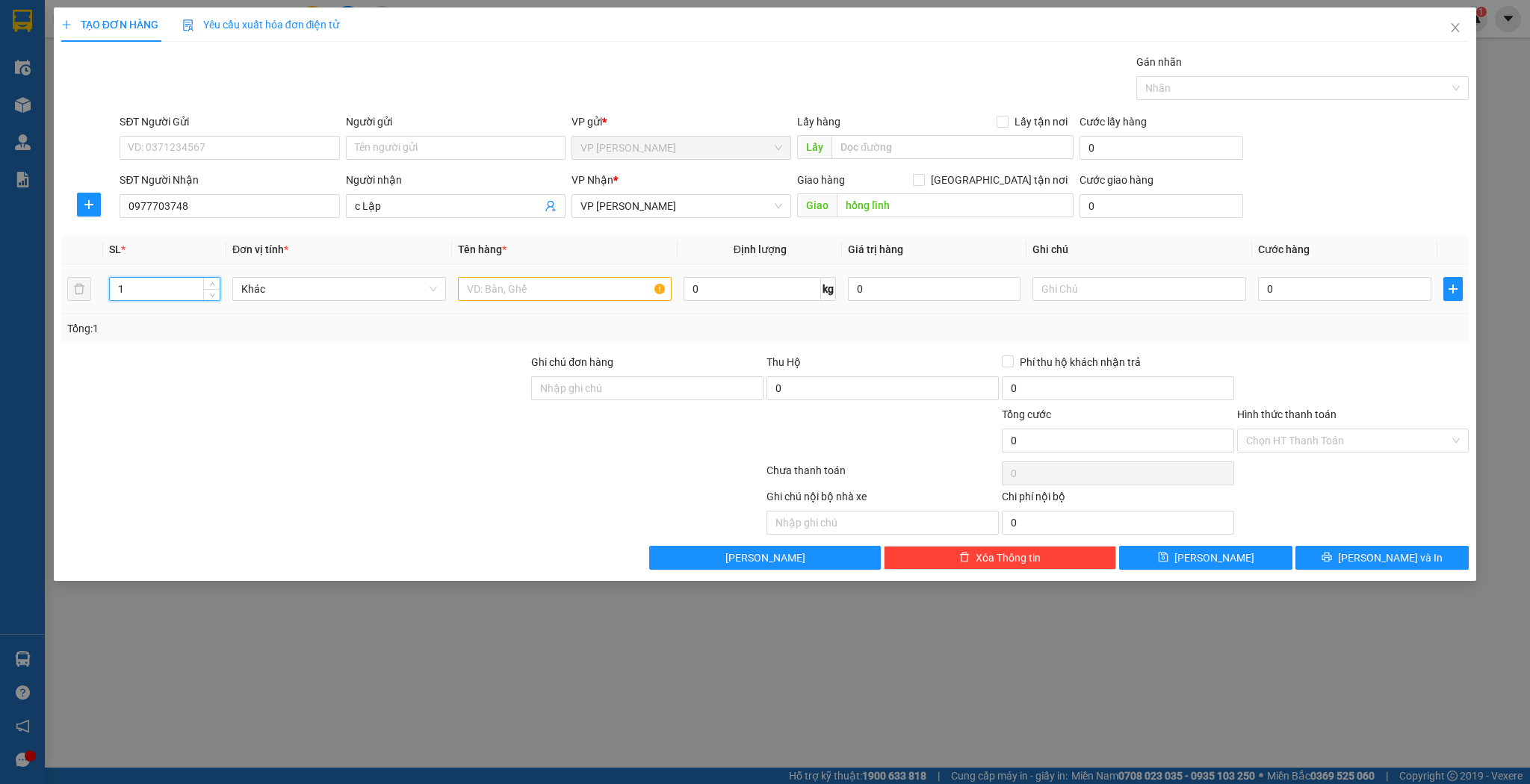
click at [183, 288] on input "1" at bounding box center [165, 289] width 110 height 22
click at [559, 298] on input "text" at bounding box center [565, 289] width 214 height 24
click at [1384, 293] on input "0" at bounding box center [1345, 289] width 173 height 24
drag, startPoint x: 1242, startPoint y: 547, endPoint x: 1239, endPoint y: 556, distance: 9.5
click at [1240, 547] on button "[PERSON_NAME]" at bounding box center [1205, 557] width 174 height 24
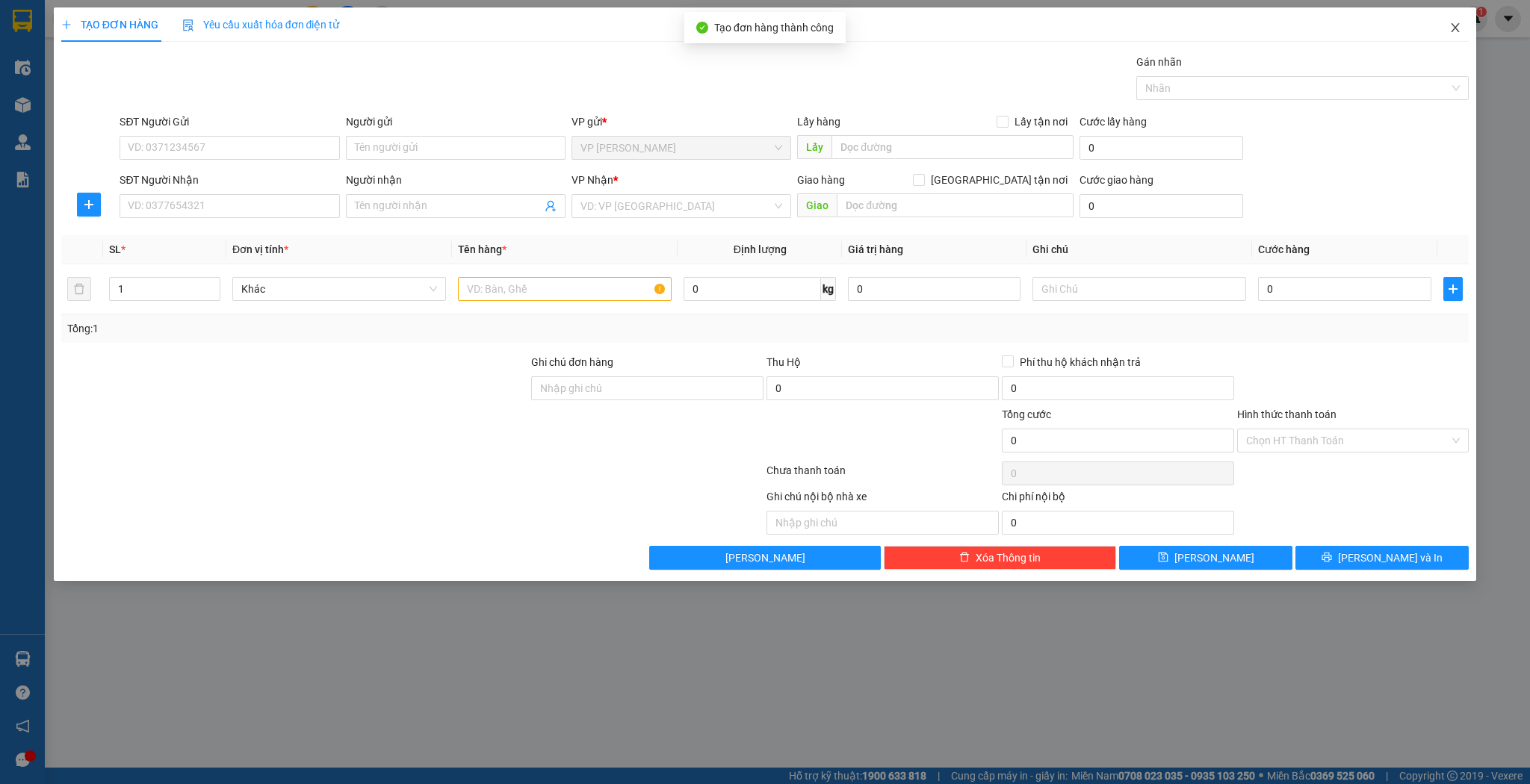
click at [1445, 18] on span "Close" at bounding box center [1455, 28] width 42 height 42
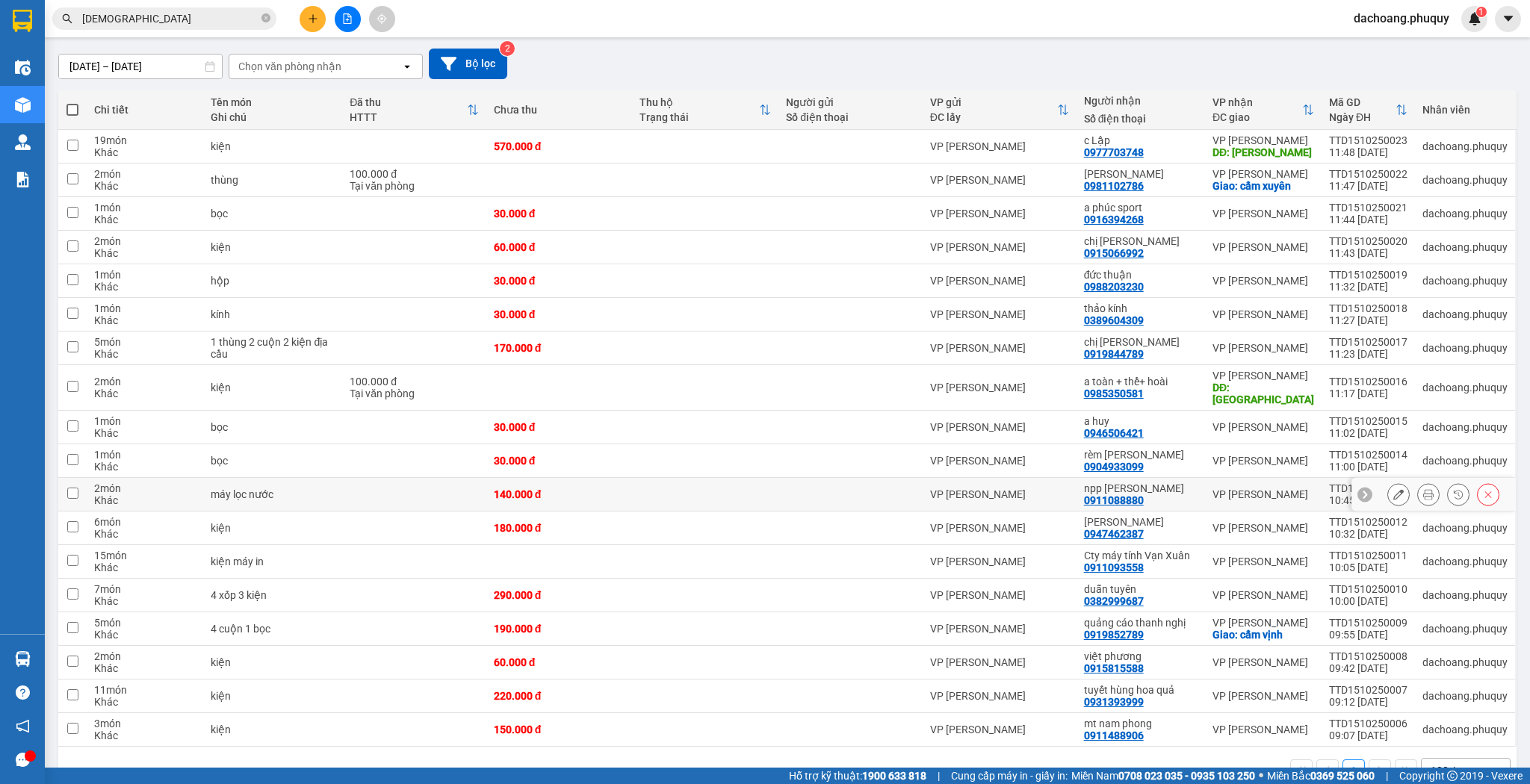
scroll to position [144, 0]
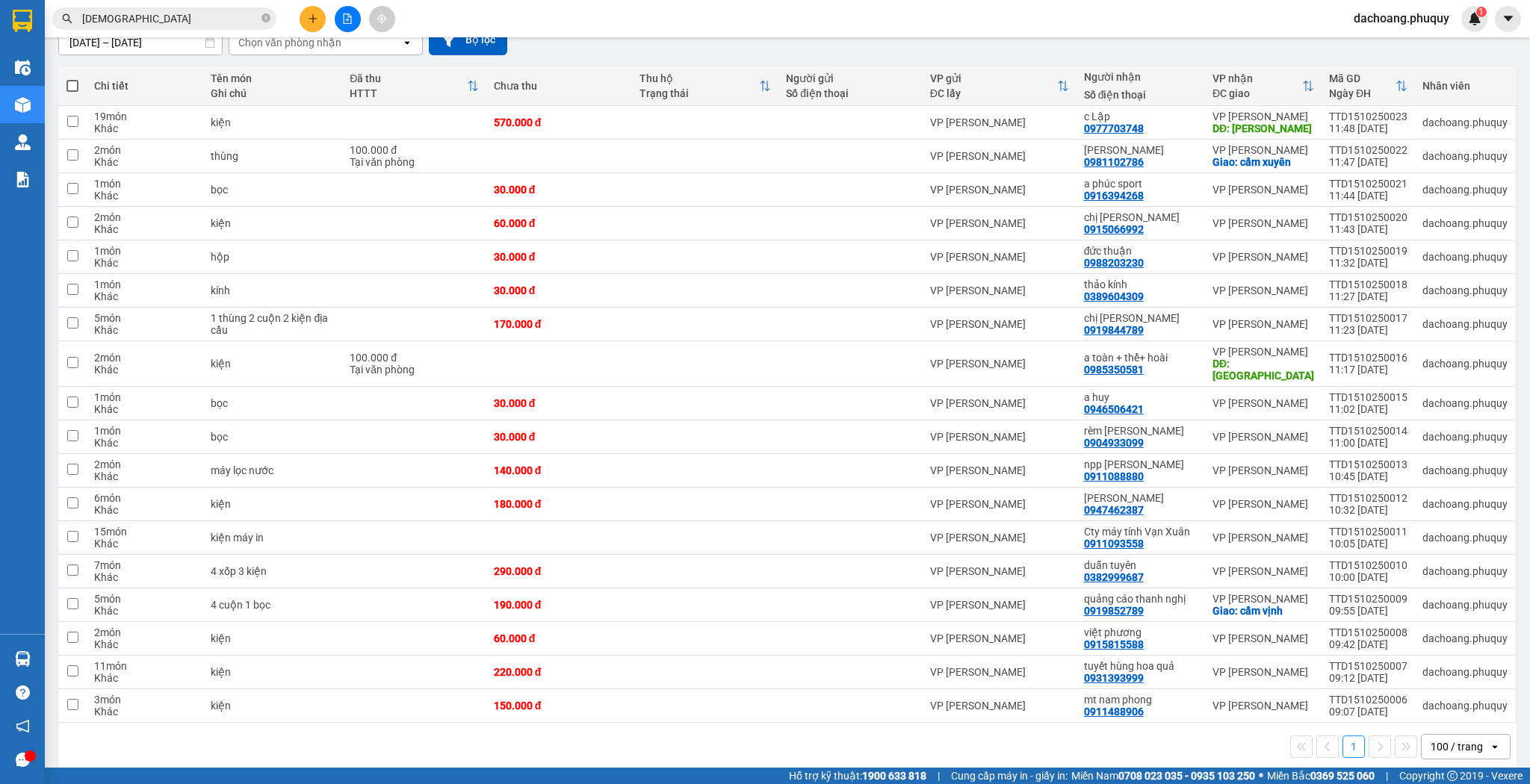
click at [316, 15] on icon "plus" at bounding box center [313, 19] width 11 height 11
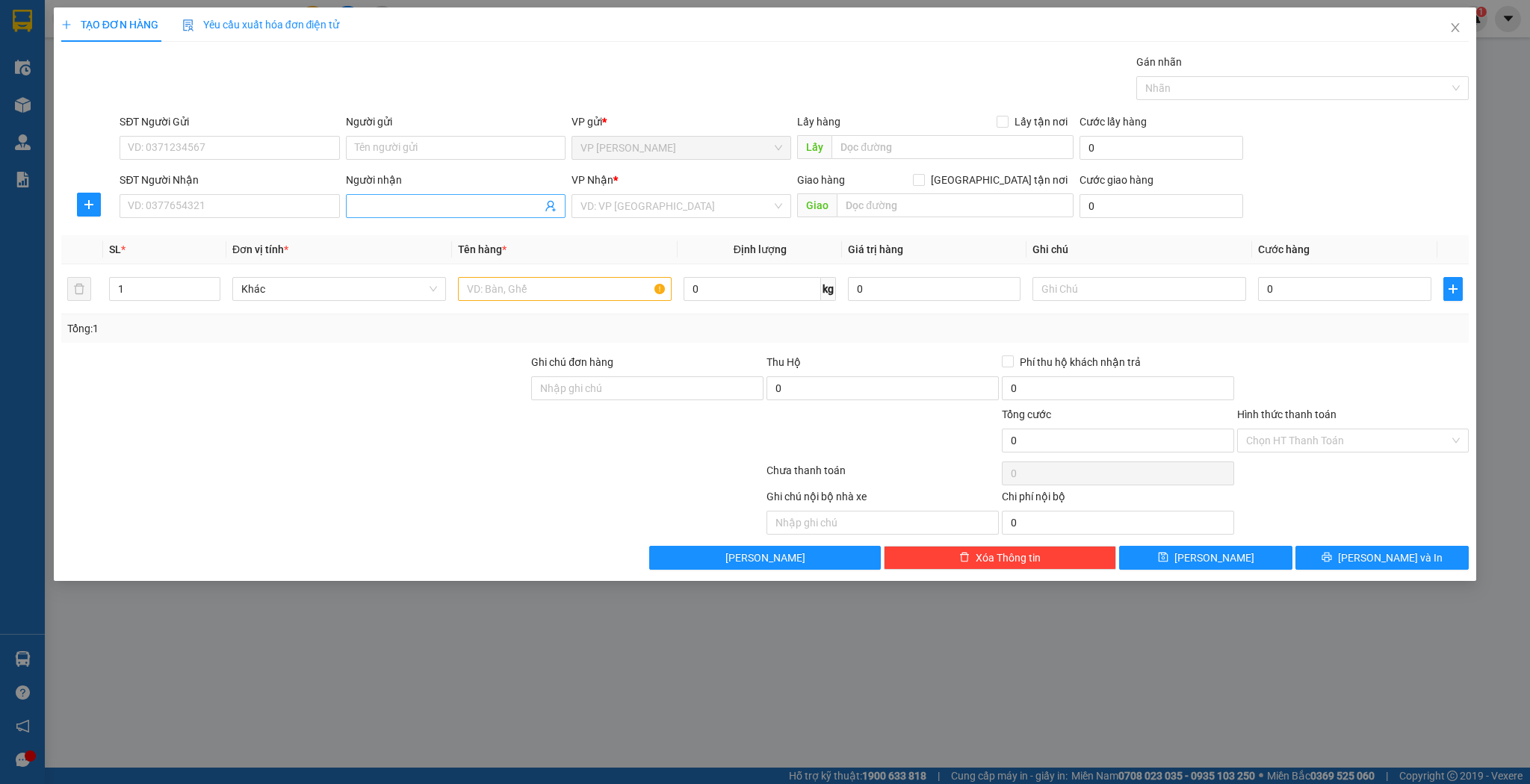
click at [444, 217] on div "Người nhận Tên người nhận" at bounding box center [456, 198] width 219 height 52
click at [444, 209] on input "Người nhận" at bounding box center [449, 206] width 187 height 16
click at [457, 236] on div "rèm xuân sang - 0888145567" at bounding box center [456, 236] width 201 height 16
click at [206, 281] on span "Increase Value" at bounding box center [211, 284] width 16 height 13
click at [210, 283] on icon "up" at bounding box center [212, 286] width 5 height 5
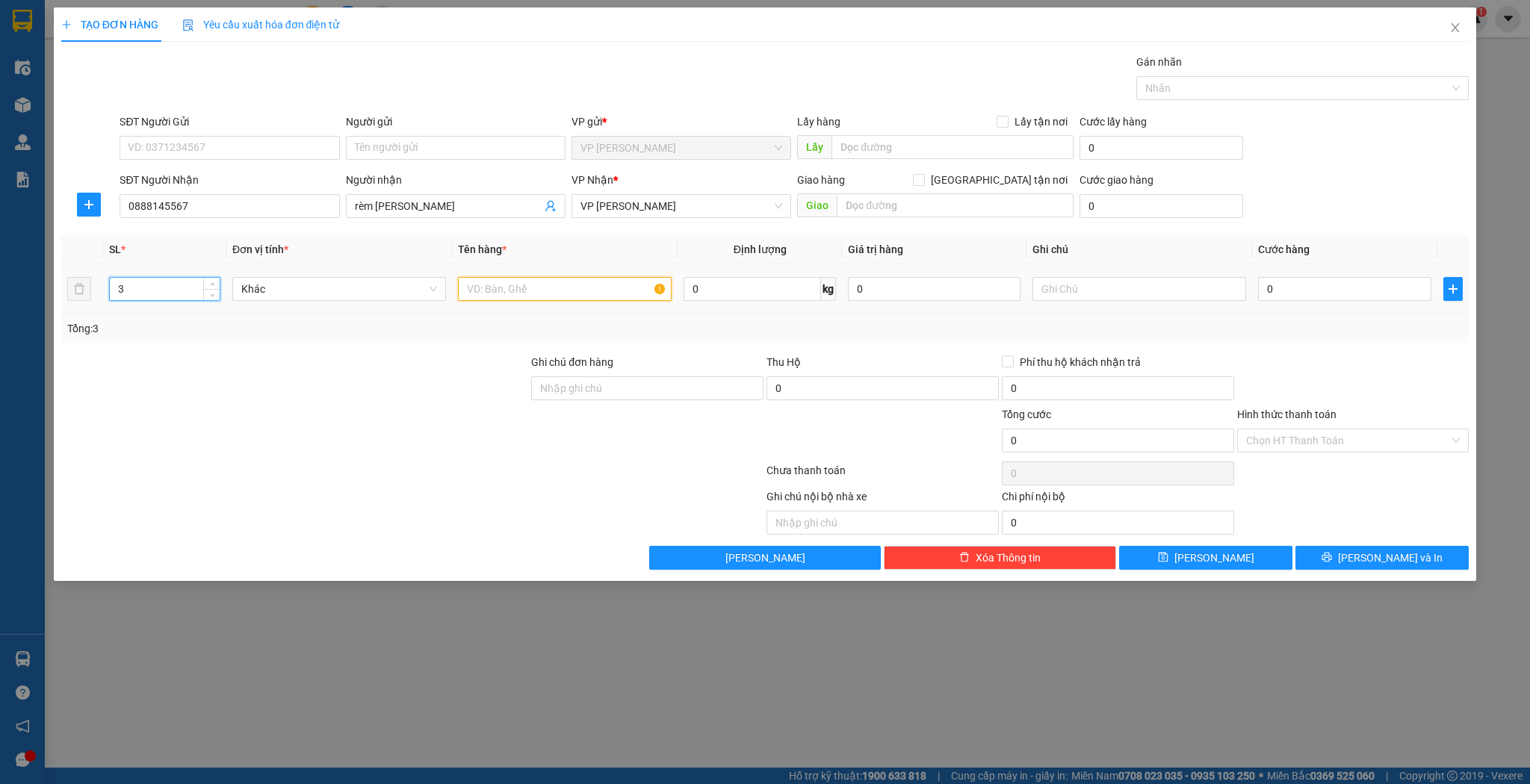
click at [502, 290] on input "text" at bounding box center [565, 289] width 214 height 24
click at [1325, 290] on input "0" at bounding box center [1345, 289] width 173 height 24
click at [1168, 562] on span "save" at bounding box center [1164, 557] width 11 height 12
click at [413, 212] on input "Người nhận" at bounding box center [449, 206] width 187 height 16
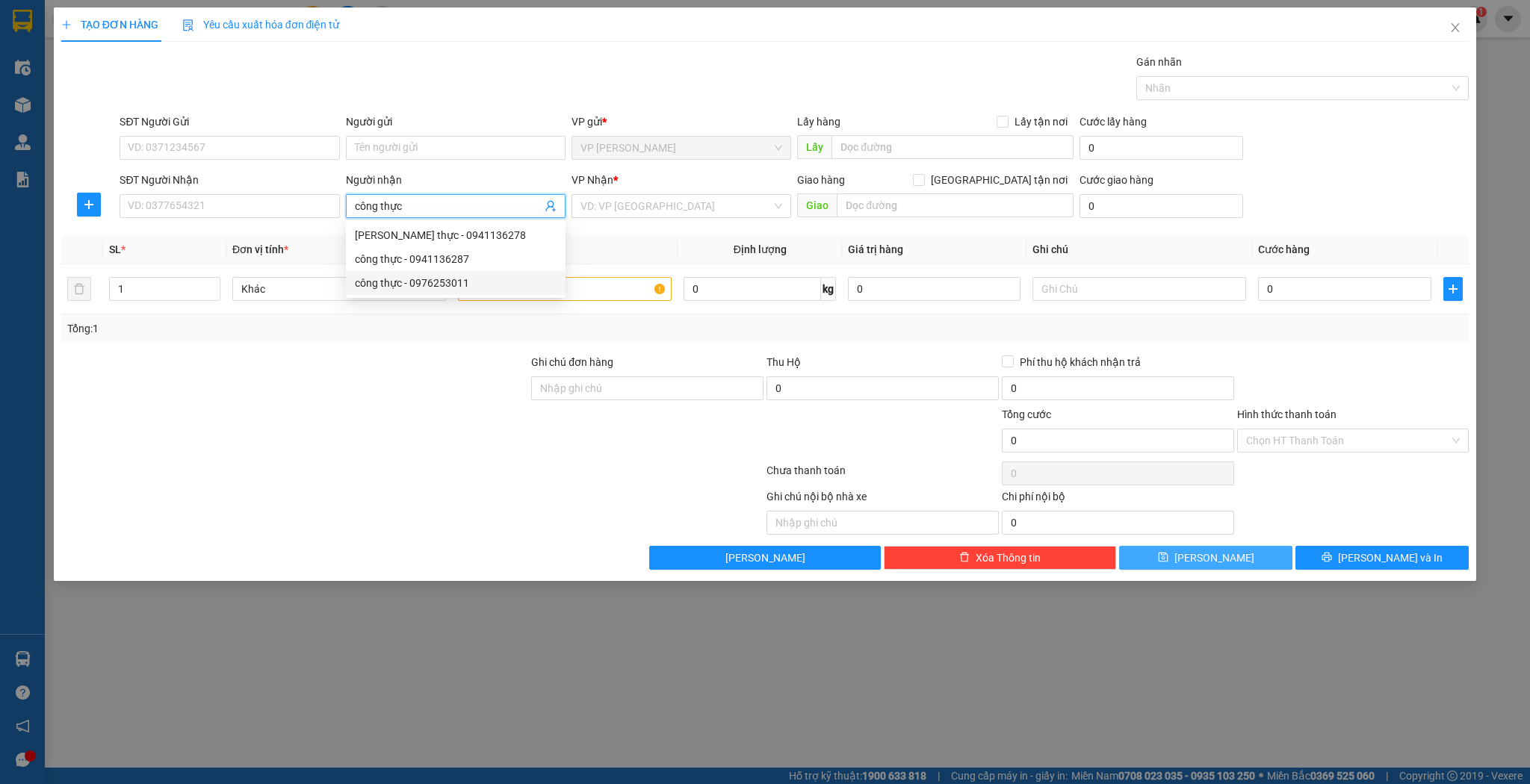
click at [447, 284] on div "công thực - 0976253011" at bounding box center [456, 283] width 201 height 16
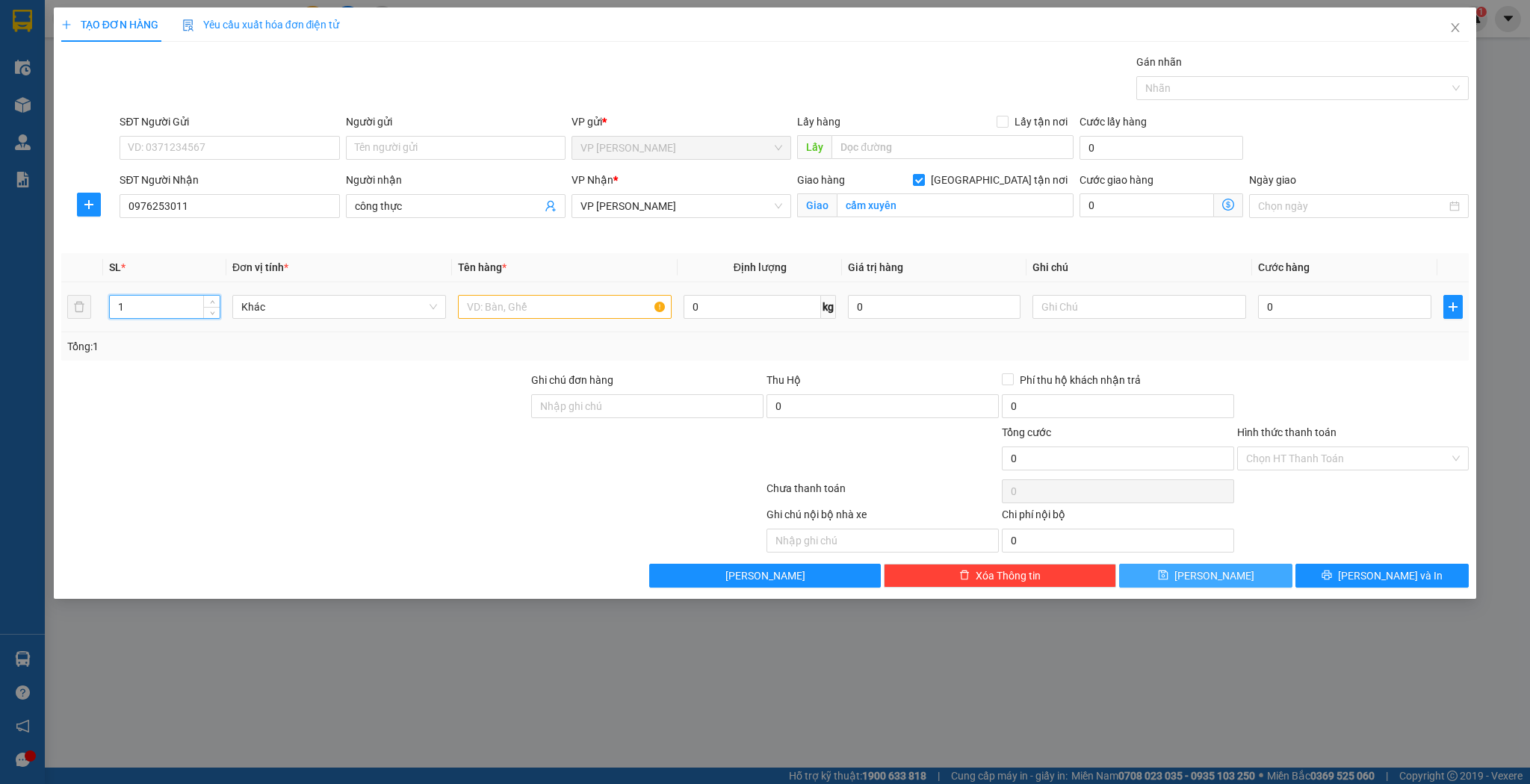
click at [163, 302] on input "1" at bounding box center [165, 307] width 110 height 22
drag, startPoint x: 597, startPoint y: 320, endPoint x: 603, endPoint y: 313, distance: 9.2
click at [599, 316] on td at bounding box center [565, 307] width 226 height 50
click at [611, 293] on div at bounding box center [565, 307] width 214 height 30
click at [608, 307] on input "text" at bounding box center [565, 307] width 214 height 24
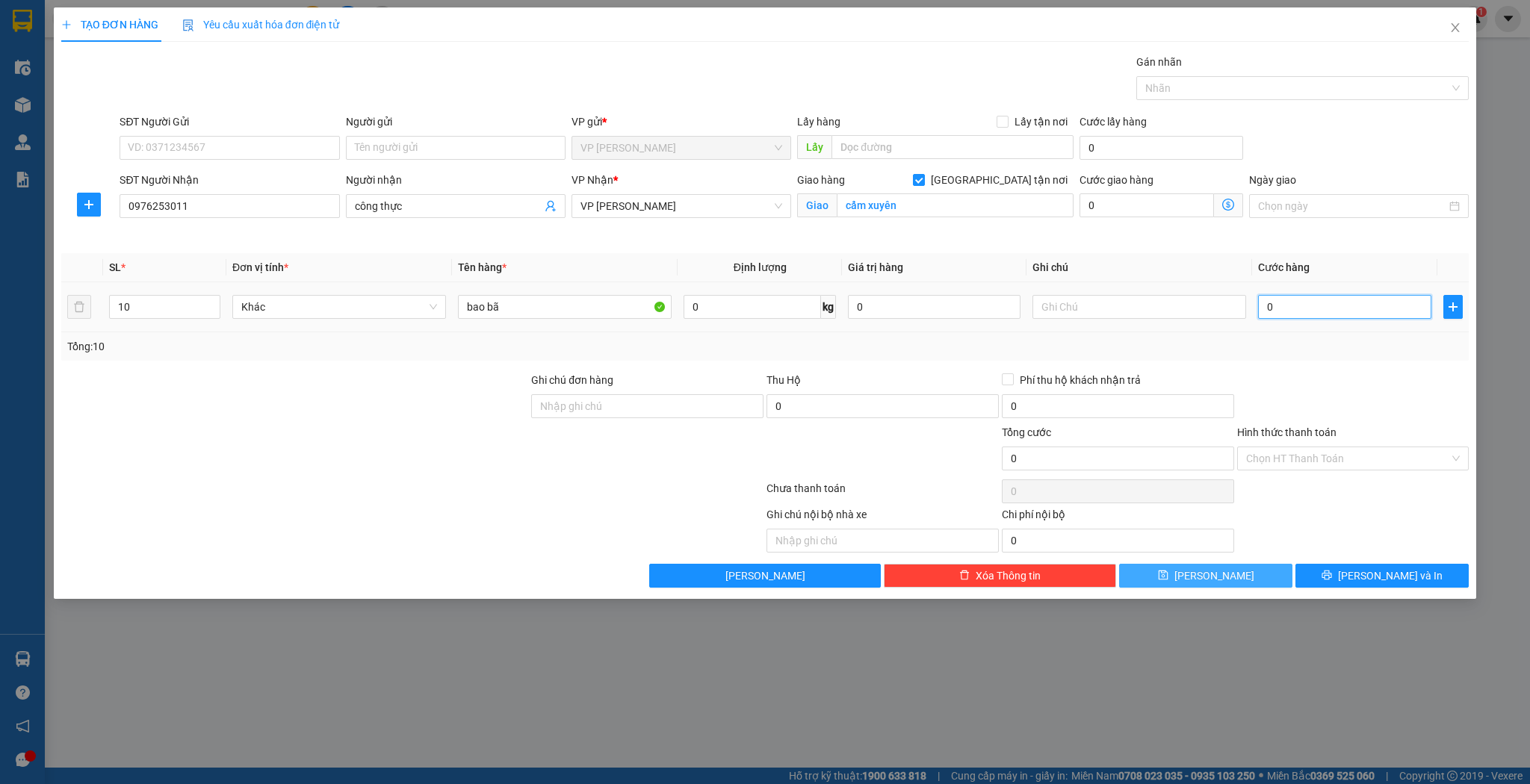
click at [1305, 303] on input "0" at bounding box center [1345, 307] width 173 height 24
click at [1215, 575] on span "[PERSON_NAME]" at bounding box center [1214, 575] width 80 height 16
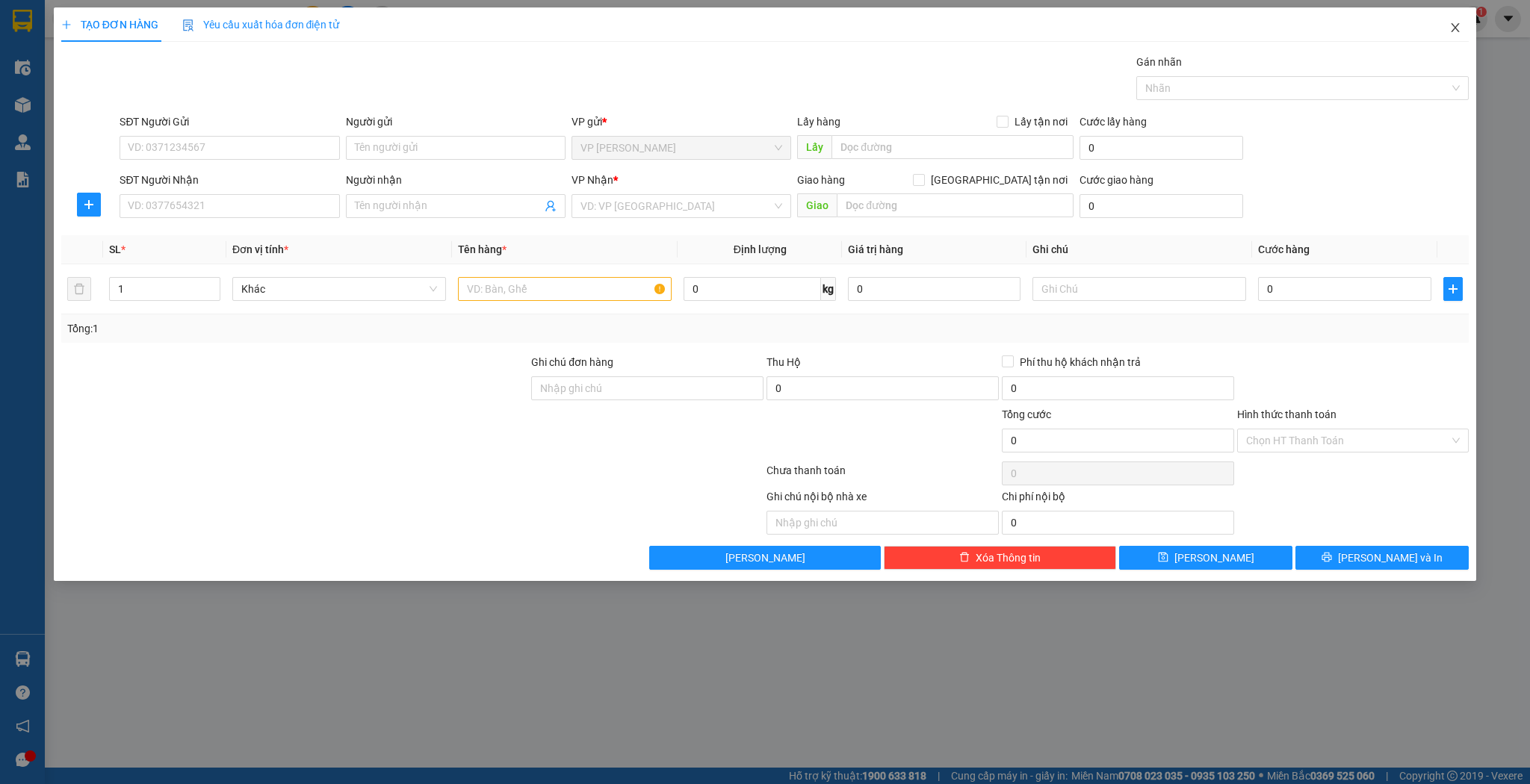
click at [1460, 33] on icon "close" at bounding box center [1455, 27] width 12 height 12
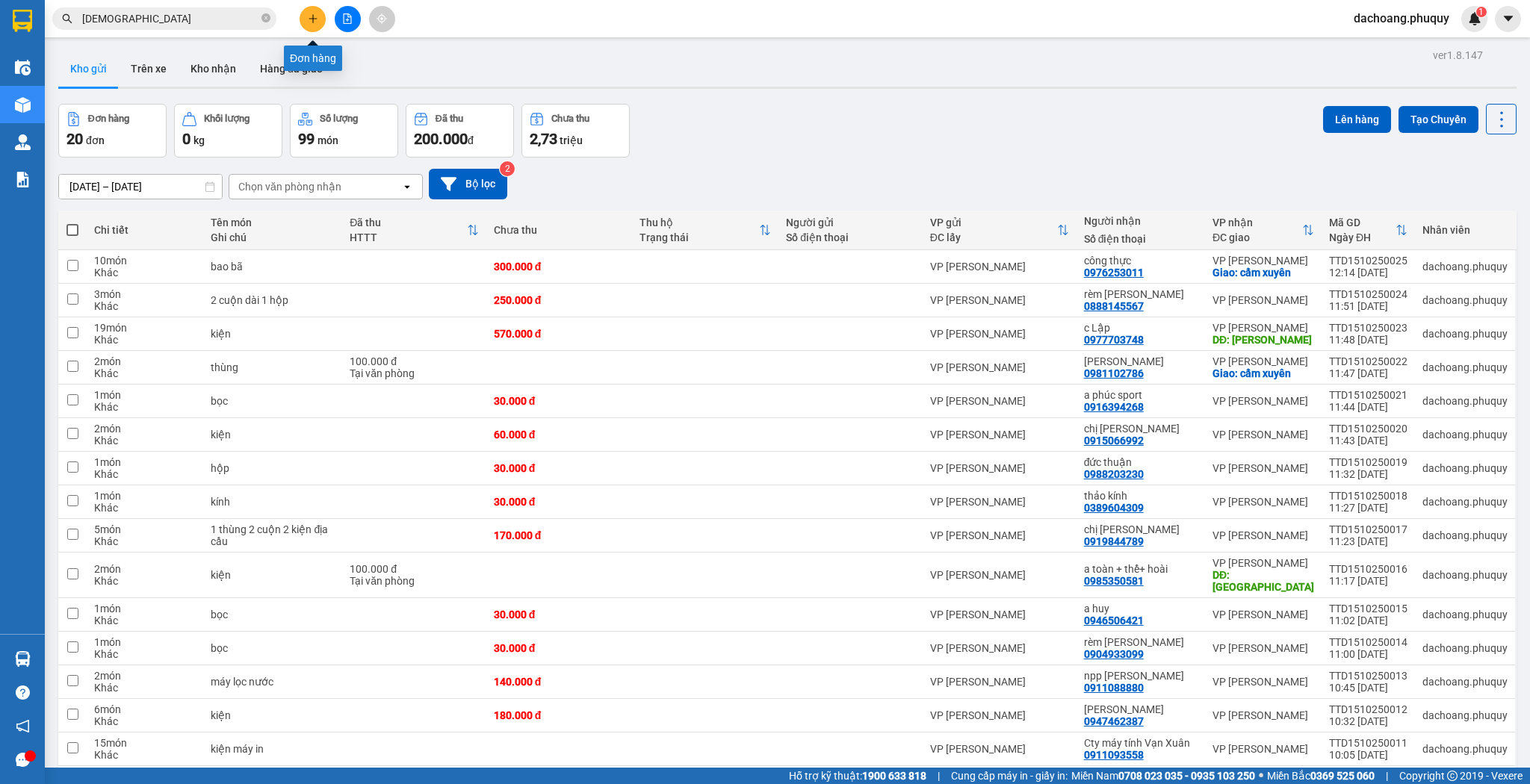
click at [311, 17] on icon "plus" at bounding box center [313, 19] width 11 height 11
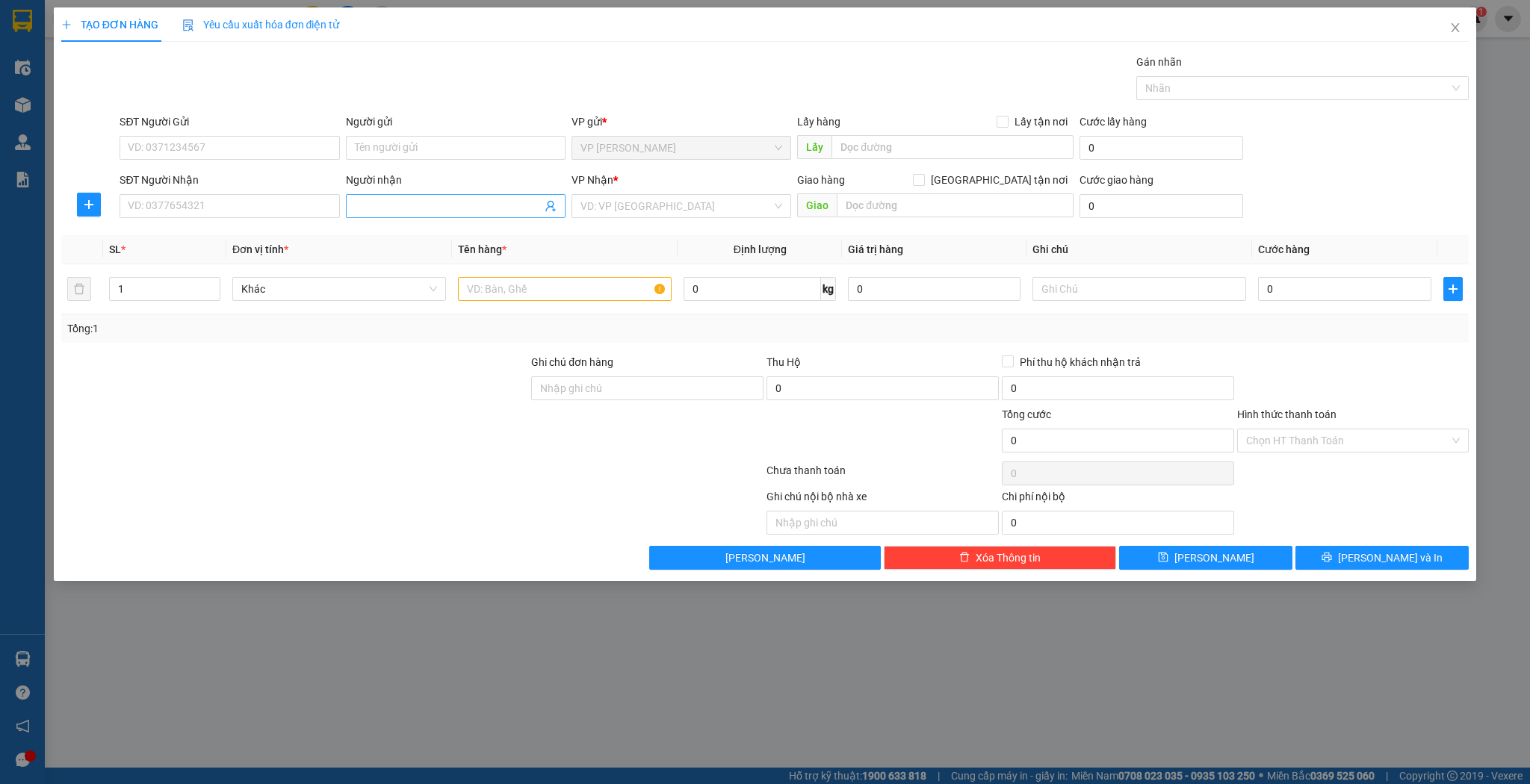
click at [438, 211] on input "Người nhận" at bounding box center [449, 206] width 187 height 16
click at [439, 209] on input "in trí tuệ" at bounding box center [449, 206] width 187 height 16
click at [428, 265] on div "IN TRÍ TUỆ - 0948237788" at bounding box center [456, 259] width 201 height 16
click at [568, 295] on input "text" at bounding box center [565, 289] width 214 height 24
click at [1278, 287] on input "0" at bounding box center [1345, 289] width 173 height 24
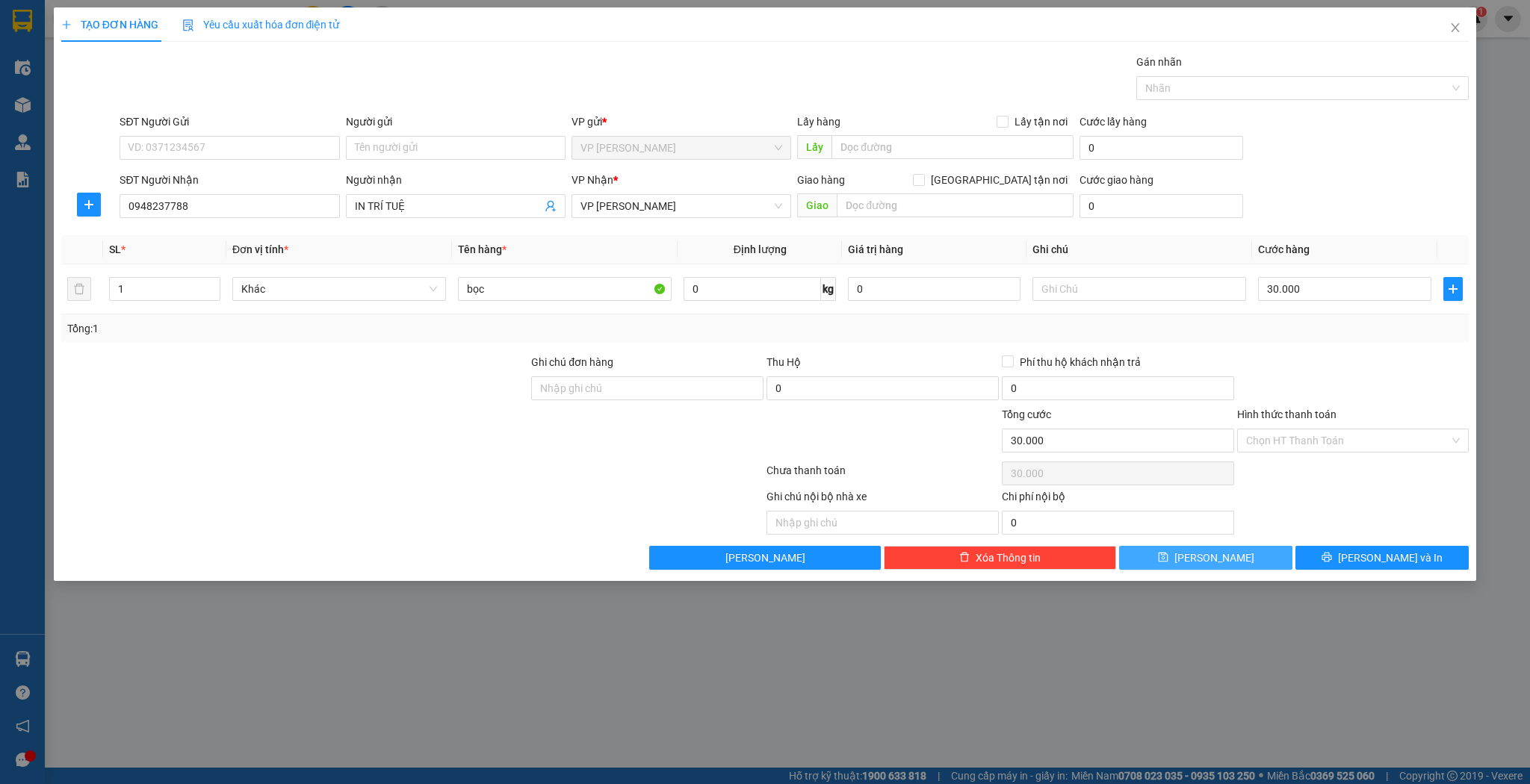
click at [1240, 557] on button "[PERSON_NAME]" at bounding box center [1205, 557] width 174 height 24
click at [1443, 33] on span "Close" at bounding box center [1455, 28] width 42 height 42
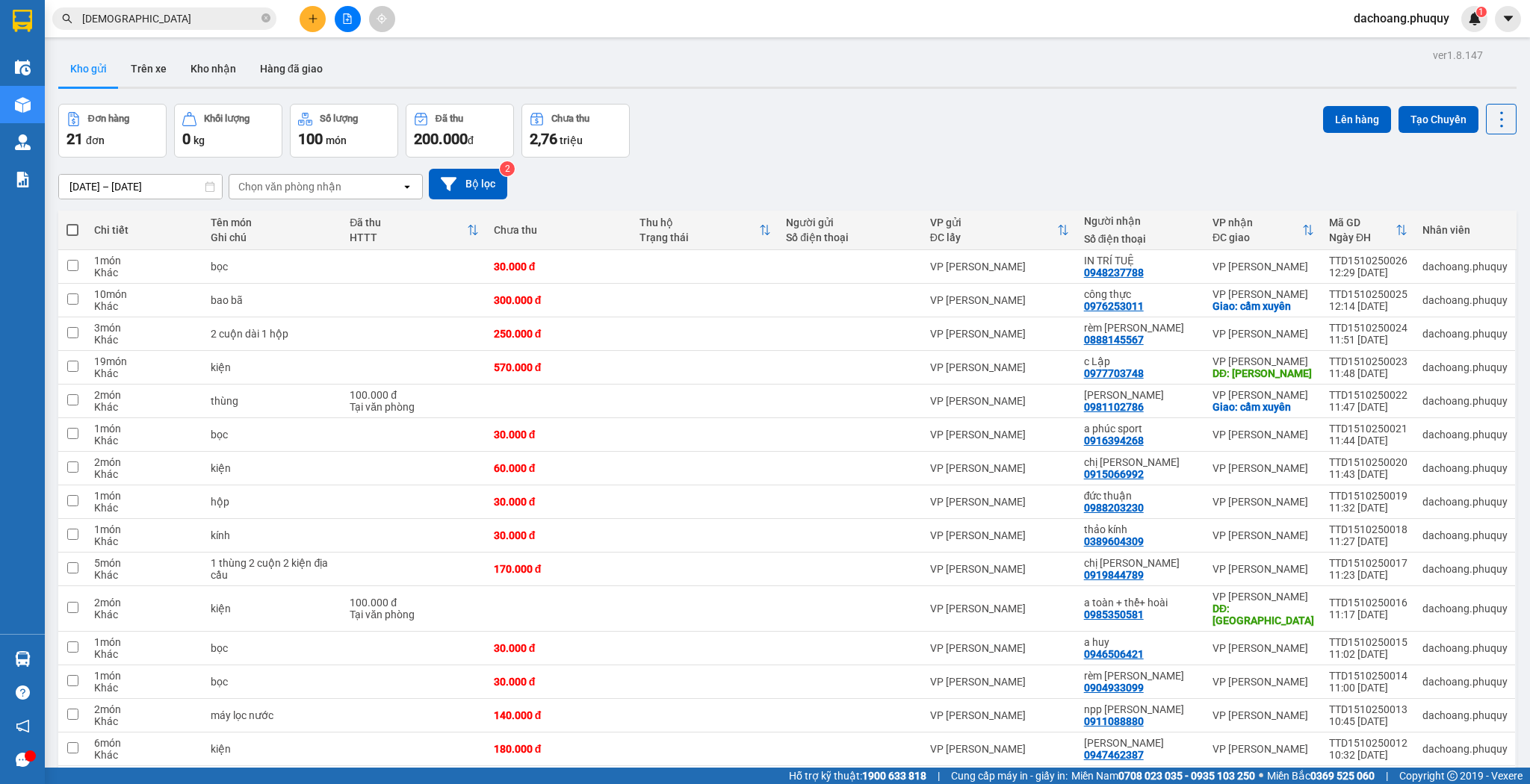
click at [77, 232] on span at bounding box center [72, 229] width 12 height 12
click at [73, 223] on input "checkbox" at bounding box center [73, 223] width 0 height 0
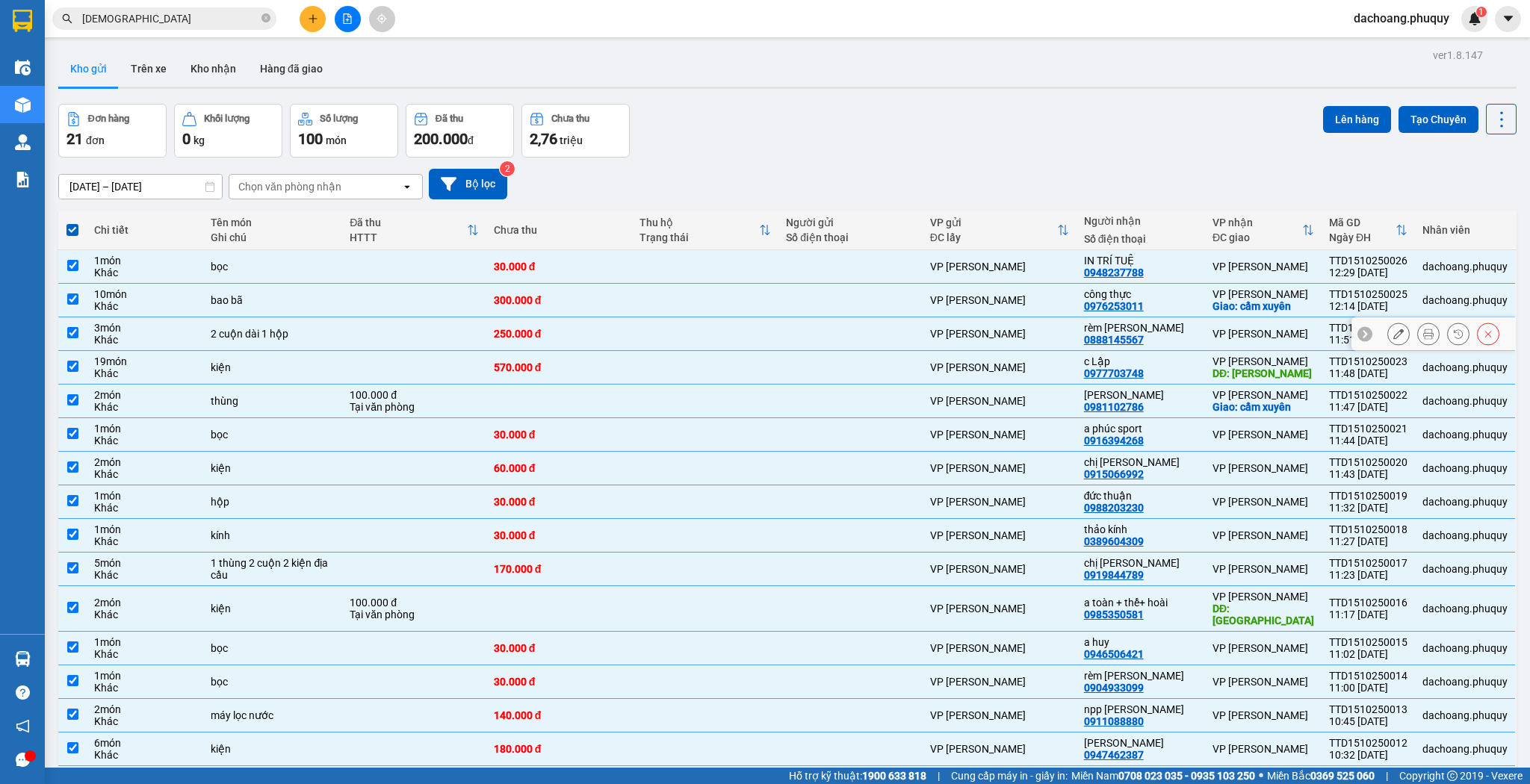
click at [1154, 335] on div "rèm xuân sang 0888145567" at bounding box center [1141, 334] width 113 height 24
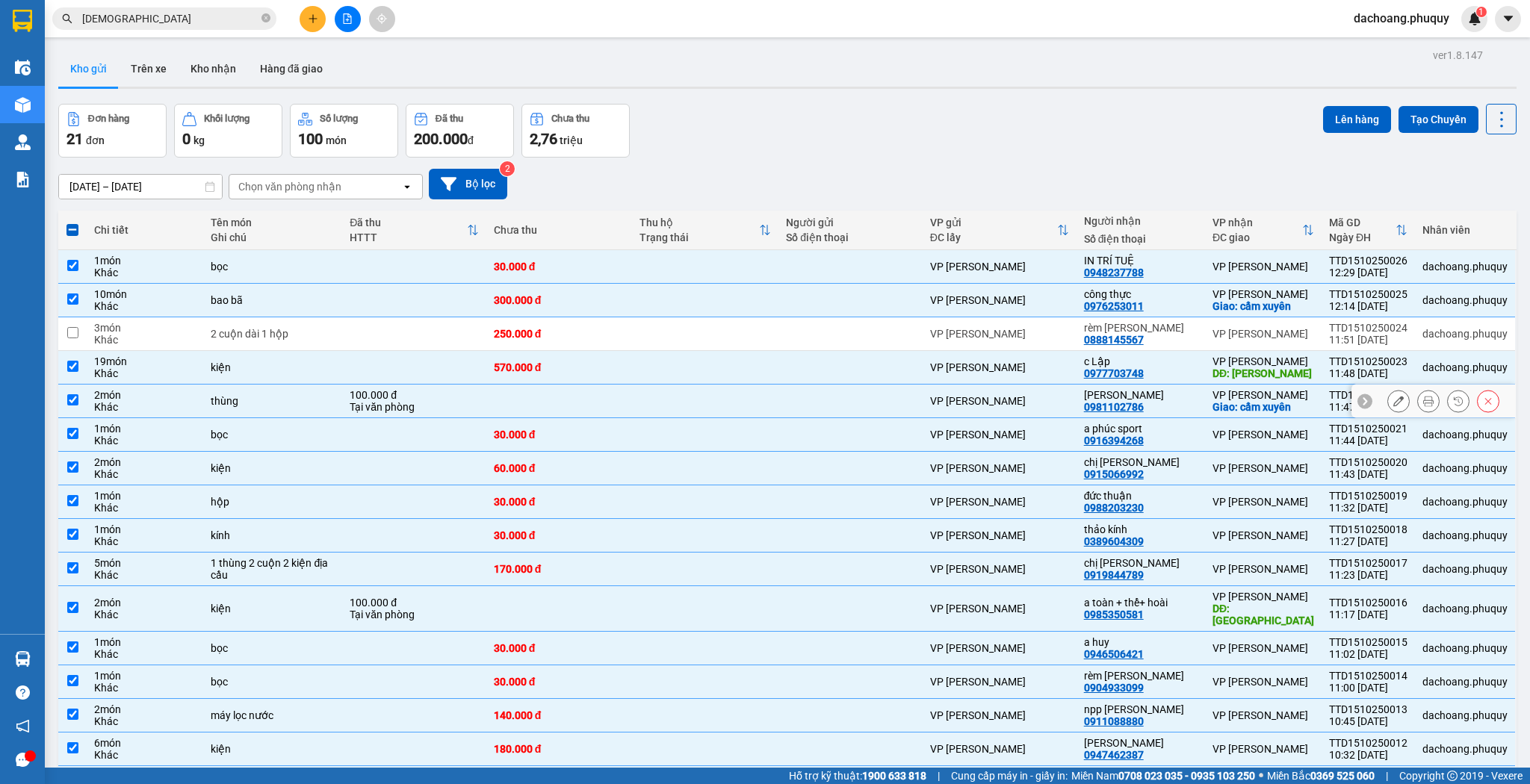
click at [1115, 409] on div "0981102786" at bounding box center [1114, 406] width 59 height 12
click at [1117, 404] on div "0981102786" at bounding box center [1114, 406] width 59 height 12
click at [976, 404] on div "VP [PERSON_NAME]" at bounding box center [999, 400] width 139 height 12
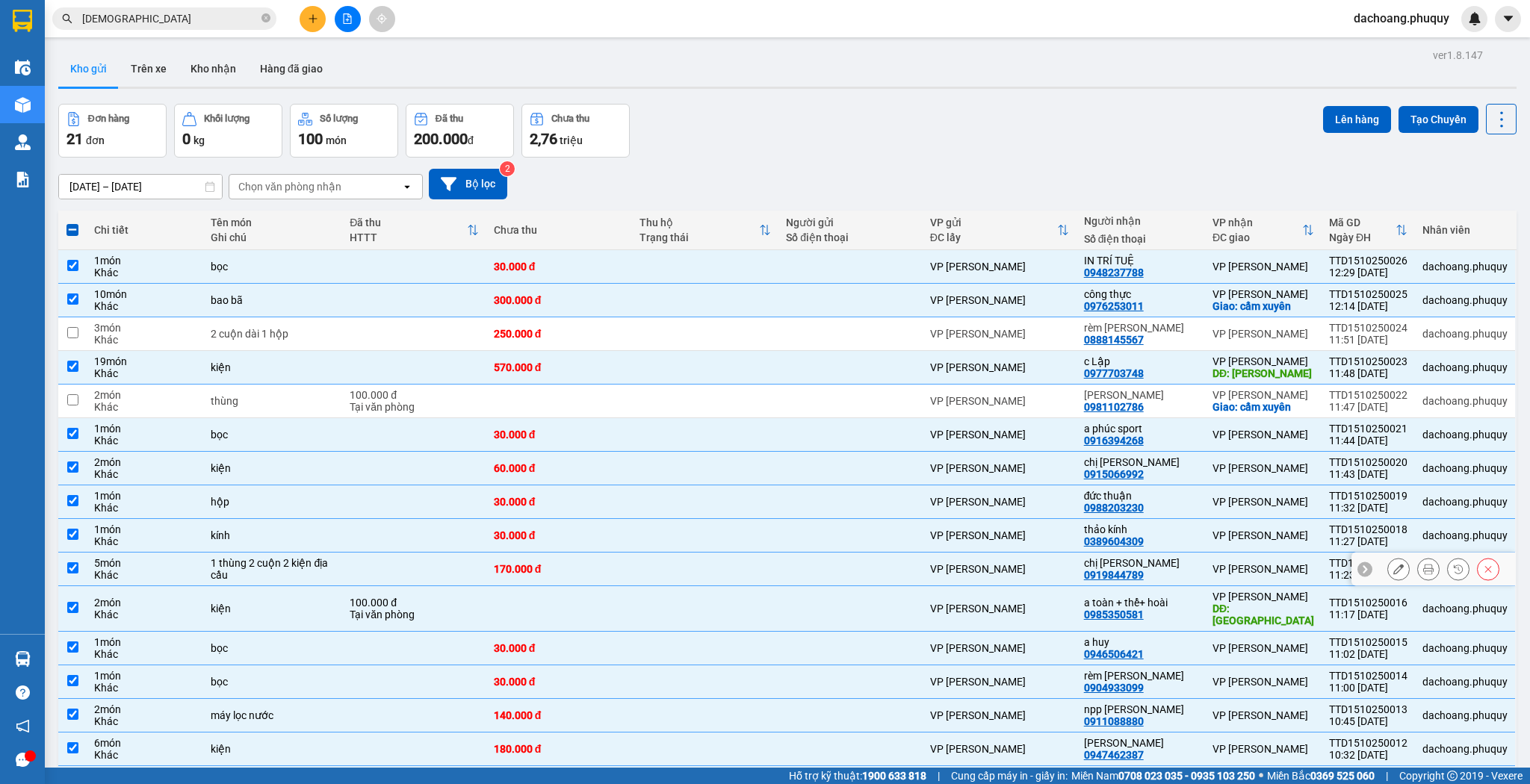
click at [1110, 562] on div "chị [PERSON_NAME]" at bounding box center [1141, 563] width 113 height 12
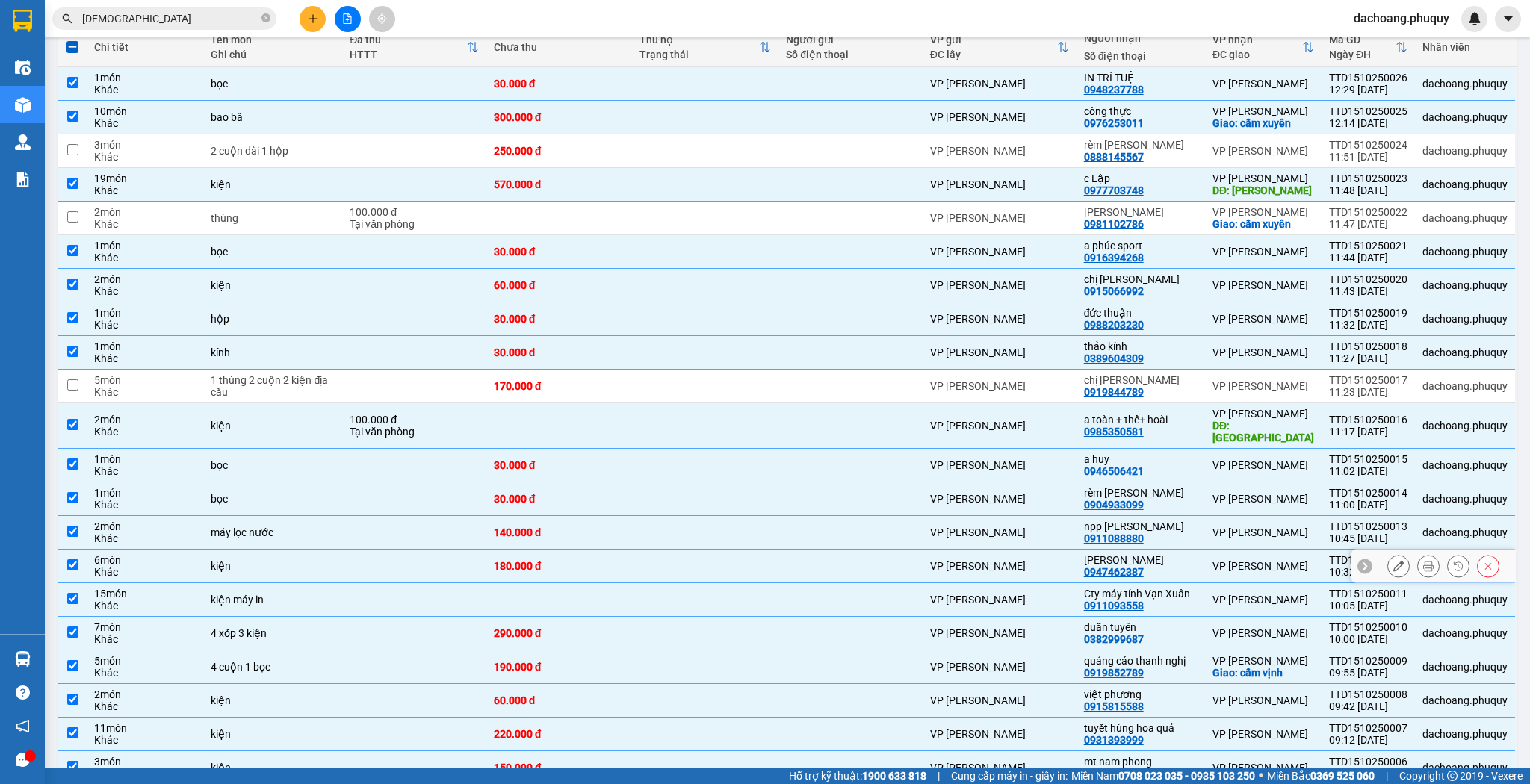
scroll to position [245, 0]
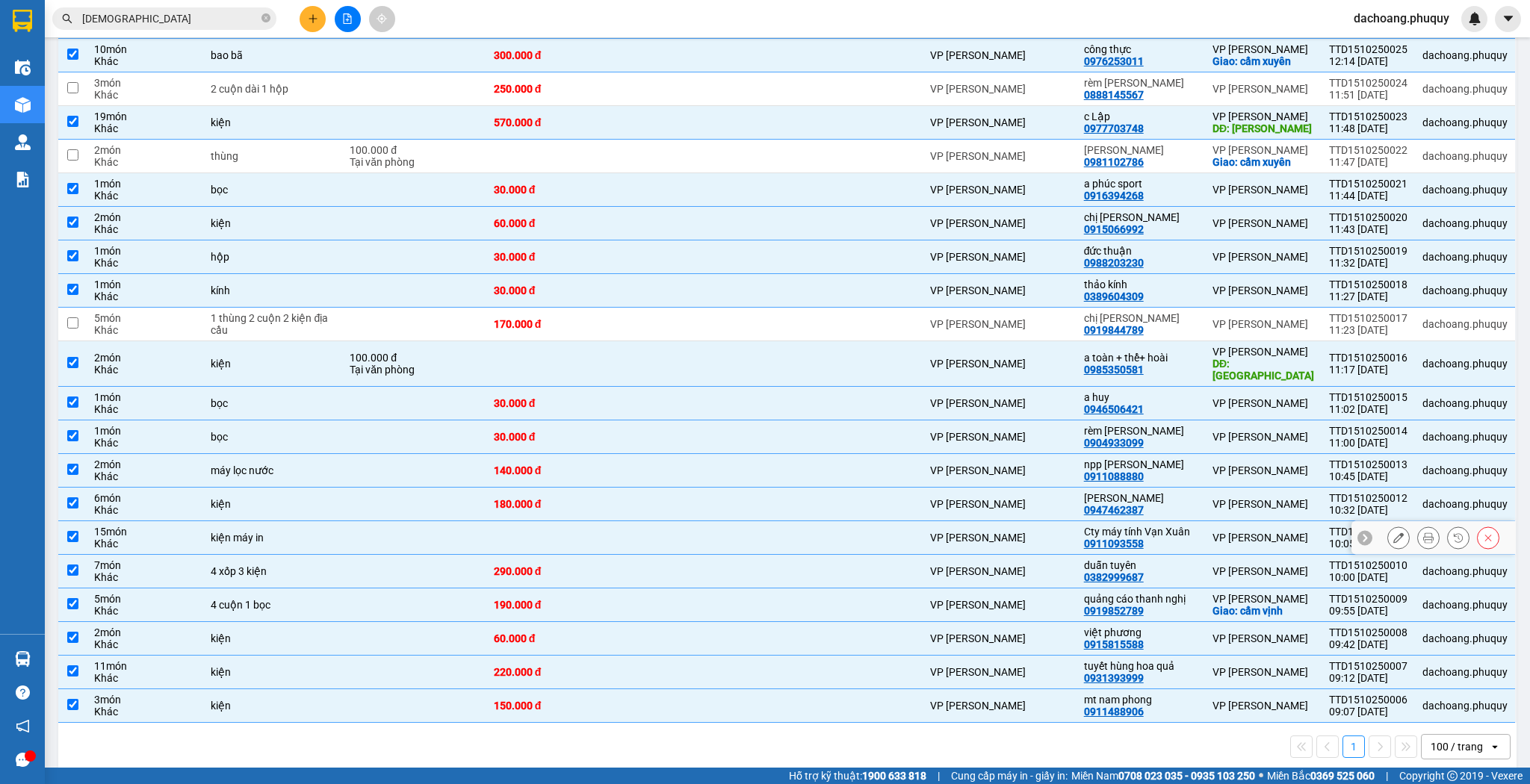
click at [885, 532] on div at bounding box center [850, 538] width 129 height 12
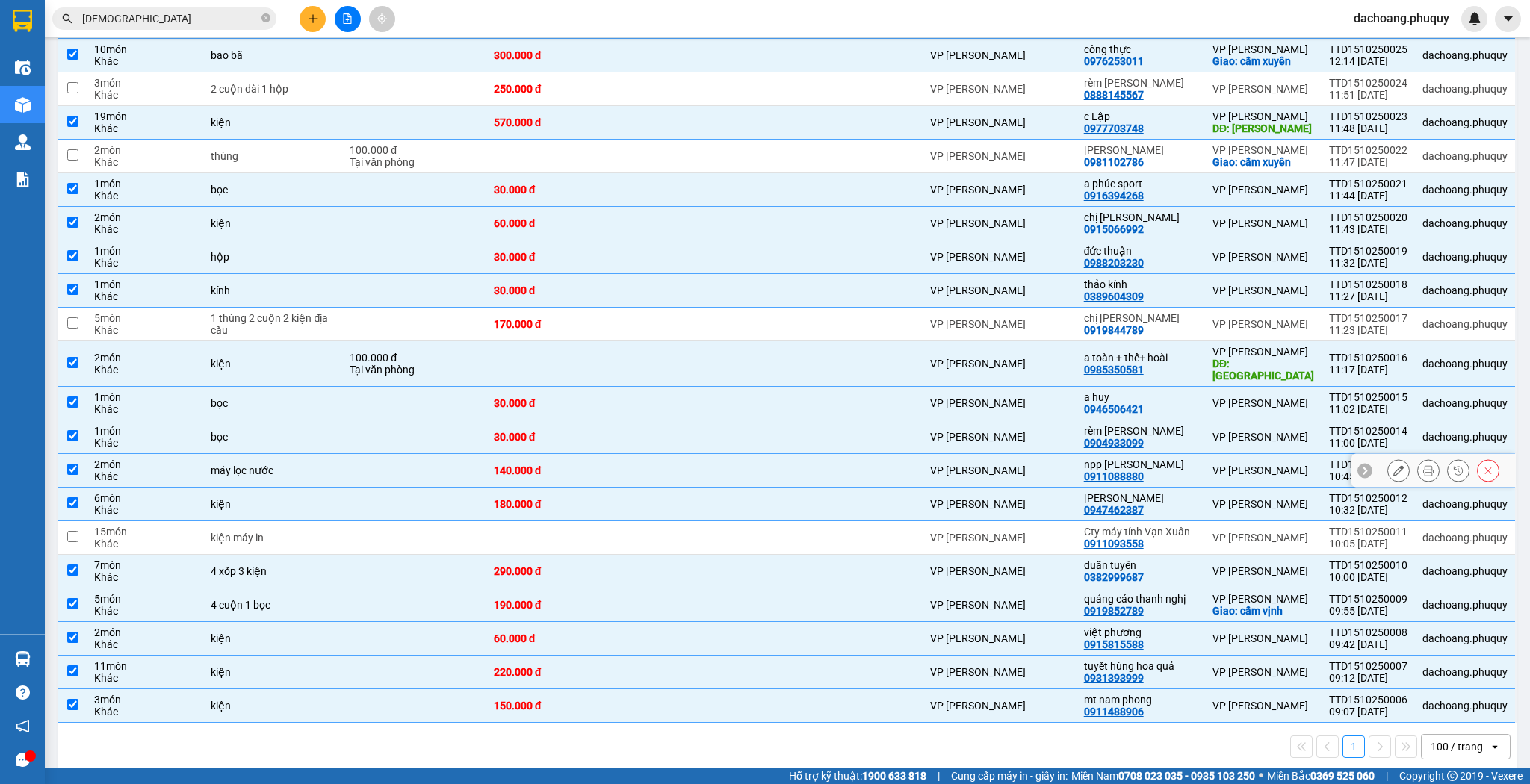
click at [897, 465] on div at bounding box center [850, 470] width 129 height 12
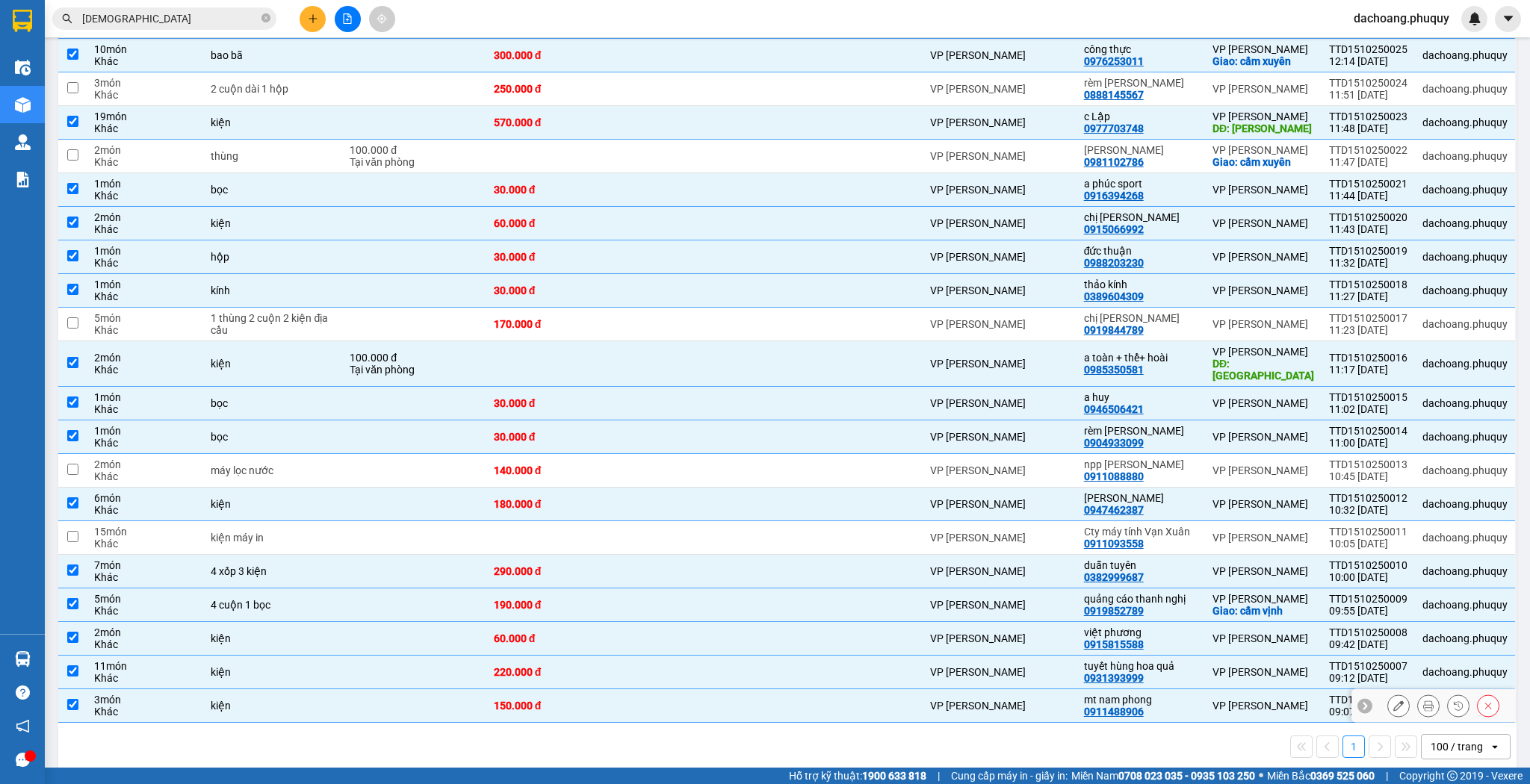
click at [922, 690] on td at bounding box center [851, 706] width 144 height 33
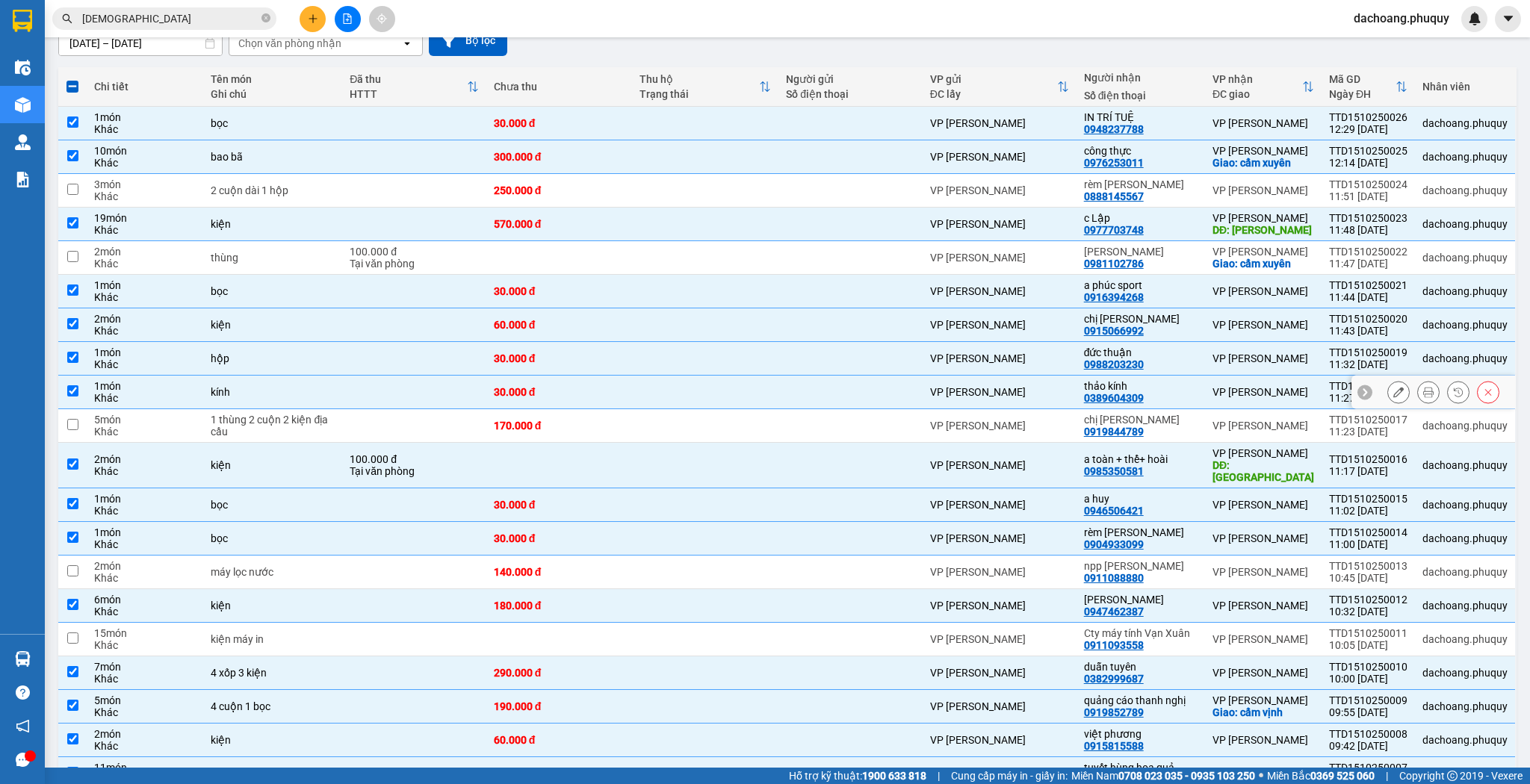
scroll to position [0, 0]
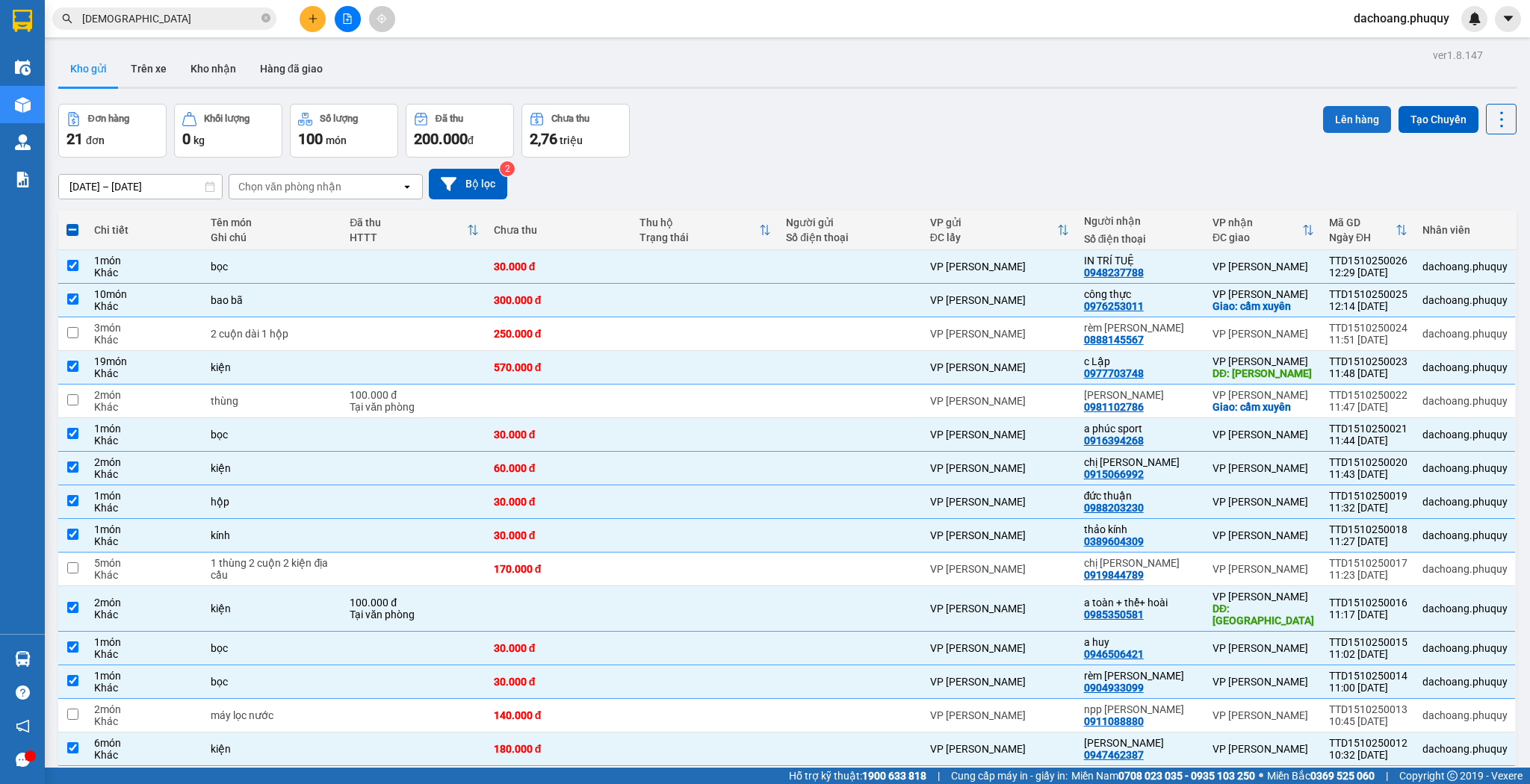
click at [1341, 120] on button "Lên hàng" at bounding box center [1357, 120] width 68 height 27
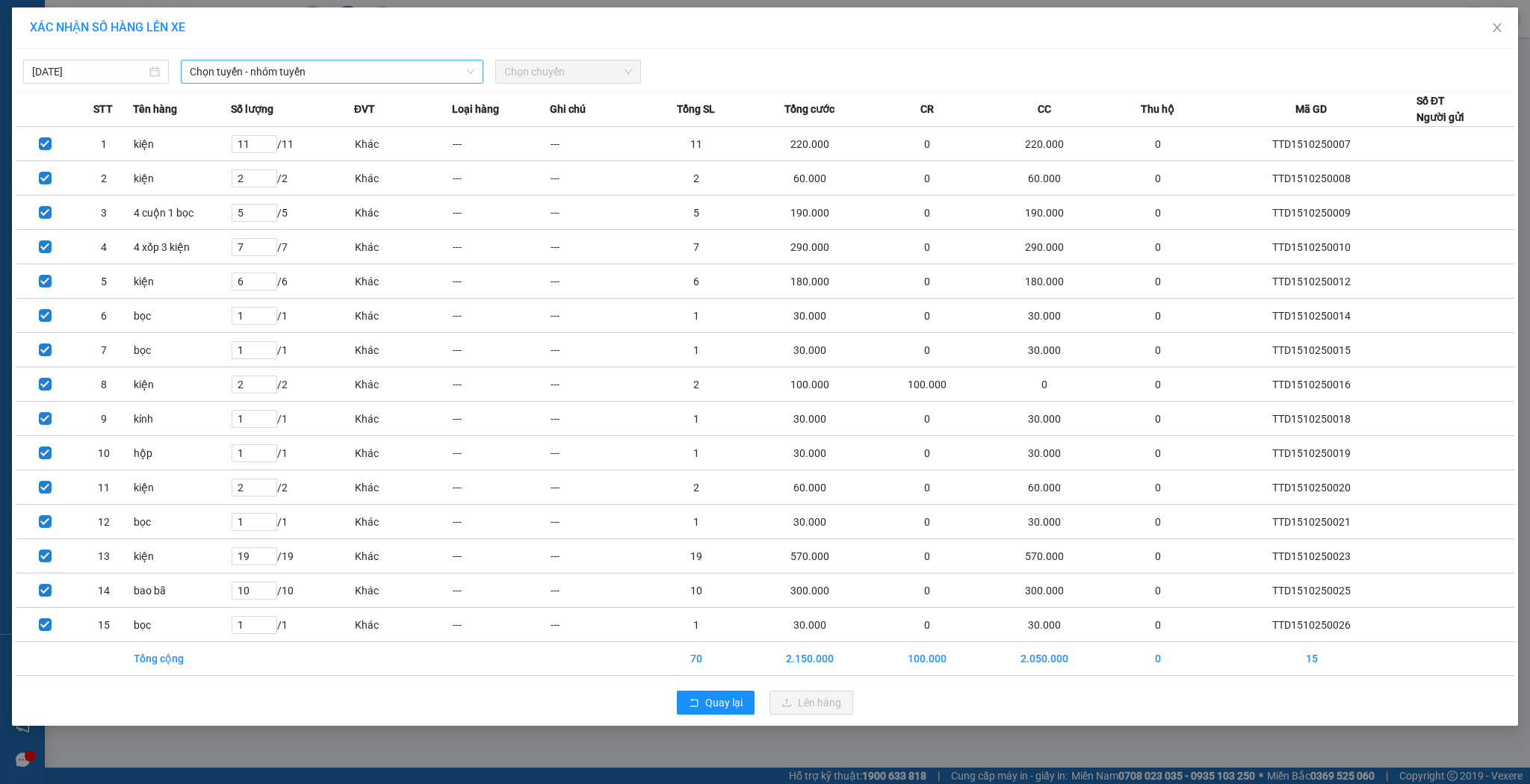
click at [305, 63] on span "Chọn tuyến - nhóm tuyến" at bounding box center [332, 71] width 285 height 22
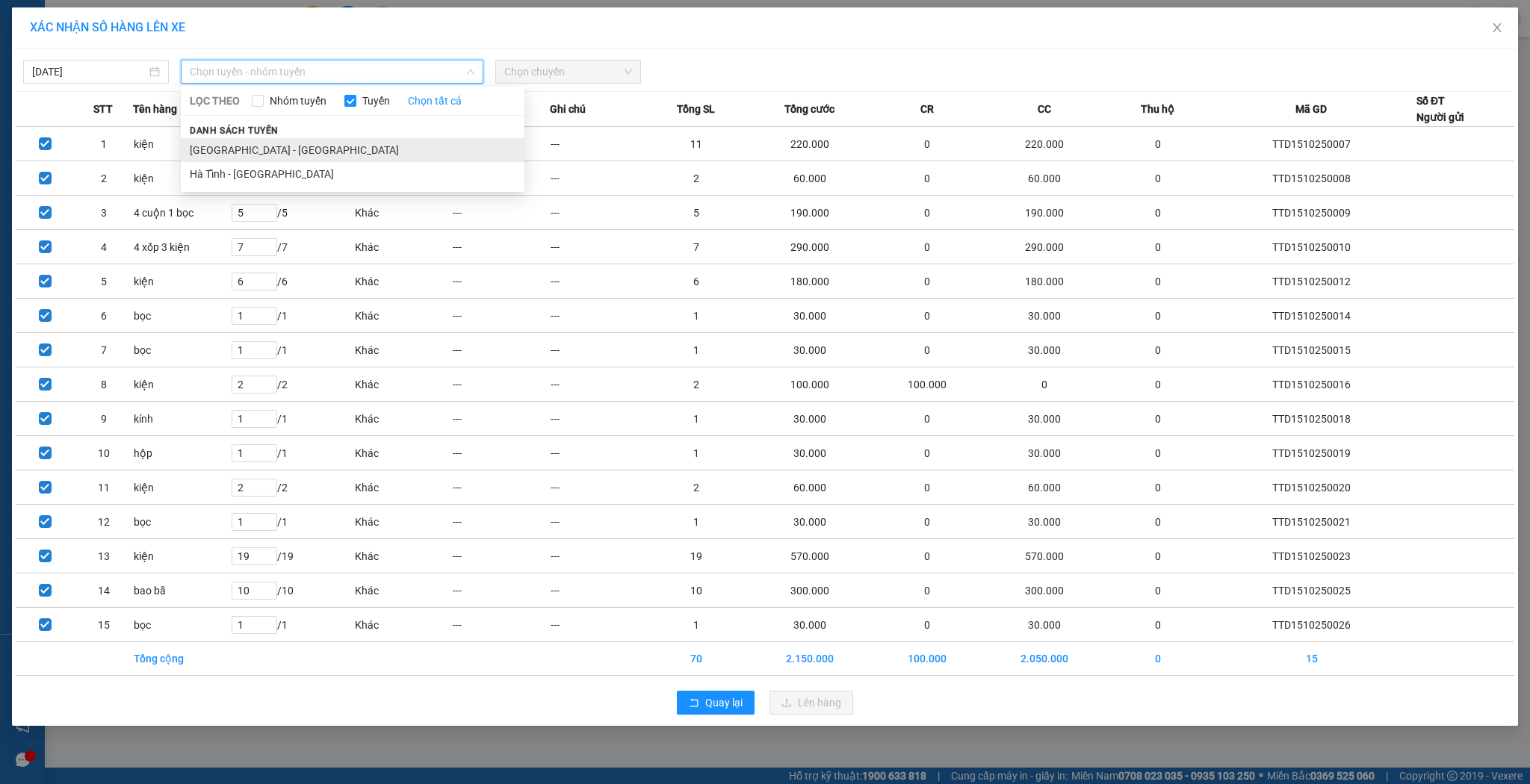
click at [242, 147] on li "[GEOGRAPHIC_DATA] - [GEOGRAPHIC_DATA]" at bounding box center [353, 150] width 344 height 24
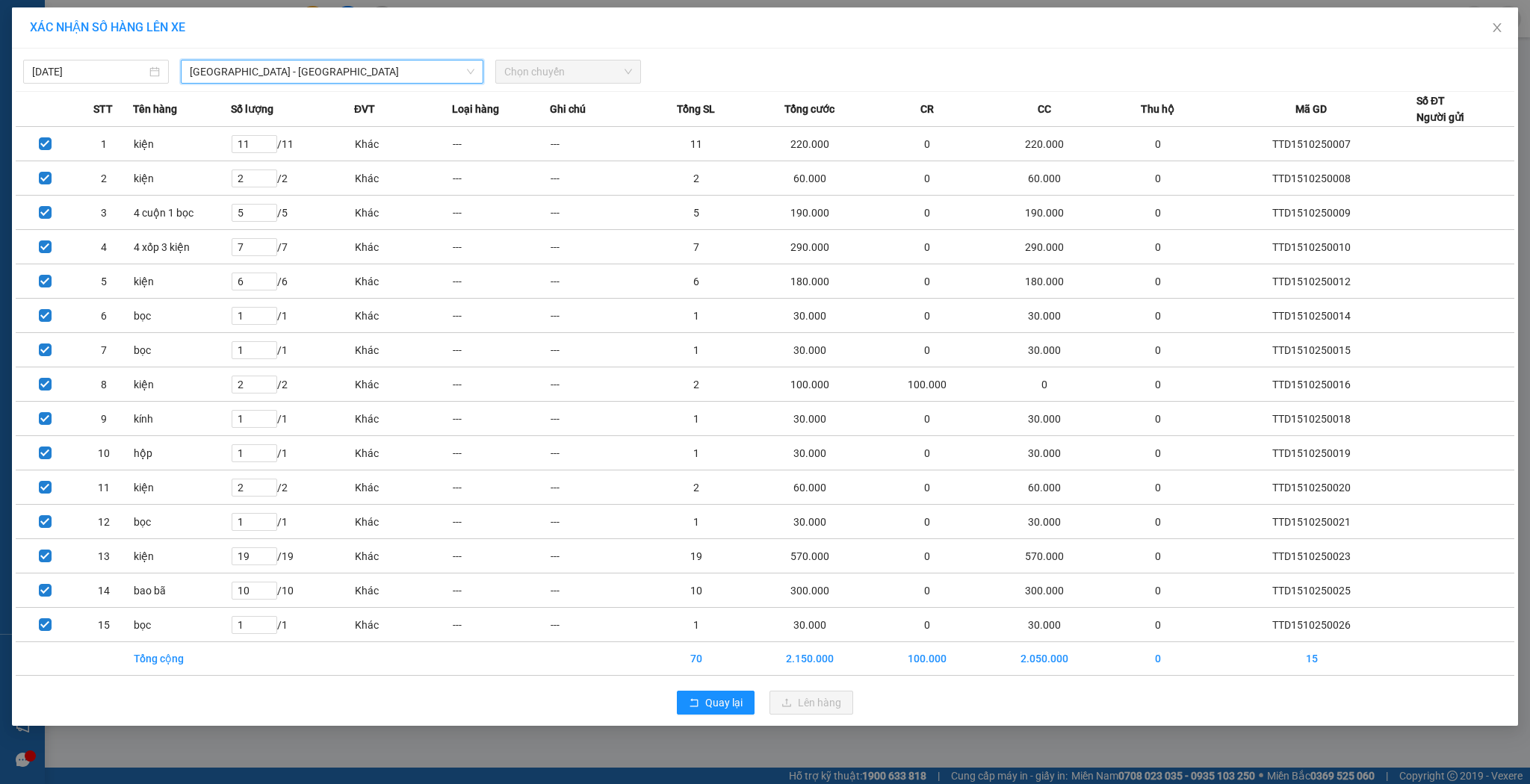
click at [523, 61] on span "Chọn chuyến" at bounding box center [568, 71] width 128 height 22
click at [522, 68] on span "Chọn chuyến" at bounding box center [568, 71] width 128 height 22
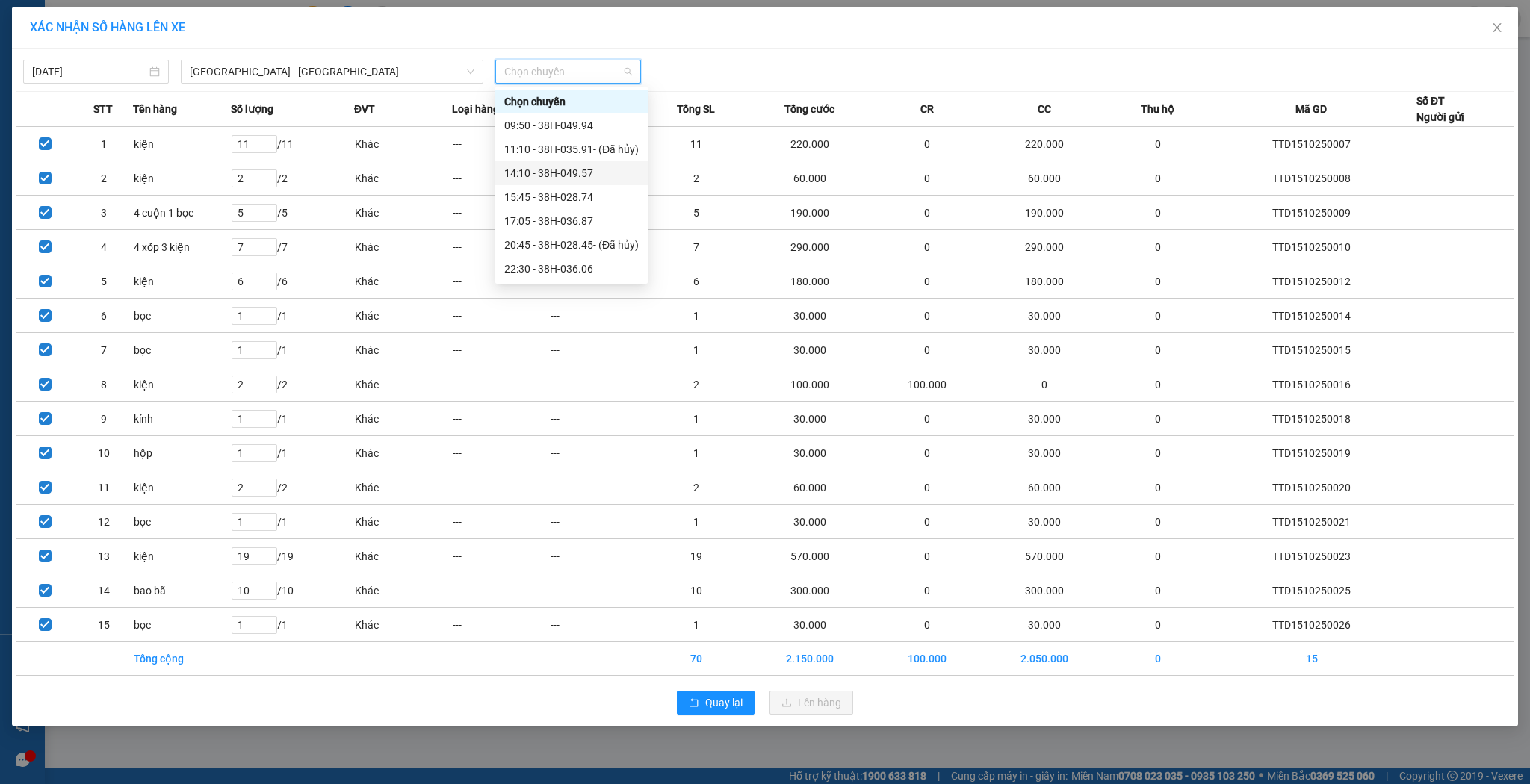
click at [540, 170] on div "14:10 - 38H-049.57" at bounding box center [572, 174] width 135 height 16
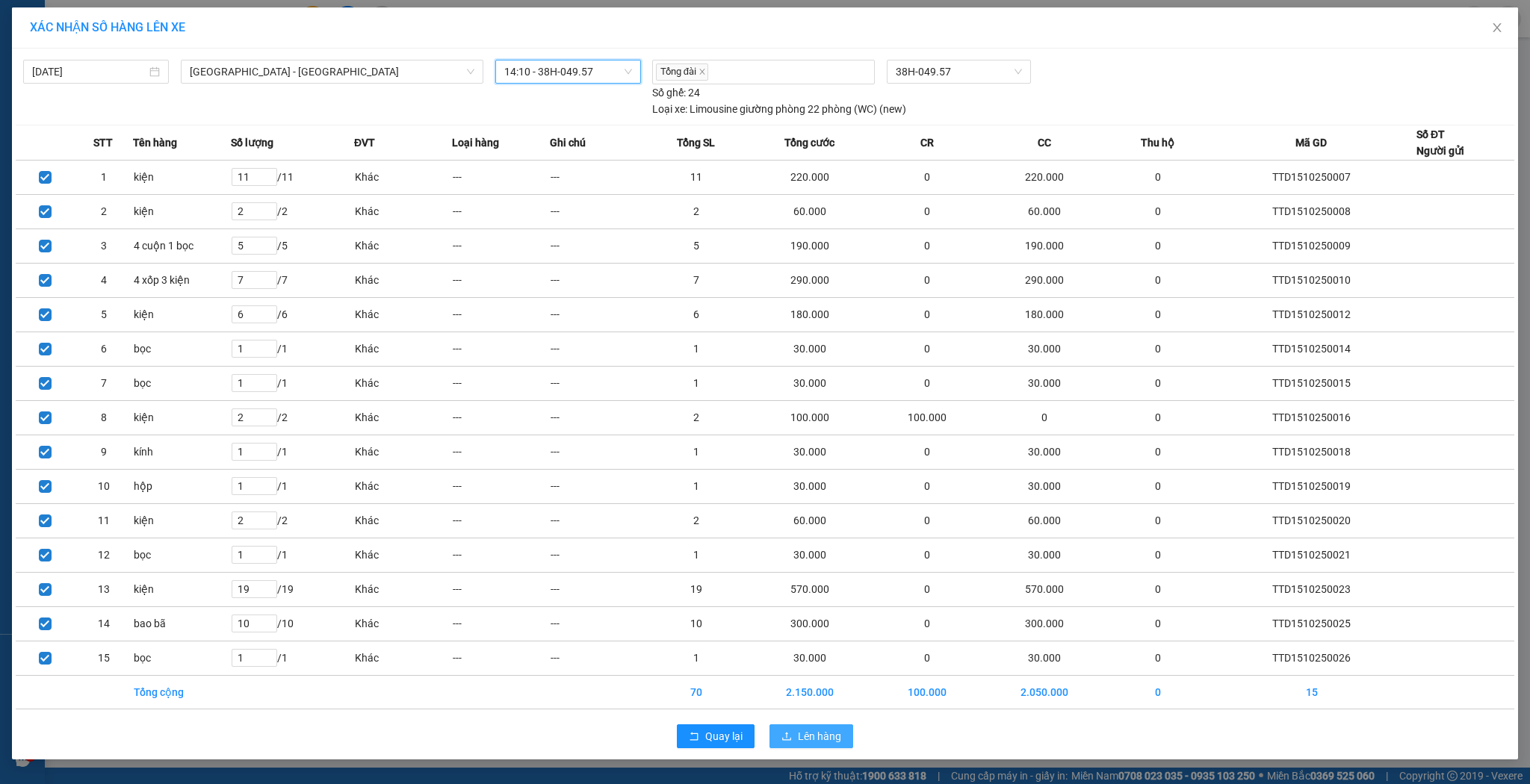
click at [823, 729] on span "Lên hàng" at bounding box center [819, 736] width 43 height 16
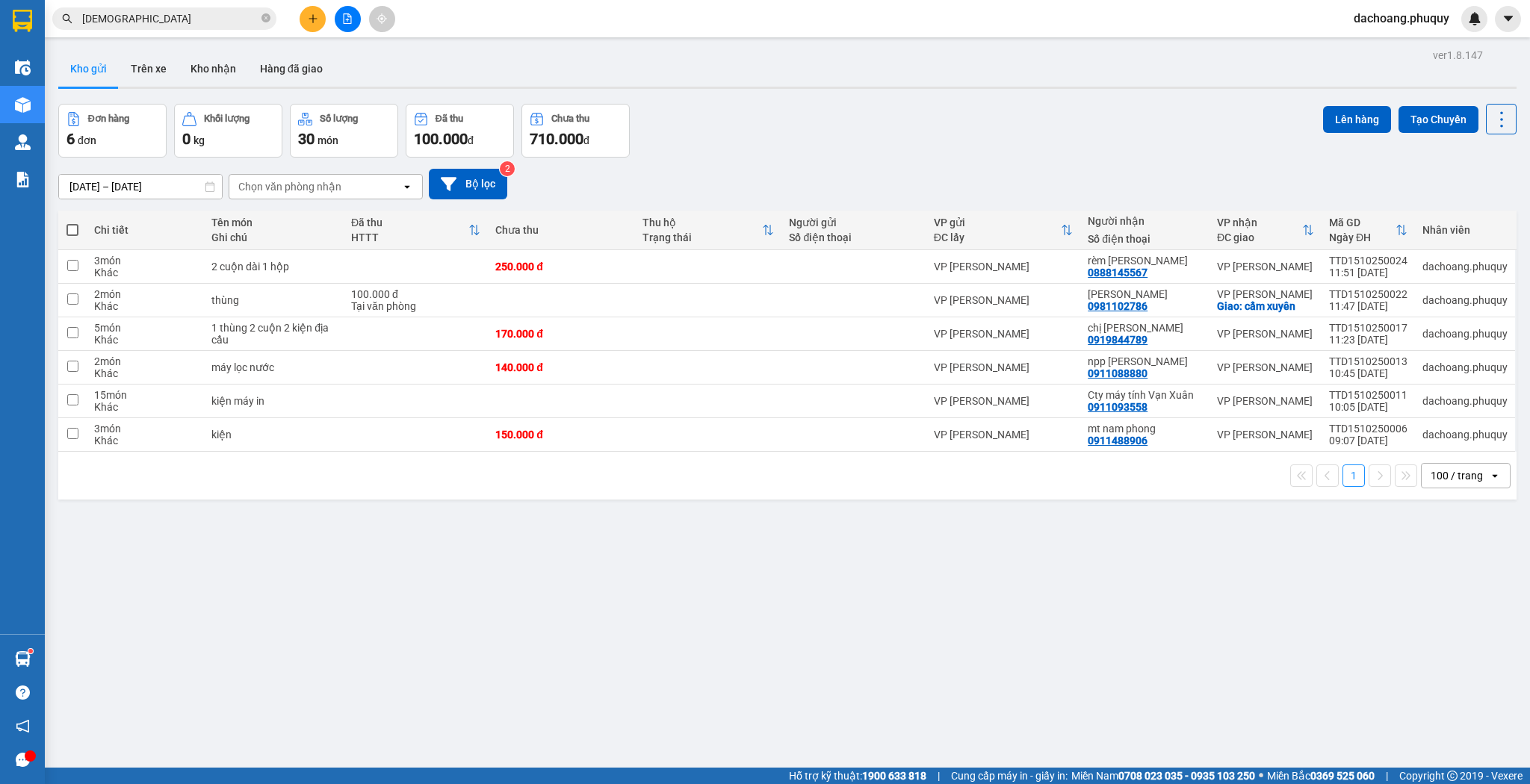
click at [319, 9] on button at bounding box center [312, 19] width 26 height 26
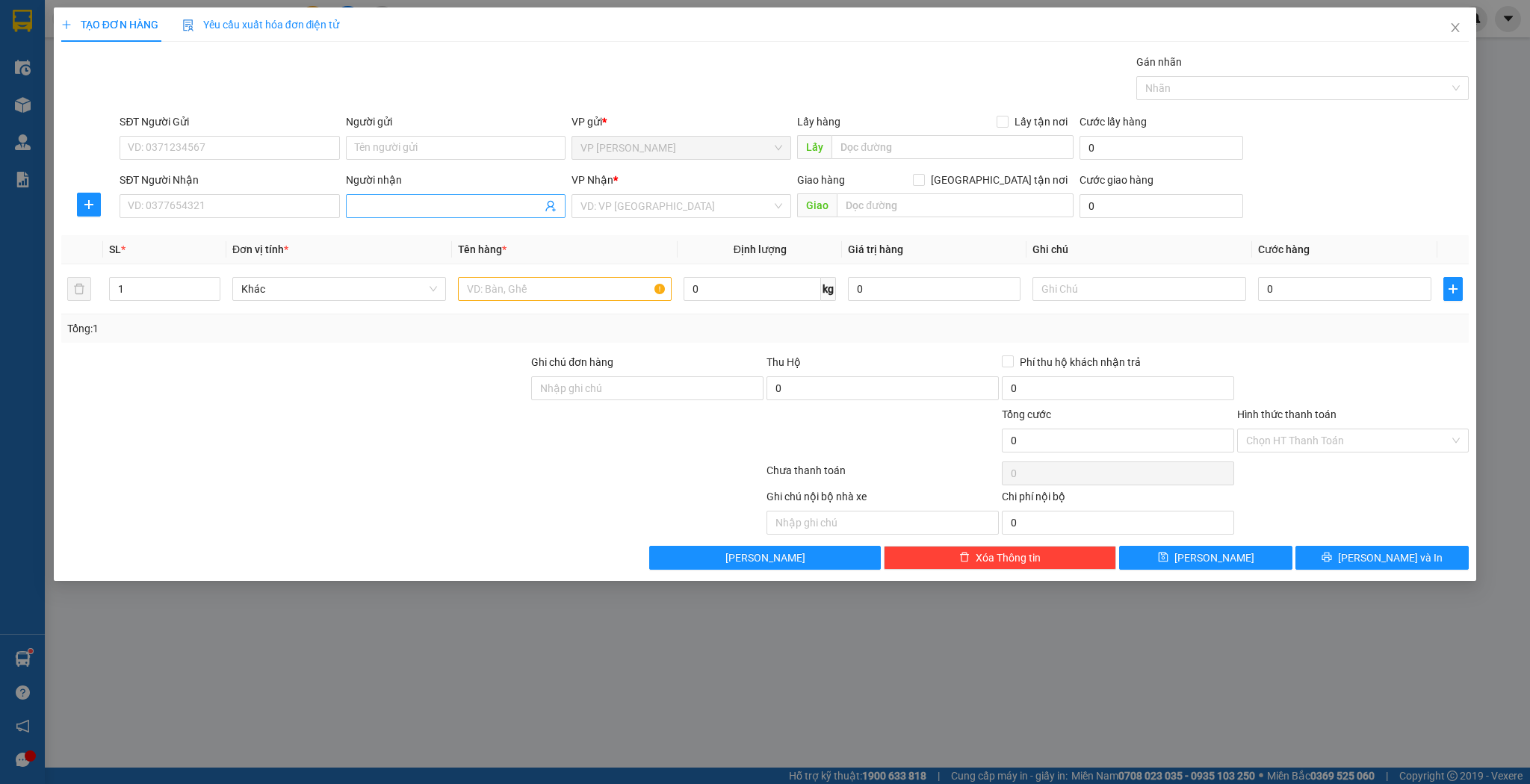
click at [429, 200] on input "Người nhận" at bounding box center [449, 206] width 187 height 16
drag, startPoint x: 426, startPoint y: 235, endPoint x: 421, endPoint y: 281, distance: 46.3
click at [427, 235] on div "chị xoan - 0984758299" at bounding box center [456, 236] width 201 height 16
click at [159, 278] on input "1" at bounding box center [165, 289] width 110 height 22
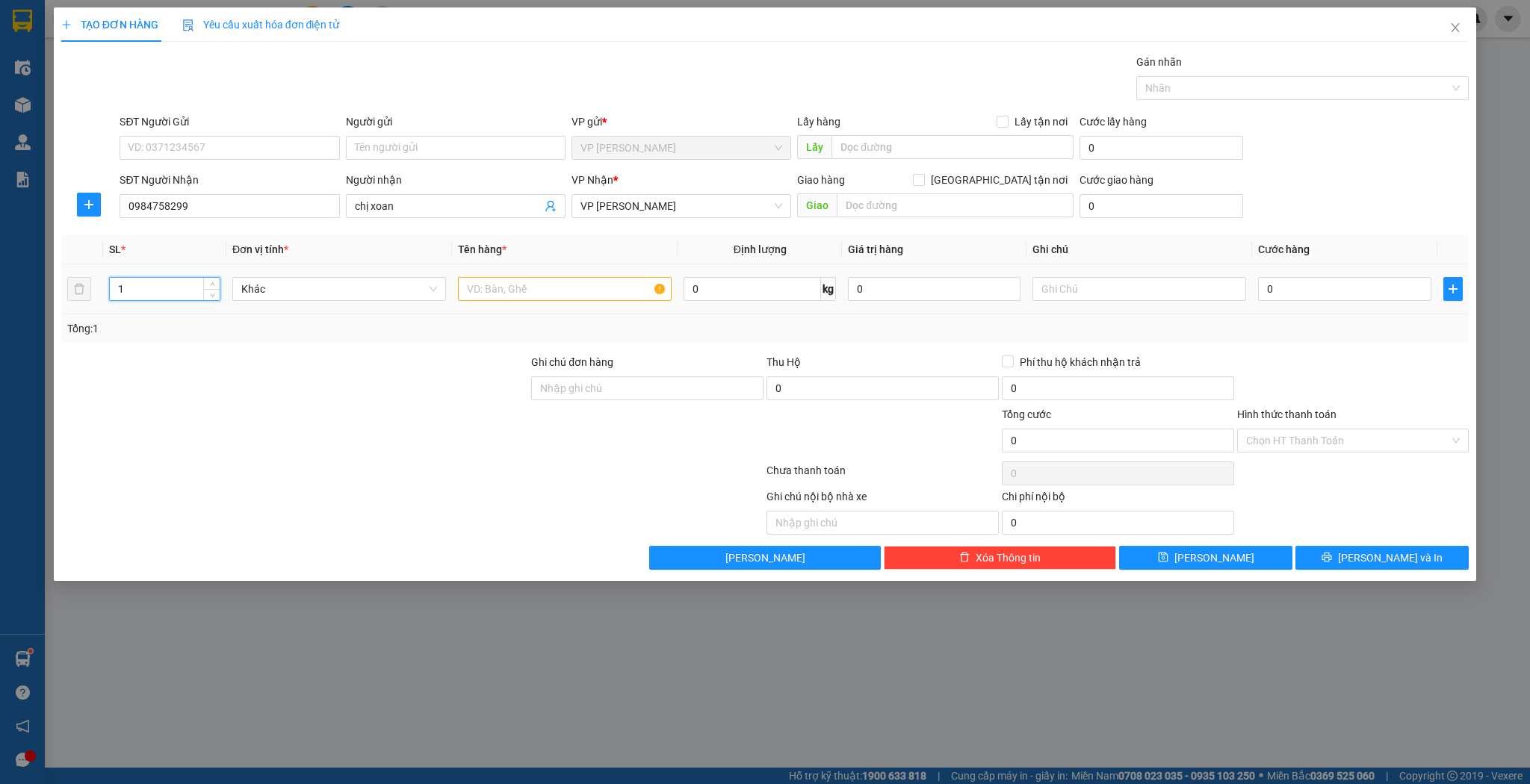
click at [159, 278] on input "1" at bounding box center [165, 289] width 110 height 22
click at [492, 288] on input "text" at bounding box center [565, 289] width 214 height 24
click at [1257, 287] on td "0" at bounding box center [1344, 290] width 184 height 50
click at [1282, 286] on input "0" at bounding box center [1345, 289] width 173 height 24
click at [1242, 560] on button "[PERSON_NAME]" at bounding box center [1205, 557] width 174 height 24
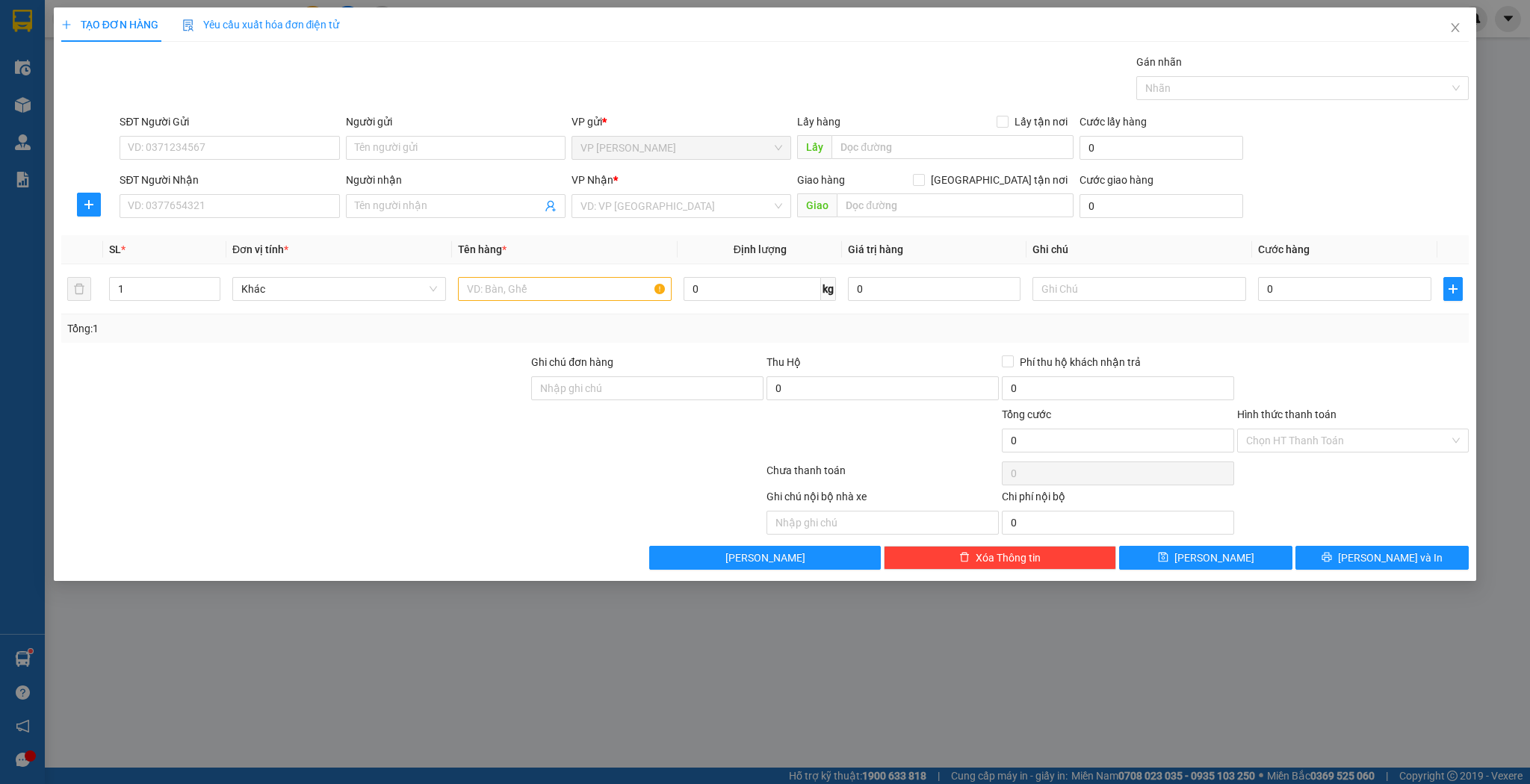
click at [383, 218] on div "Người nhận Tên người nhận" at bounding box center [456, 198] width 219 height 52
click at [382, 203] on input "Người nhận" at bounding box center [449, 206] width 187 height 16
click at [422, 237] on div "đồng hoa quả - 0987173173" at bounding box center [456, 236] width 201 height 16
click at [167, 289] on input "1" at bounding box center [165, 289] width 110 height 22
click at [554, 290] on input "text" at bounding box center [565, 289] width 214 height 24
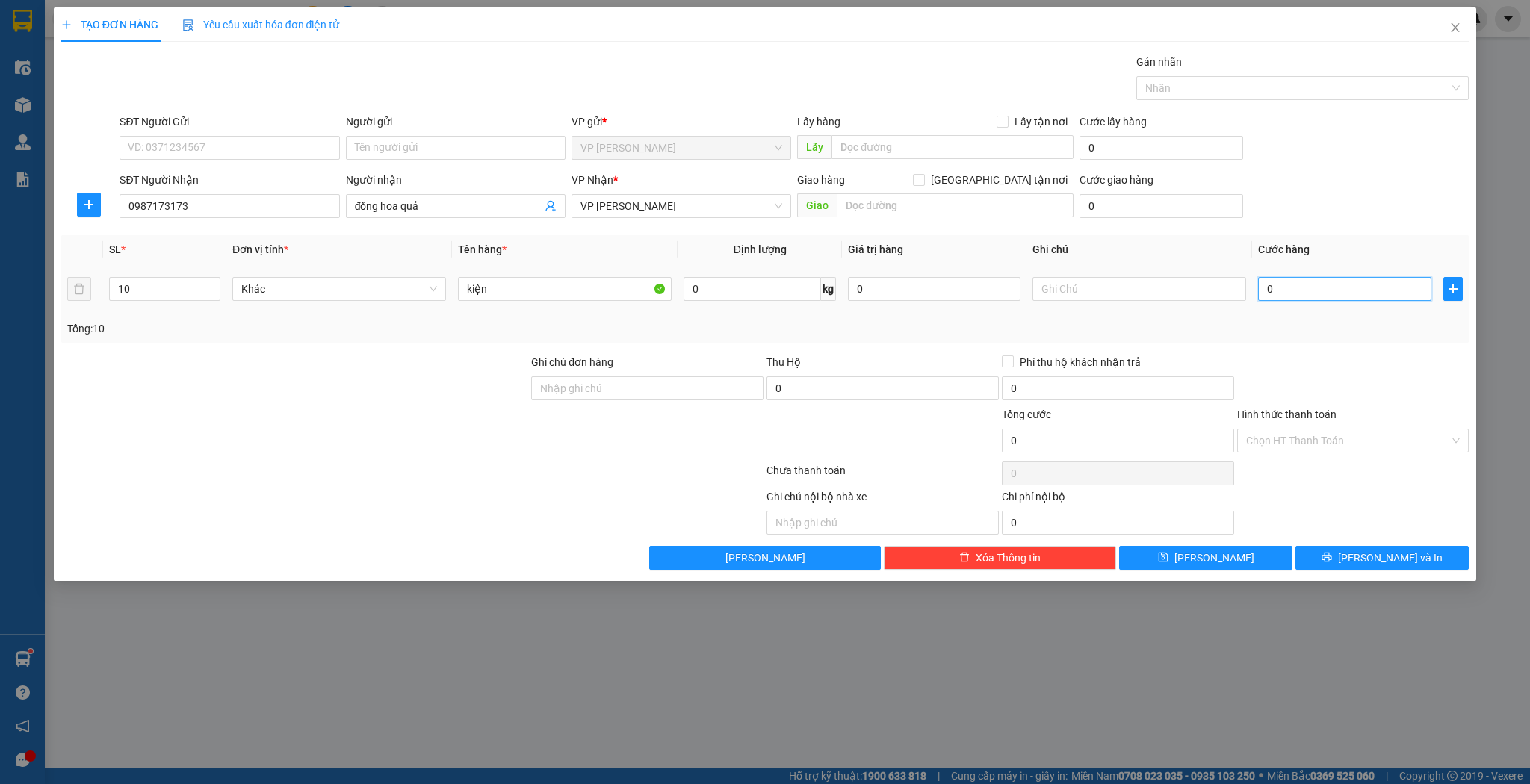
click at [1347, 296] on input "0" at bounding box center [1345, 289] width 173 height 24
click at [1266, 555] on button "[PERSON_NAME]" at bounding box center [1205, 557] width 174 height 24
click at [1486, 38] on div "TẠO ĐƠN HÀNG Yêu cầu xuất hóa đơn điện tử Transit Pickup Surcharge Ids Transit …" at bounding box center [765, 392] width 1530 height 784
click at [1464, 35] on span "Close" at bounding box center [1455, 28] width 42 height 42
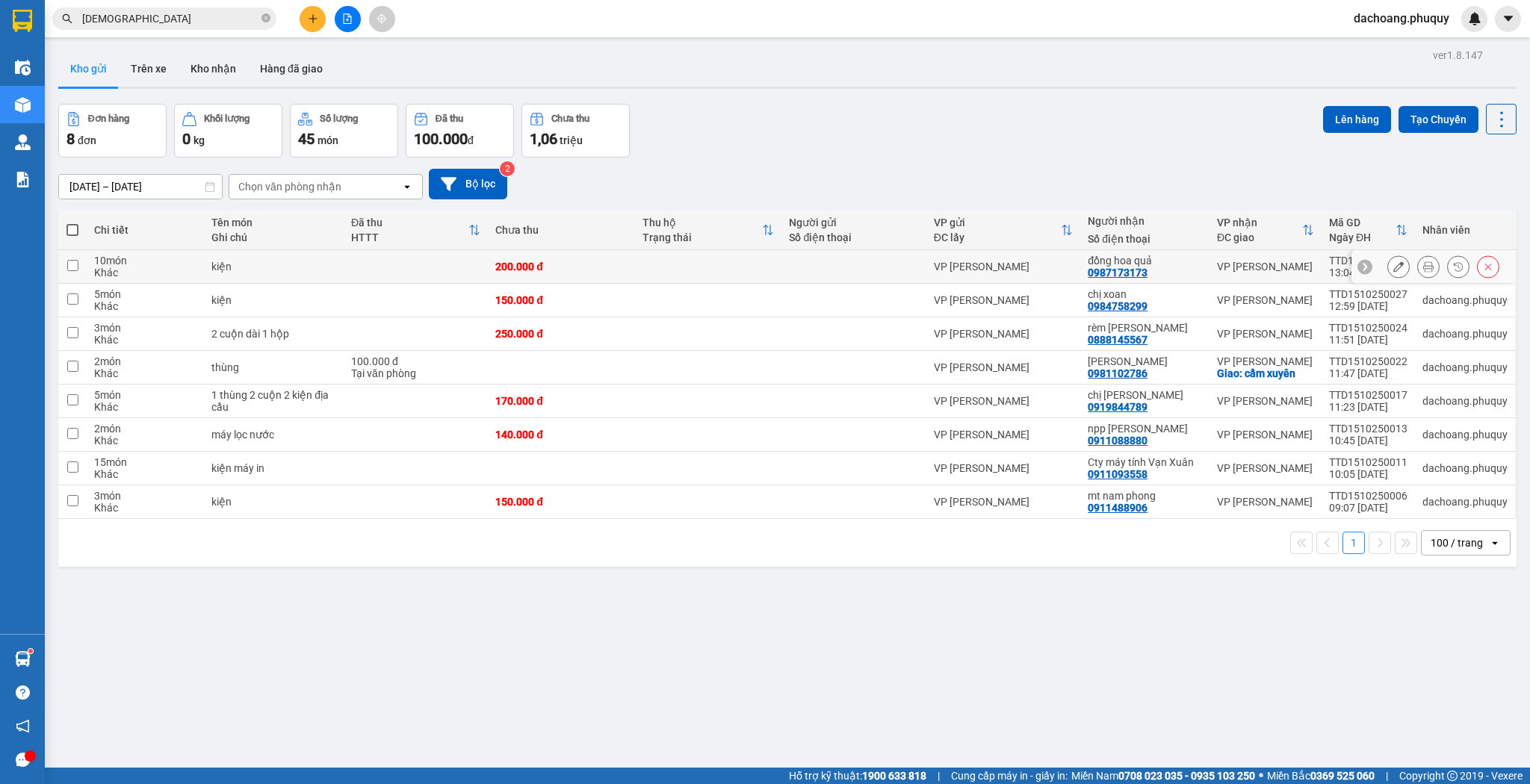
click at [1389, 260] on button at bounding box center [1399, 266] width 21 height 26
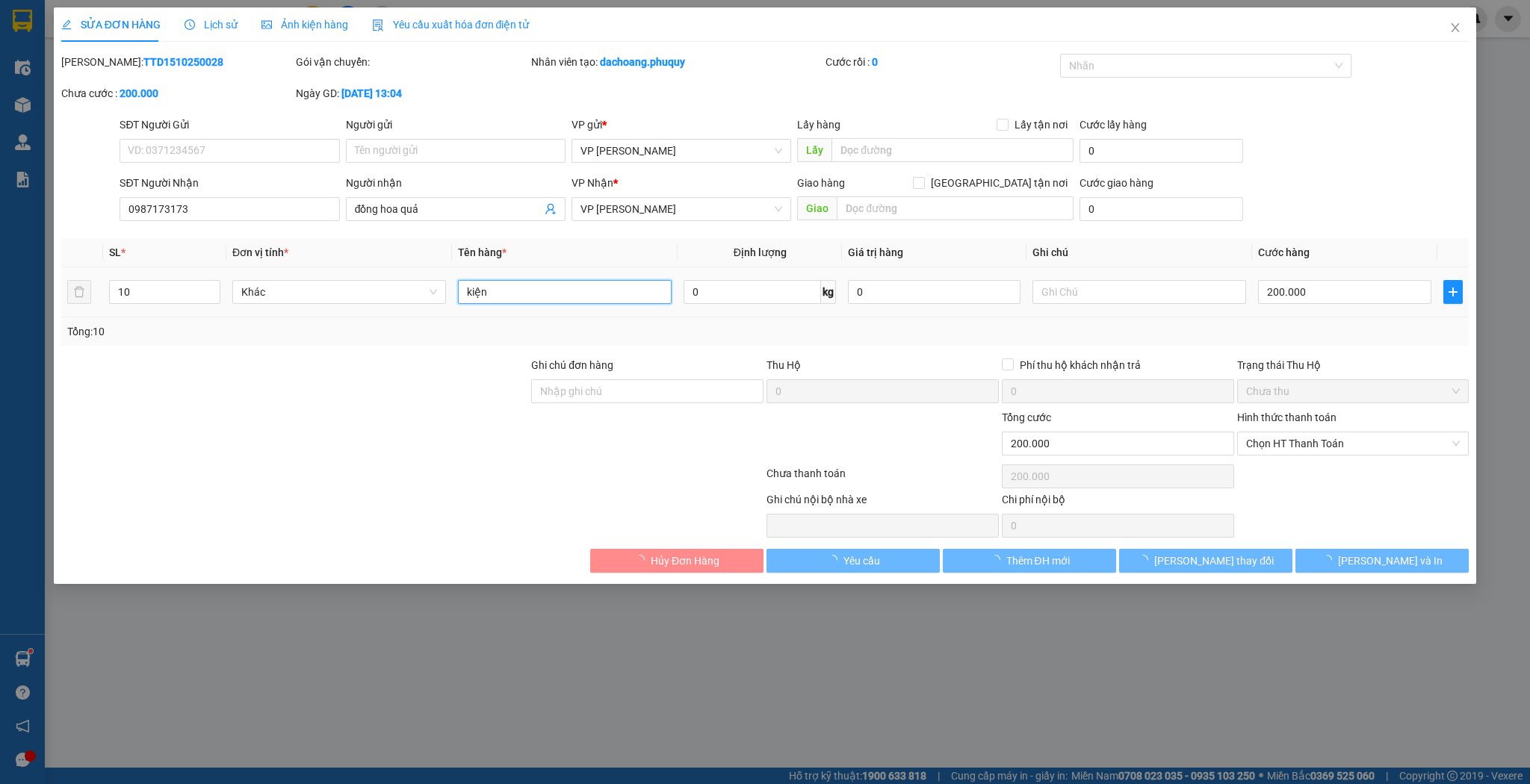
click at [545, 290] on input "kiện" at bounding box center [565, 292] width 214 height 24
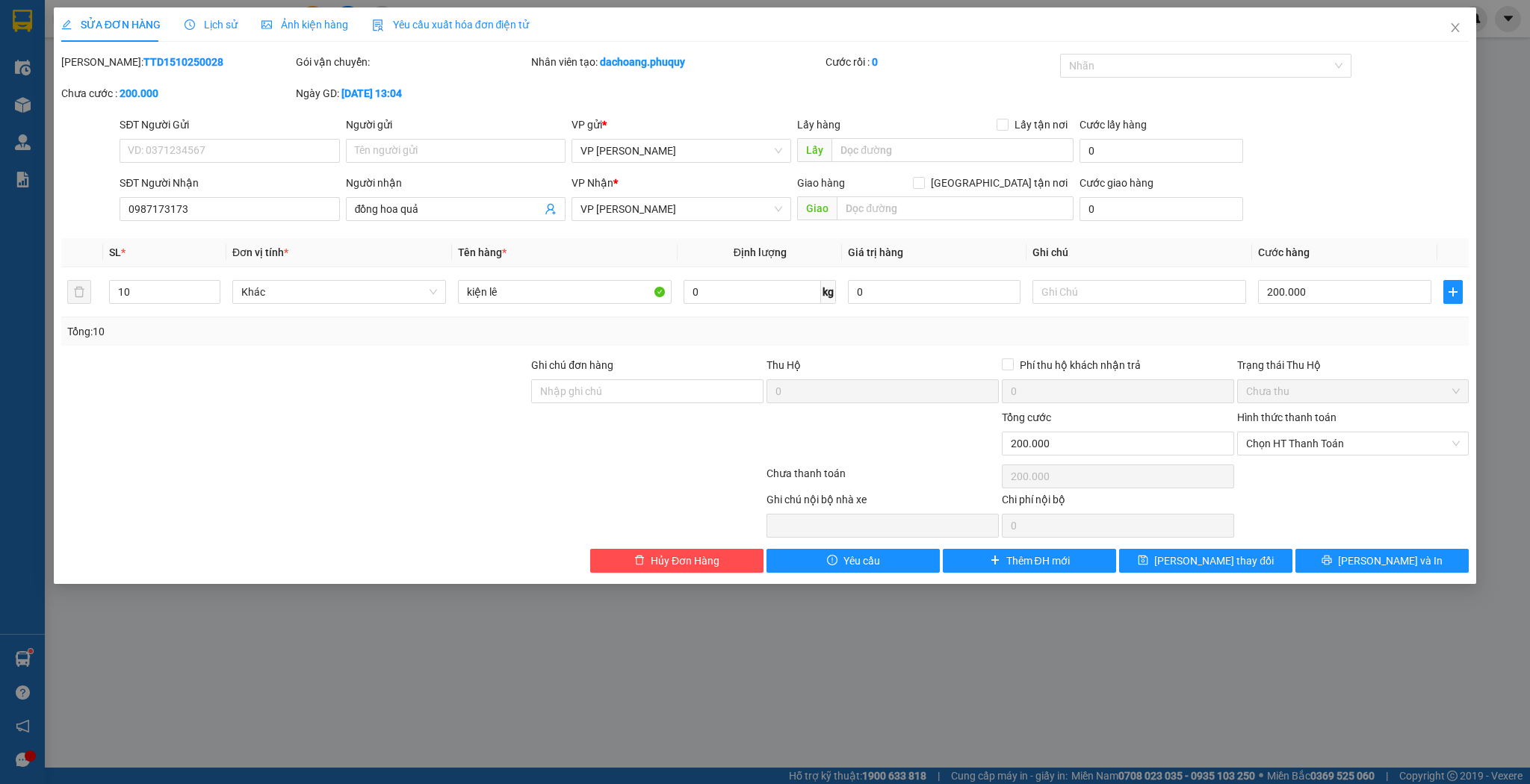
click at [1189, 574] on div "SỬA ĐƠN HÀNG Lịch sử Ảnh kiện hàng Yêu cầu xuất hóa đơn điện tử Total Paid Fee …" at bounding box center [765, 295] width 1424 height 576
click at [1190, 566] on span "[PERSON_NAME] thay đổi" at bounding box center [1214, 561] width 120 height 16
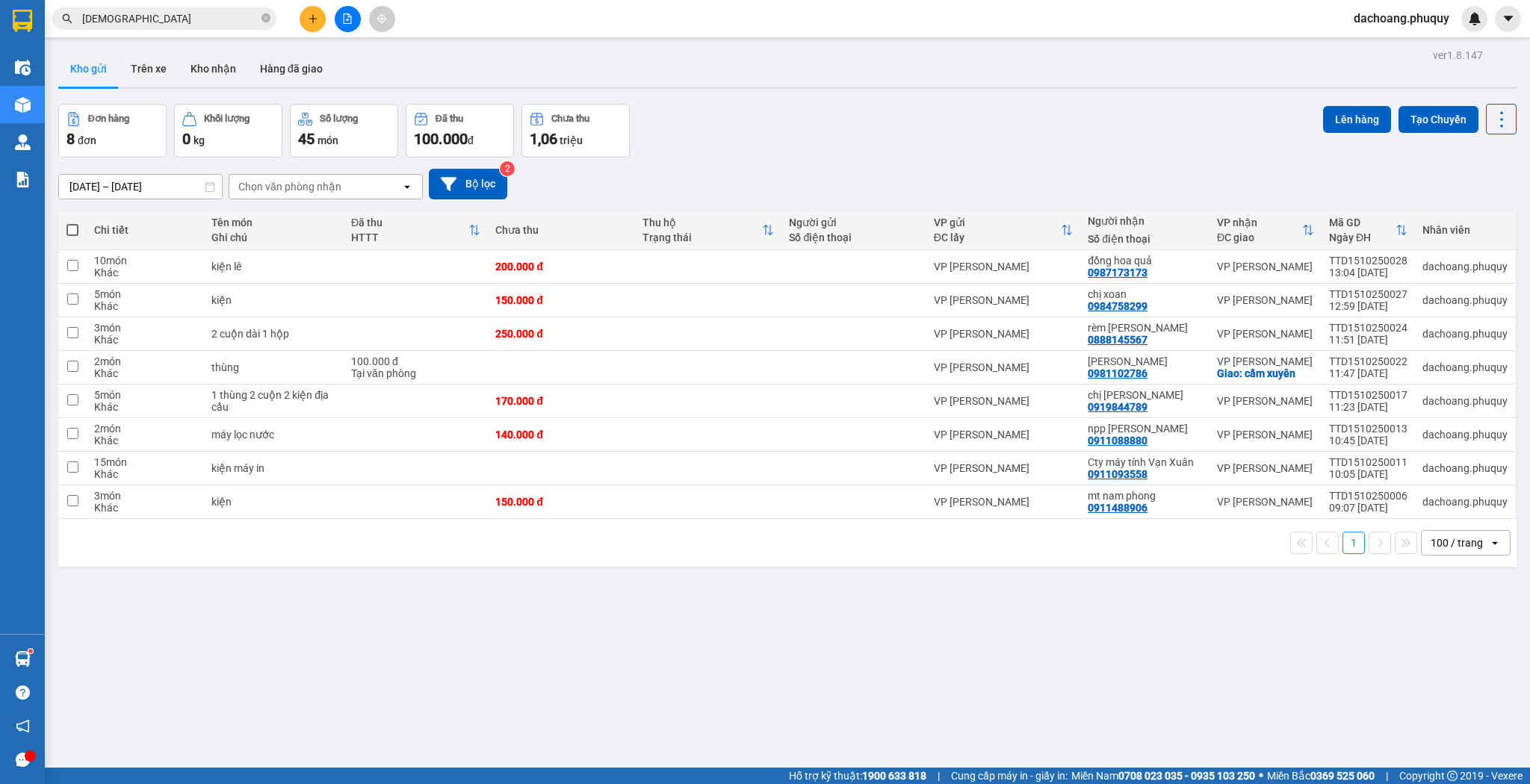
click at [299, 17] on div at bounding box center [347, 19] width 112 height 26
click at [309, 16] on icon "plus" at bounding box center [313, 19] width 11 height 11
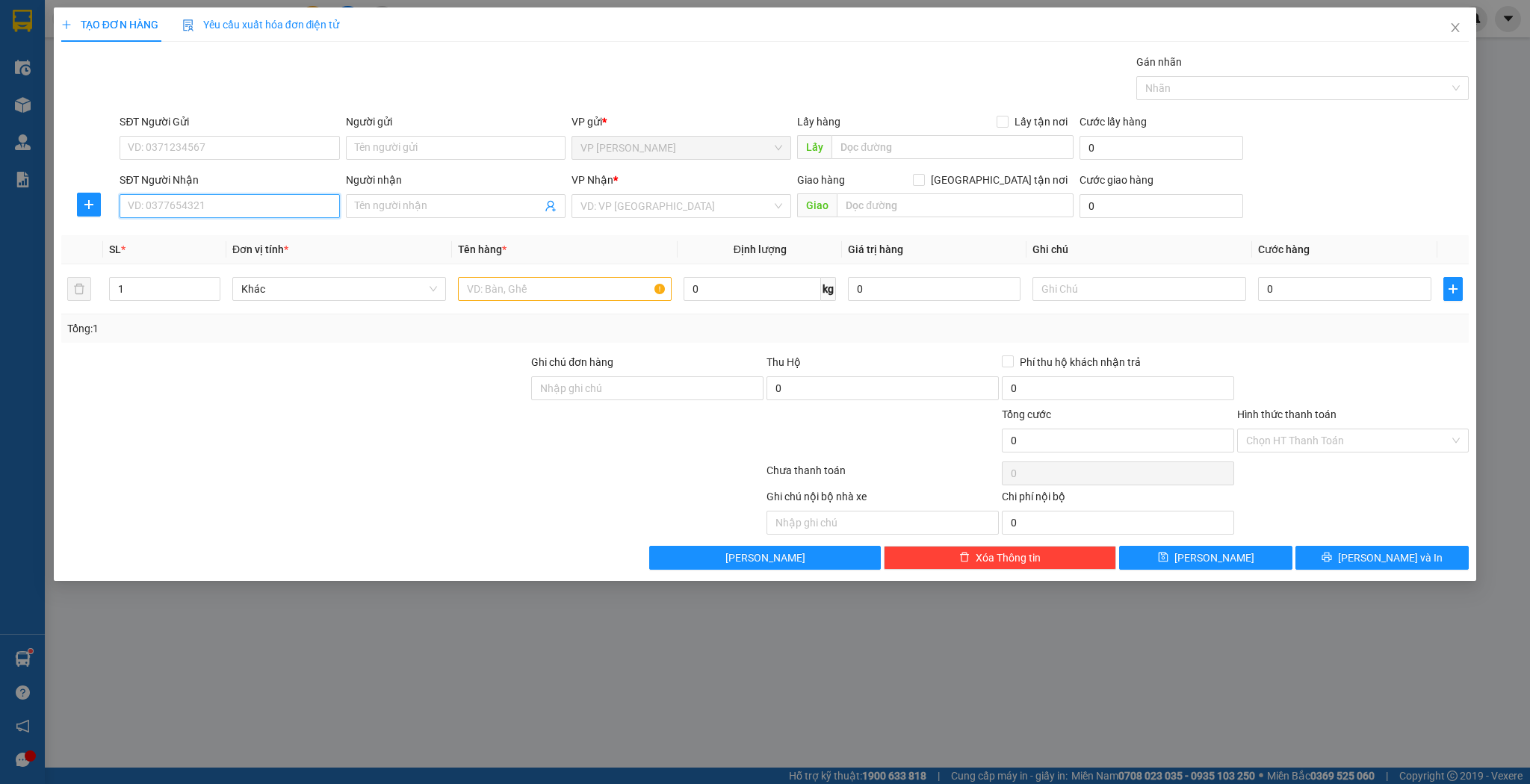
click at [269, 195] on input "SĐT Người Nhận" at bounding box center [229, 206] width 219 height 24
click at [238, 239] on div "0974787474 - anh hùng" at bounding box center [229, 236] width 201 height 16
click at [212, 285] on icon "up" at bounding box center [212, 286] width 5 height 5
click at [587, 287] on input "text" at bounding box center [565, 289] width 214 height 24
click at [1274, 280] on input "0" at bounding box center [1345, 289] width 173 height 24
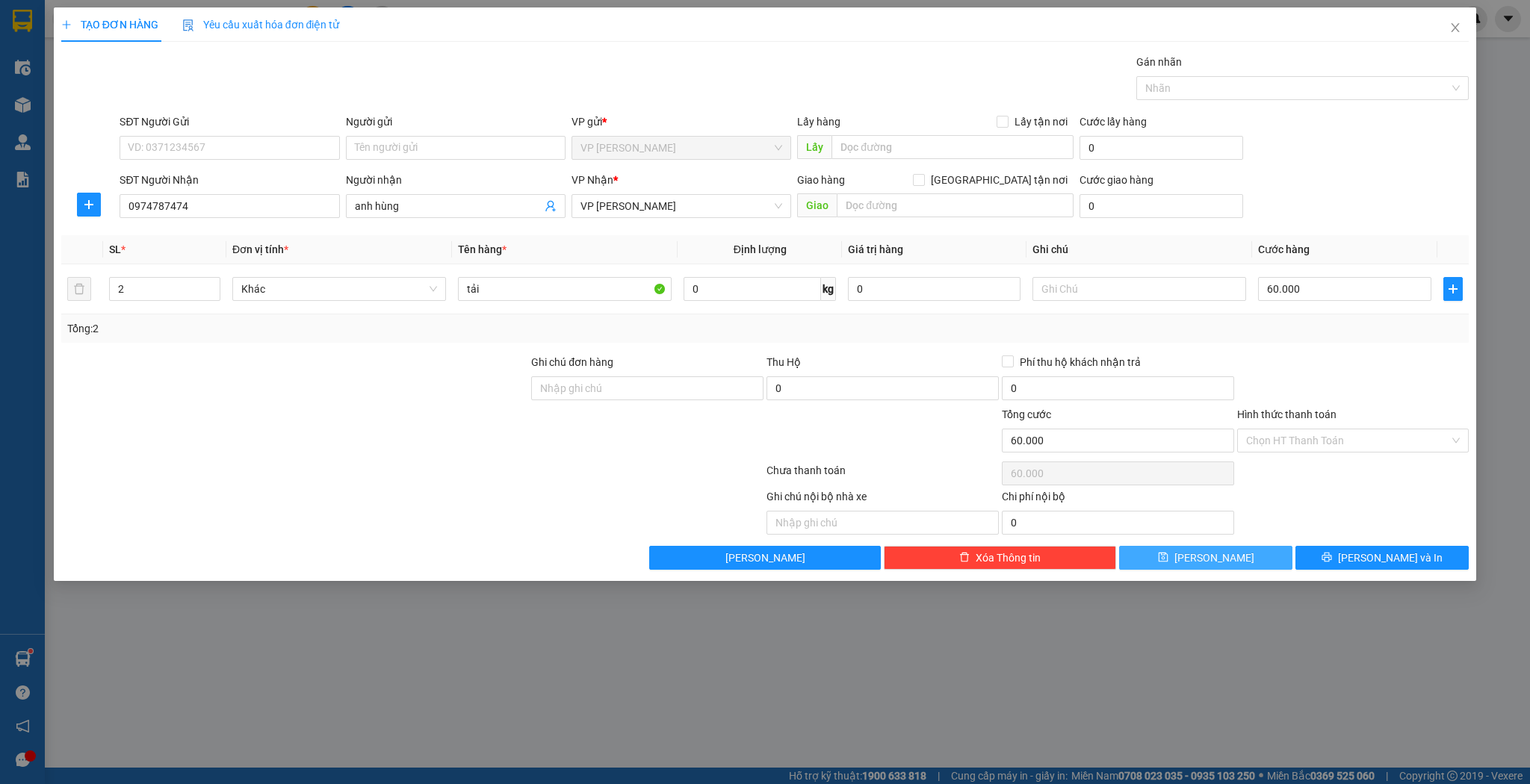
click at [1204, 566] on button "[PERSON_NAME]" at bounding box center [1205, 557] width 174 height 24
